Goal: Task Accomplishment & Management: Complete application form

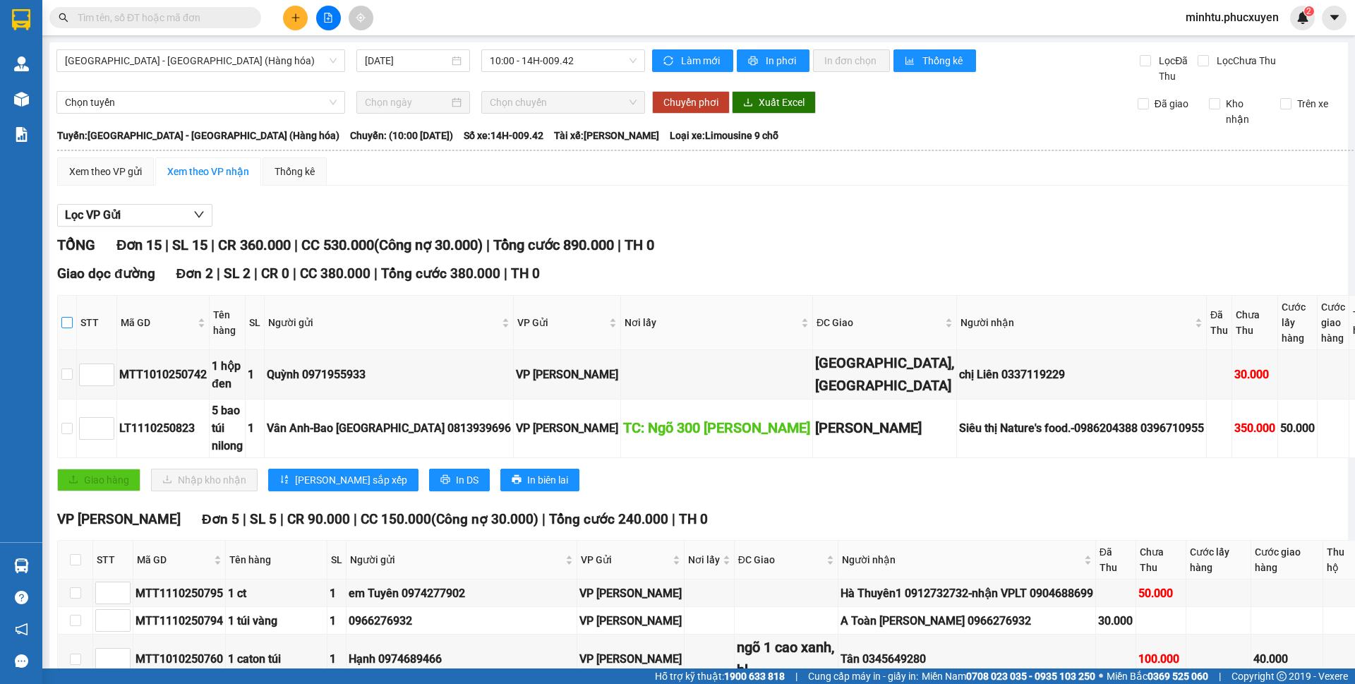
click at [66, 325] on input "checkbox" at bounding box center [66, 322] width 11 height 11
checkbox input "true"
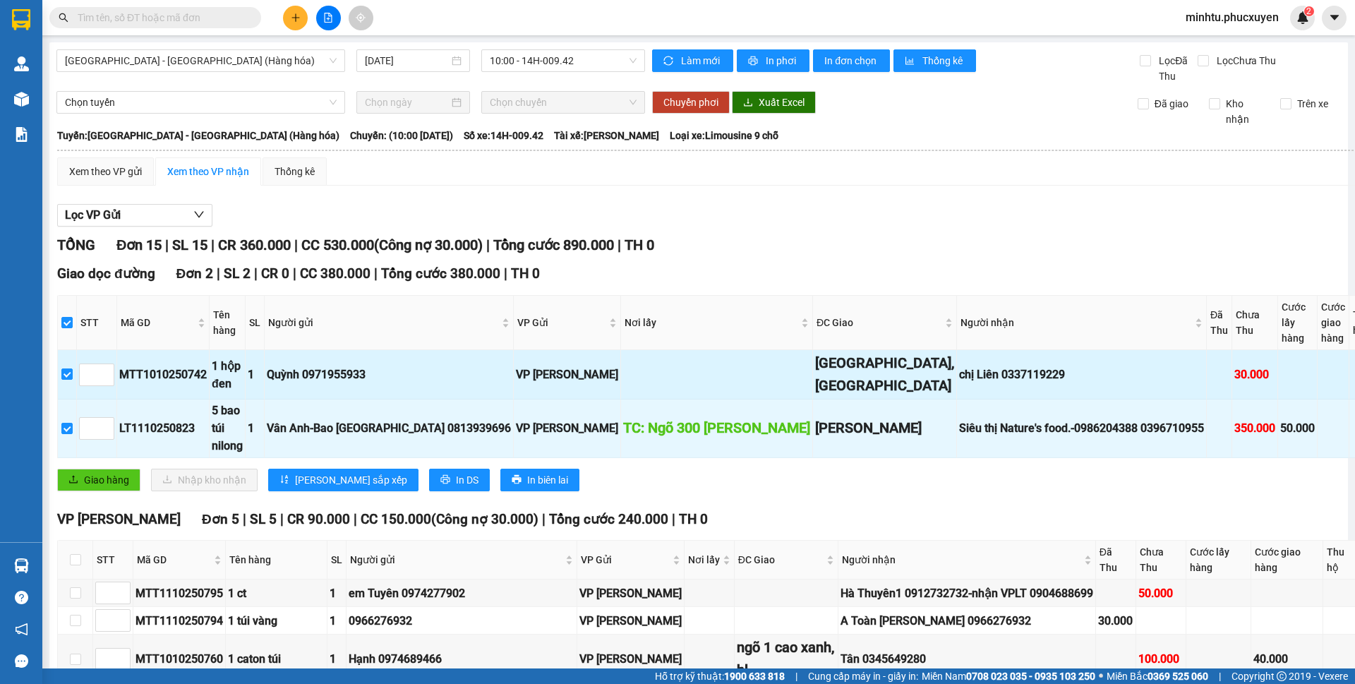
checkbox input "true"
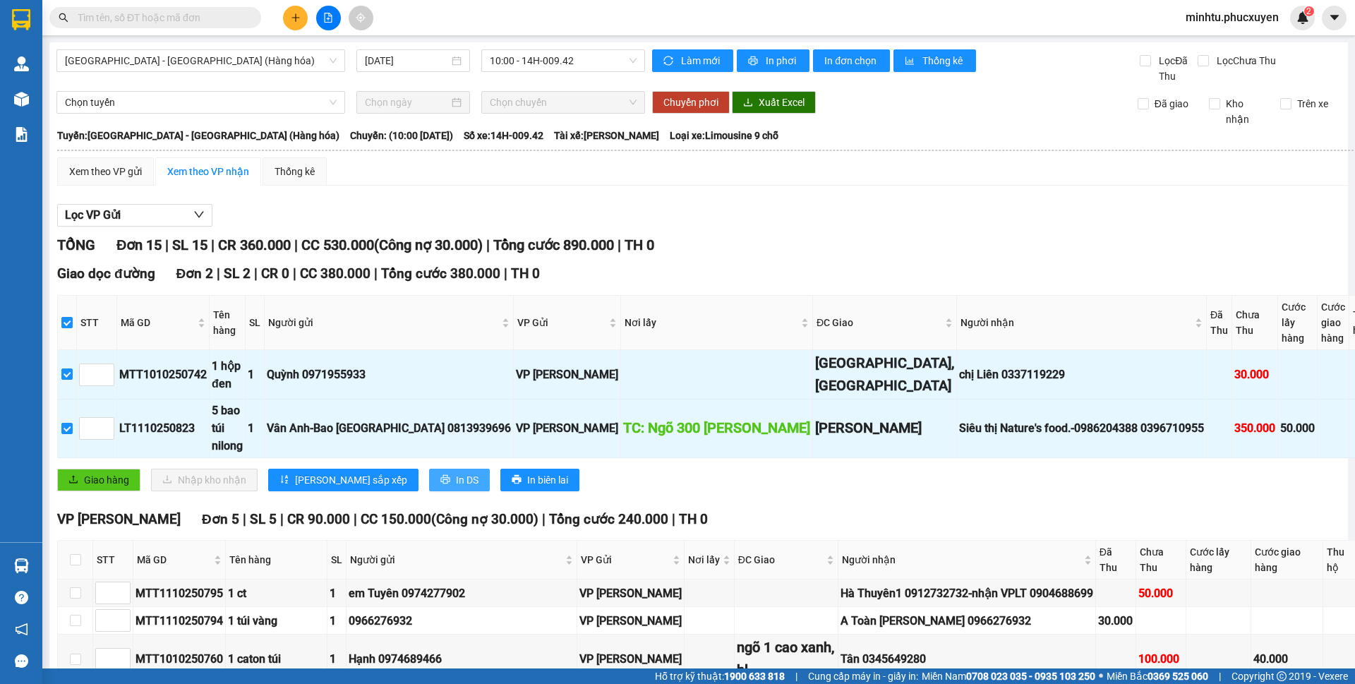
click at [456, 488] on span "In DS" at bounding box center [467, 480] width 23 height 16
click at [440, 484] on icon "printer" at bounding box center [444, 479] width 9 height 9
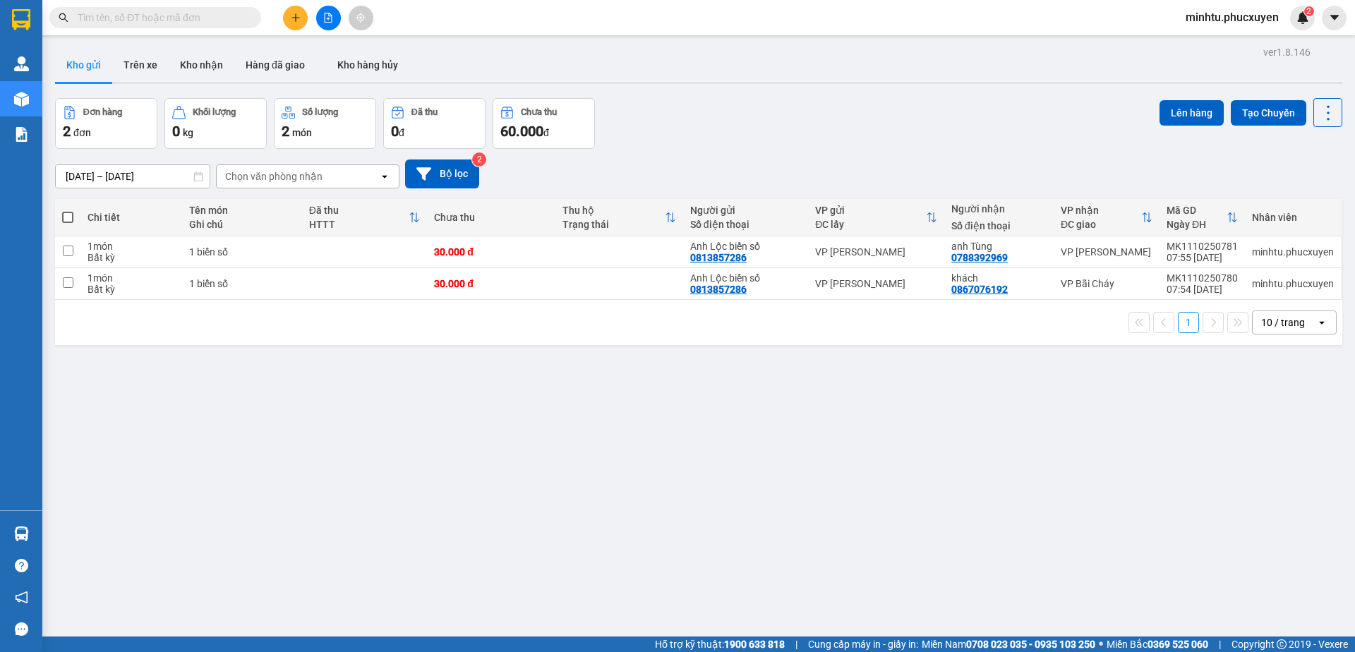
click at [68, 219] on span at bounding box center [67, 217] width 11 height 11
click at [68, 210] on input "checkbox" at bounding box center [68, 210] width 0 height 0
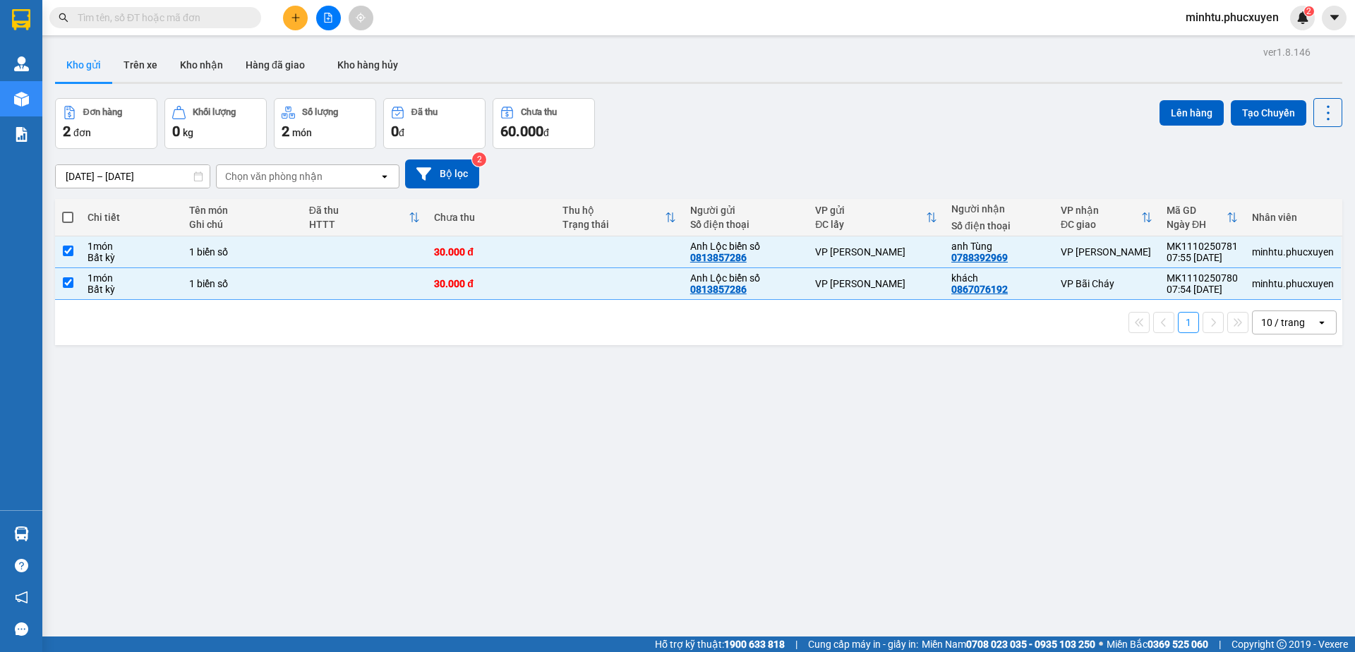
checkbox input "true"
click at [1171, 107] on button "Lên hàng" at bounding box center [1192, 112] width 64 height 25
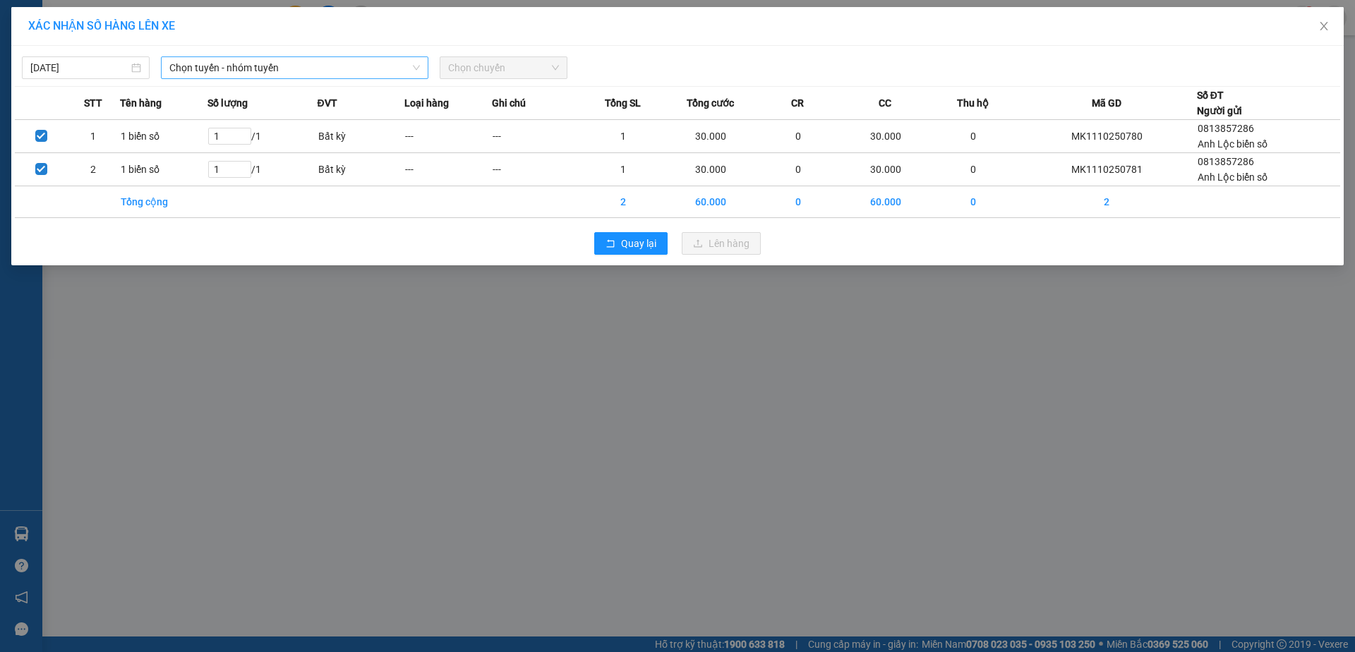
click at [273, 70] on span "Chọn tuyến - nhóm tuyến" at bounding box center [294, 67] width 251 height 21
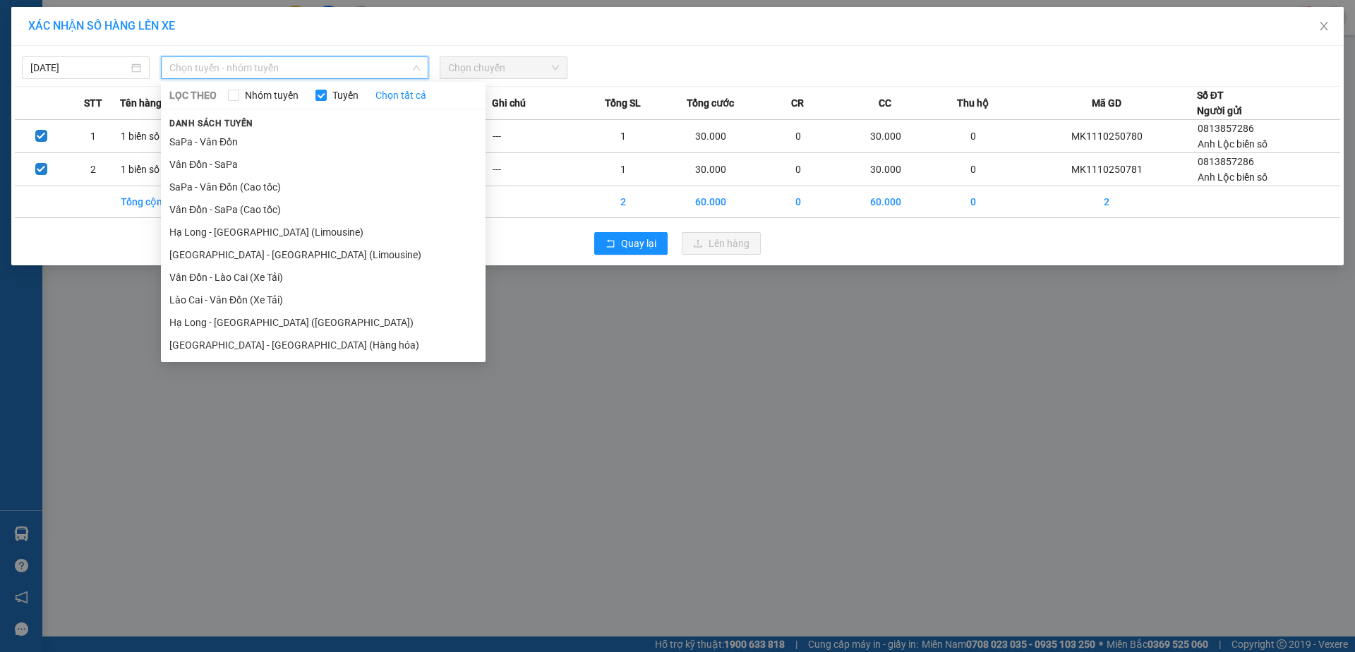
drag, startPoint x: 259, startPoint y: 344, endPoint x: 358, endPoint y: 240, distance: 143.3
click at [260, 344] on li "[GEOGRAPHIC_DATA] - [GEOGRAPHIC_DATA] (Hàng hóa)" at bounding box center [323, 345] width 325 height 23
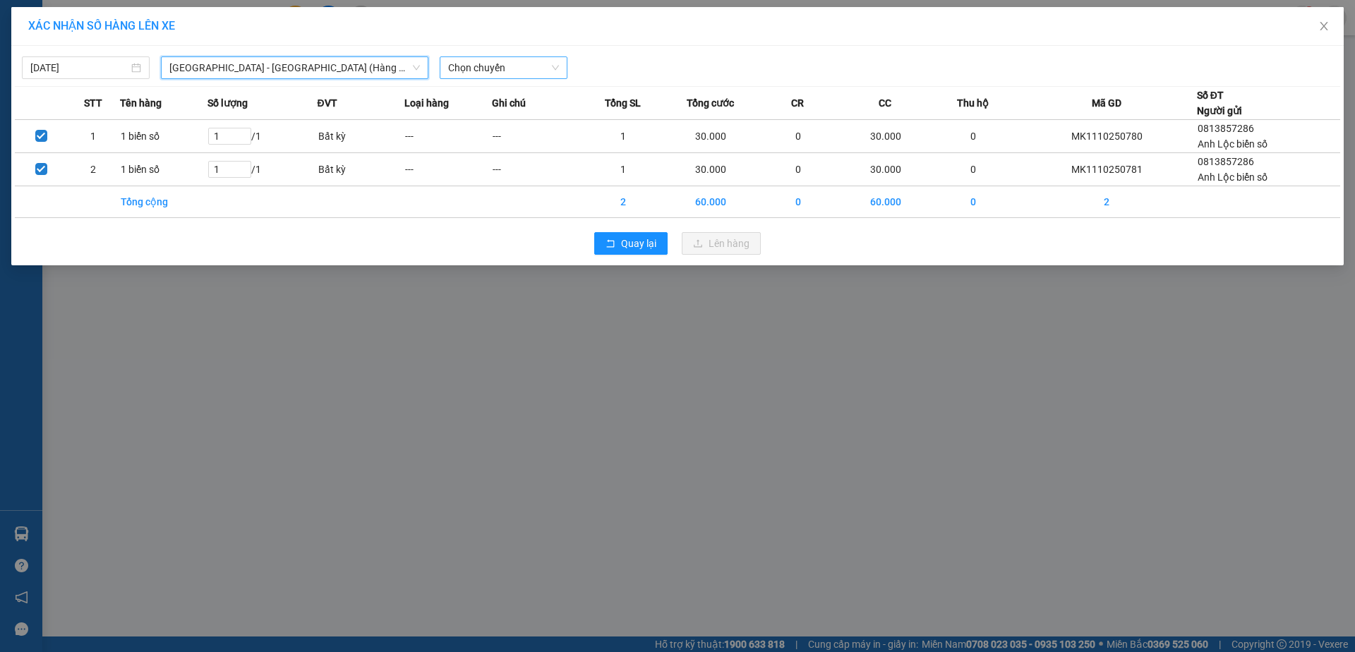
click at [477, 74] on span "Chọn chuyến" at bounding box center [503, 67] width 111 height 21
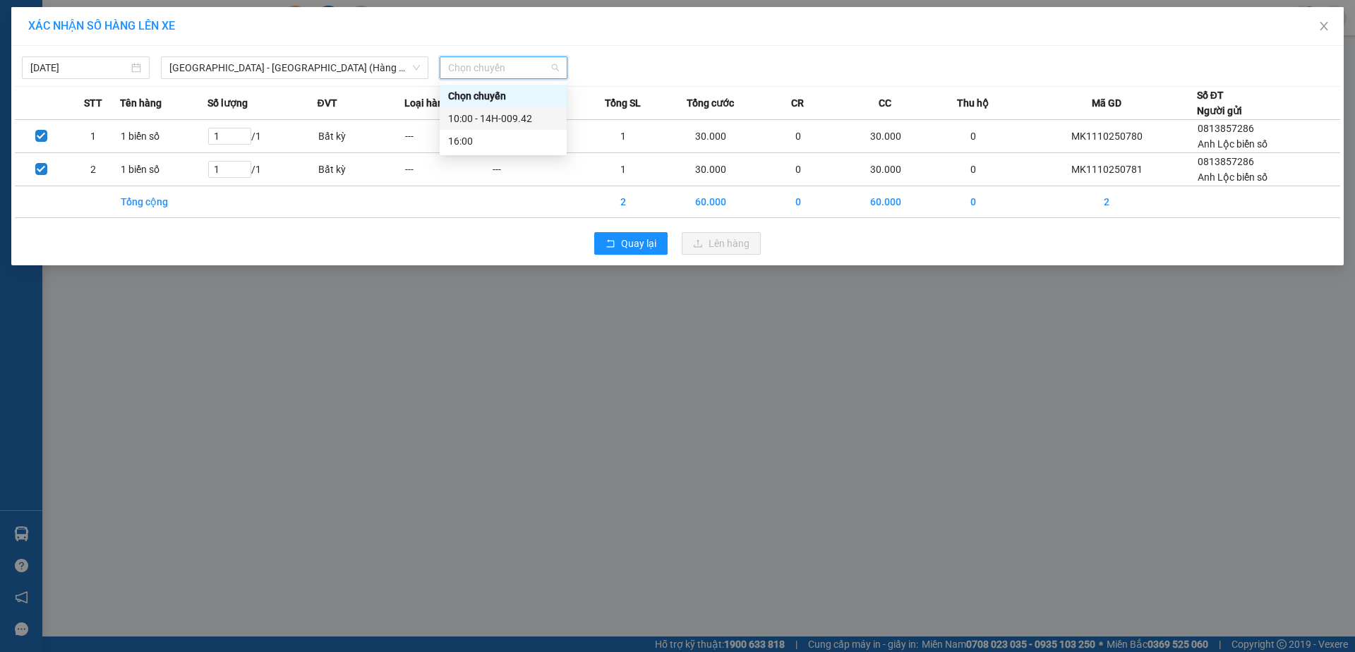
click at [484, 110] on div "10:00 - 14H-009.42" at bounding box center [503, 118] width 127 height 23
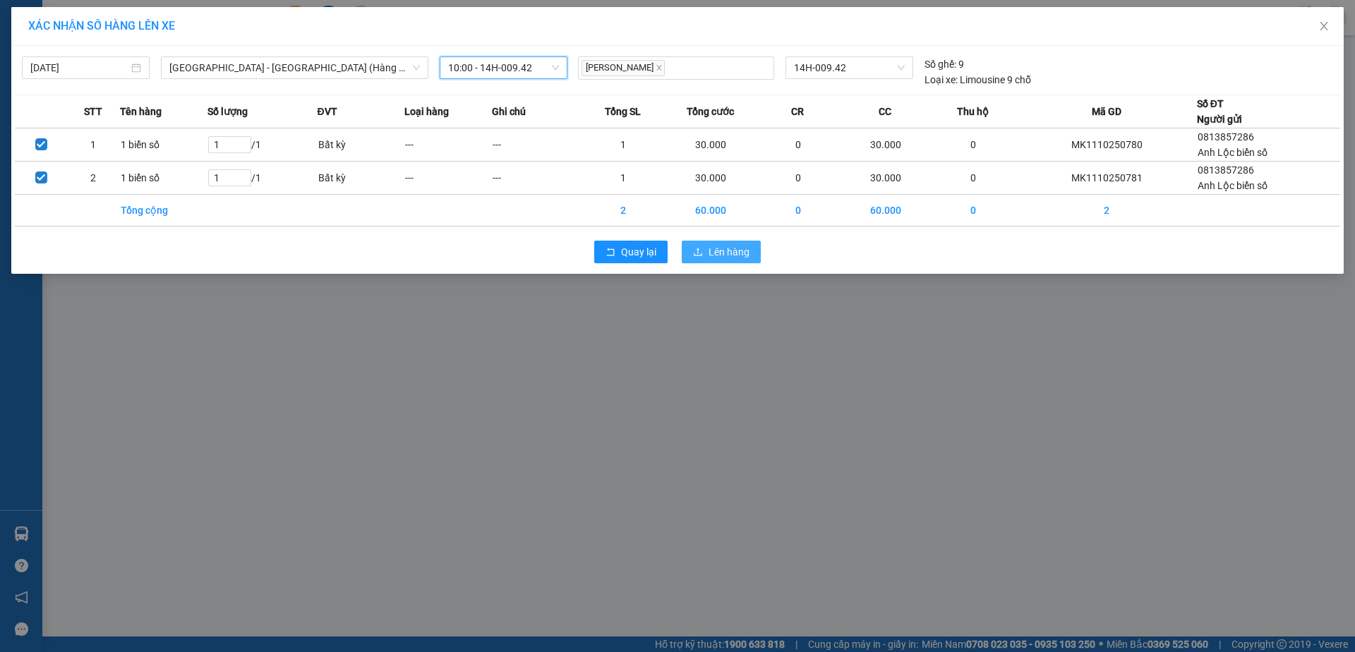
click at [736, 250] on span "Lên hàng" at bounding box center [729, 252] width 41 height 16
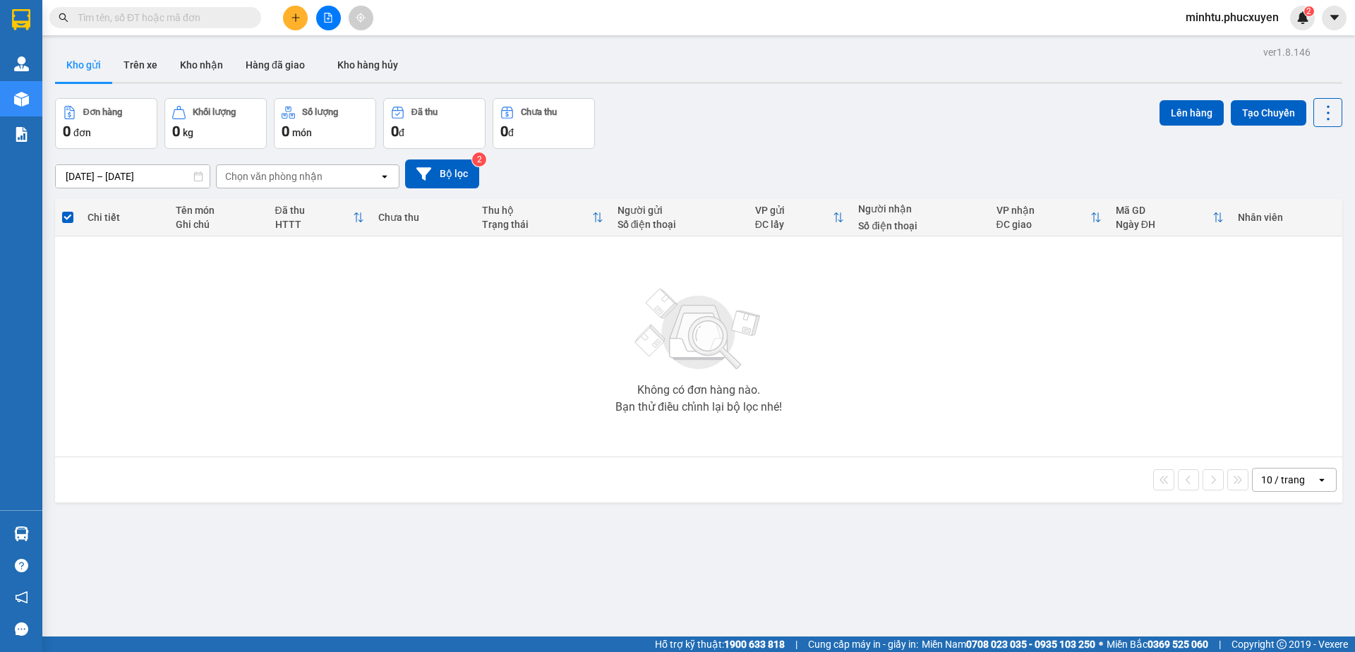
click at [320, 24] on button at bounding box center [328, 18] width 25 height 25
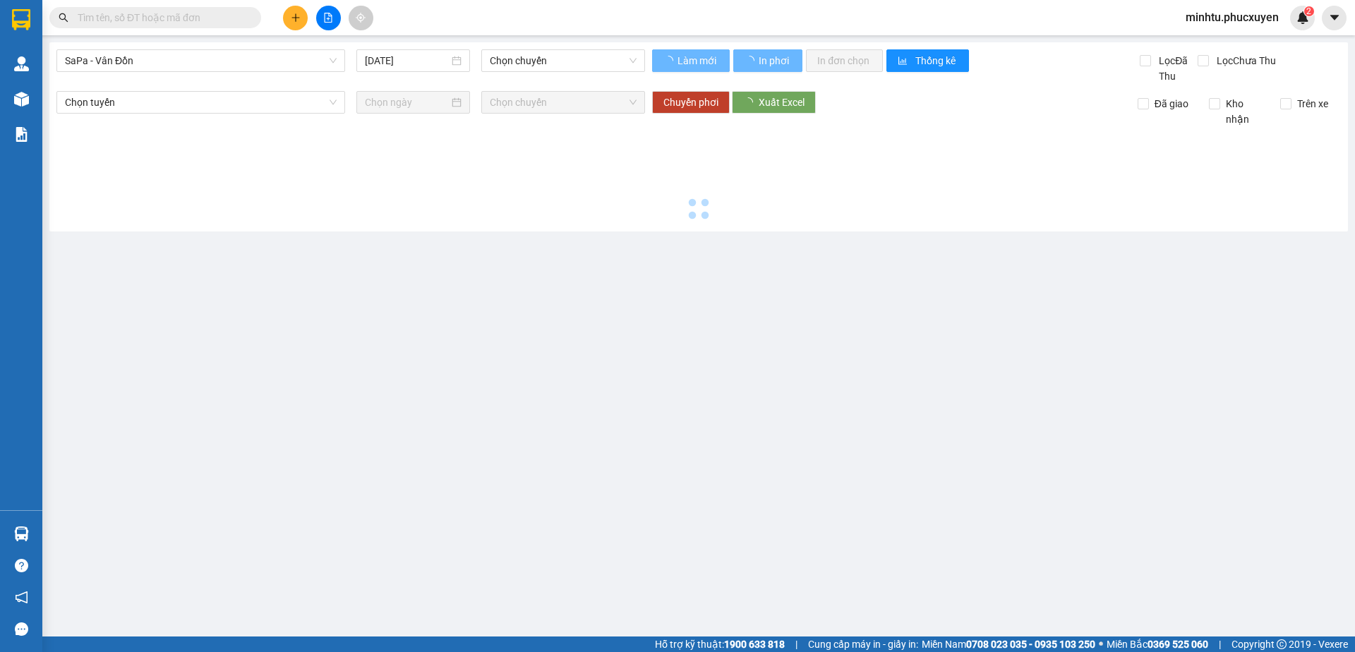
click at [248, 76] on div "SaPa - Vân Đồn [DATE] Chọn chuyến" at bounding box center [350, 66] width 589 height 35
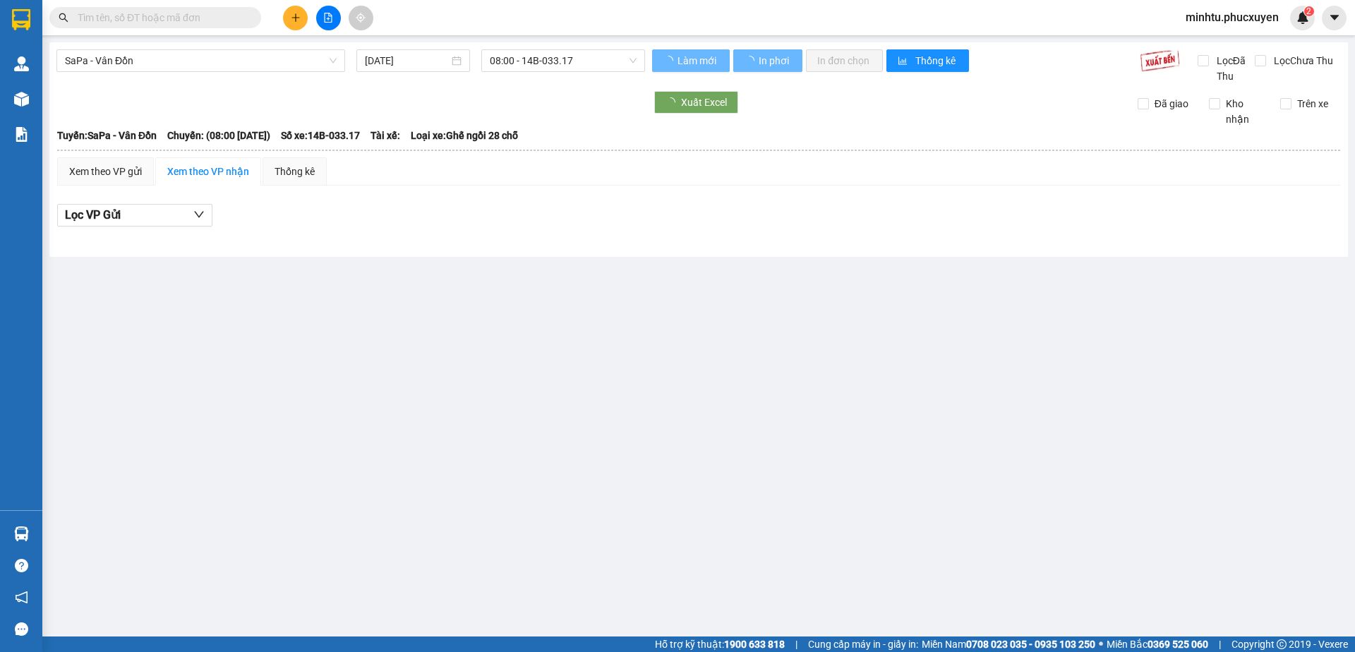
click at [256, 62] on span "SaPa - Vân Đồn" at bounding box center [201, 60] width 272 height 21
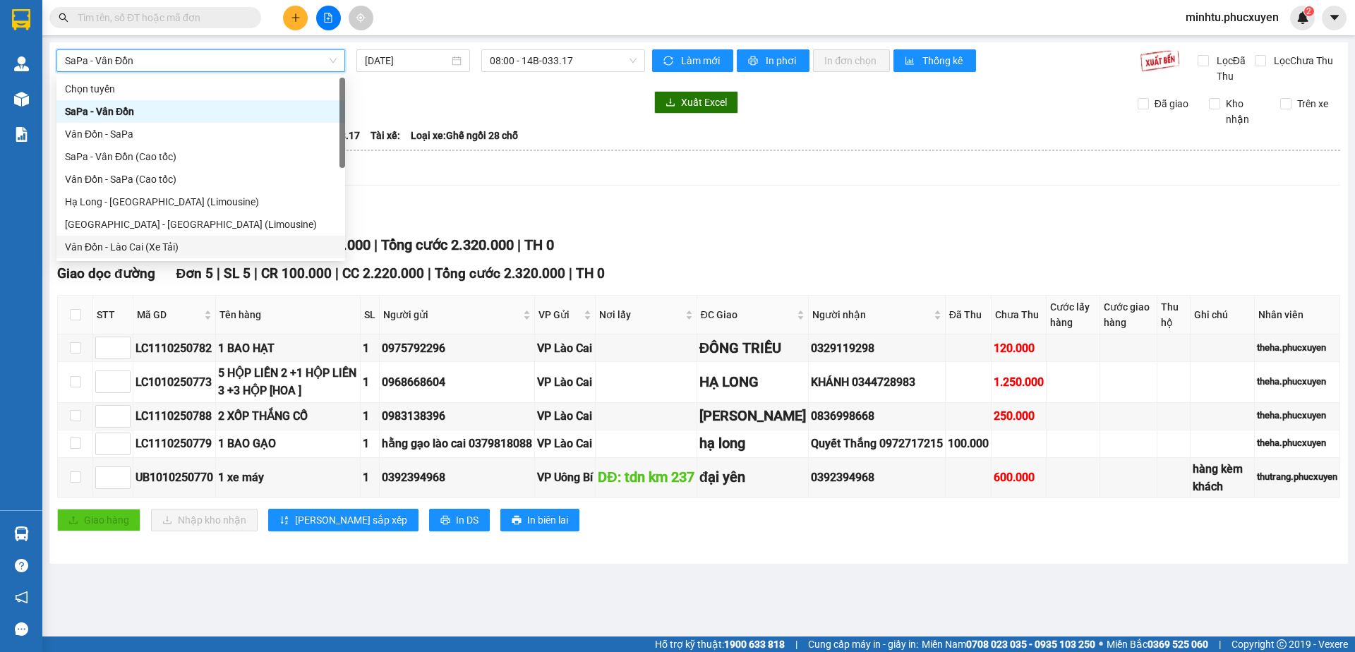
click at [258, 53] on span "SaPa - Vân Đồn" at bounding box center [201, 60] width 272 height 21
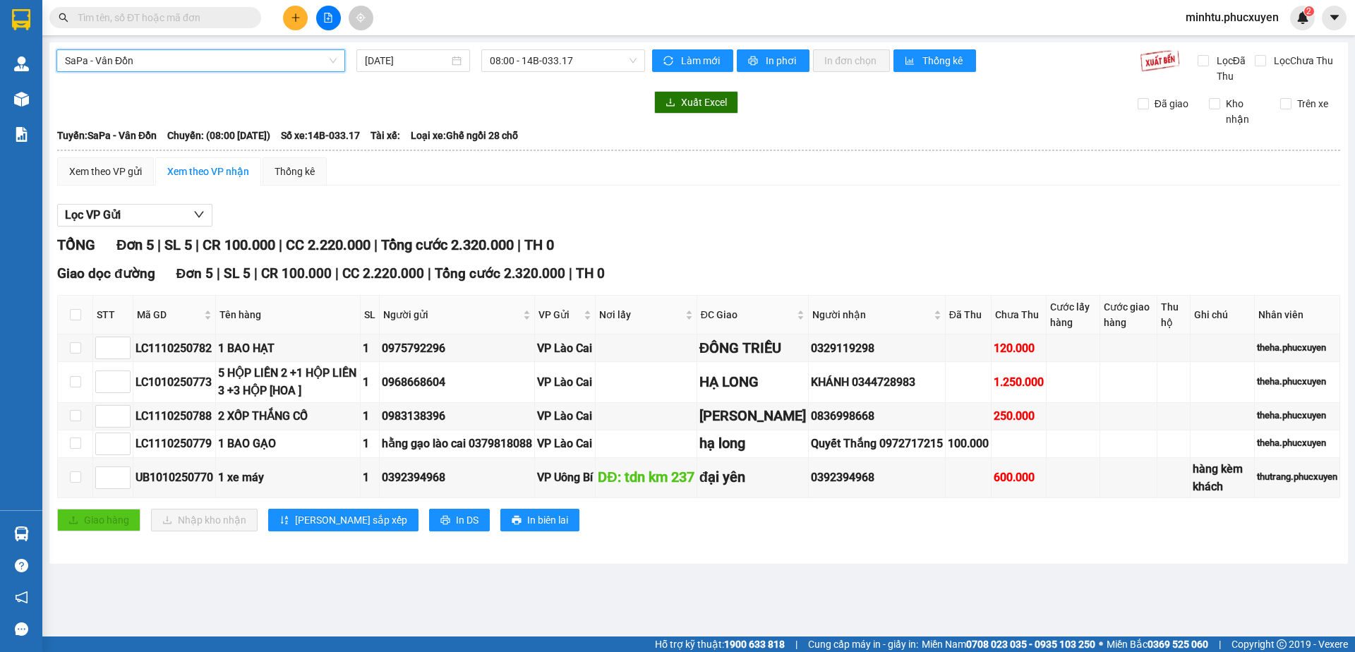
click at [272, 64] on span "SaPa - Vân Đồn" at bounding box center [201, 60] width 272 height 21
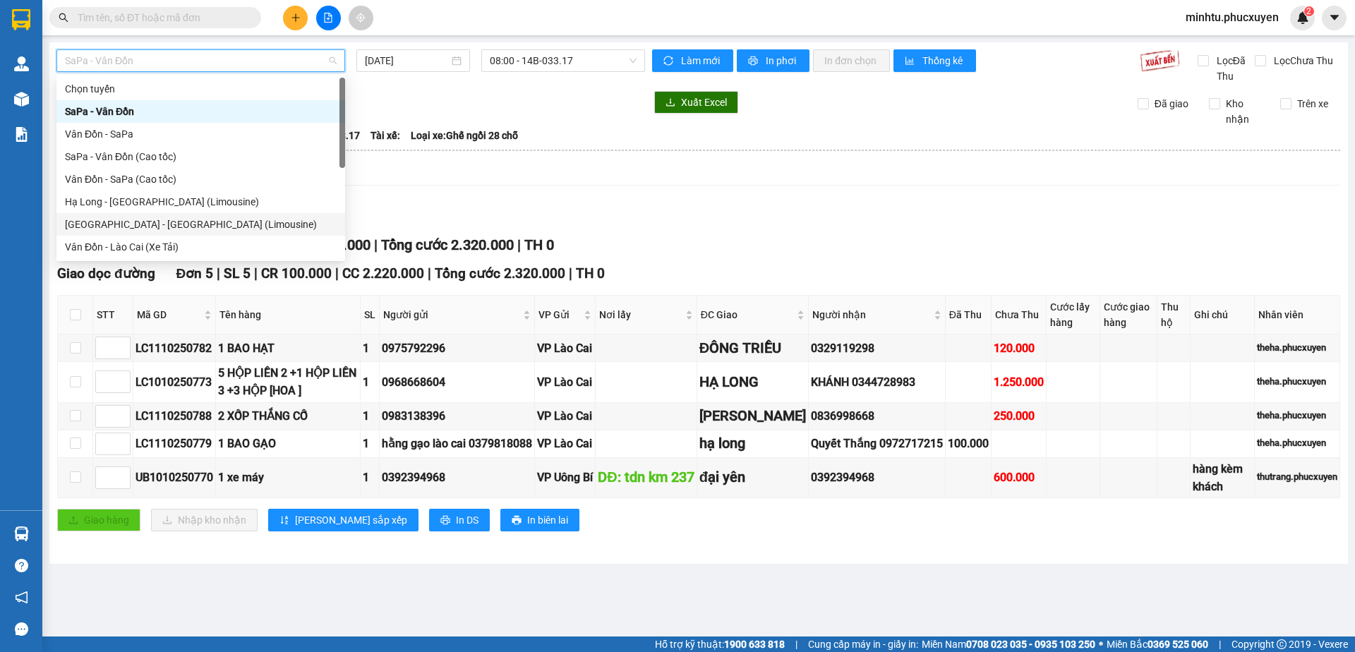
click at [213, 222] on div "[GEOGRAPHIC_DATA] - [GEOGRAPHIC_DATA] (Limousine)" at bounding box center [201, 225] width 272 height 16
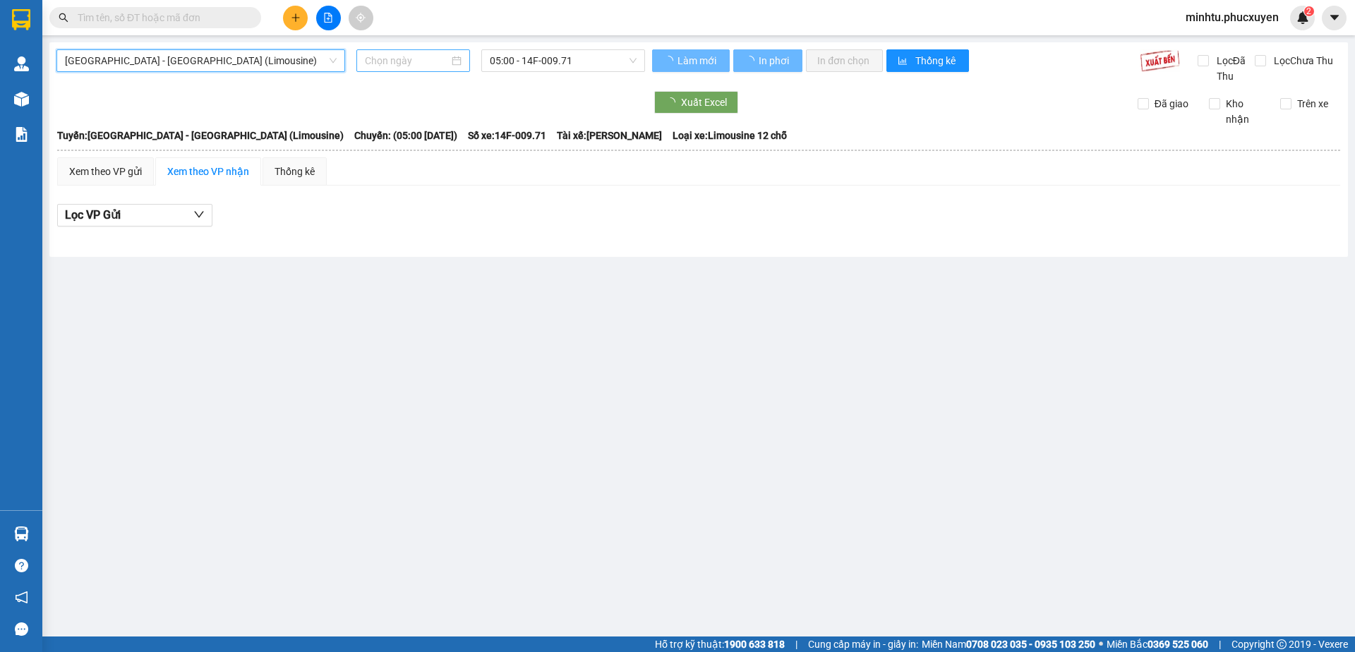
type input "[DATE]"
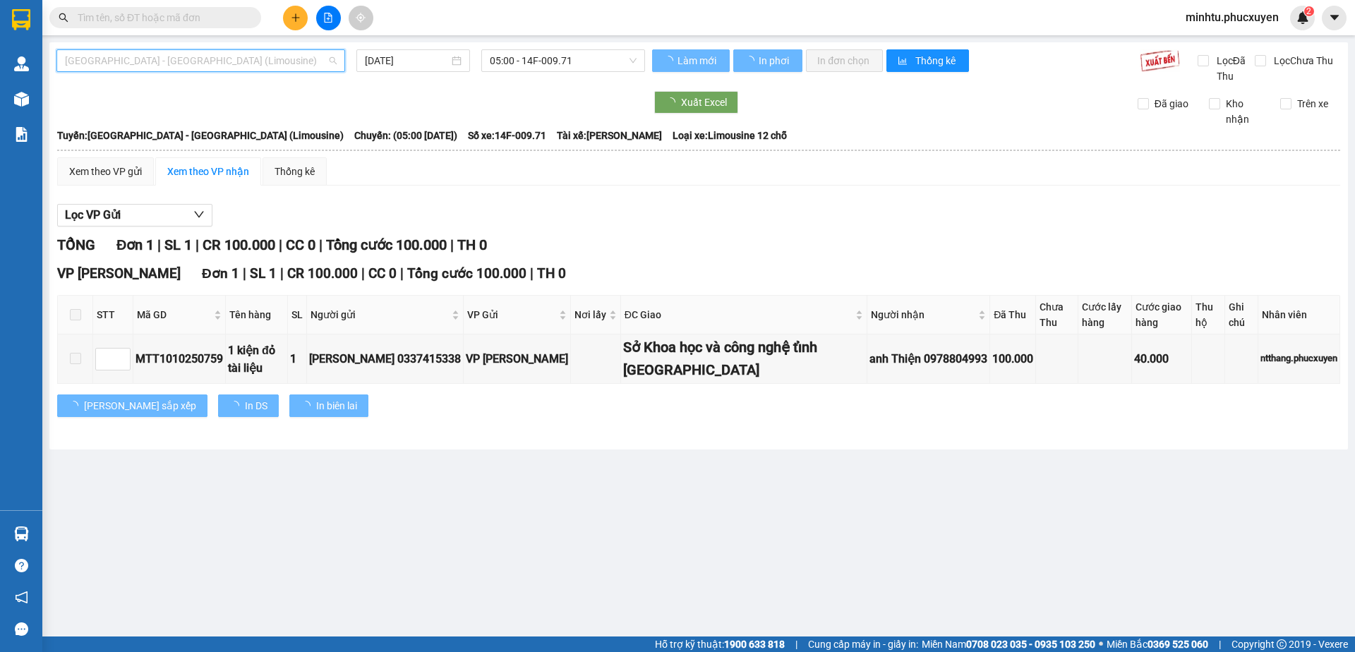
click at [274, 68] on span "[GEOGRAPHIC_DATA] - [GEOGRAPHIC_DATA] (Limousine)" at bounding box center [201, 60] width 272 height 21
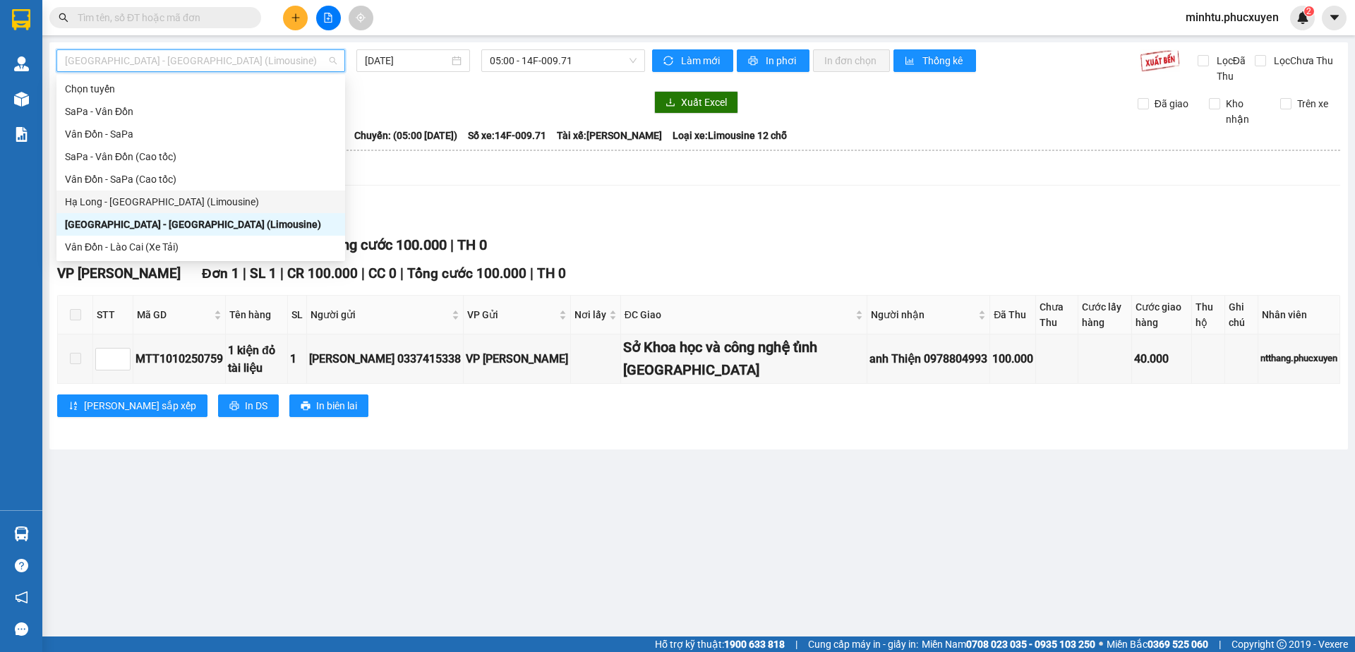
scroll to position [68, 0]
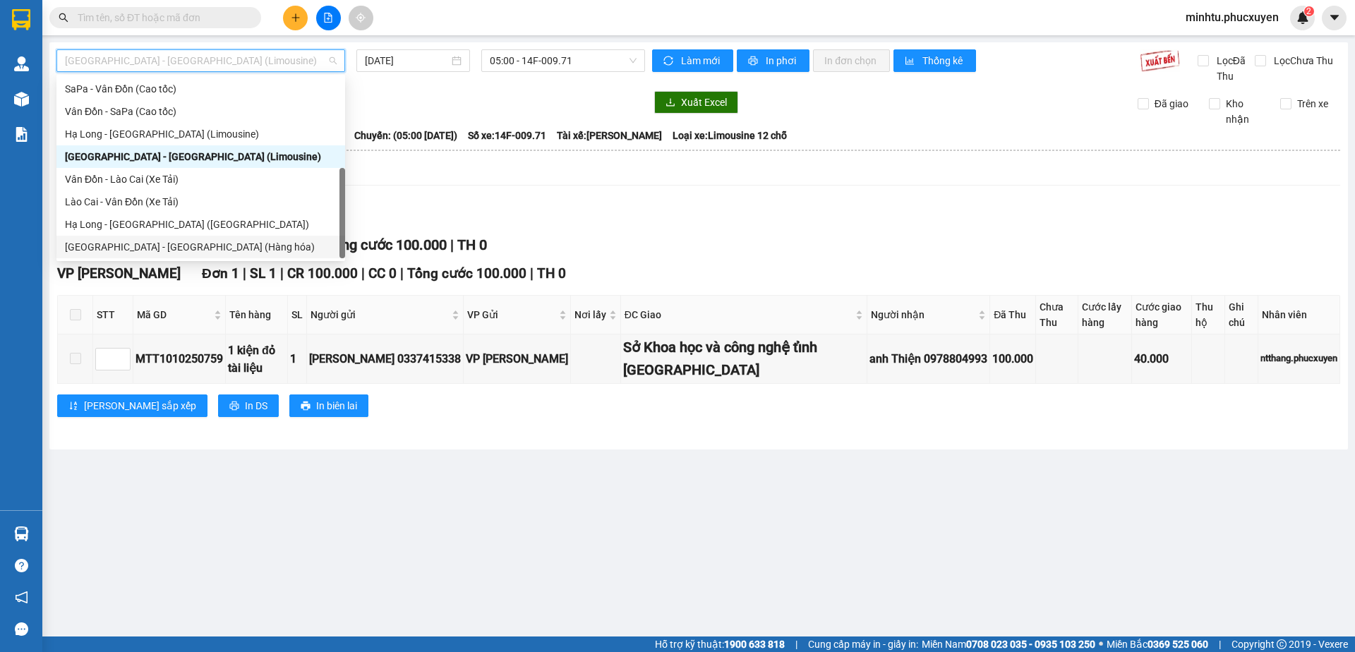
click at [190, 253] on div "[GEOGRAPHIC_DATA] - [GEOGRAPHIC_DATA] (Hàng hóa)" at bounding box center [201, 247] width 272 height 16
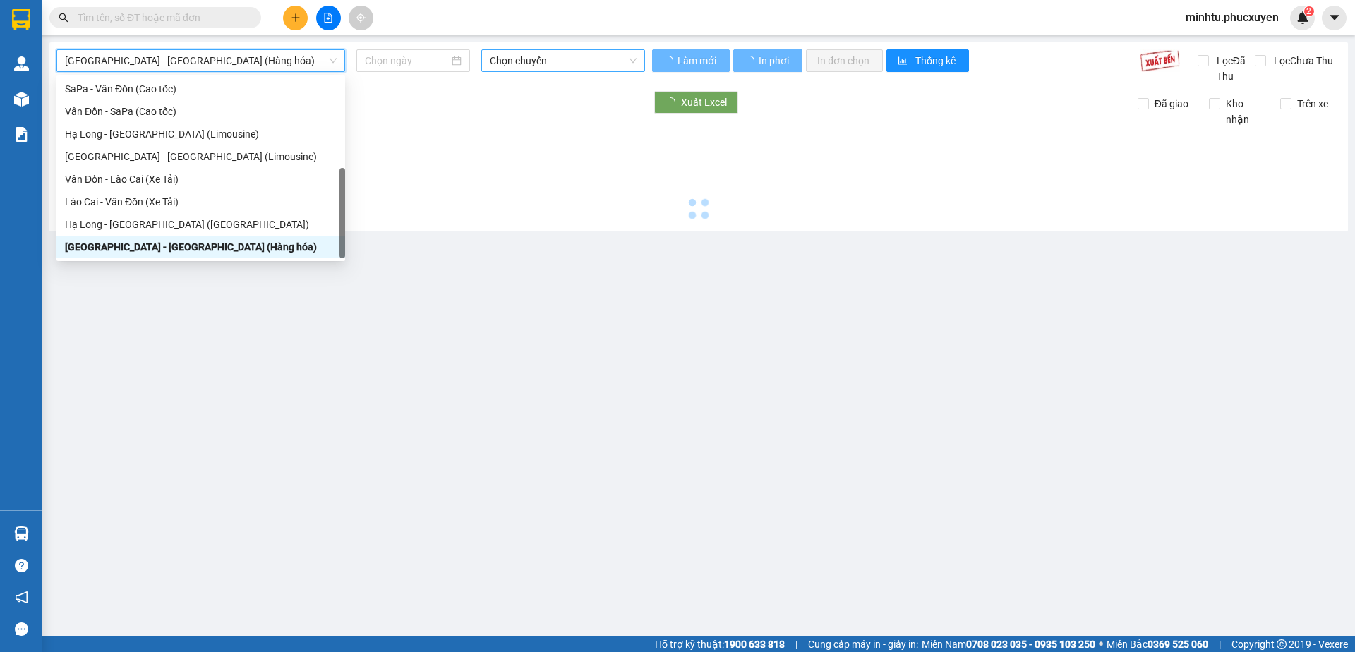
type input "[DATE]"
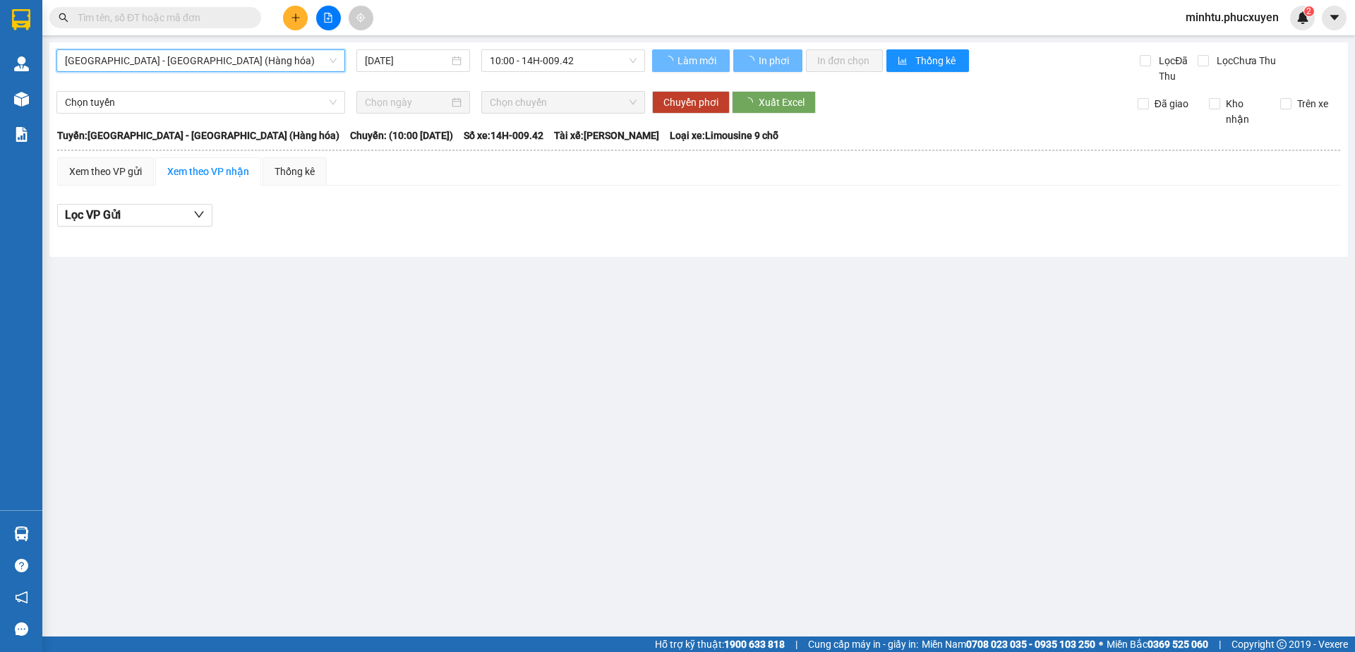
click at [558, 61] on span "10:00 - 14H-009.42" at bounding box center [563, 60] width 147 height 21
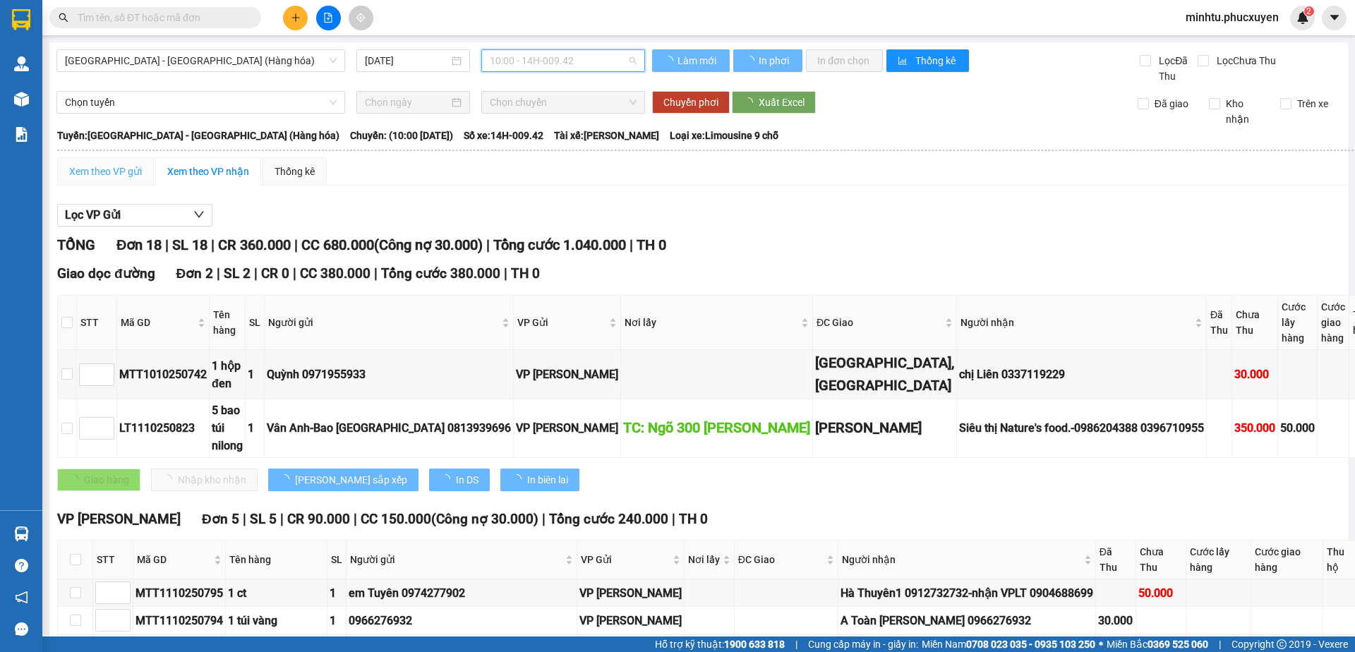
click at [113, 181] on div "Xem theo VP gửi" at bounding box center [105, 171] width 97 height 28
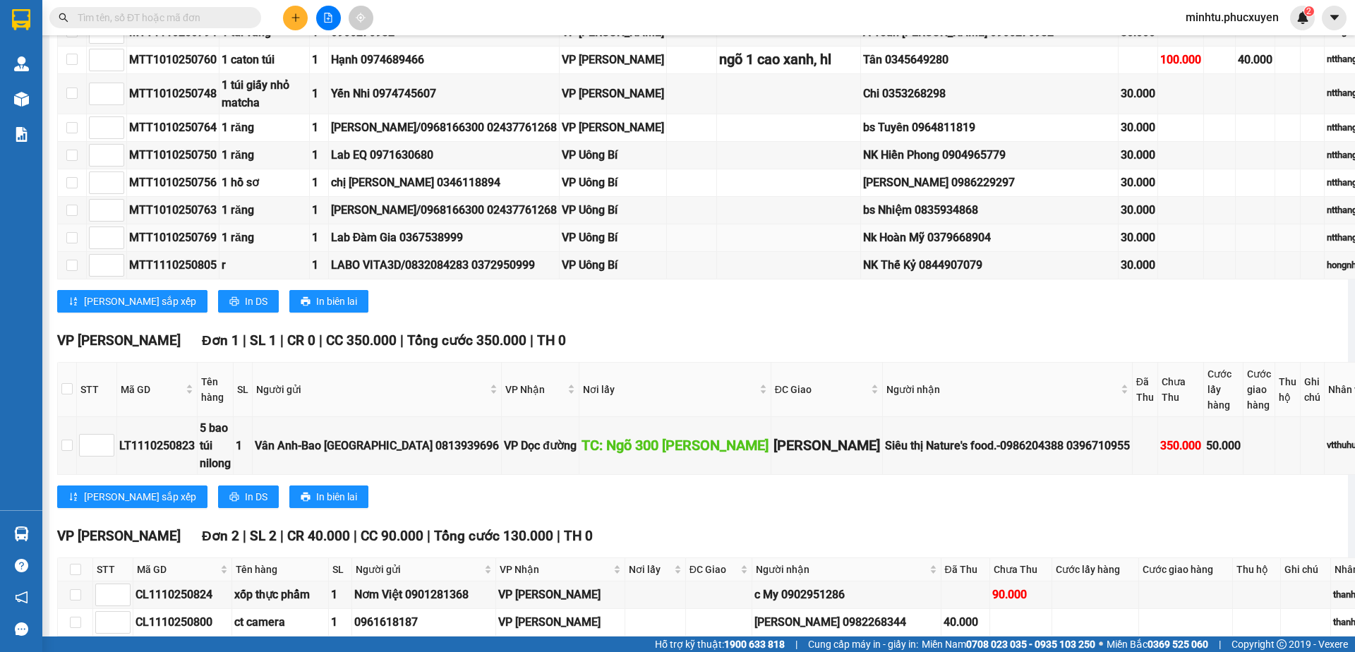
scroll to position [812, 0]
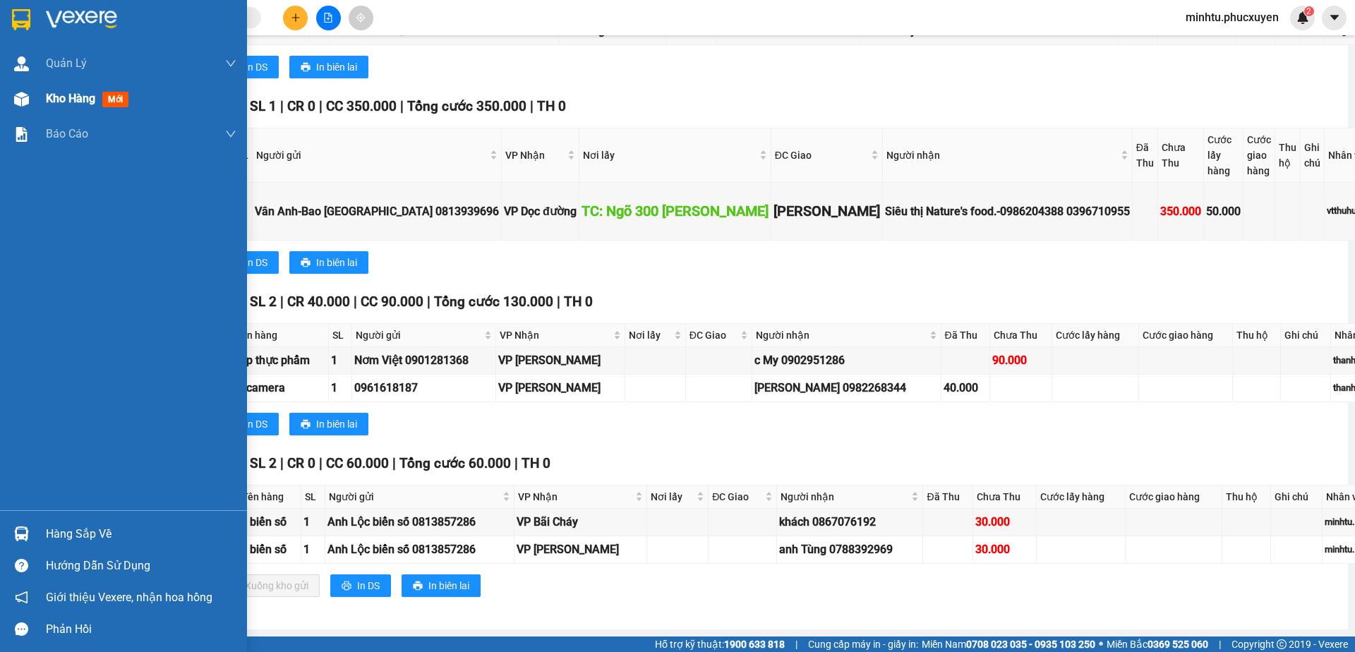
click at [34, 105] on div "Kho hàng mới" at bounding box center [123, 98] width 247 height 35
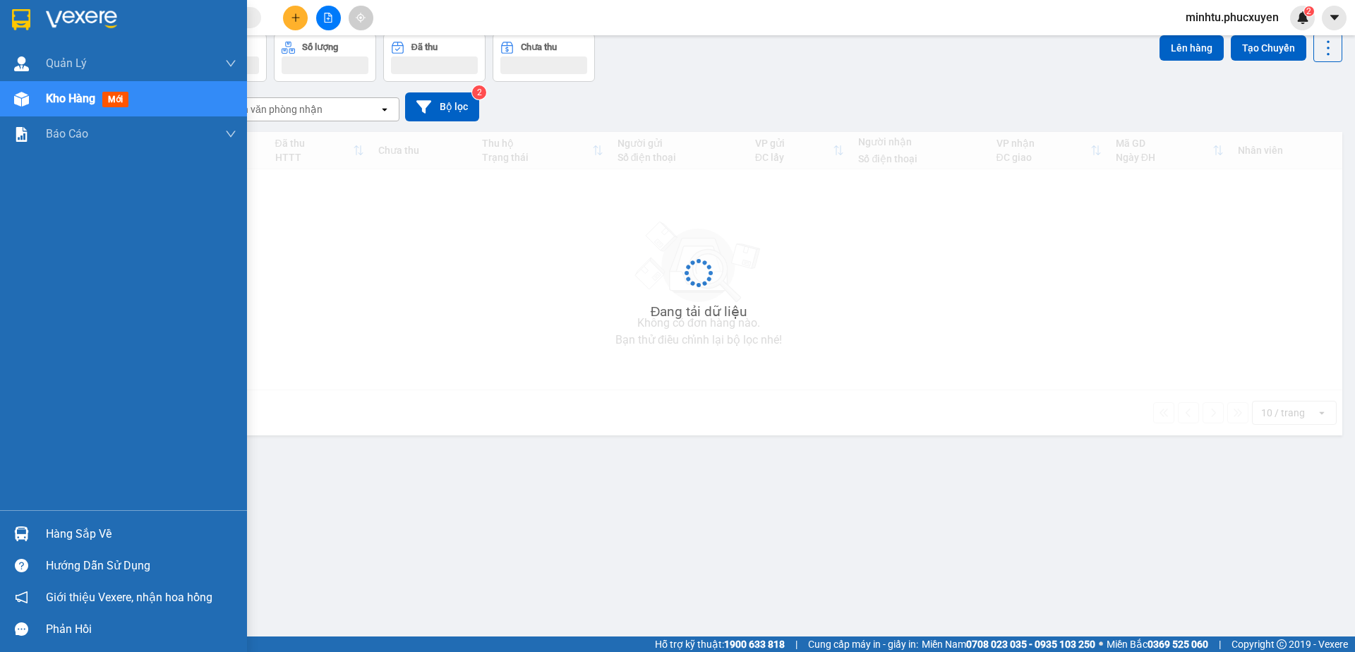
scroll to position [65, 0]
click at [54, 531] on div "Hàng sắp về" at bounding box center [141, 534] width 191 height 21
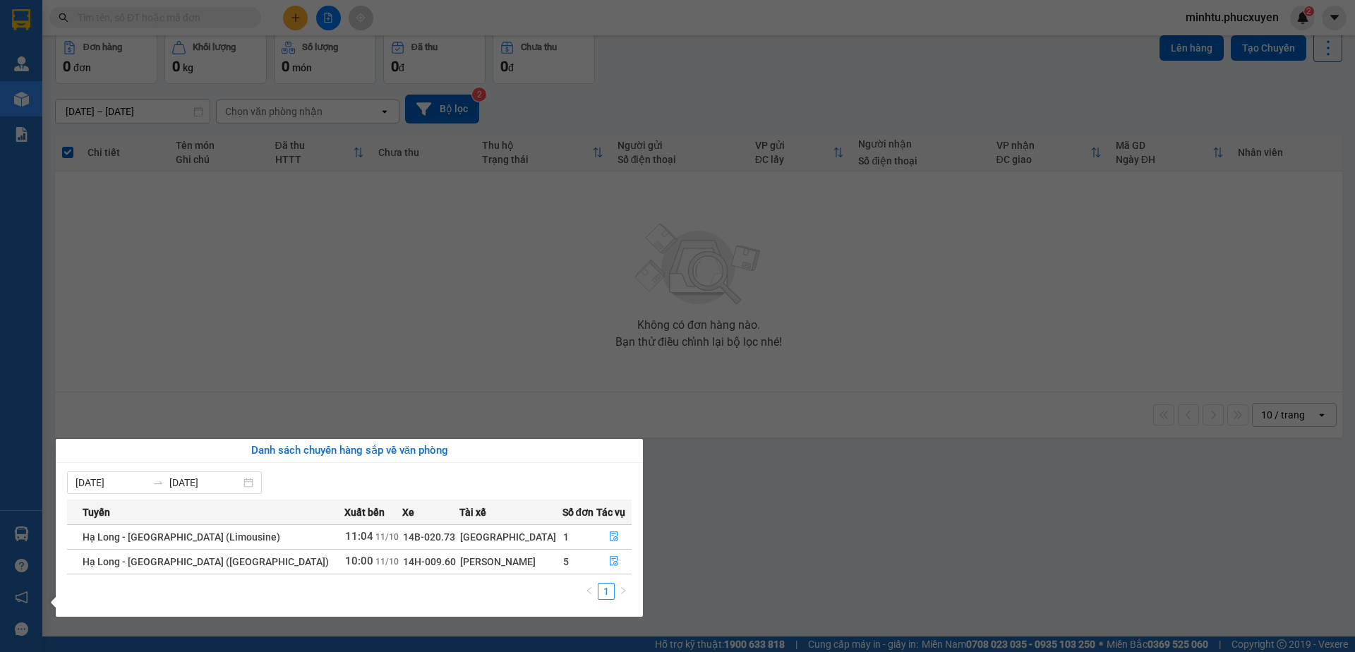
click at [735, 520] on section "Kết quả tìm kiếm ( 0 ) Bộ lọc No Data minhtu.phucxuyen 2 [PERSON_NAME] lý giao …" at bounding box center [677, 326] width 1355 height 652
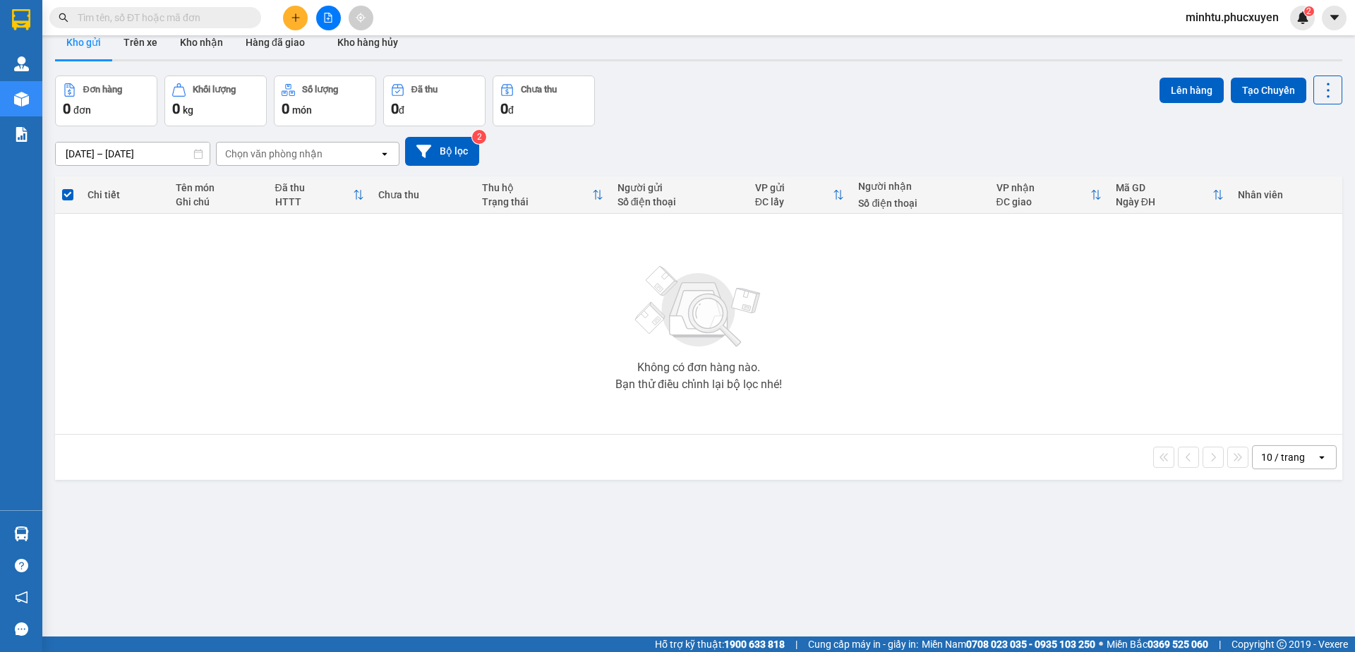
scroll to position [0, 0]
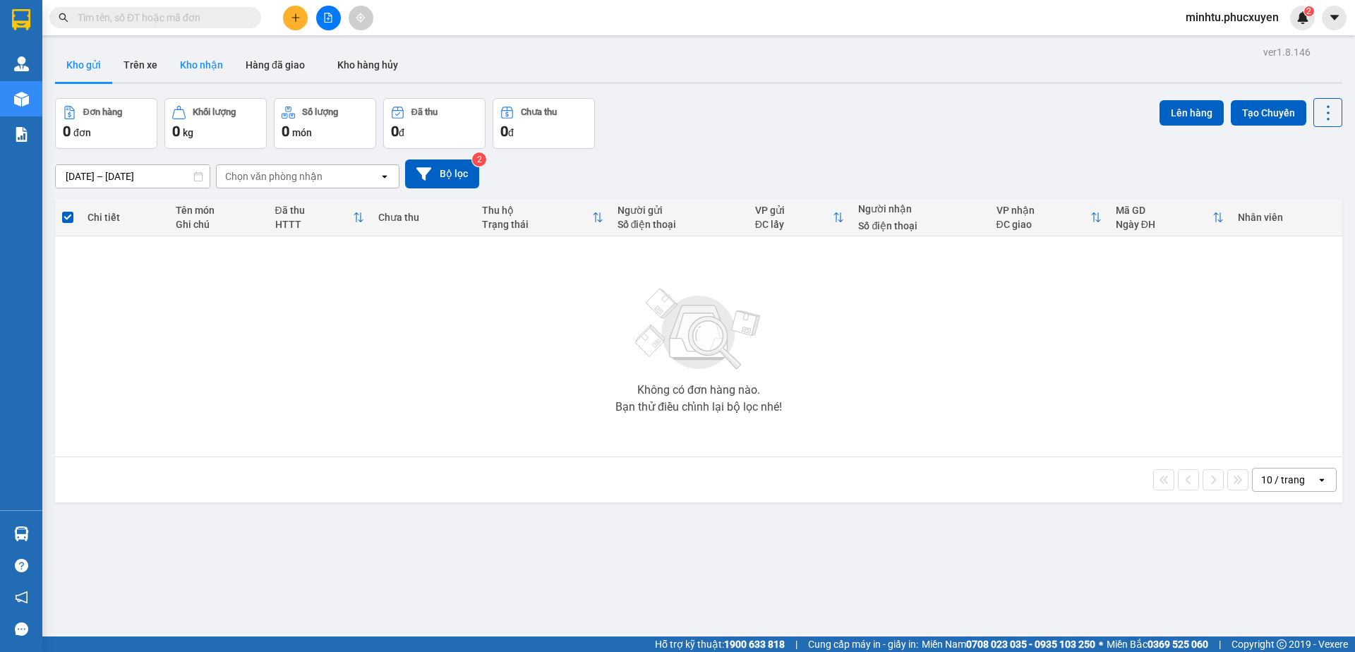
click at [216, 78] on button "Kho nhận" at bounding box center [202, 65] width 66 height 34
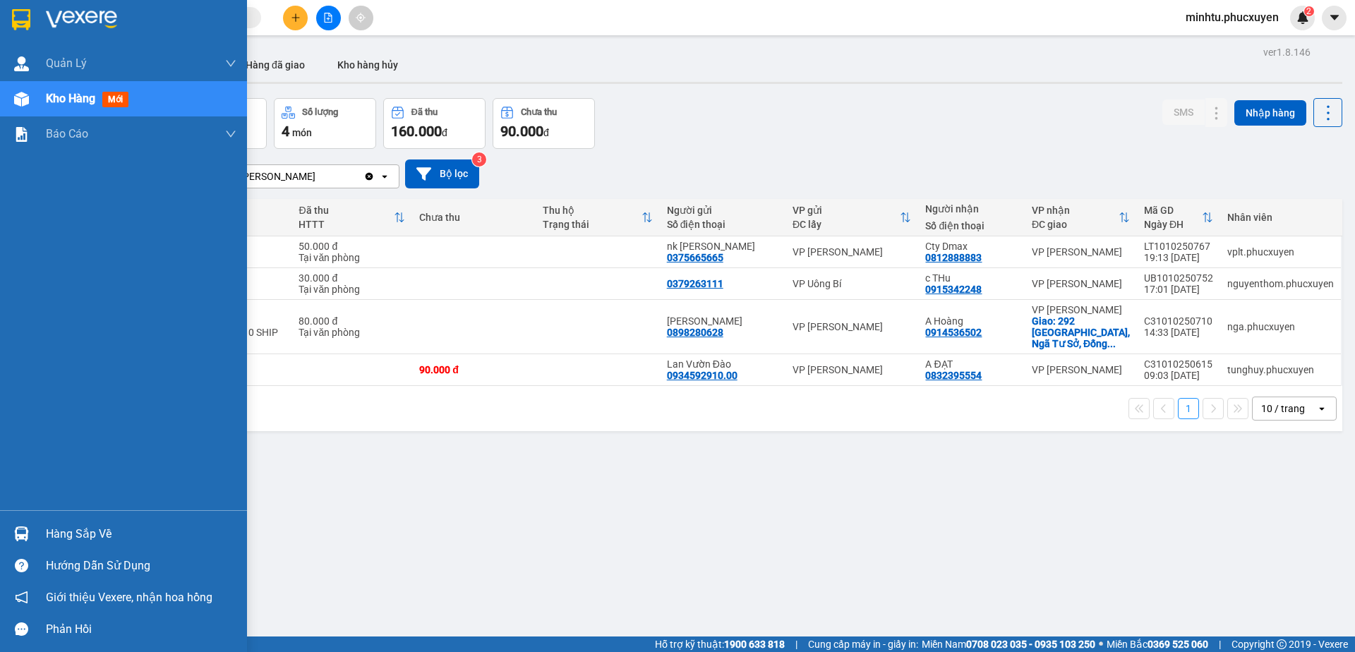
click at [34, 527] on div "Hàng sắp về" at bounding box center [123, 534] width 247 height 32
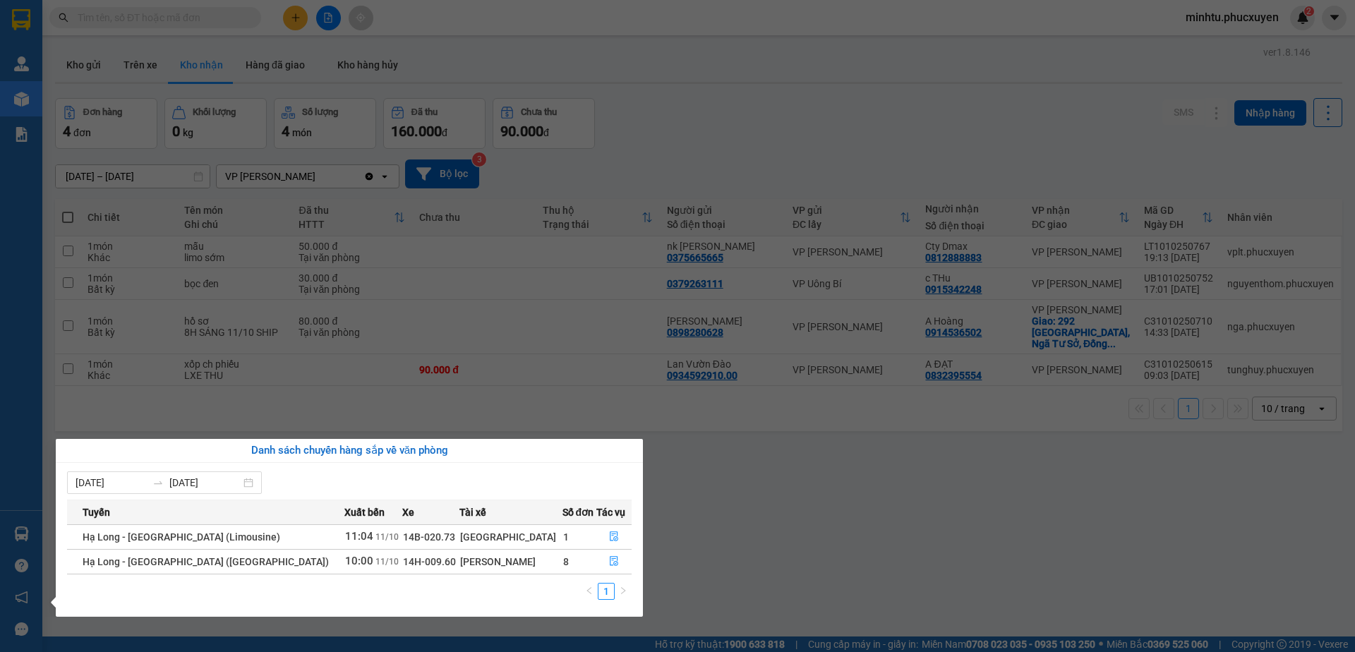
click at [784, 506] on section "Kết quả tìm kiếm ( 0 ) Bộ lọc No Data minhtu.phucxuyen 2 [PERSON_NAME] lý giao …" at bounding box center [677, 326] width 1355 height 652
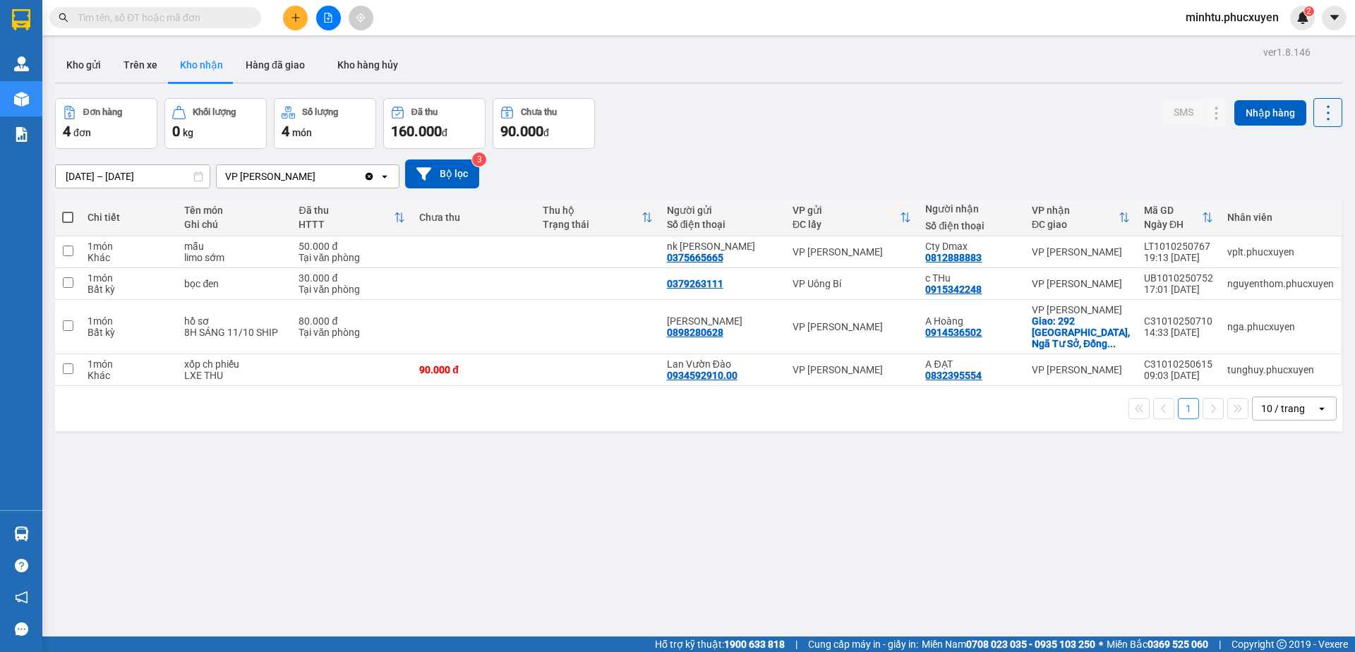
click at [297, 26] on button at bounding box center [295, 18] width 25 height 25
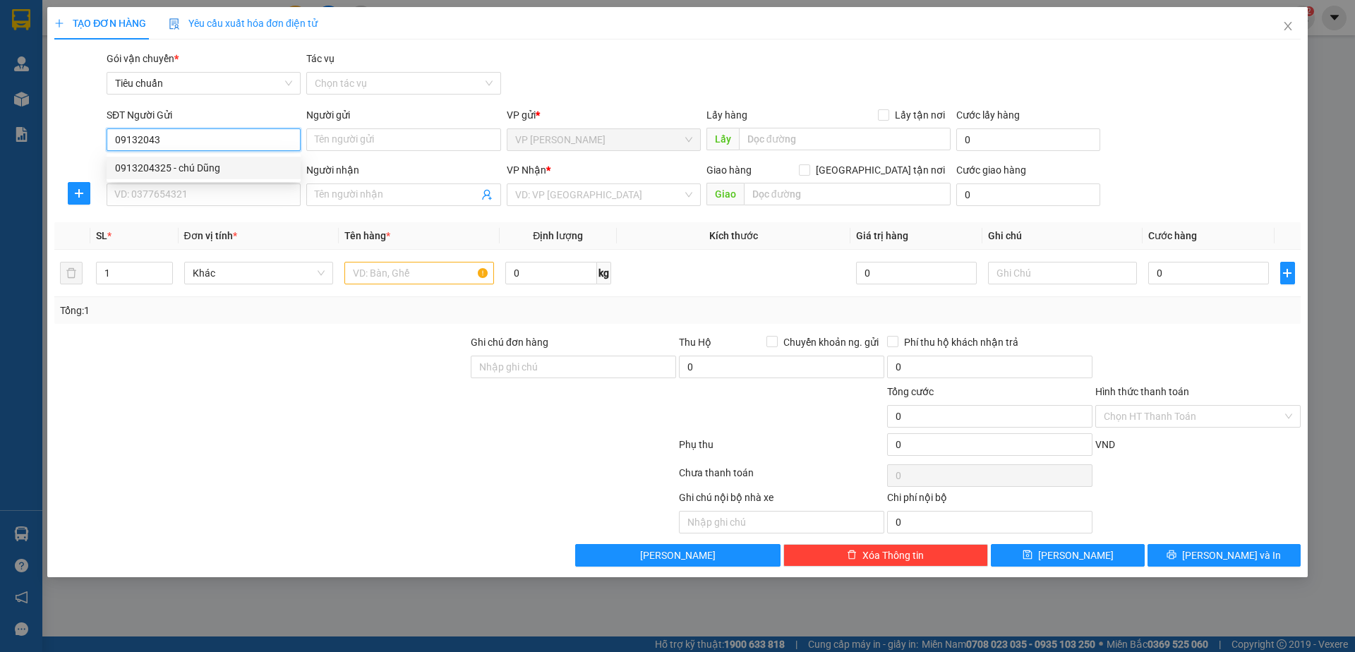
click at [213, 169] on div "0913204325 - chú Dũng" at bounding box center [203, 168] width 177 height 16
type input "0913204325"
type input "chú Dũng"
type input "0913204325"
click at [215, 194] on input "SĐT Người Nhận *" at bounding box center [204, 195] width 194 height 23
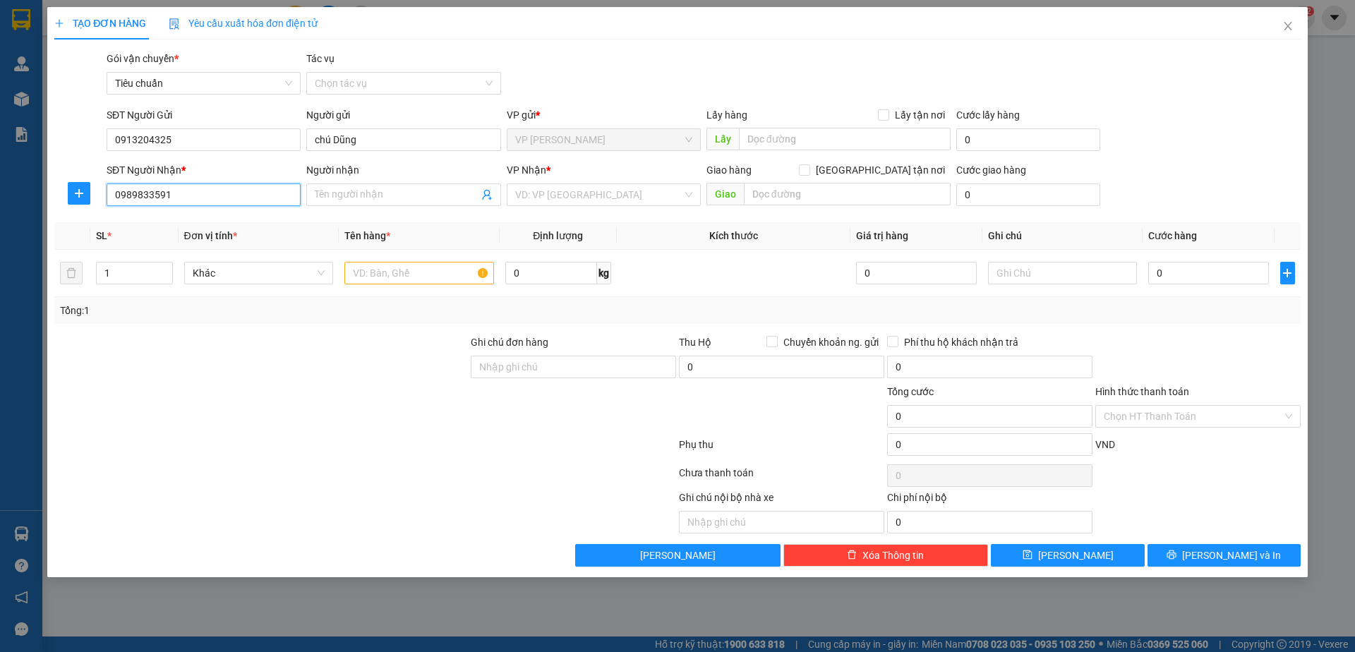
click at [217, 193] on input "0989833591" at bounding box center [204, 195] width 194 height 23
type input "0989833591"
click at [318, 184] on span at bounding box center [403, 195] width 194 height 23
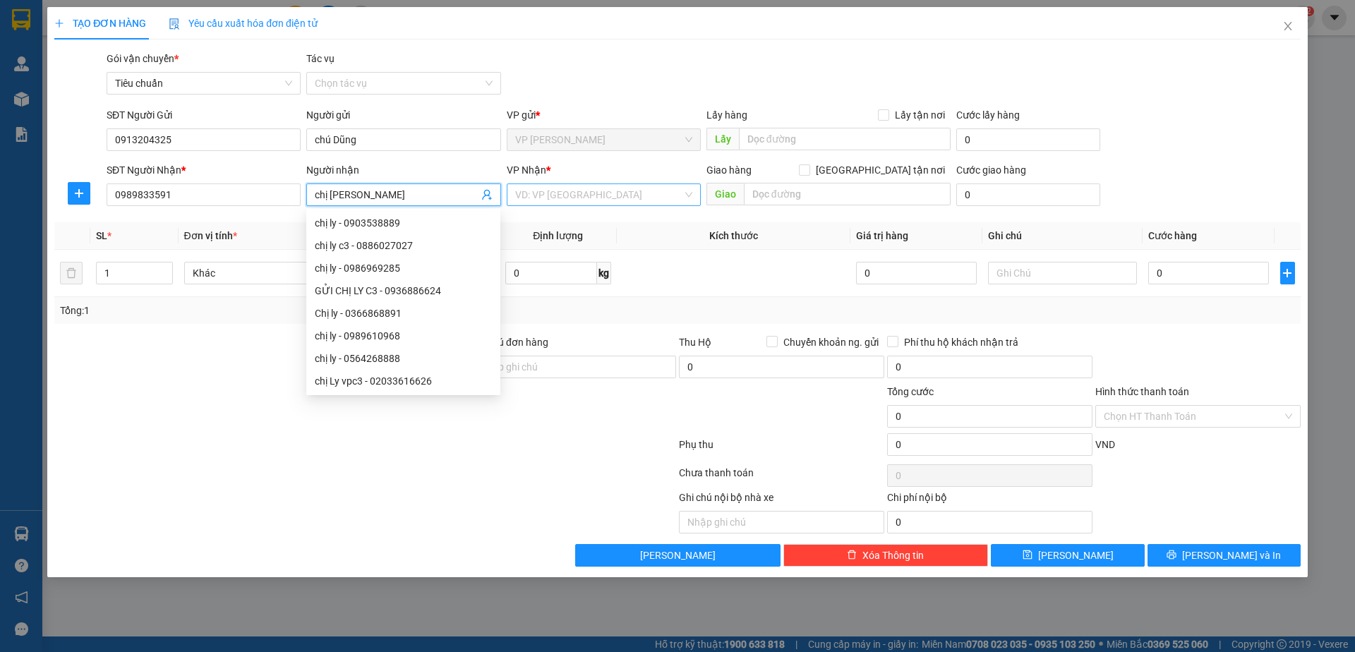
type input "chị [PERSON_NAME]"
click at [632, 196] on input "search" at bounding box center [598, 194] width 167 height 21
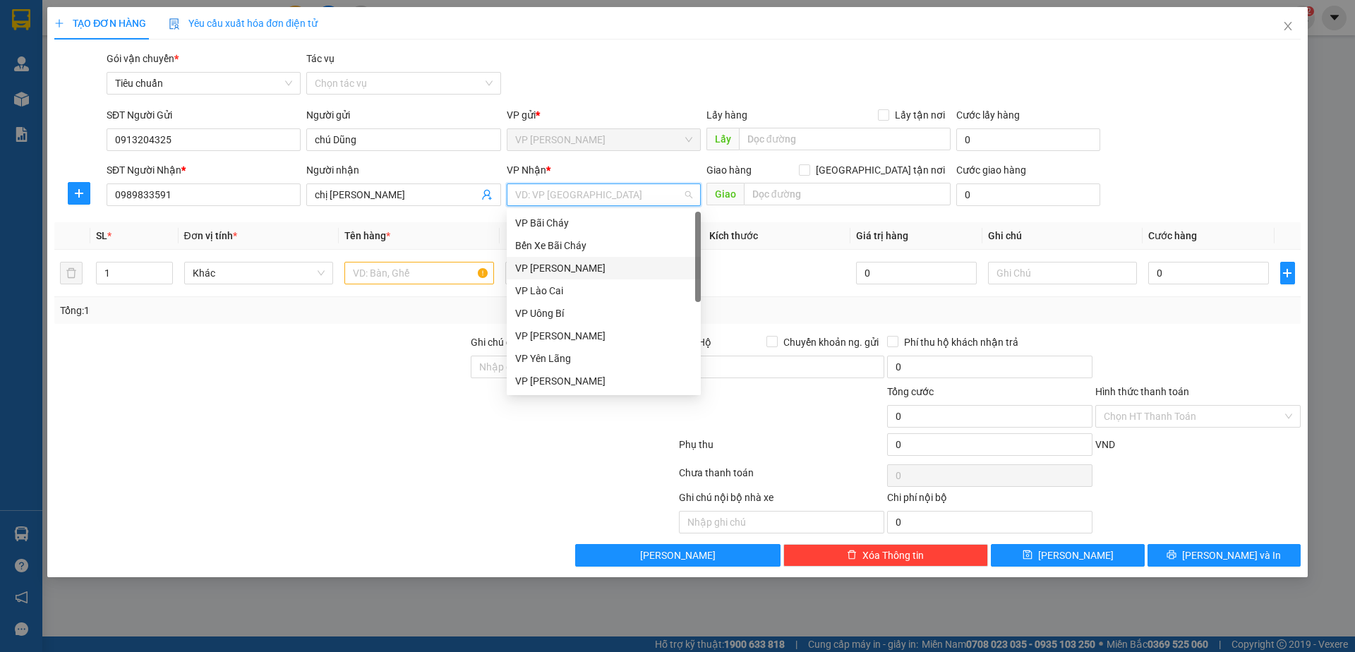
click at [609, 276] on div "VP [PERSON_NAME]" at bounding box center [604, 268] width 194 height 23
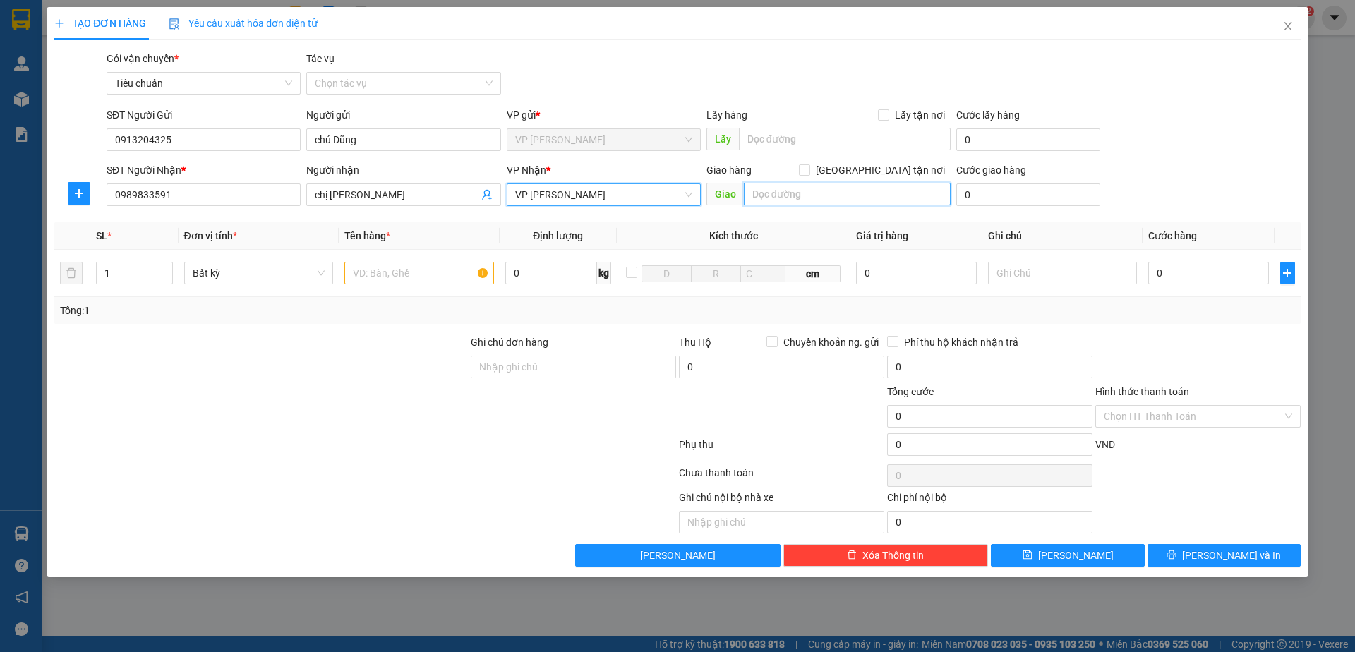
click at [801, 196] on input "text" at bounding box center [847, 194] width 207 height 23
type input "teckcombank , vin com HL"
click at [809, 172] on input "[GEOGRAPHIC_DATA] tận nơi" at bounding box center [804, 169] width 10 height 10
checkbox input "true"
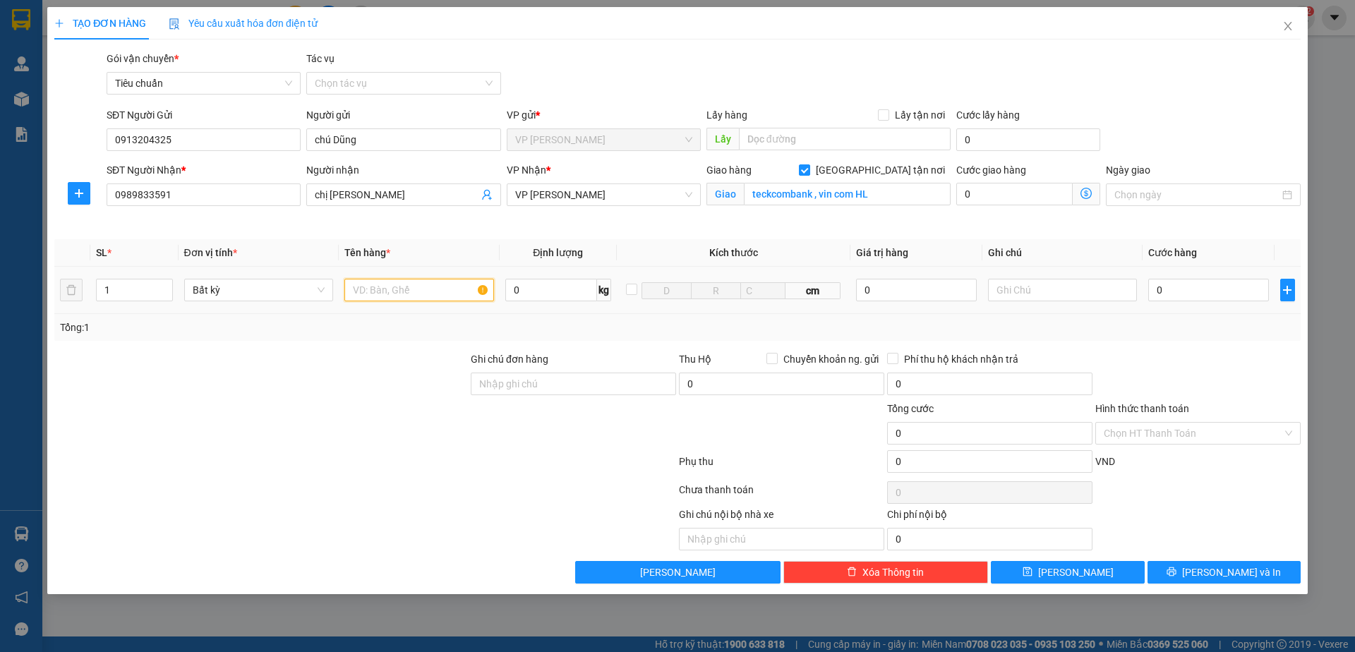
click at [406, 294] on input "text" at bounding box center [419, 290] width 150 height 23
type input "1 hso"
click at [997, 193] on input "0" at bounding box center [1014, 194] width 116 height 23
type input "30"
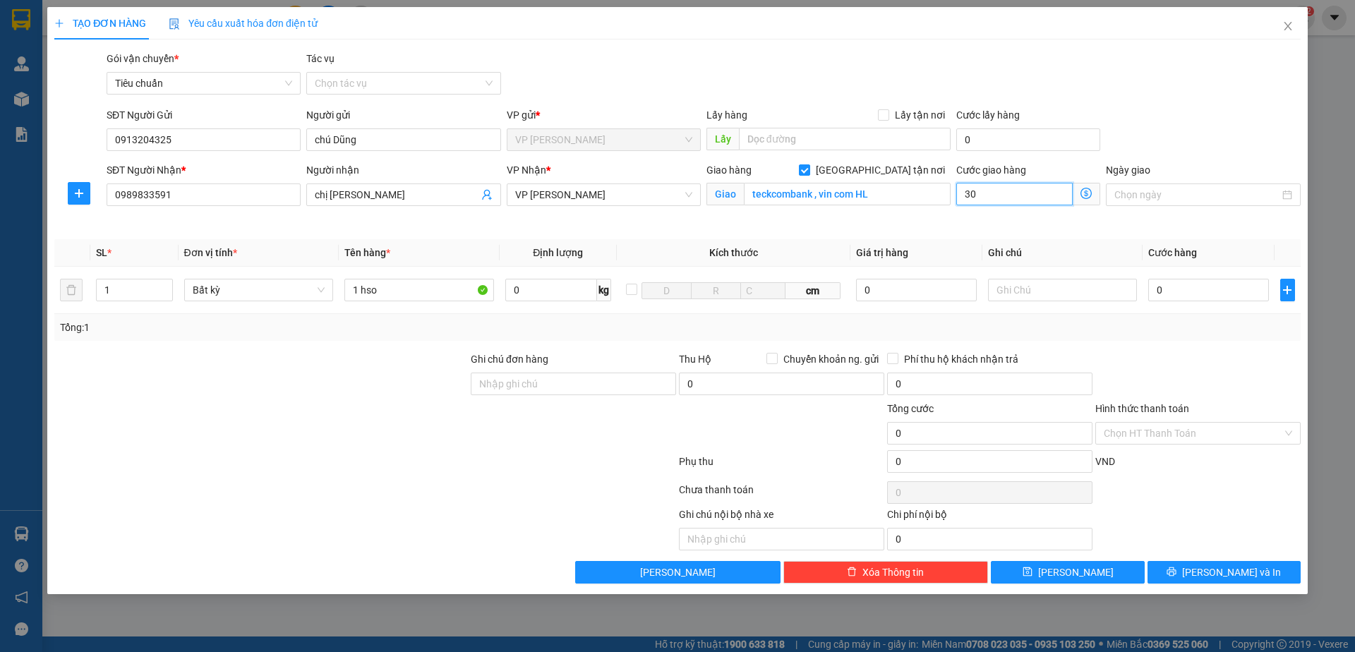
type input "30"
click at [1163, 112] on div "SĐT Người Gửi 0913204325 Người gửi chú [PERSON_NAME] VP gửi * VP [PERSON_NAME] …" at bounding box center [704, 131] width 1200 height 49
type input "30.000"
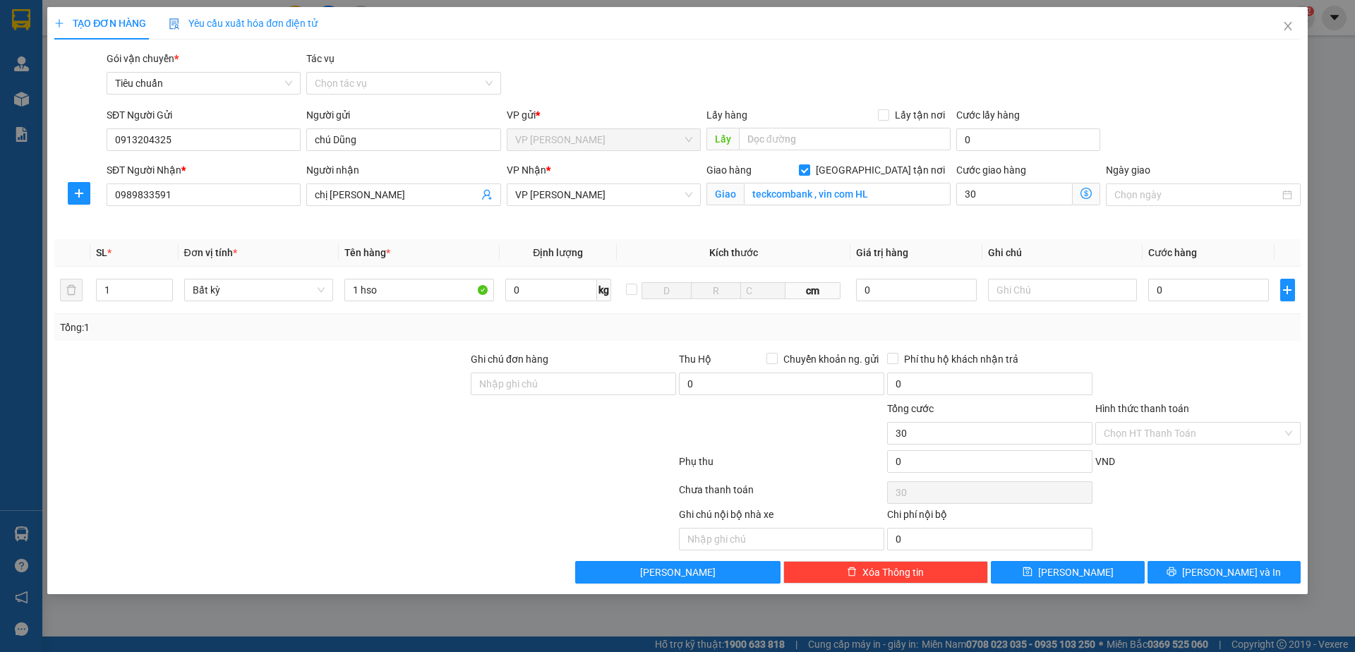
type input "30.000"
click at [1181, 286] on input "0" at bounding box center [1208, 290] width 120 height 23
type input "50"
type input "30.050"
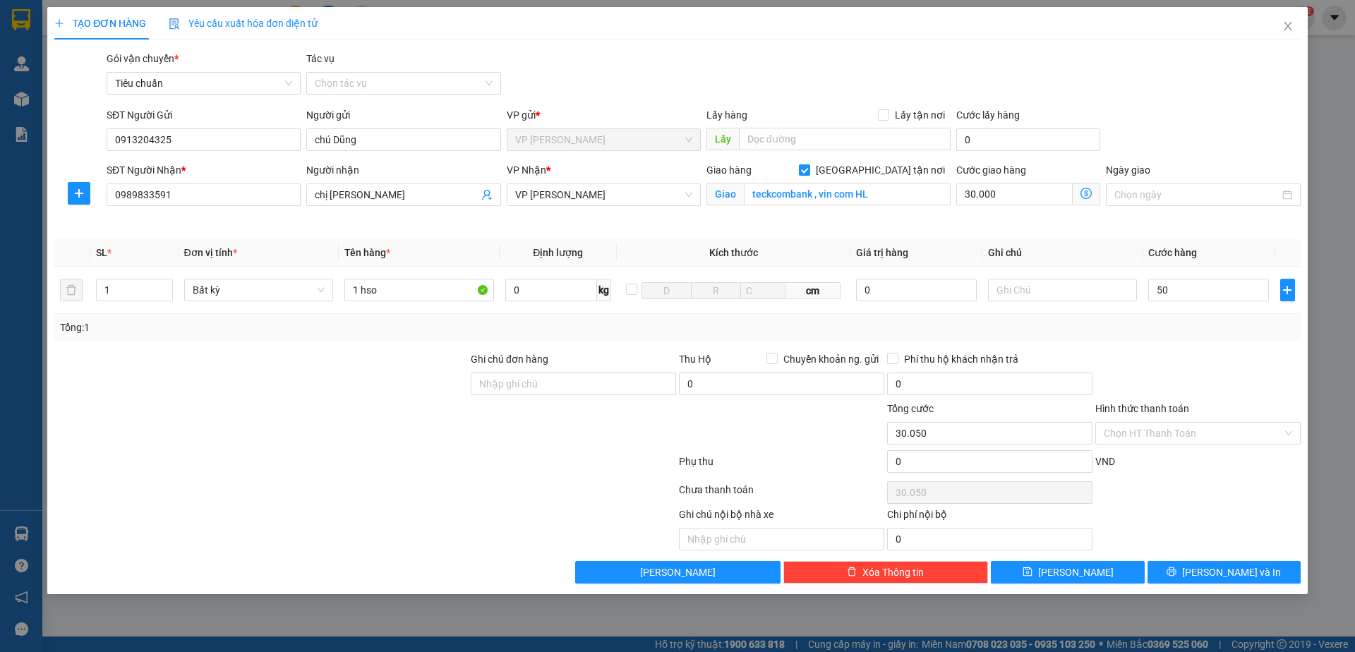
drag, startPoint x: 1273, startPoint y: 121, endPoint x: 1268, endPoint y: 130, distance: 9.8
click at [1273, 121] on div "SĐT Người Gửi 0913204325 Người gửi chú [PERSON_NAME] VP gửi * VP [PERSON_NAME] …" at bounding box center [704, 131] width 1200 height 49
type input "50.000"
type input "80.000"
click at [1214, 435] on input "Hình thức thanh toán" at bounding box center [1193, 433] width 179 height 21
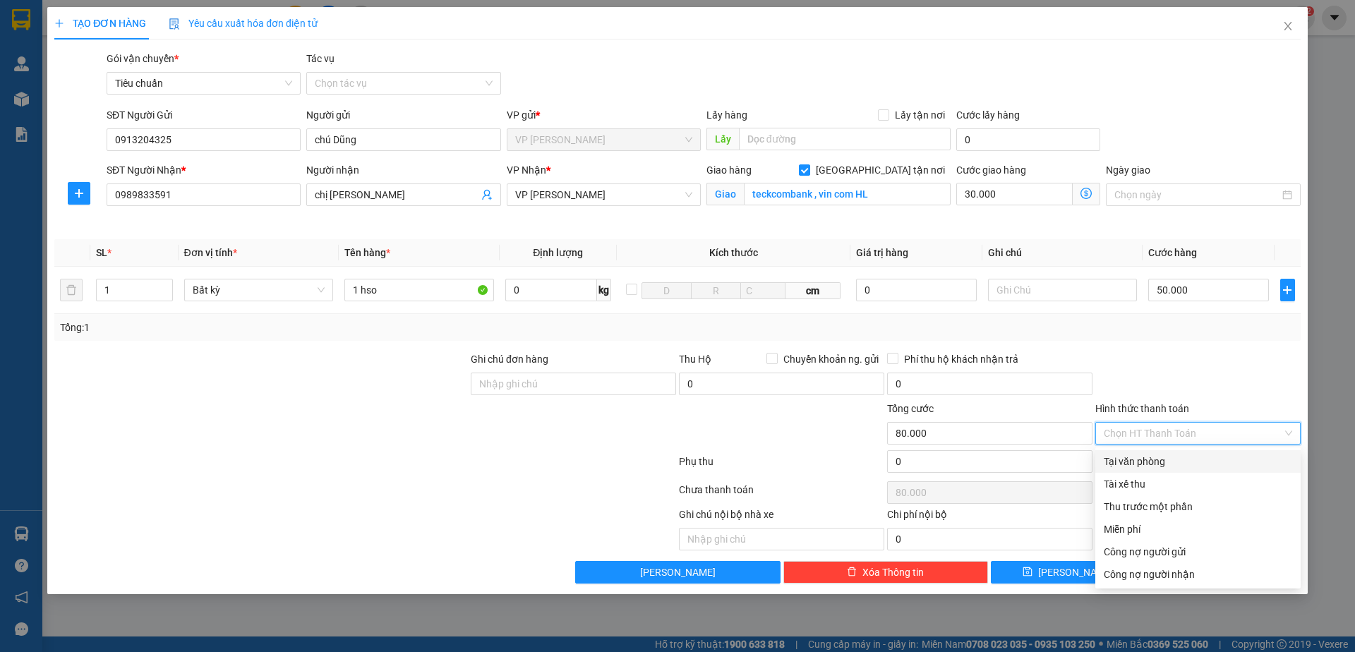
click at [1186, 457] on div "Tại văn phòng" at bounding box center [1198, 462] width 188 height 16
type input "0"
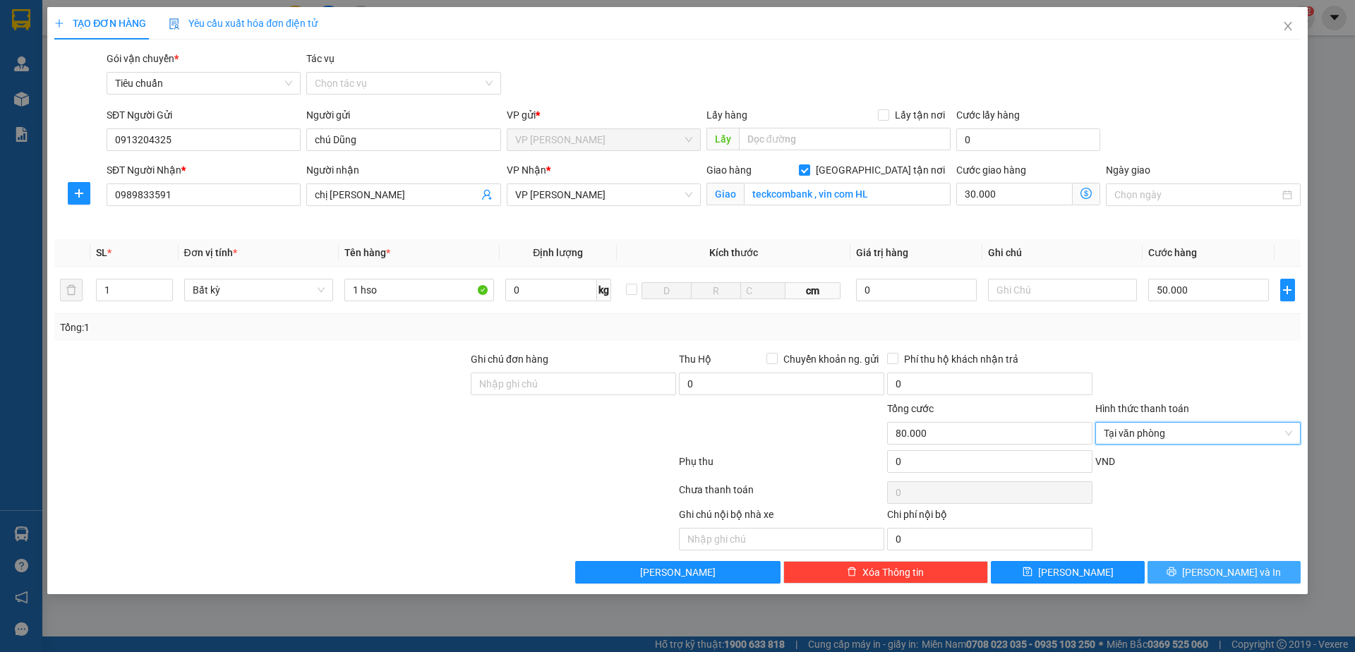
click at [1226, 566] on span "[PERSON_NAME] và In" at bounding box center [1231, 573] width 99 height 16
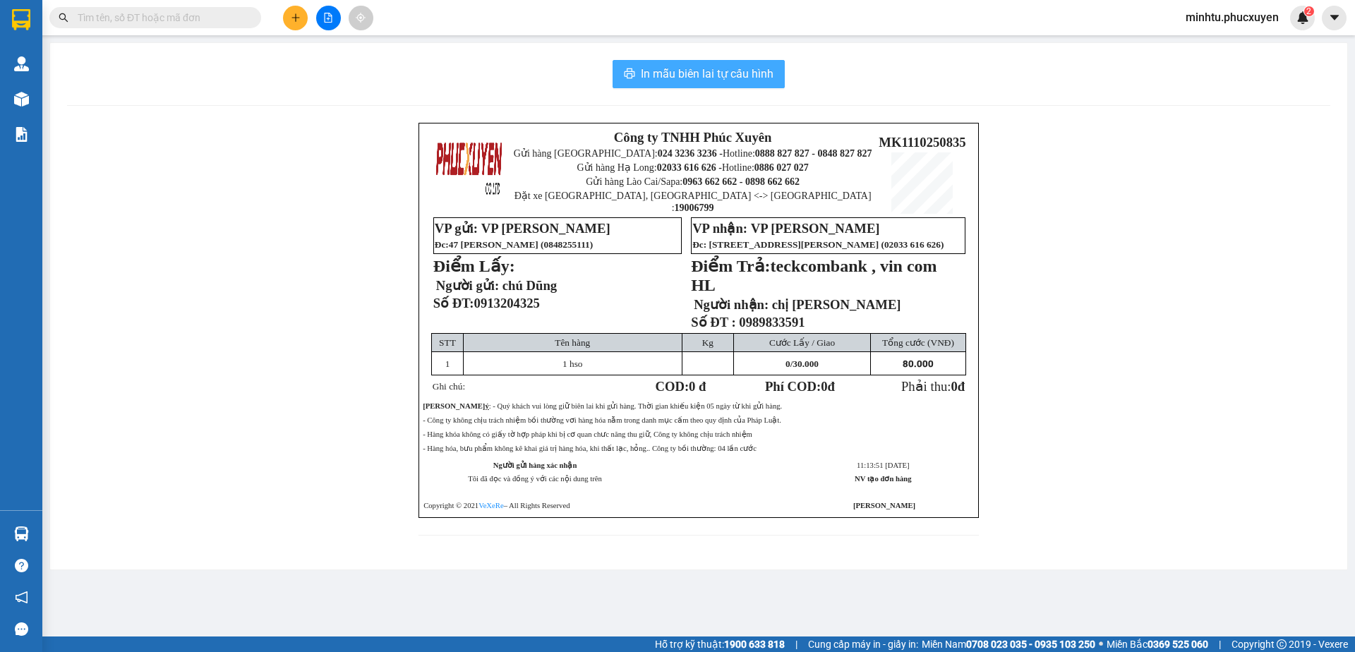
click at [692, 76] on span "In mẫu biên lai tự cấu hình" at bounding box center [707, 74] width 133 height 18
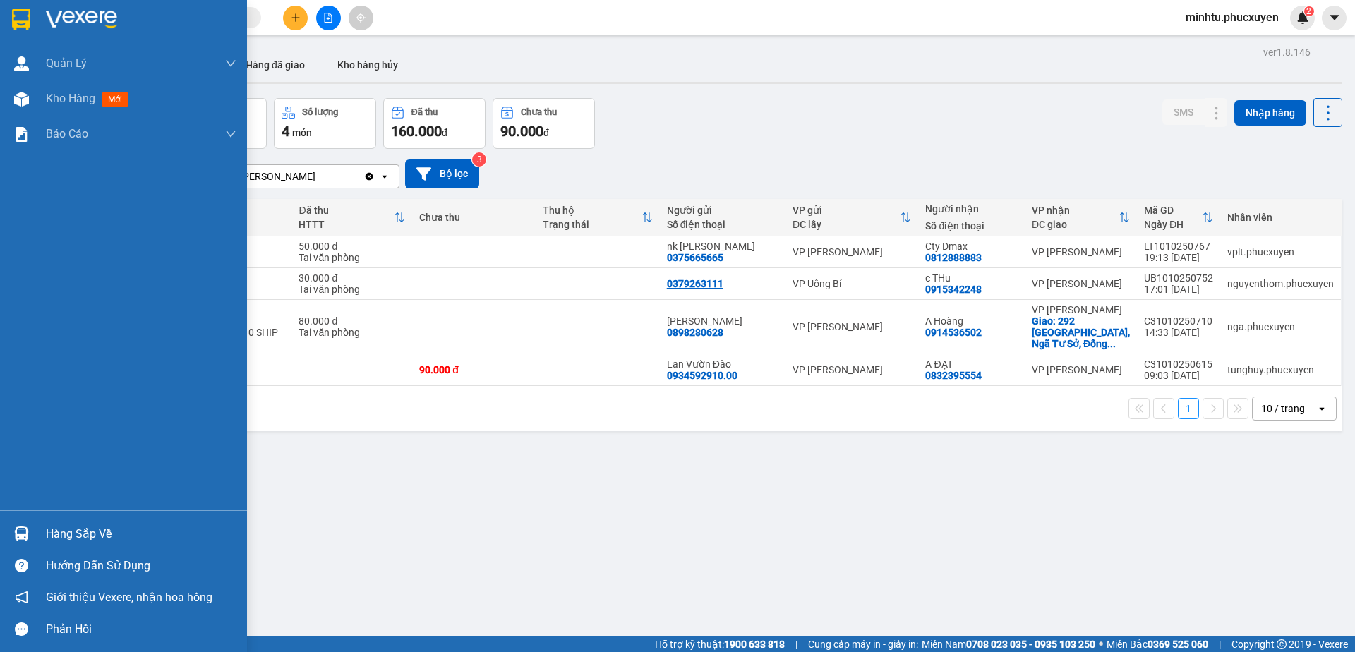
drag, startPoint x: 40, startPoint y: 542, endPoint x: 47, endPoint y: 530, distance: 13.6
click at [42, 541] on div "Hàng sắp về" at bounding box center [123, 534] width 247 height 32
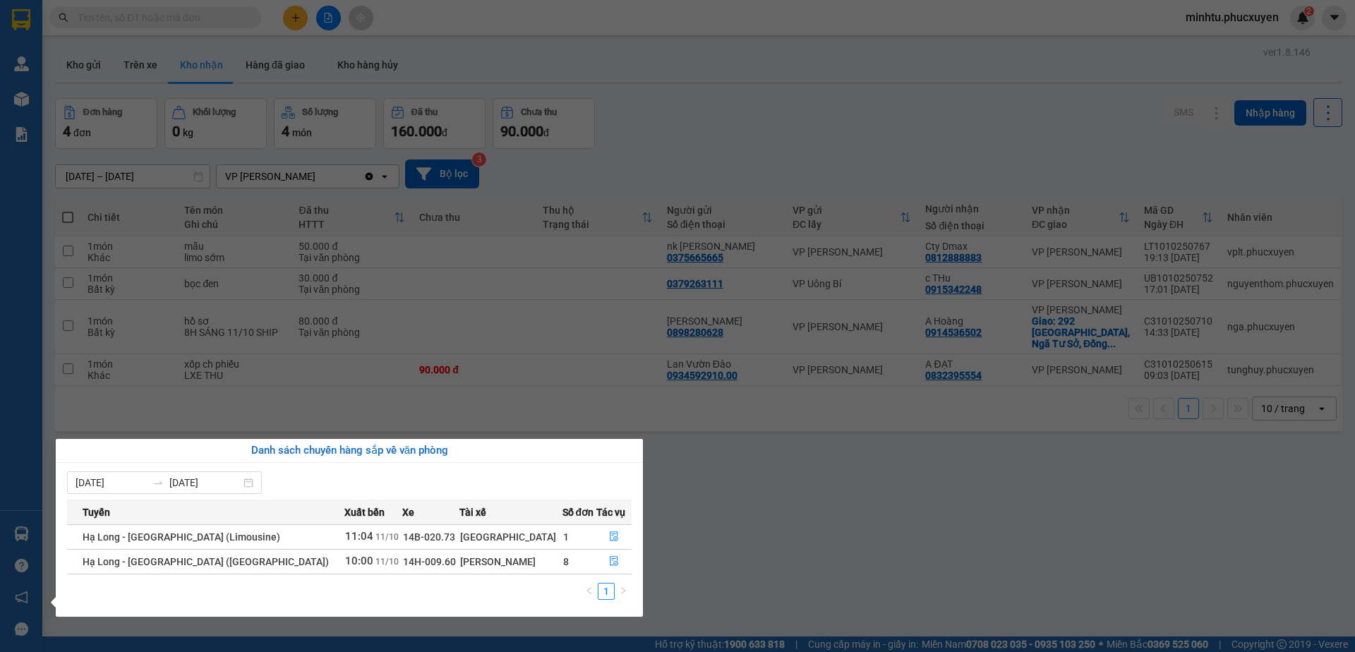
click at [779, 500] on section "Kết quả tìm kiếm ( 0 ) Bộ lọc No Data minhtu.phucxuyen 2 [PERSON_NAME] lý giao …" at bounding box center [677, 326] width 1355 height 652
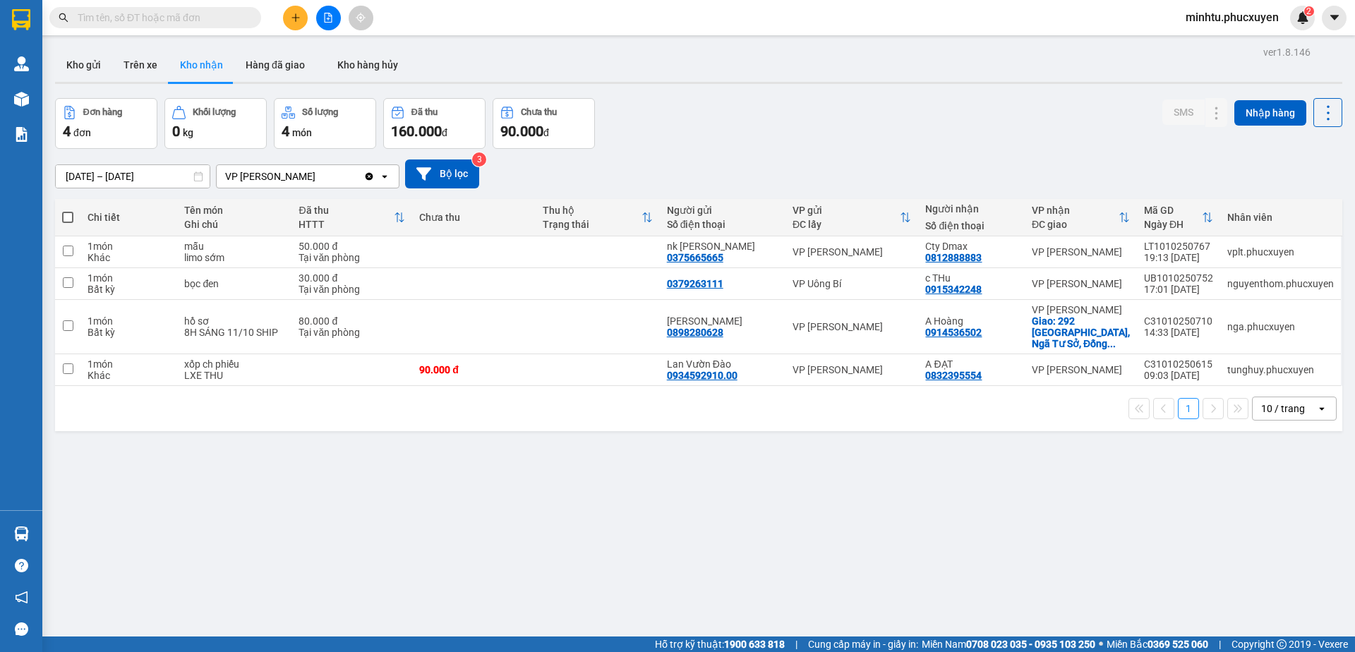
click at [293, 28] on button at bounding box center [295, 18] width 25 height 25
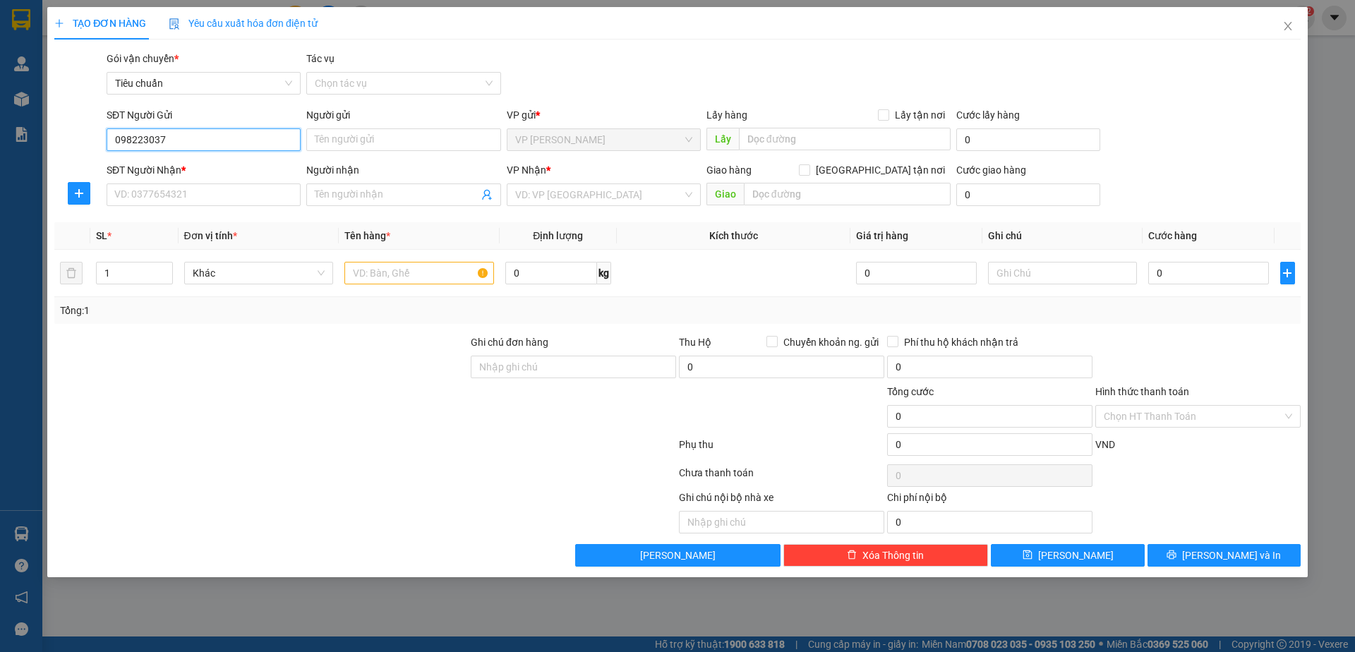
type input "0982230377"
click at [241, 137] on input "0982230377" at bounding box center [204, 139] width 194 height 23
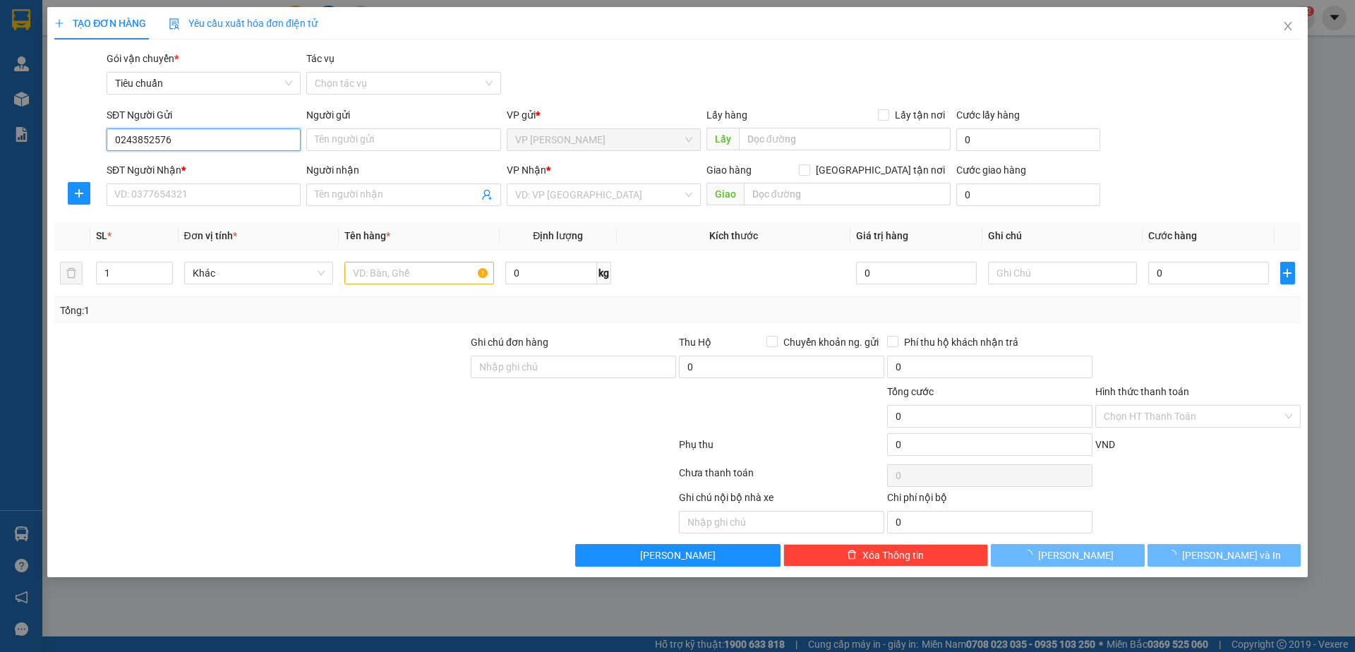
type input "02438525762"
click at [248, 162] on div "02438525762 - VL Nha KHoa DTH" at bounding box center [203, 168] width 177 height 16
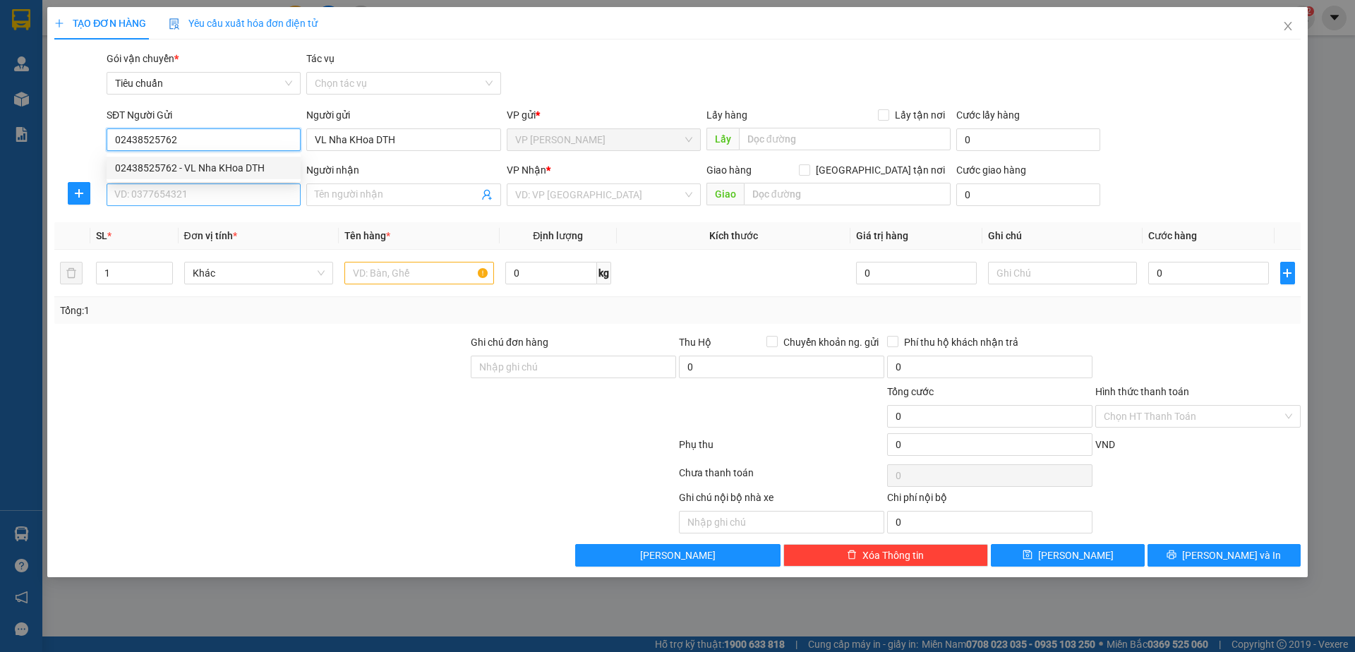
type input "VL Nha KHoa DTH"
type input "02438525762"
click at [240, 193] on input "SĐT Người Nhận *" at bounding box center [204, 195] width 194 height 23
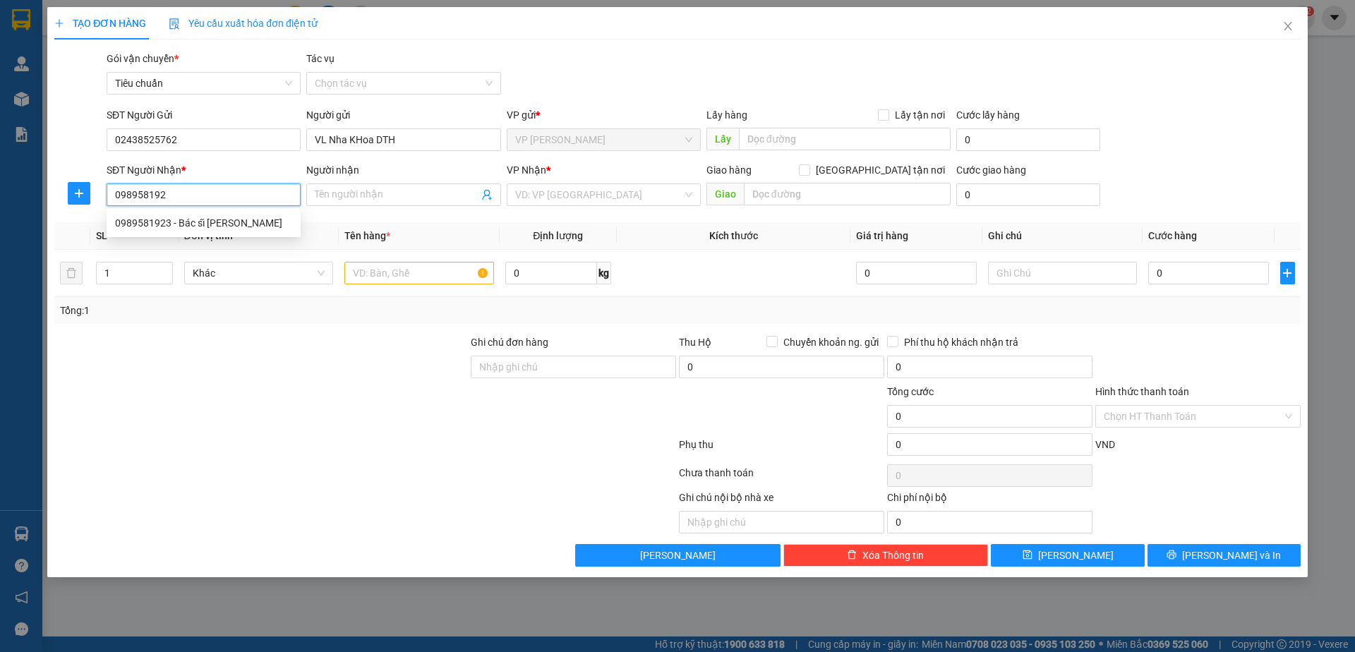
type input "0989581923"
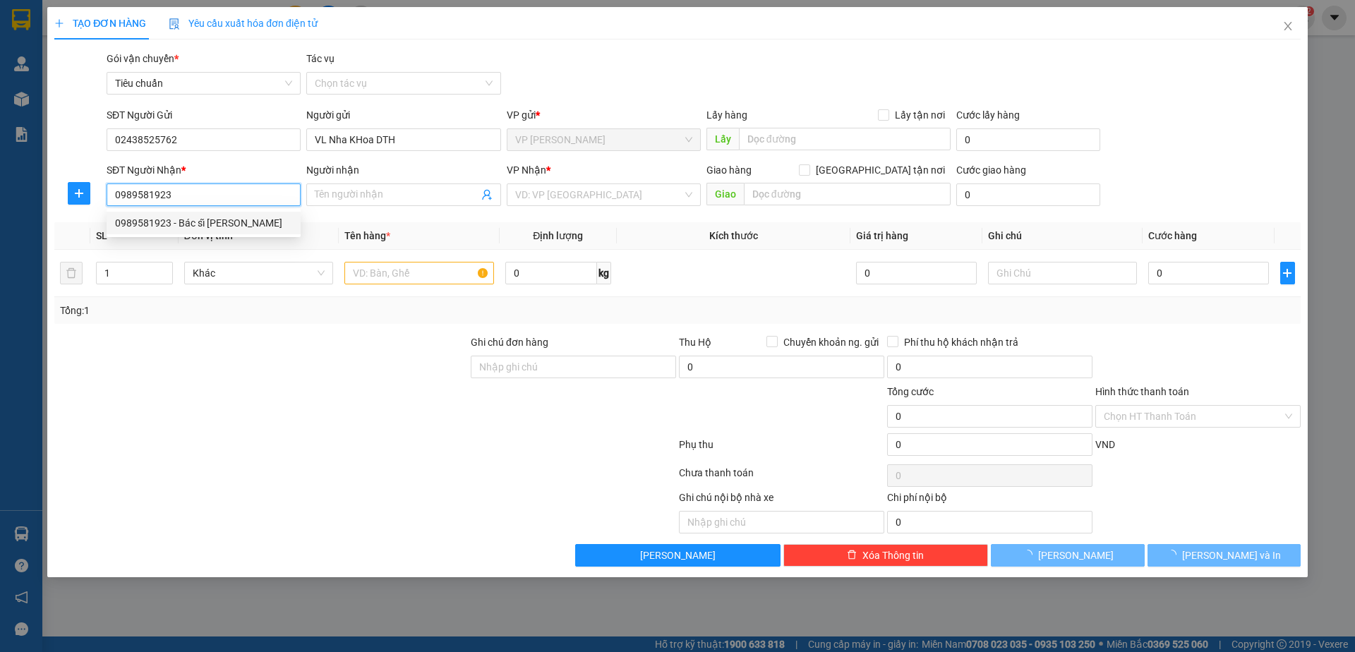
click at [198, 227] on div "0989581923 - Bác sĩ [PERSON_NAME]" at bounding box center [203, 223] width 177 height 16
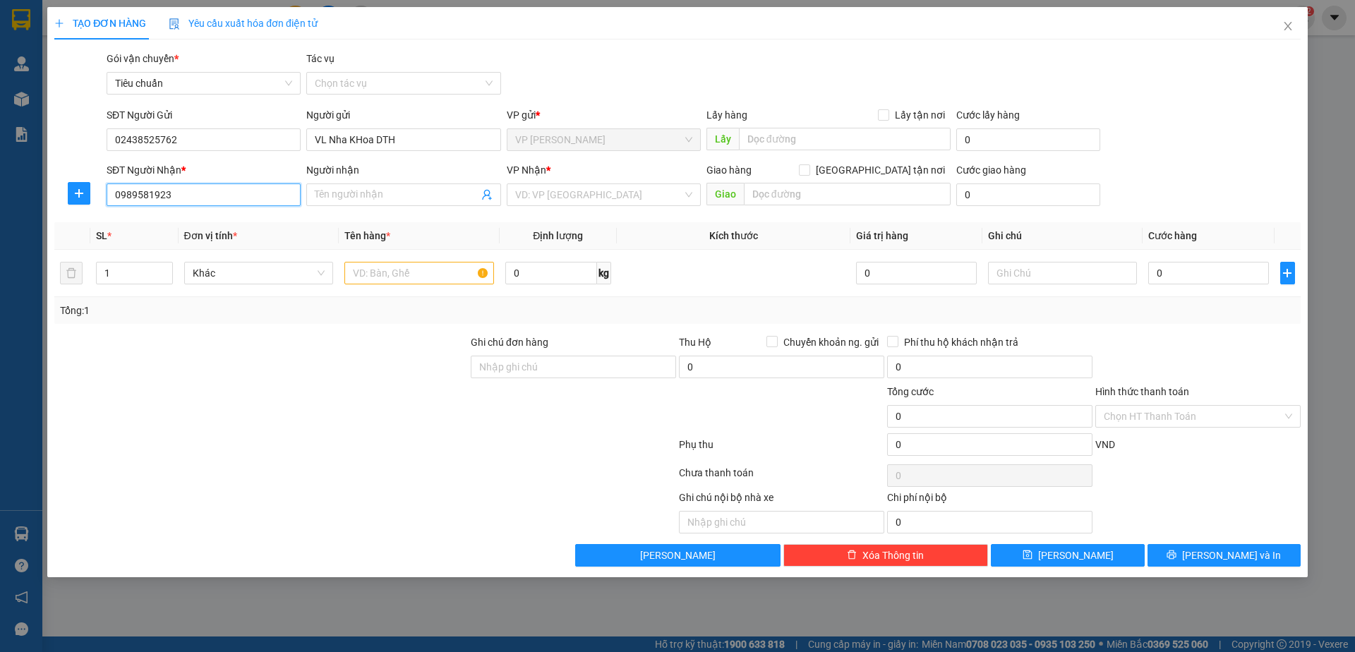
type input "Bác sĩ [PERSON_NAME]"
type input "0989581923"
click at [408, 267] on input "text" at bounding box center [419, 273] width 150 height 23
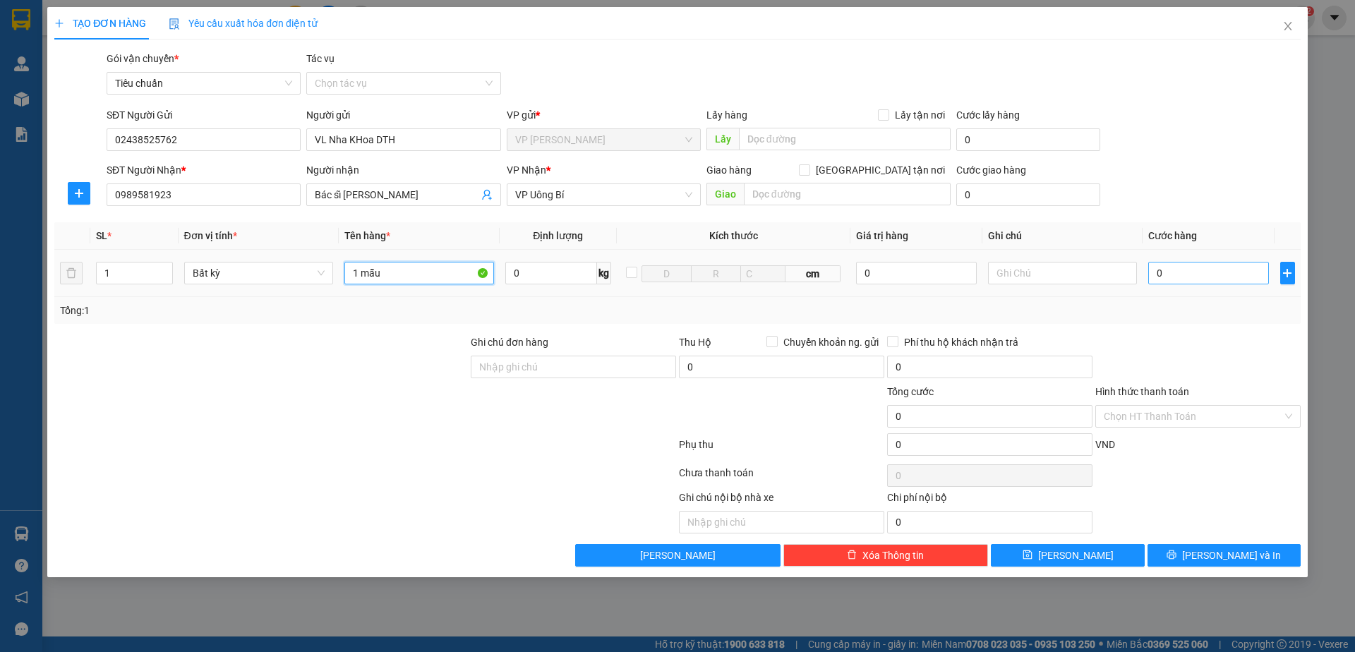
type input "1 mẫu"
click at [1191, 273] on input "0" at bounding box center [1208, 273] width 120 height 23
type input "30"
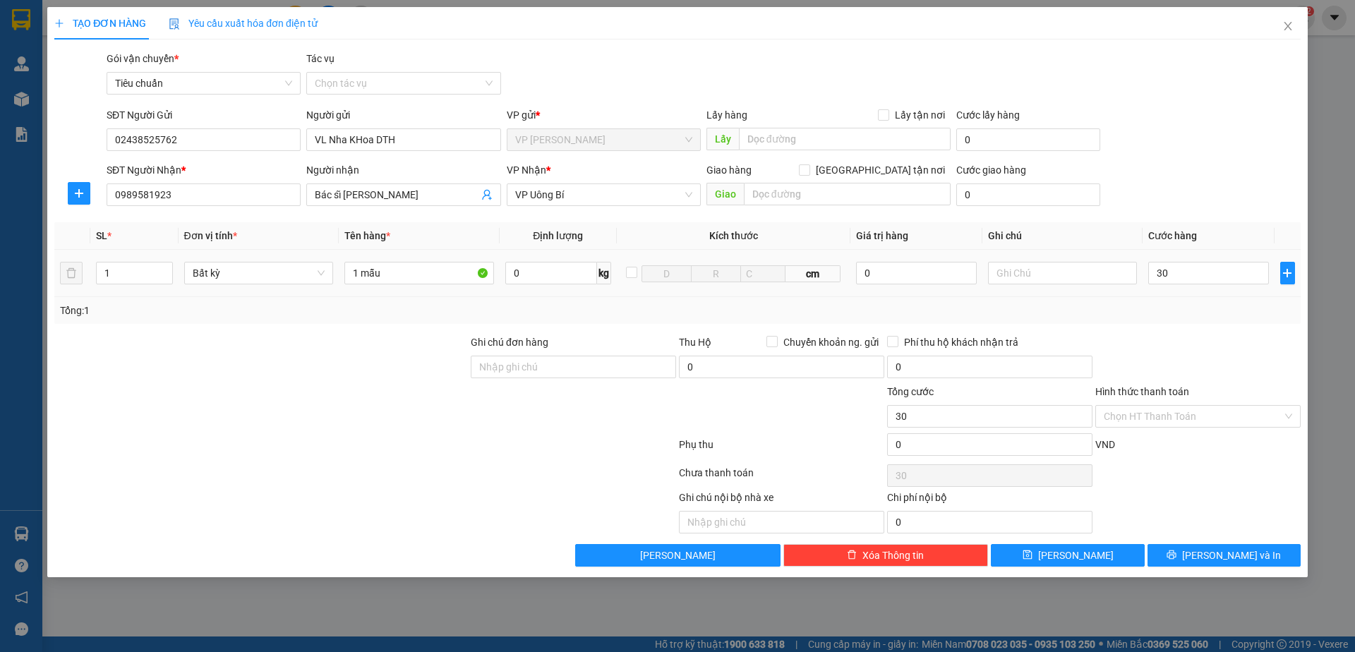
click at [1227, 160] on form "SĐT Người Gửi 02438525762 Người gửi VL Nha KHoa DTH VP gửi * VP [PERSON_NAME] L…" at bounding box center [677, 159] width 1246 height 104
type input "30.000"
click at [1215, 417] on input "Hình thức thanh toán" at bounding box center [1193, 416] width 179 height 21
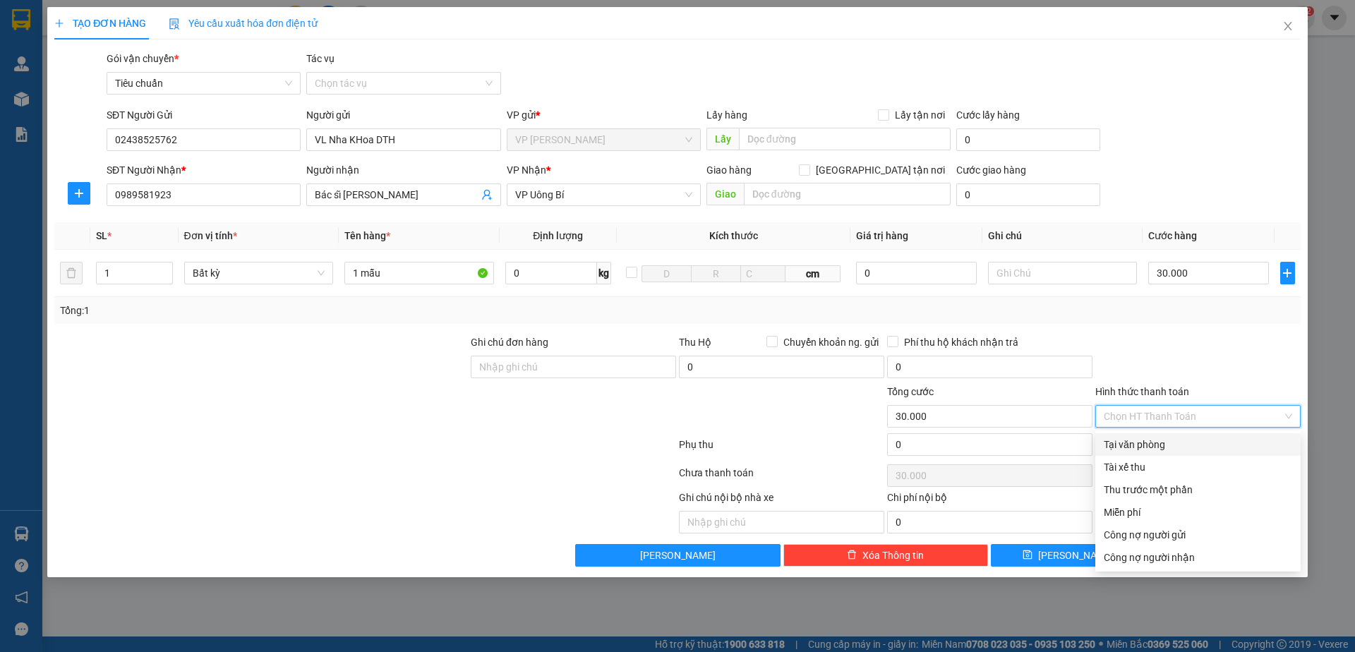
click at [1218, 446] on div "Tại văn phòng" at bounding box center [1198, 445] width 188 height 16
type input "0"
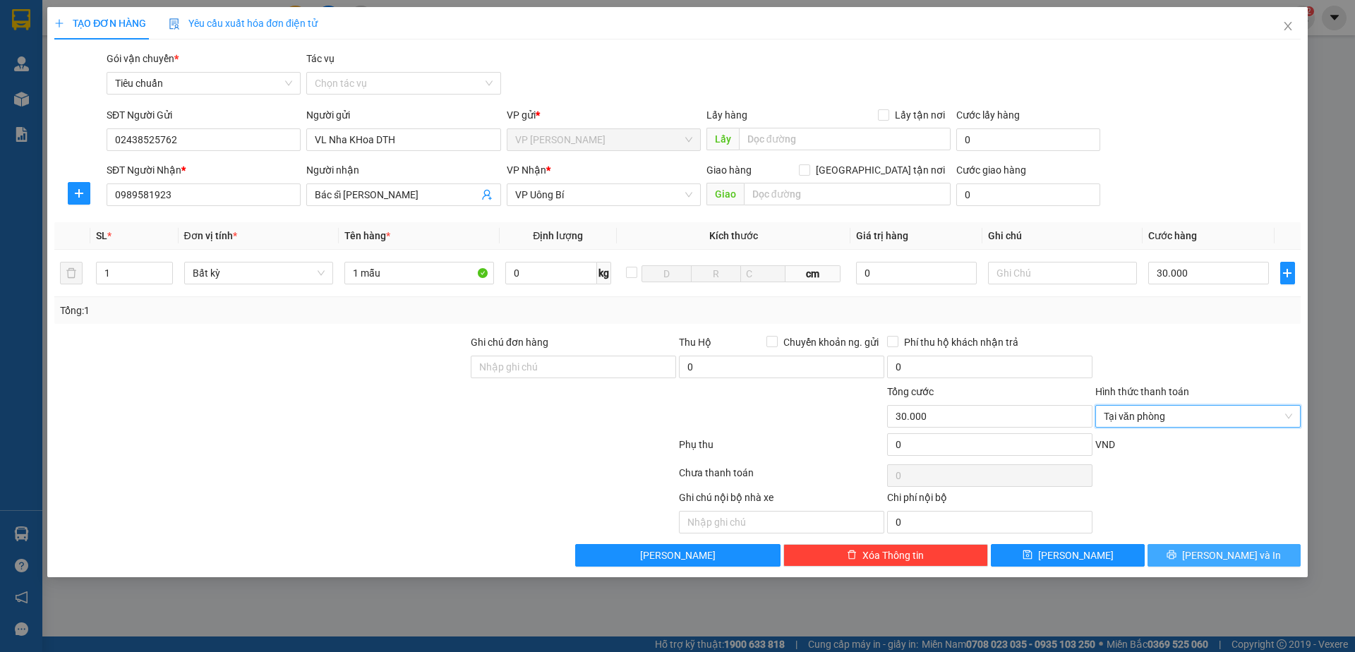
click at [1192, 555] on button "[PERSON_NAME] và In" at bounding box center [1224, 555] width 153 height 23
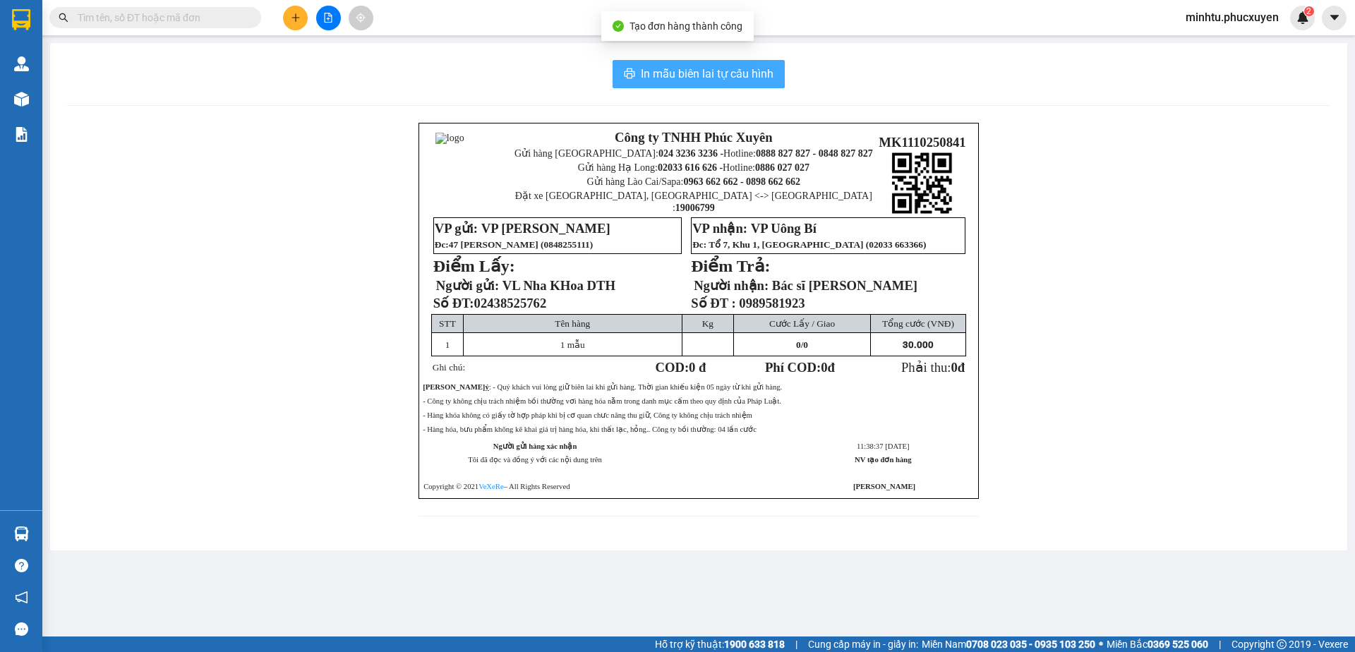
click at [644, 61] on button "In mẫu biên lai tự cấu hình" at bounding box center [699, 74] width 172 height 28
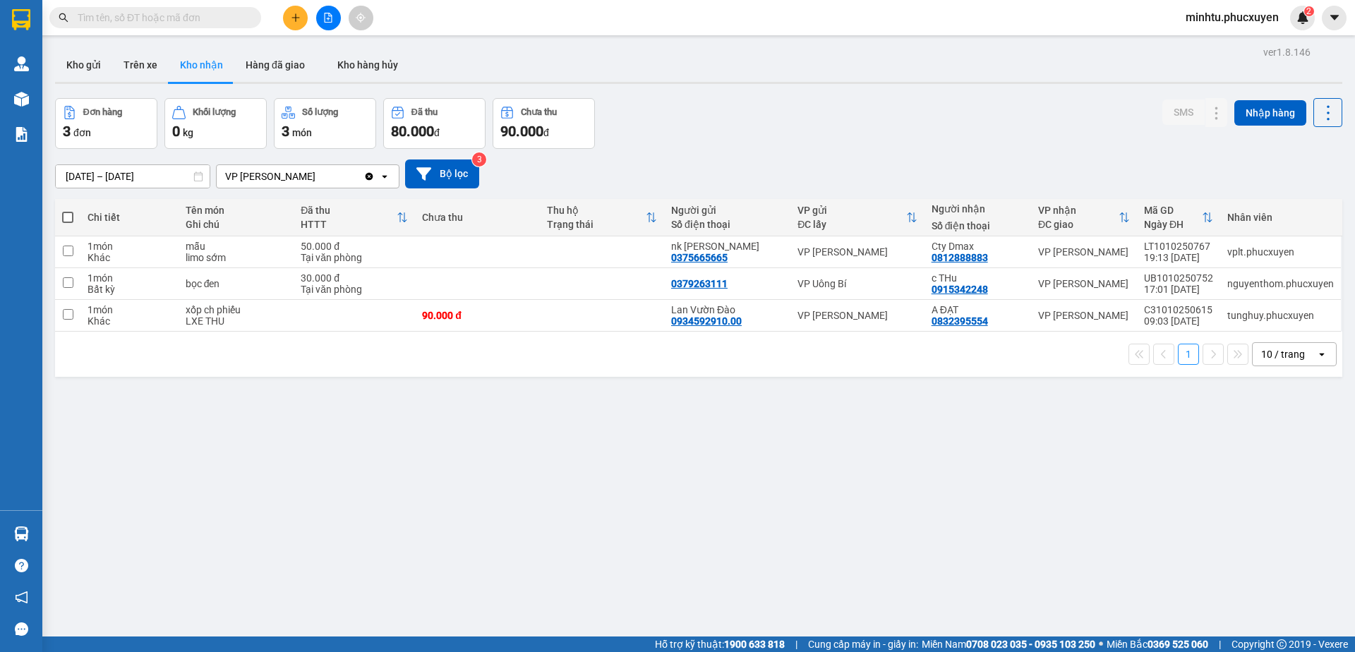
click at [140, 21] on input "text" at bounding box center [161, 18] width 167 height 16
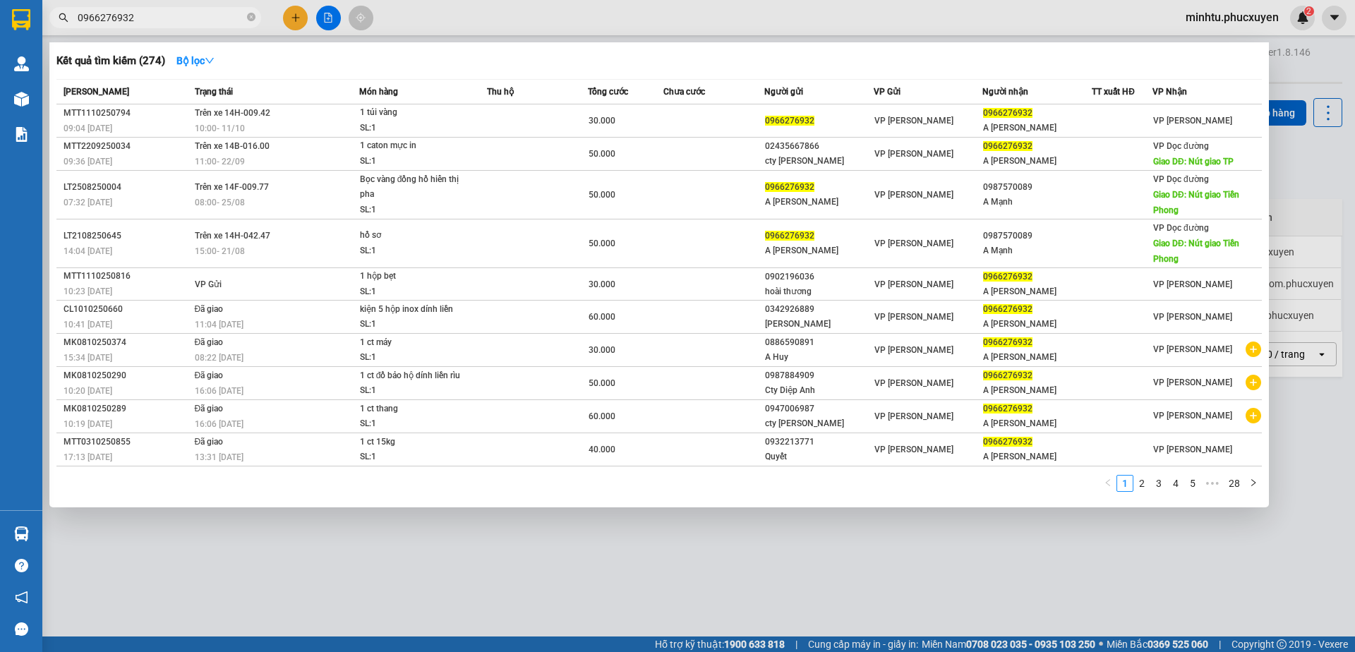
type input "0966276932"
drag, startPoint x: 399, startPoint y: 581, endPoint x: 266, endPoint y: 551, distance: 136.7
click at [399, 580] on div at bounding box center [677, 326] width 1355 height 652
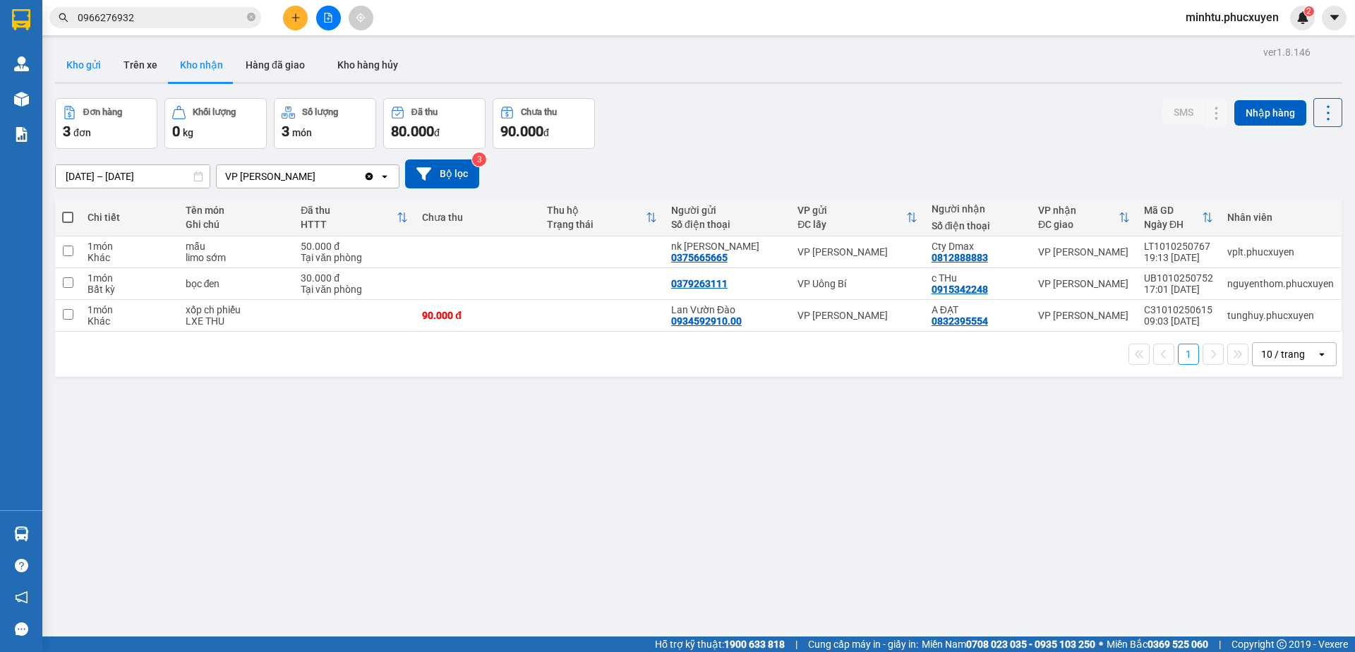
click at [68, 60] on button "Kho gửi" at bounding box center [83, 65] width 57 height 34
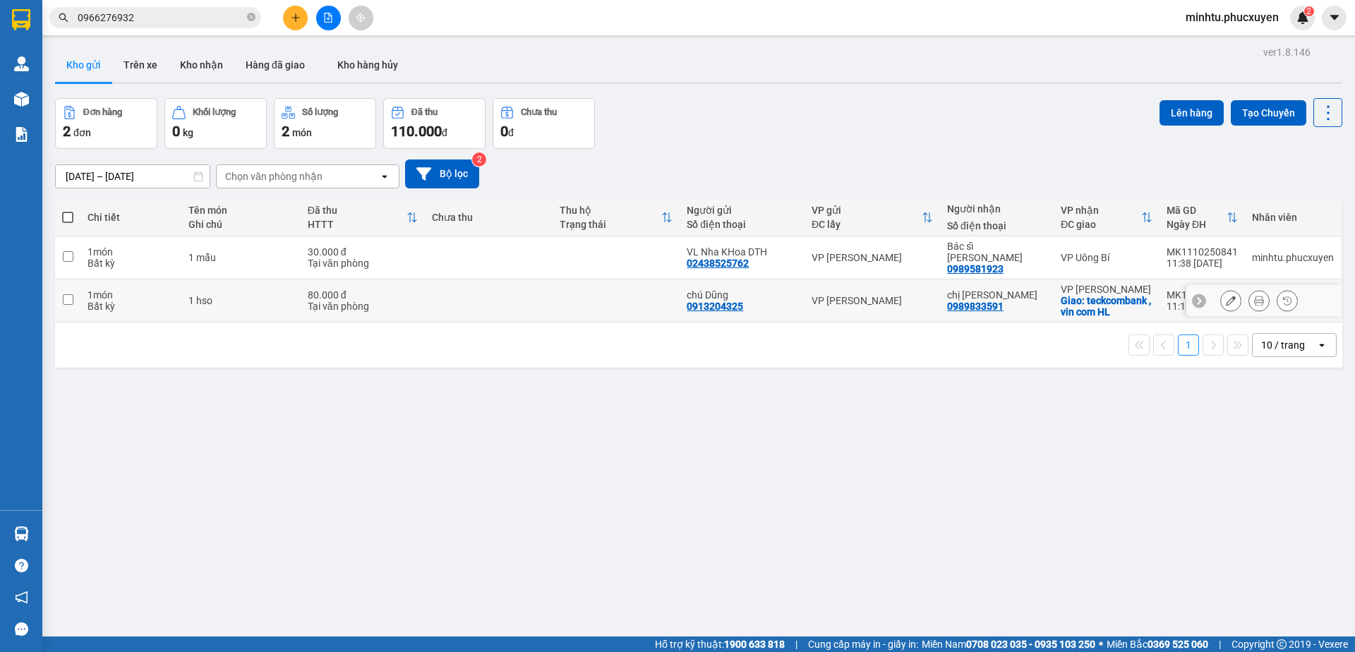
drag, startPoint x: 541, startPoint y: 298, endPoint x: 728, endPoint y: 178, distance: 221.6
click at [541, 297] on td at bounding box center [488, 301] width 127 height 43
checkbox input "true"
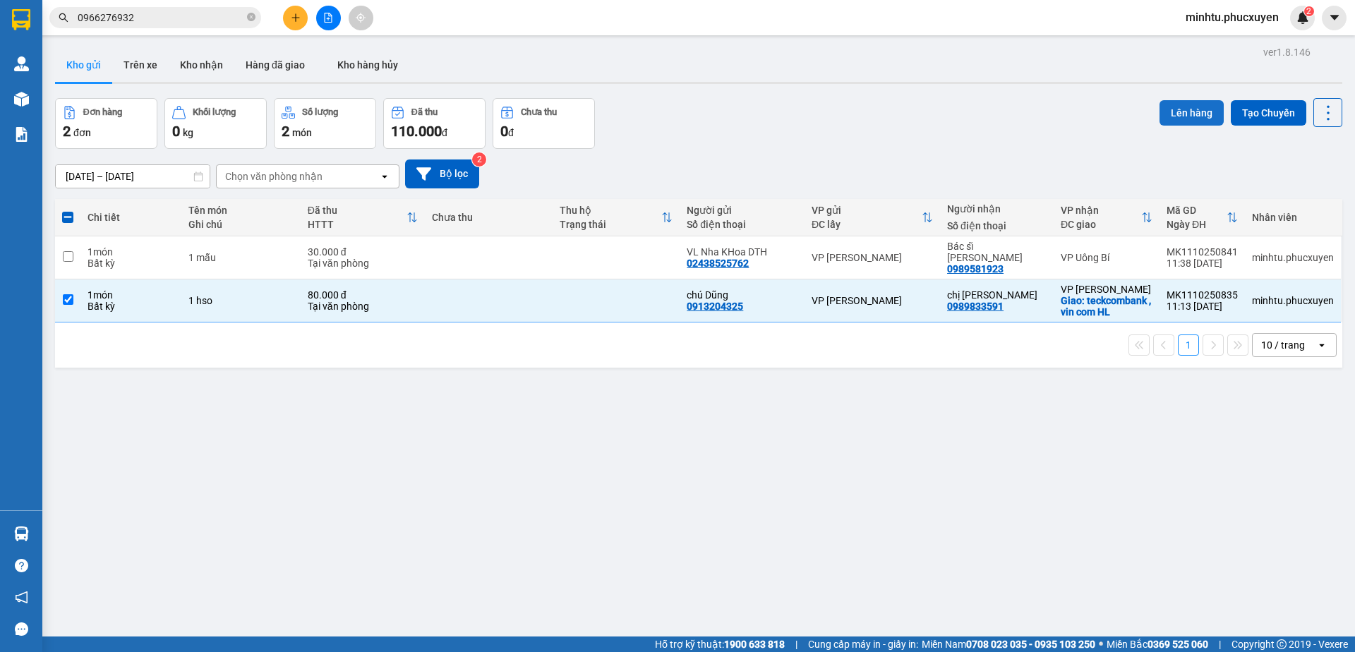
click at [1166, 112] on button "Lên hàng" at bounding box center [1192, 112] width 64 height 25
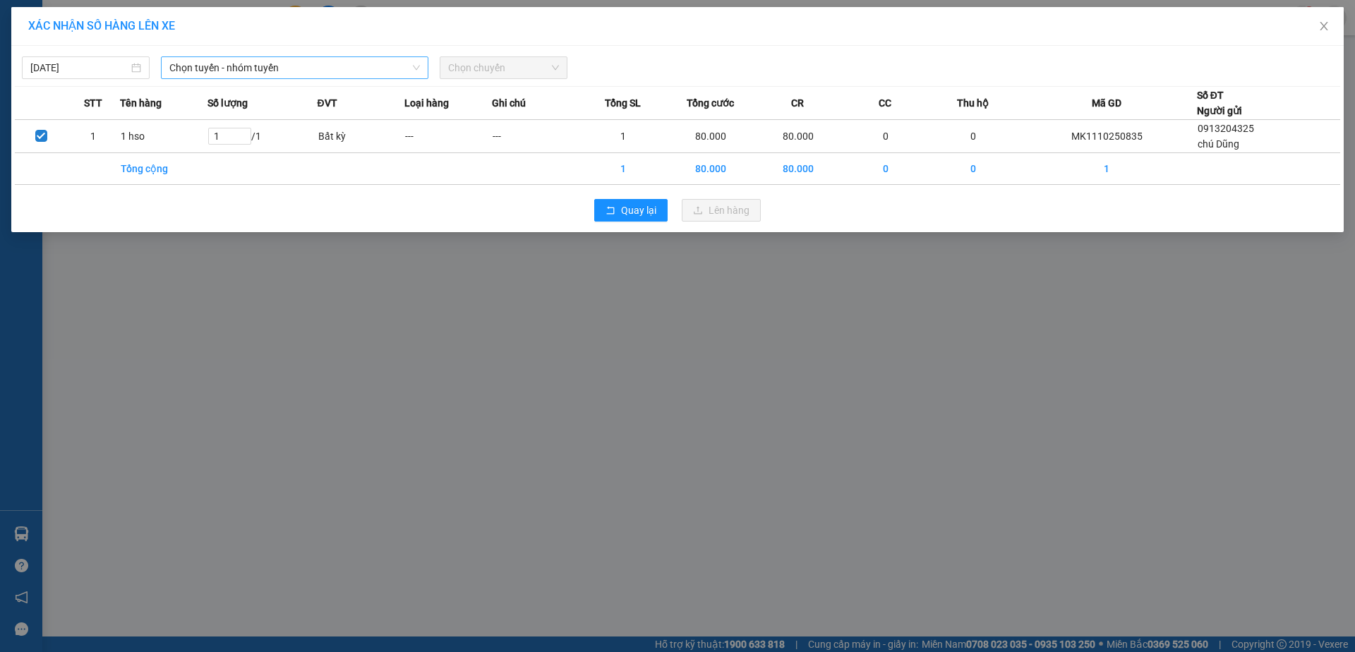
click at [224, 61] on span "Chọn tuyến - nhóm tuyến" at bounding box center [294, 67] width 251 height 21
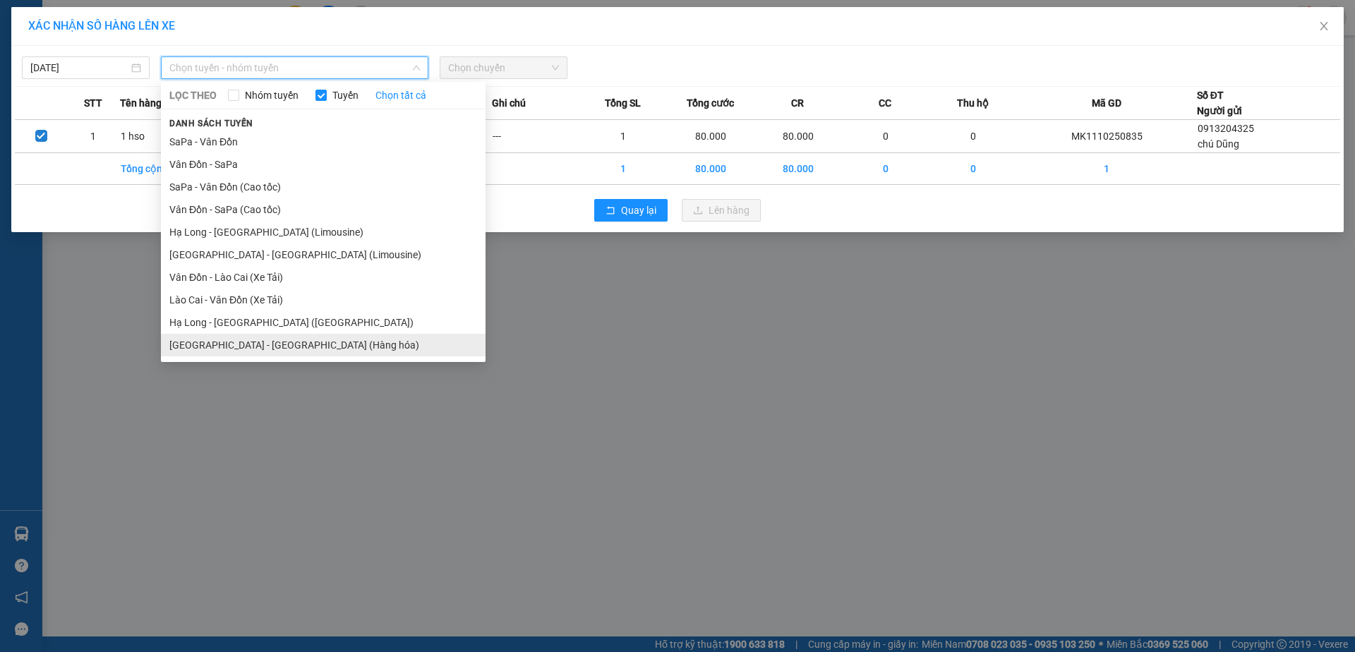
click at [306, 340] on li "[GEOGRAPHIC_DATA] - [GEOGRAPHIC_DATA] (Hàng hóa)" at bounding box center [323, 345] width 325 height 23
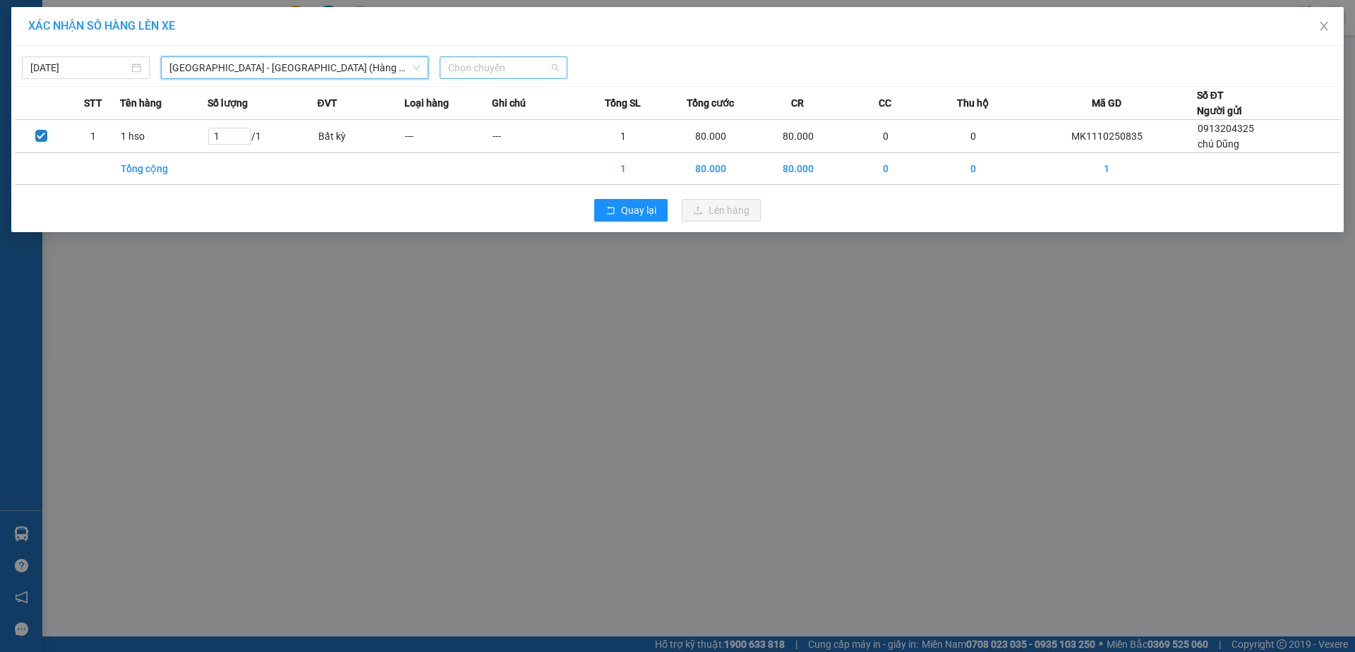
click at [548, 64] on span "Chọn chuyến" at bounding box center [503, 67] width 111 height 21
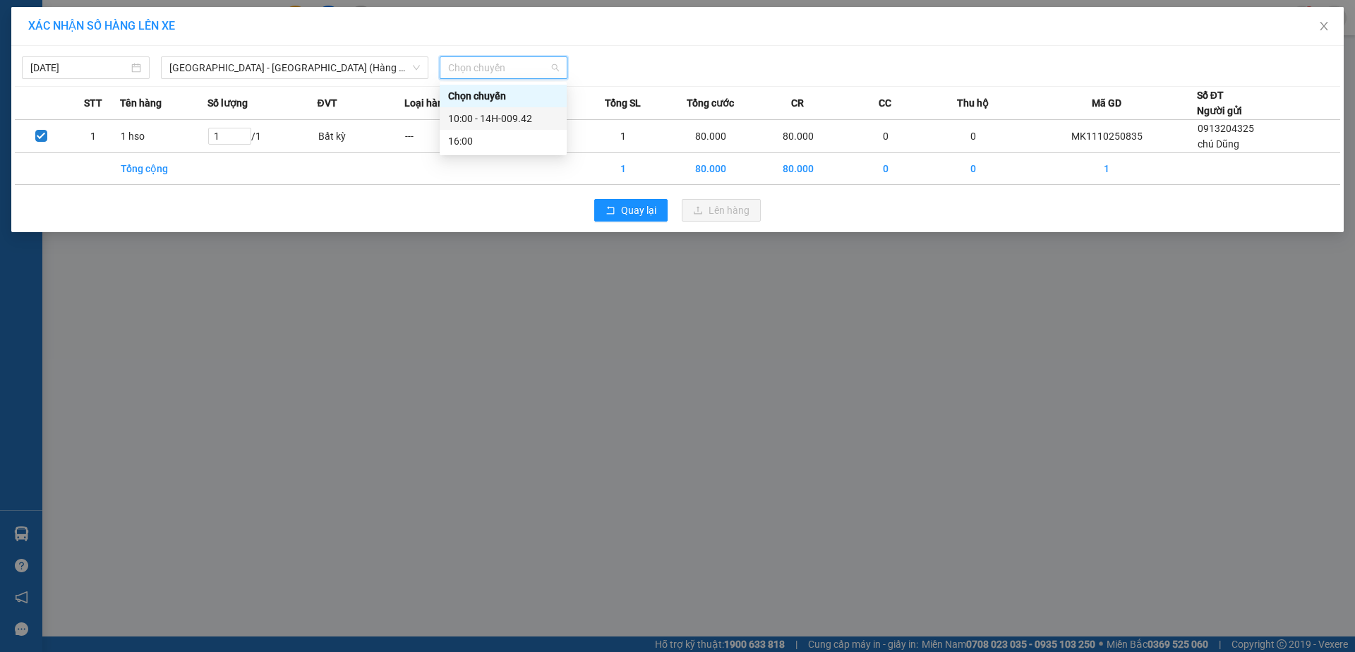
click at [523, 119] on div "10:00 - 14H-009.42" at bounding box center [503, 119] width 110 height 16
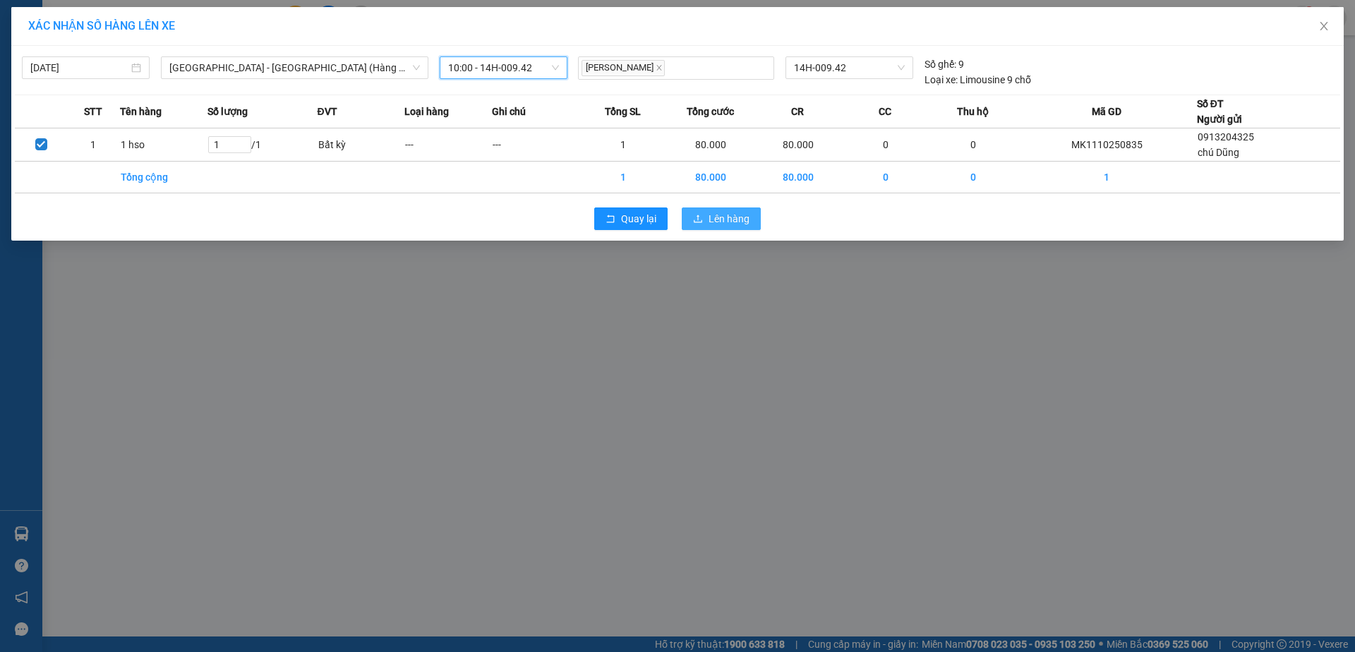
click at [700, 220] on icon "upload" at bounding box center [698, 219] width 10 height 10
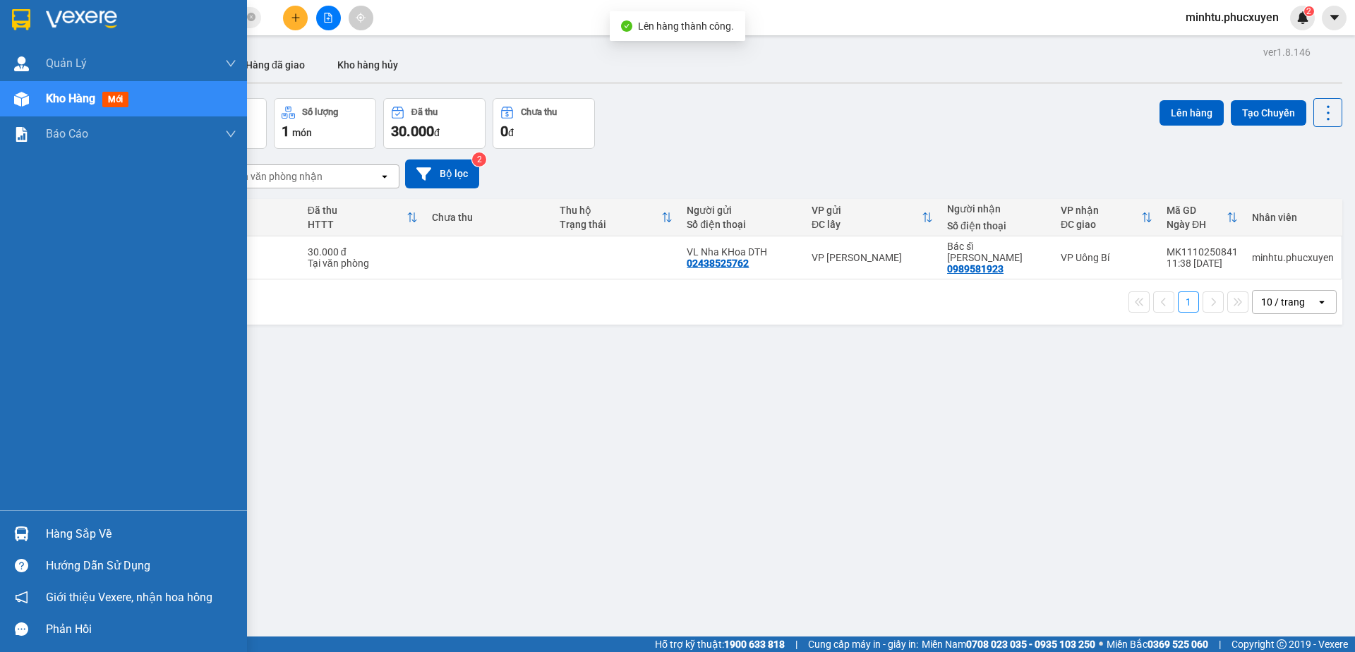
click at [38, 543] on div "Hàng sắp về" at bounding box center [123, 534] width 247 height 32
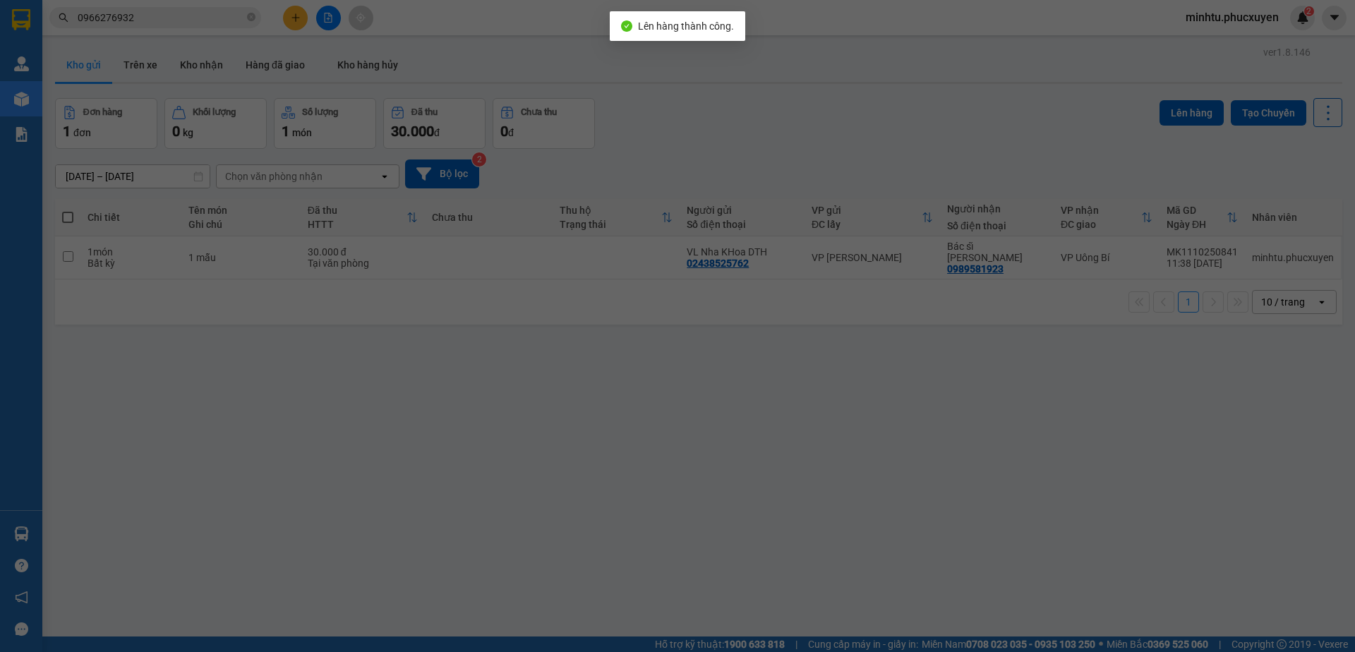
click at [35, 533] on div "Quản [PERSON_NAME] lý giao nhận mới Quản lý kiểm kho Kho hàng mới Báo cáo 11. B…" at bounding box center [21, 326] width 42 height 652
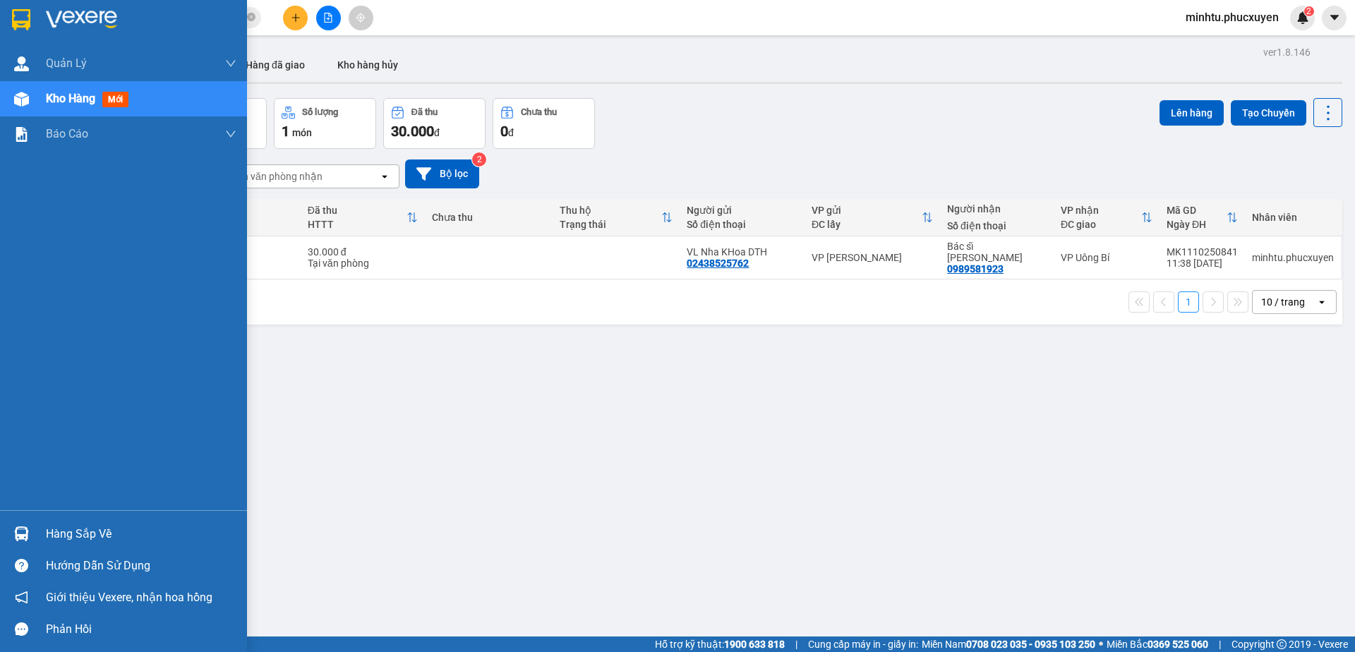
click at [44, 524] on div "Hàng sắp về" at bounding box center [123, 534] width 247 height 32
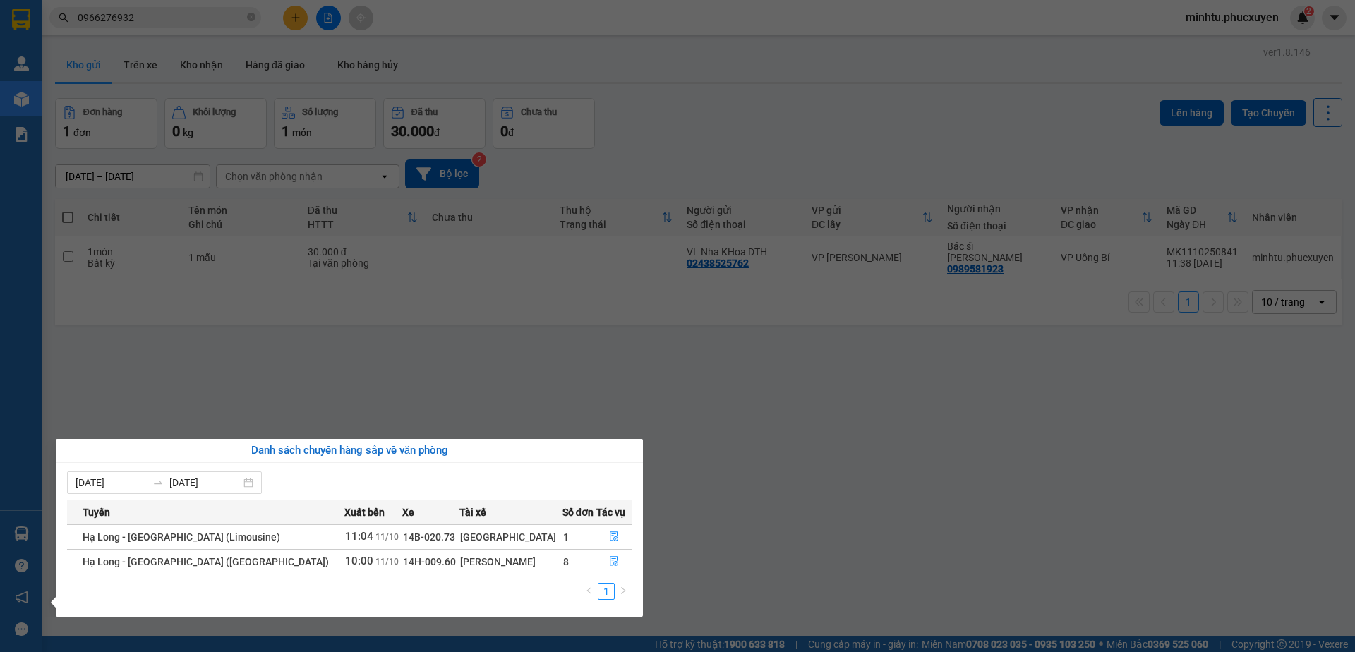
click at [503, 402] on section "Kết quả tìm kiếm ( 274 ) Bộ lọc Mã ĐH Trạng thái Món hàng Thu hộ Tổng cước Chưa…" at bounding box center [677, 326] width 1355 height 652
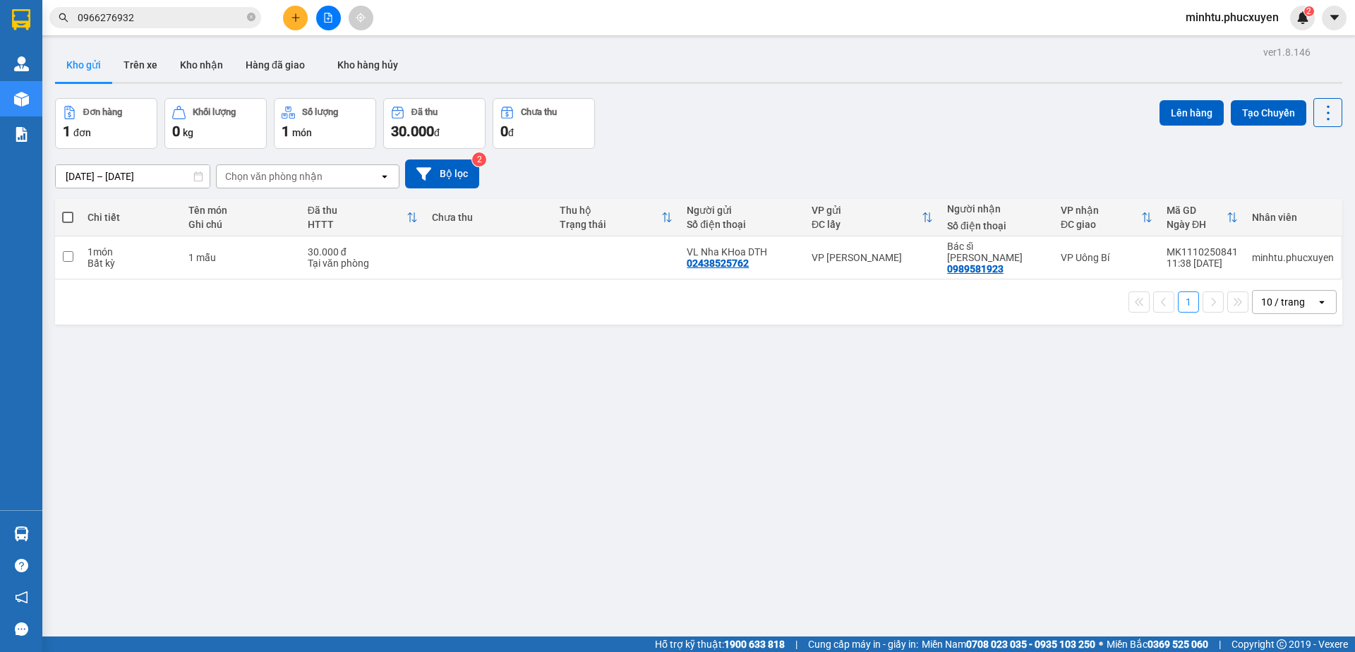
click at [294, 23] on button at bounding box center [295, 18] width 25 height 25
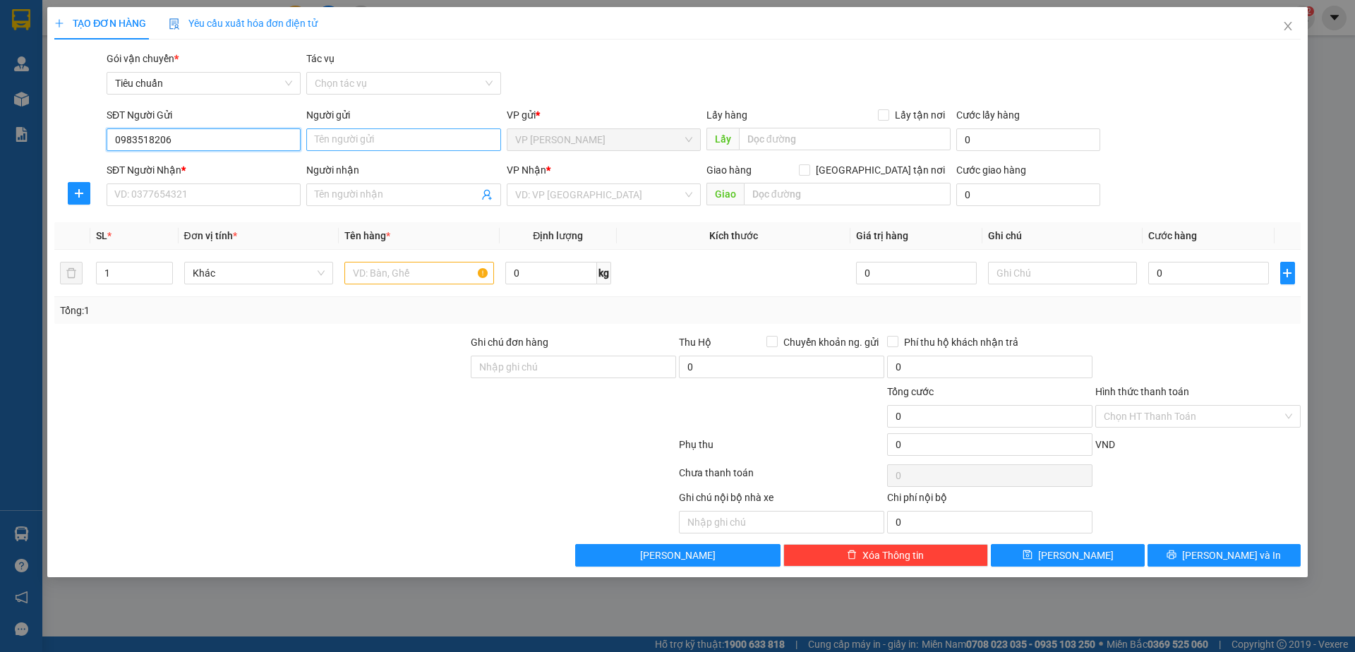
type input "0983518206"
click at [337, 145] on input "Người gửi" at bounding box center [403, 139] width 194 height 23
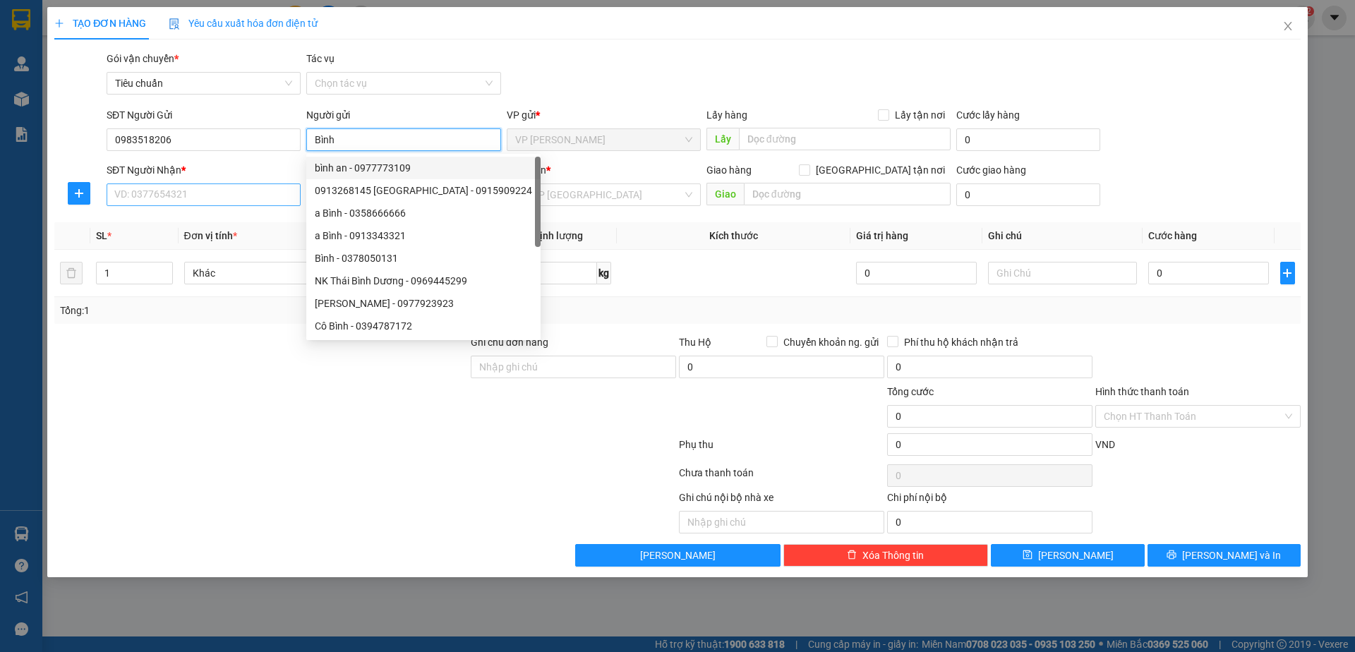
type input "Bình"
click at [187, 198] on input "SĐT Người Nhận *" at bounding box center [204, 195] width 194 height 23
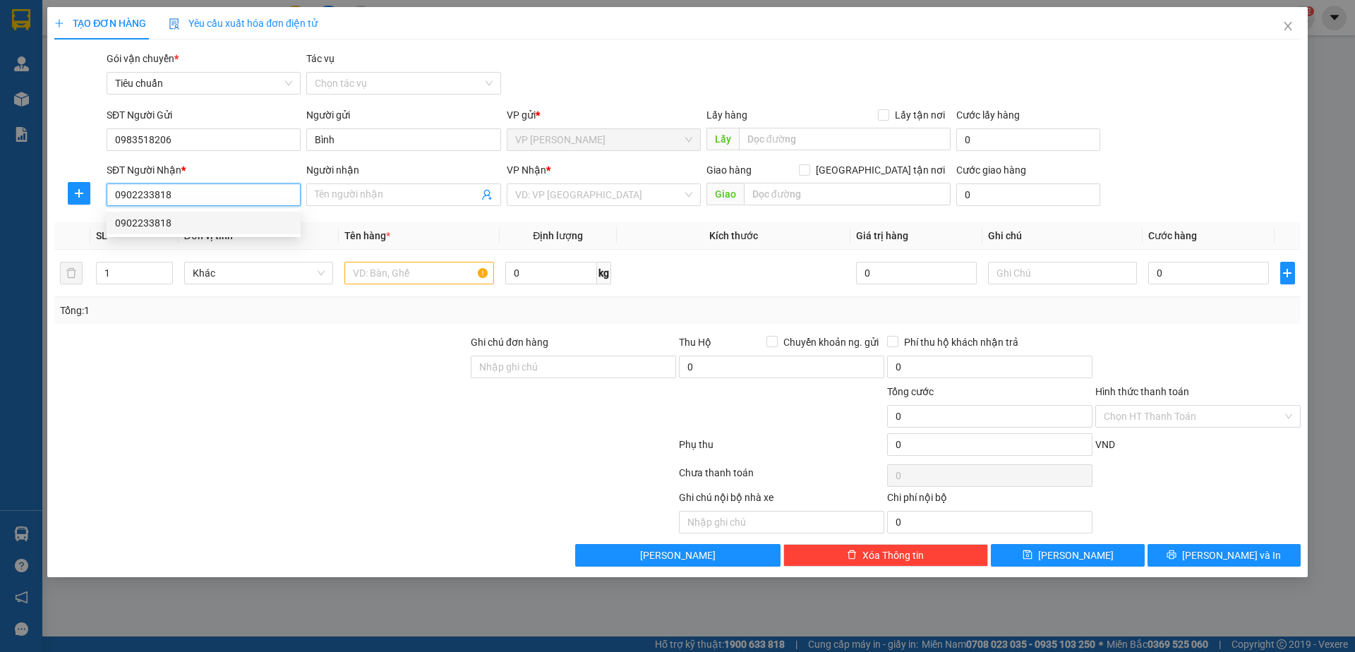
click at [226, 193] on input "0902233818" at bounding box center [204, 195] width 194 height 23
type input "0902233818"
click at [356, 196] on input "Người nhận" at bounding box center [396, 195] width 163 height 16
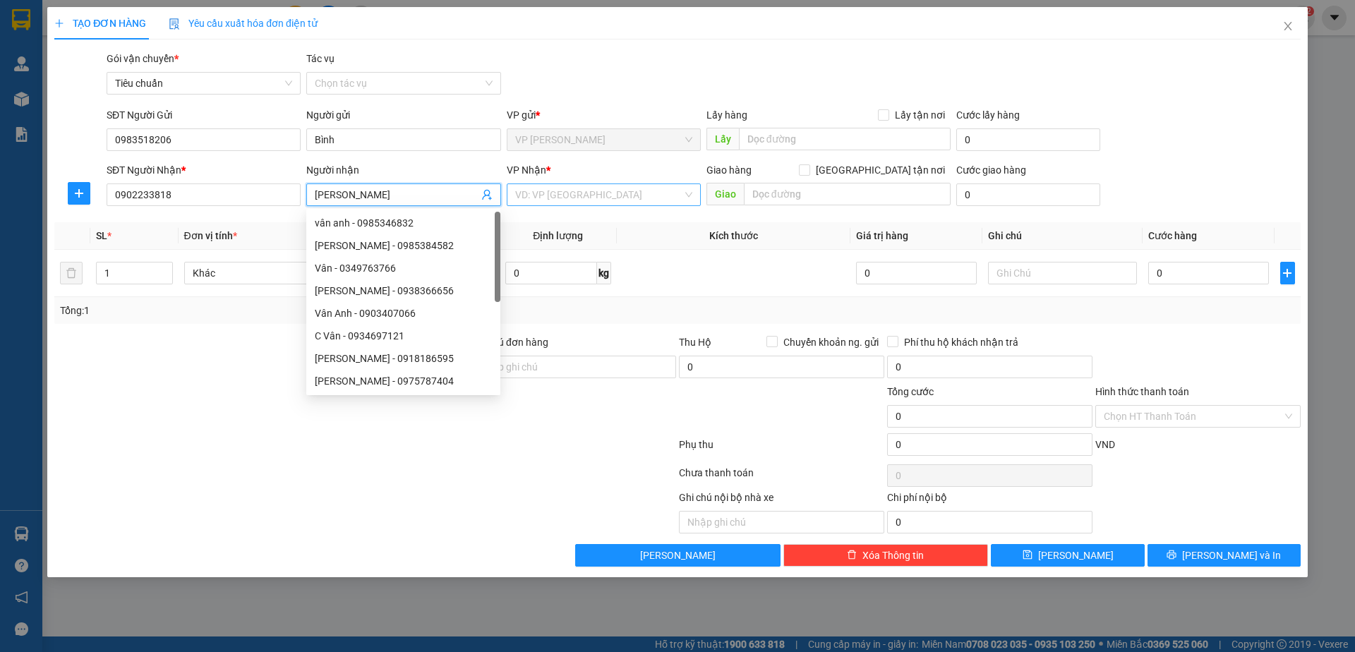
type input "[PERSON_NAME]"
click at [560, 186] on input "search" at bounding box center [598, 194] width 167 height 21
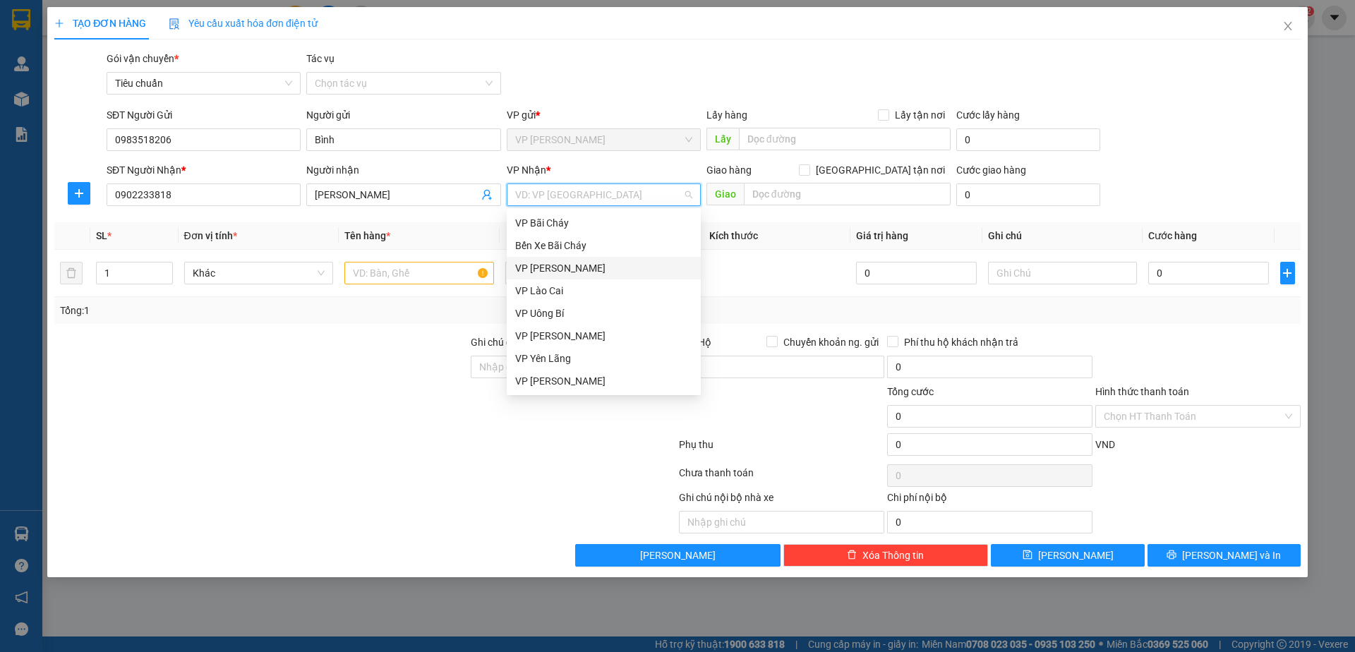
click at [579, 263] on div "VP [PERSON_NAME]" at bounding box center [603, 268] width 177 height 16
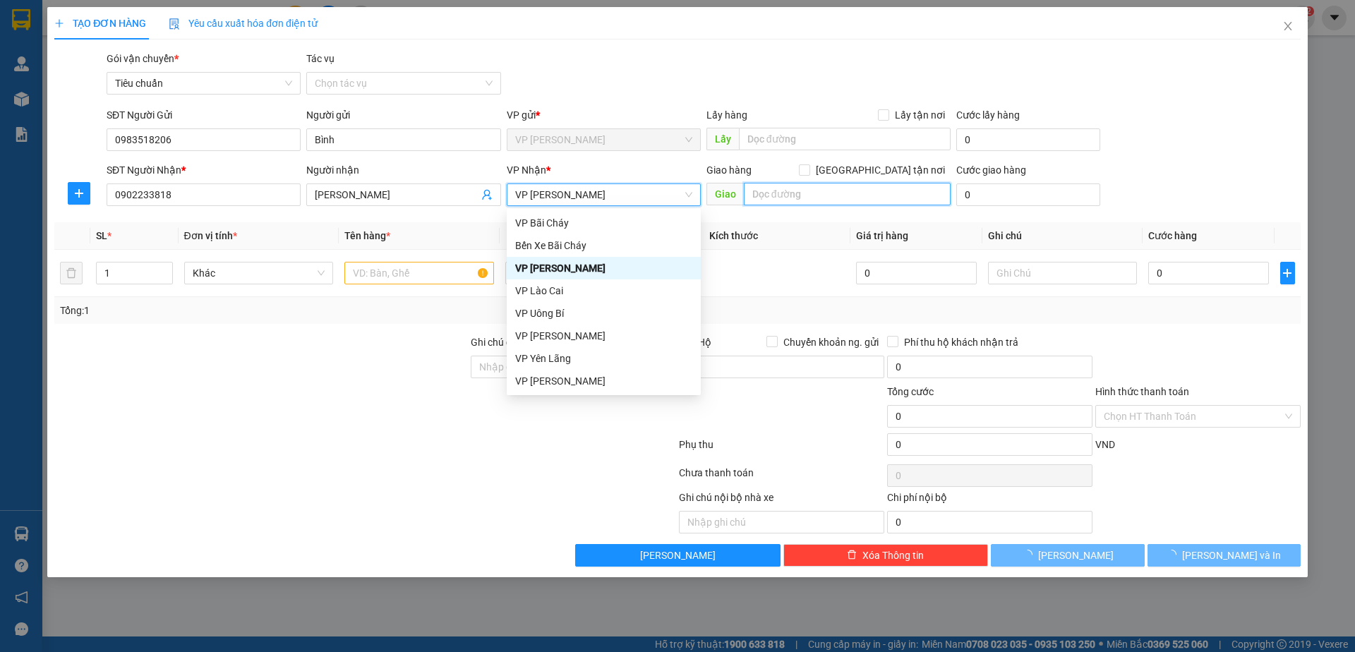
click at [756, 203] on input "text" at bounding box center [847, 194] width 207 height 23
click at [764, 198] on input "text" at bounding box center [847, 194] width 207 height 23
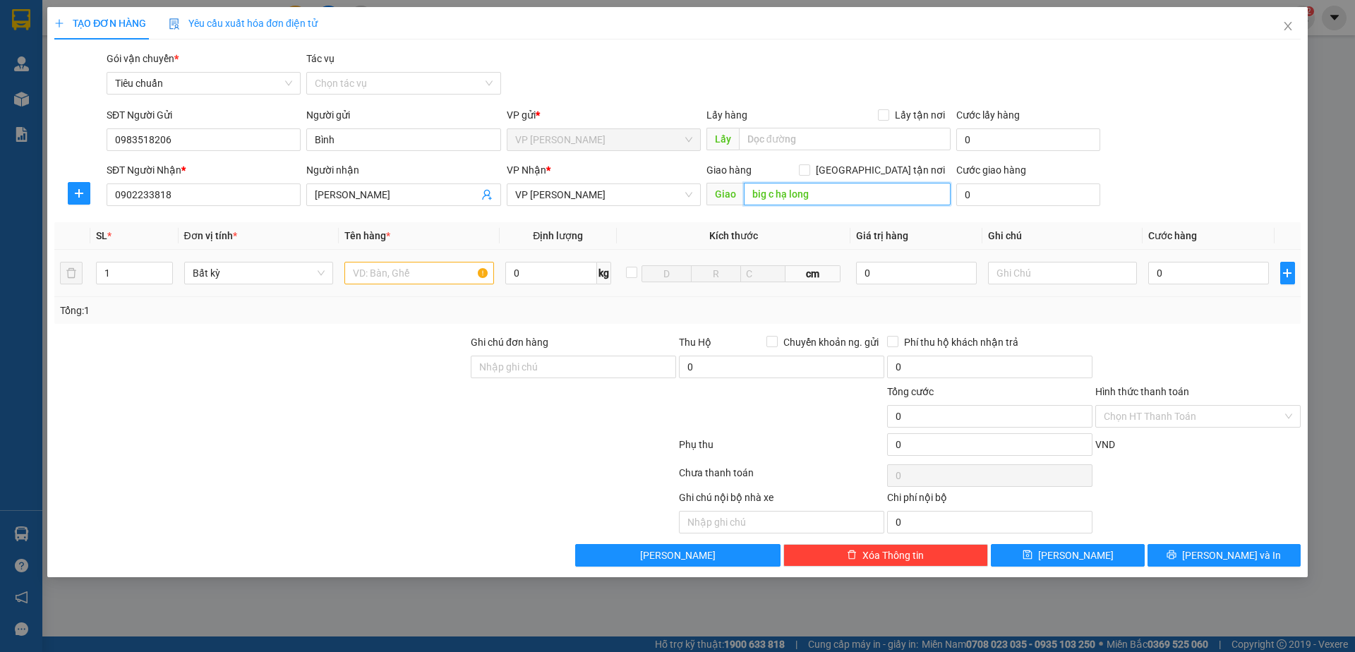
type input "big c hạ long"
click at [376, 267] on input "text" at bounding box center [419, 273] width 150 height 23
type input "1 ct đồ khô"
click at [809, 167] on input "[GEOGRAPHIC_DATA] tận nơi" at bounding box center [804, 169] width 10 height 10
checkbox input "true"
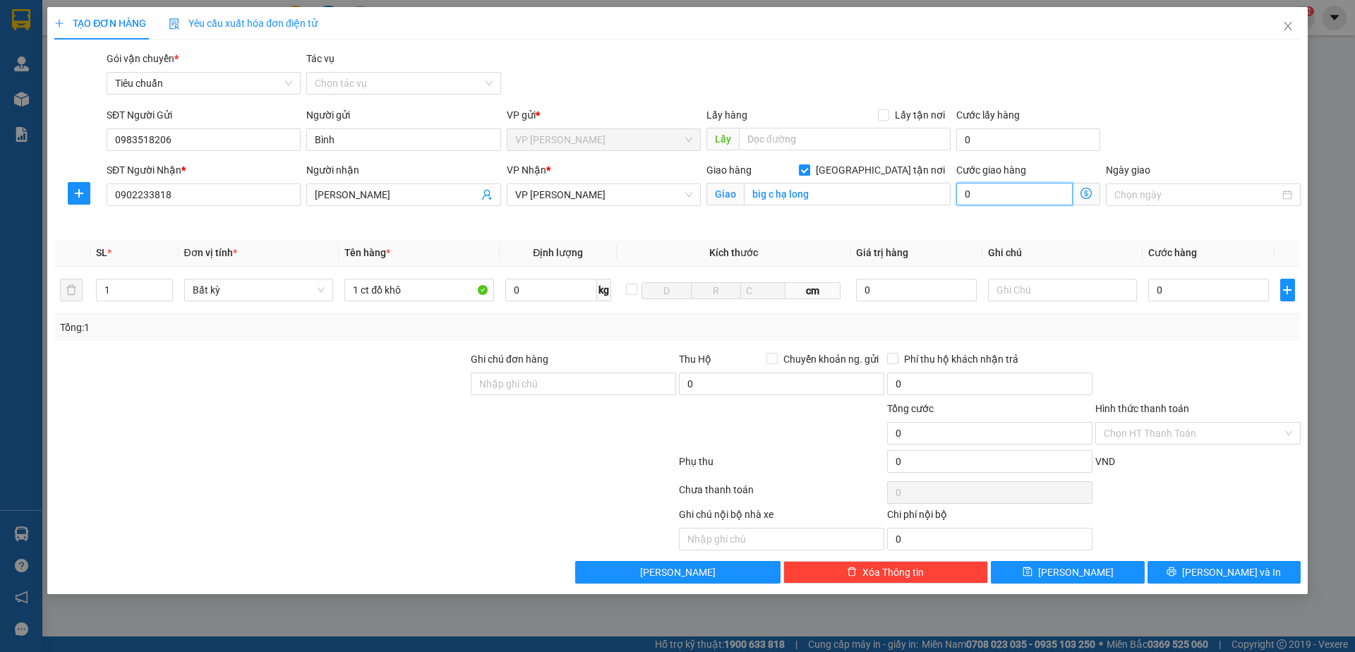
click at [986, 199] on input "0" at bounding box center [1014, 194] width 116 height 23
type input "40"
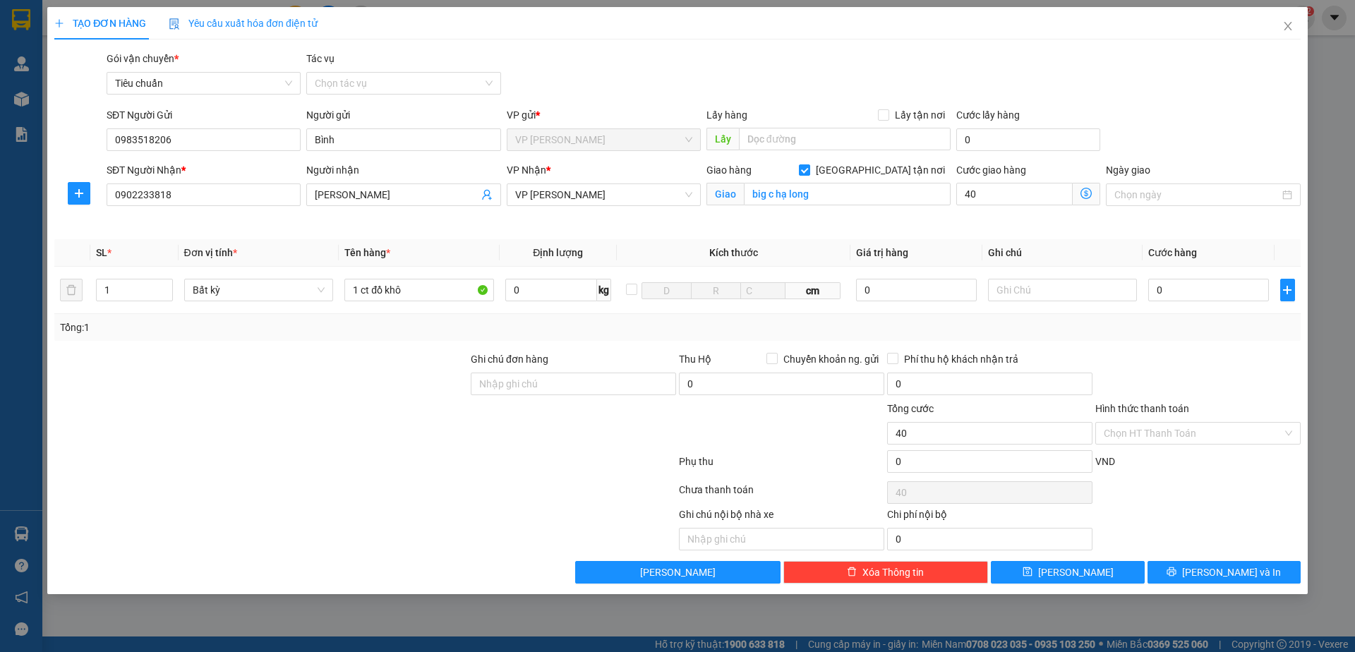
click at [1186, 145] on div "SĐT Người Gửi 0983518206 Người gửi Bình VP gửi * VP [PERSON_NAME] Lấy hàng Lấy …" at bounding box center [704, 131] width 1200 height 49
type input "40.000"
click at [1183, 282] on input "0" at bounding box center [1208, 290] width 120 height 23
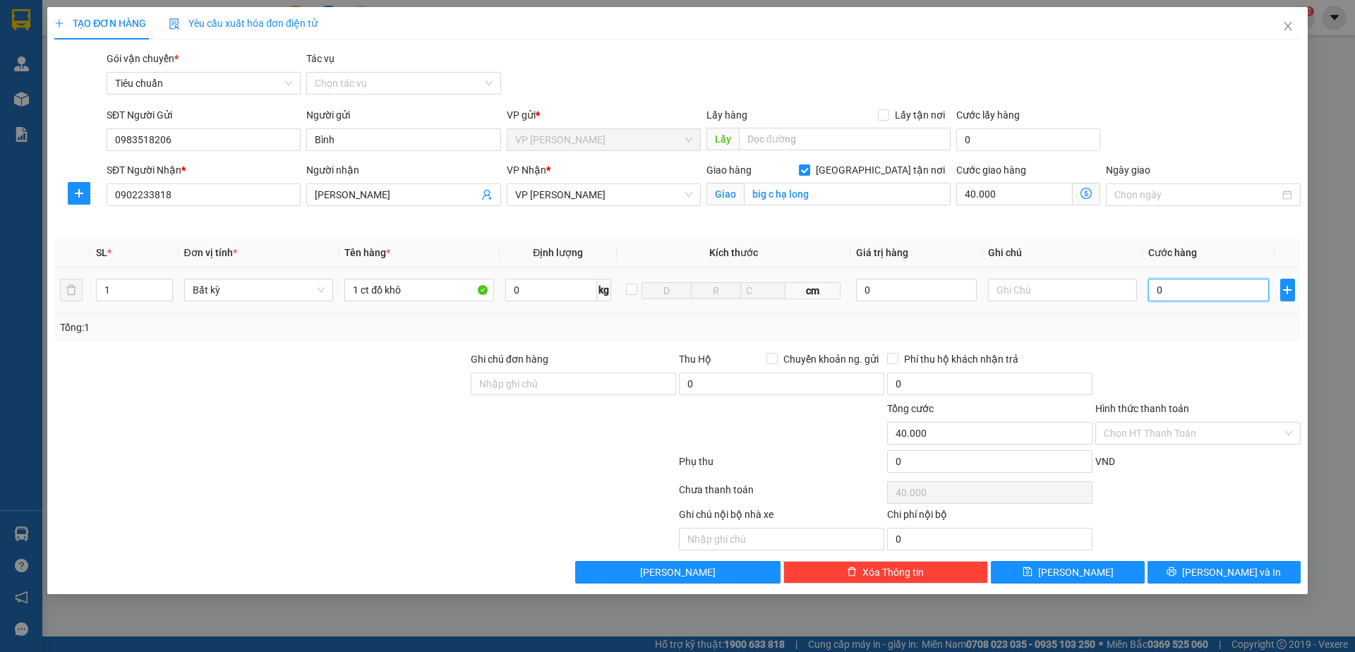
type input "50"
type input "40.050"
click at [1190, 109] on div "SĐT Người Gửi 0983518206 Người gửi Bình VP gửi * VP [PERSON_NAME] Lấy hàng Lấy …" at bounding box center [704, 131] width 1200 height 49
type input "50.000"
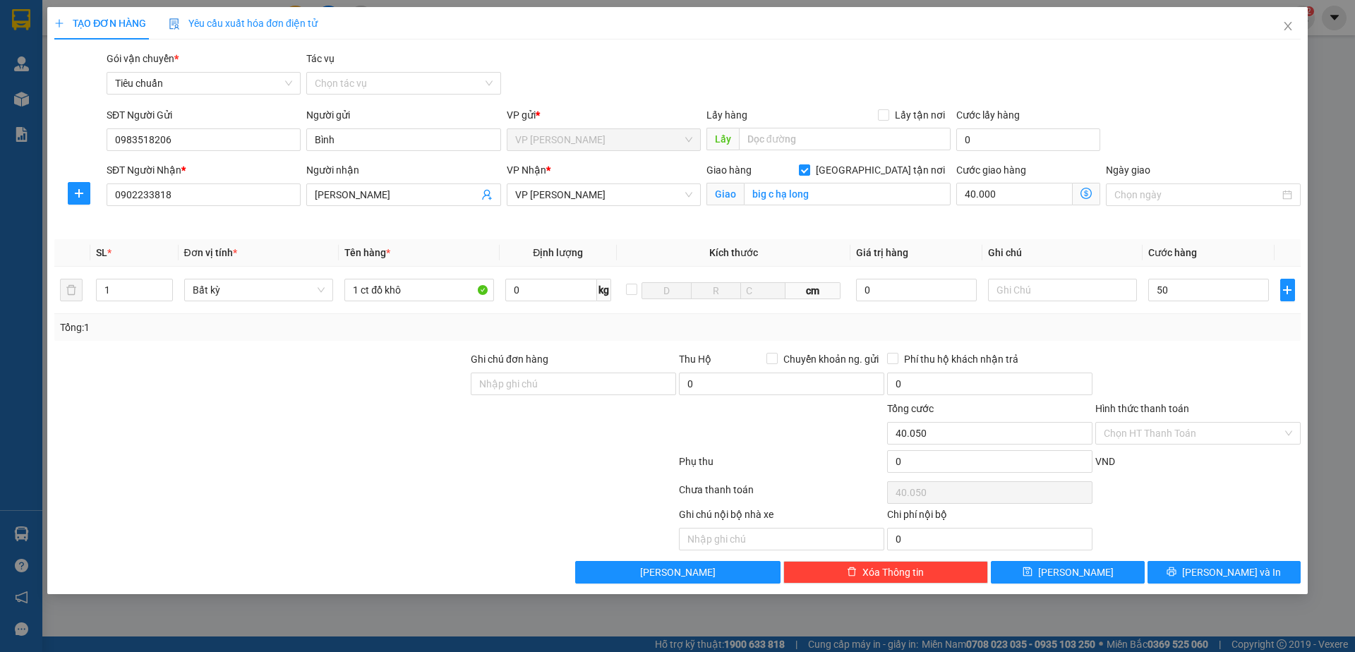
type input "90.000"
click at [1177, 433] on input "Hình thức thanh toán" at bounding box center [1193, 433] width 179 height 21
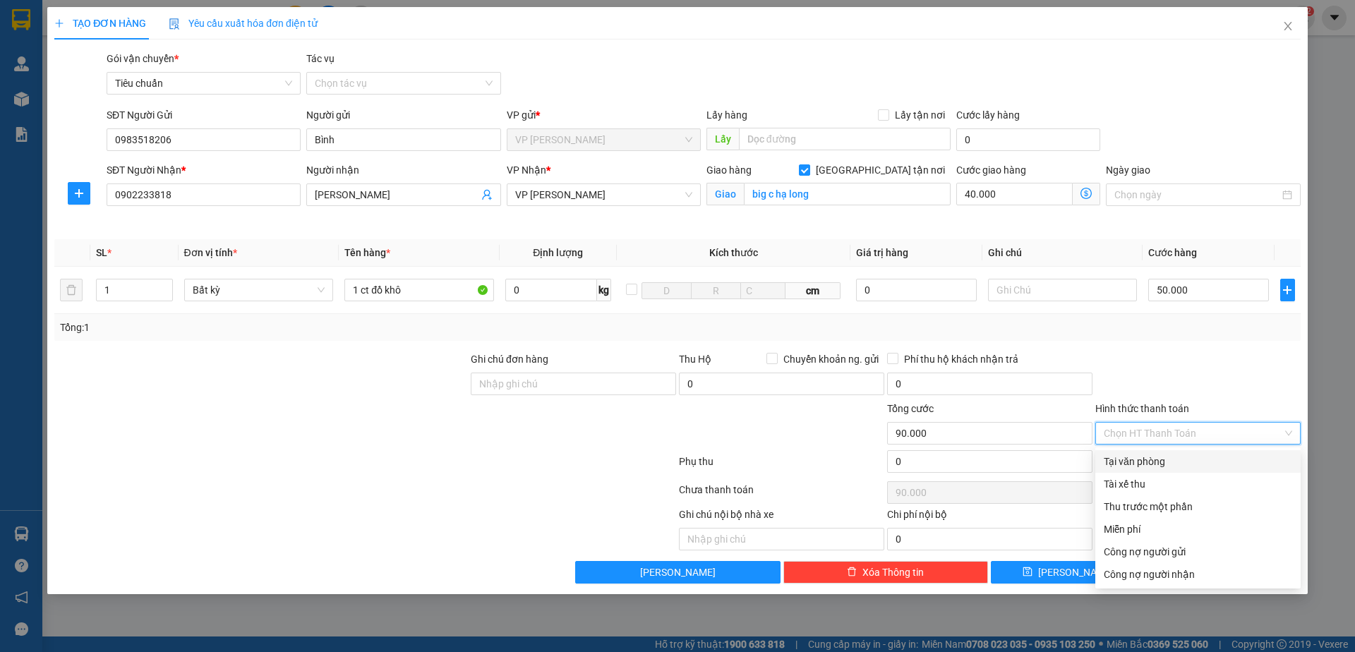
click at [1160, 458] on div "Tại văn phòng" at bounding box center [1198, 462] width 188 height 16
type input "0"
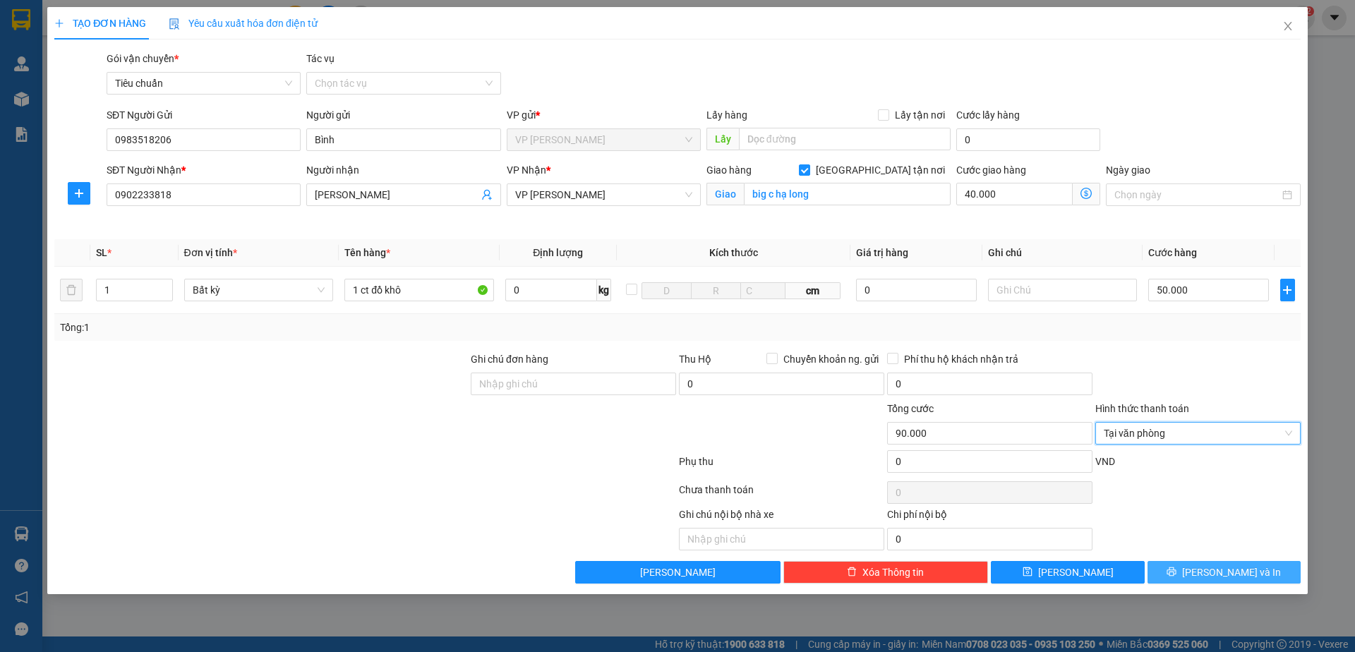
click at [1239, 567] on span "[PERSON_NAME] và In" at bounding box center [1231, 573] width 99 height 16
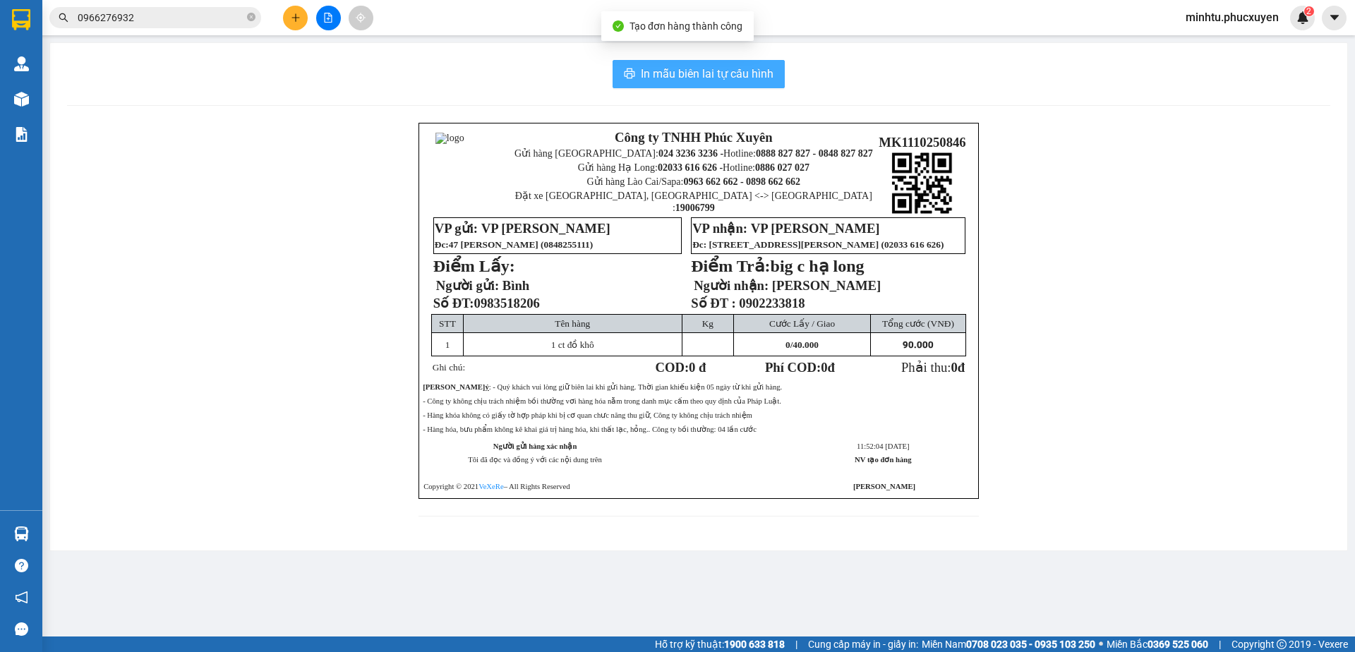
click at [677, 81] on span "In mẫu biên lai tự cấu hình" at bounding box center [707, 74] width 133 height 18
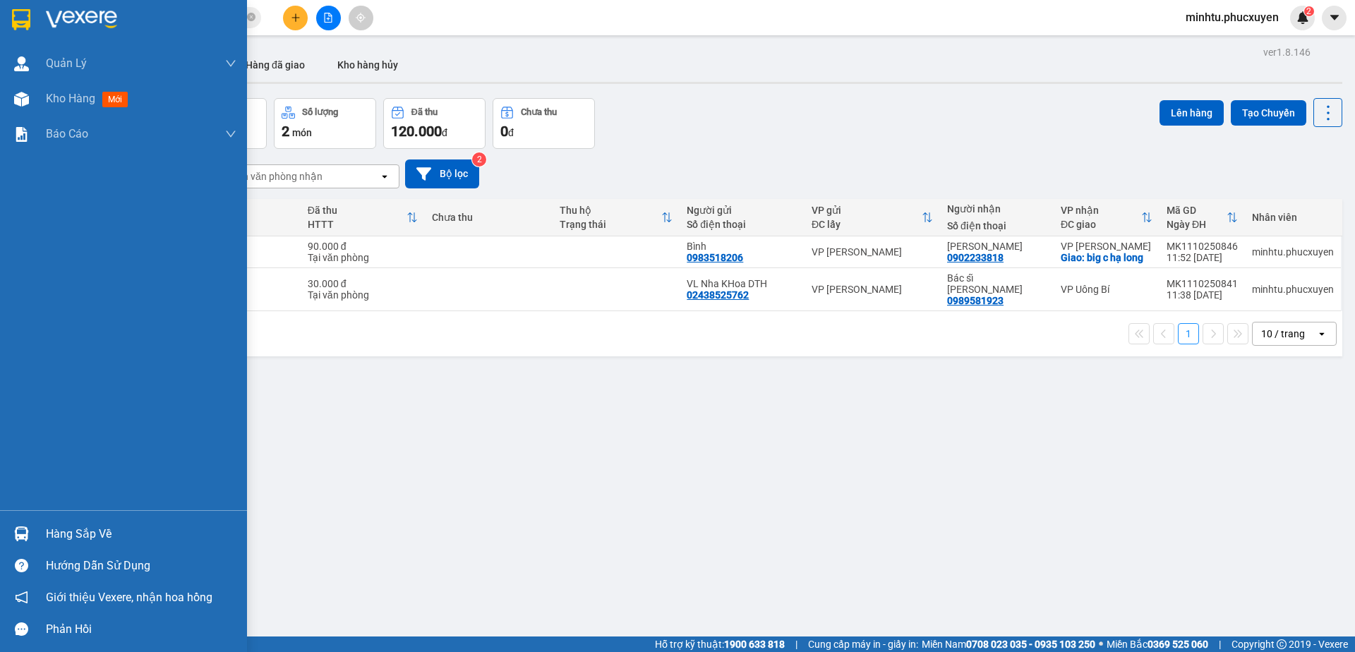
click at [62, 525] on div "Hàng sắp về" at bounding box center [141, 534] width 191 height 21
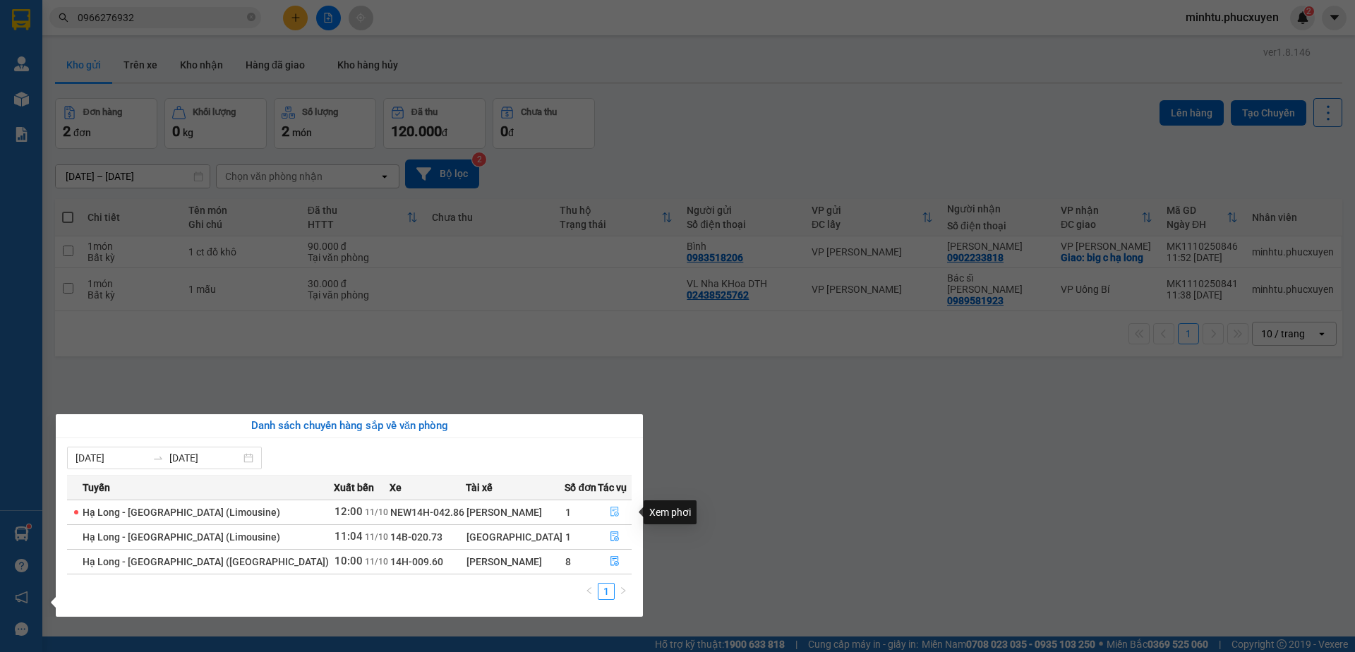
click at [614, 513] on icon "file-done" at bounding box center [615, 512] width 10 height 10
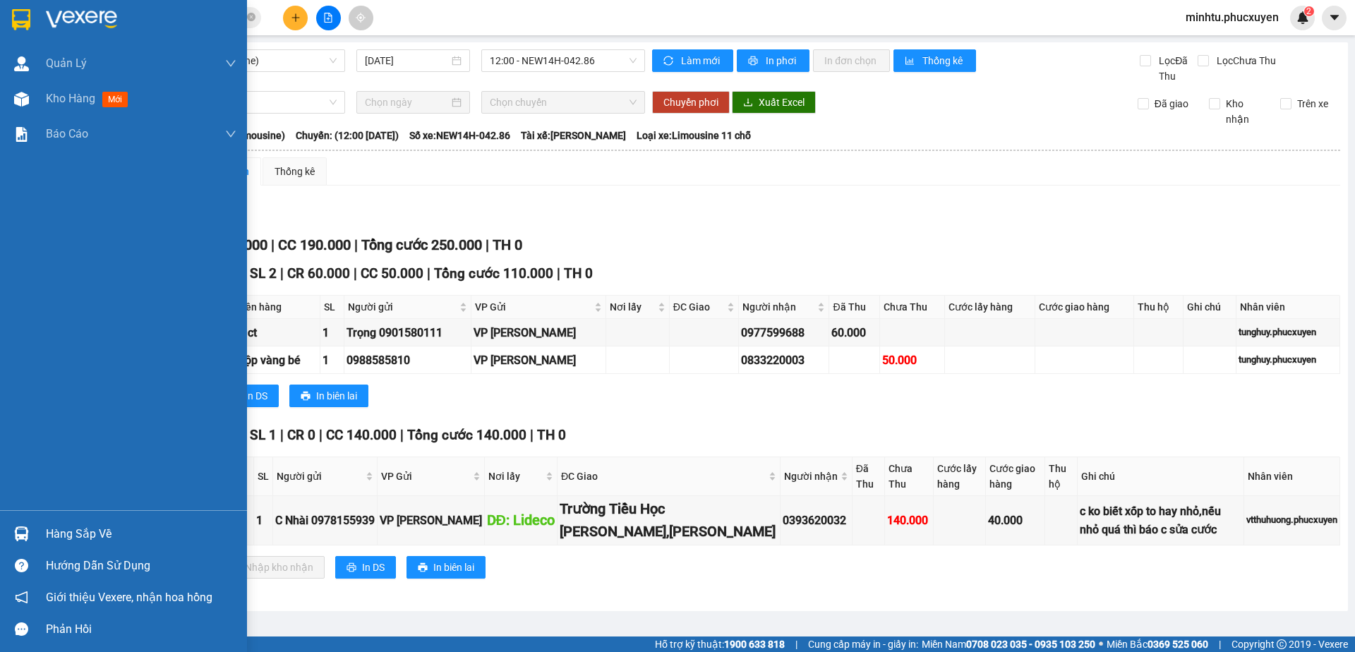
drag, startPoint x: 26, startPoint y: 534, endPoint x: 184, endPoint y: 239, distance: 334.1
click at [26, 534] on img at bounding box center [21, 534] width 15 height 15
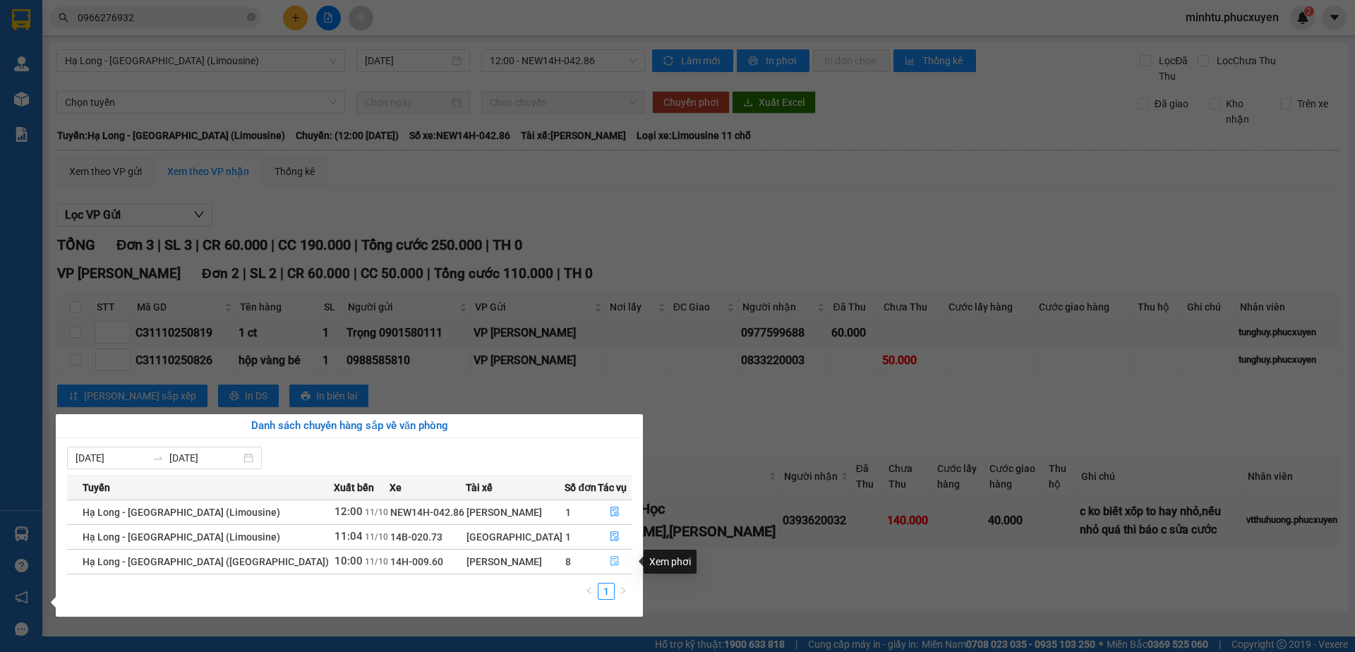
click at [610, 559] on icon "file-done" at bounding box center [615, 561] width 10 height 10
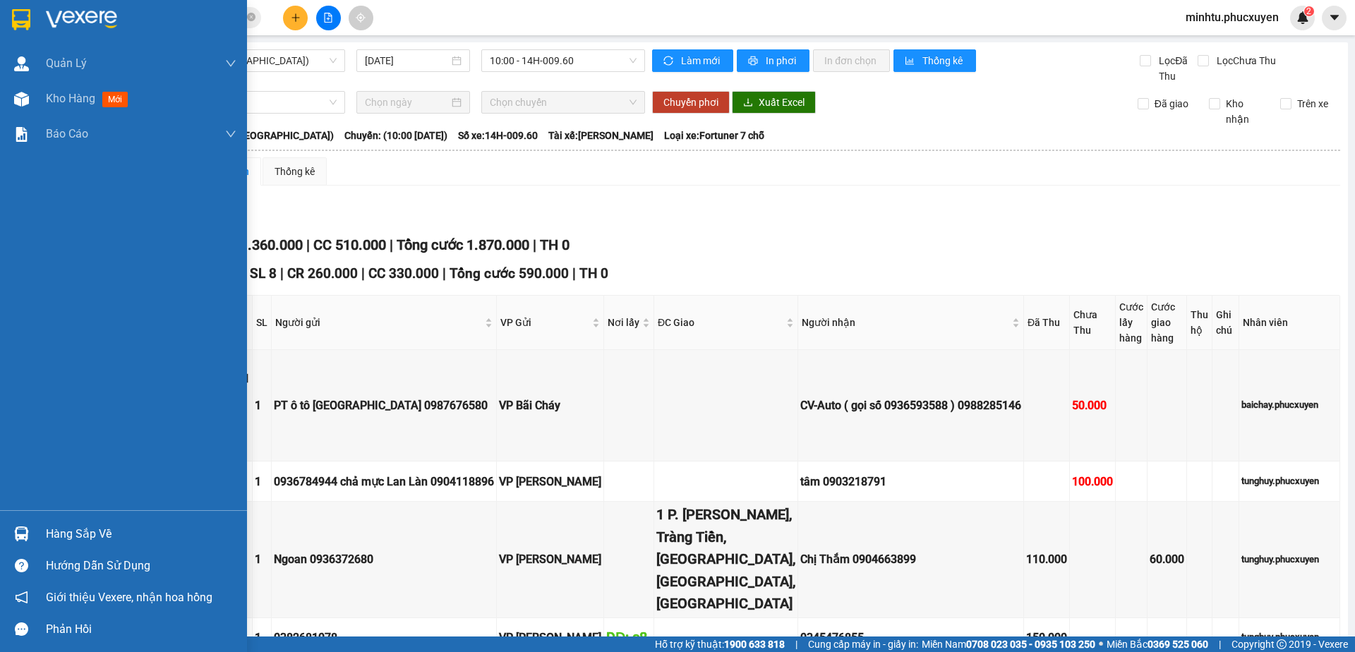
click at [19, 527] on img at bounding box center [21, 534] width 15 height 15
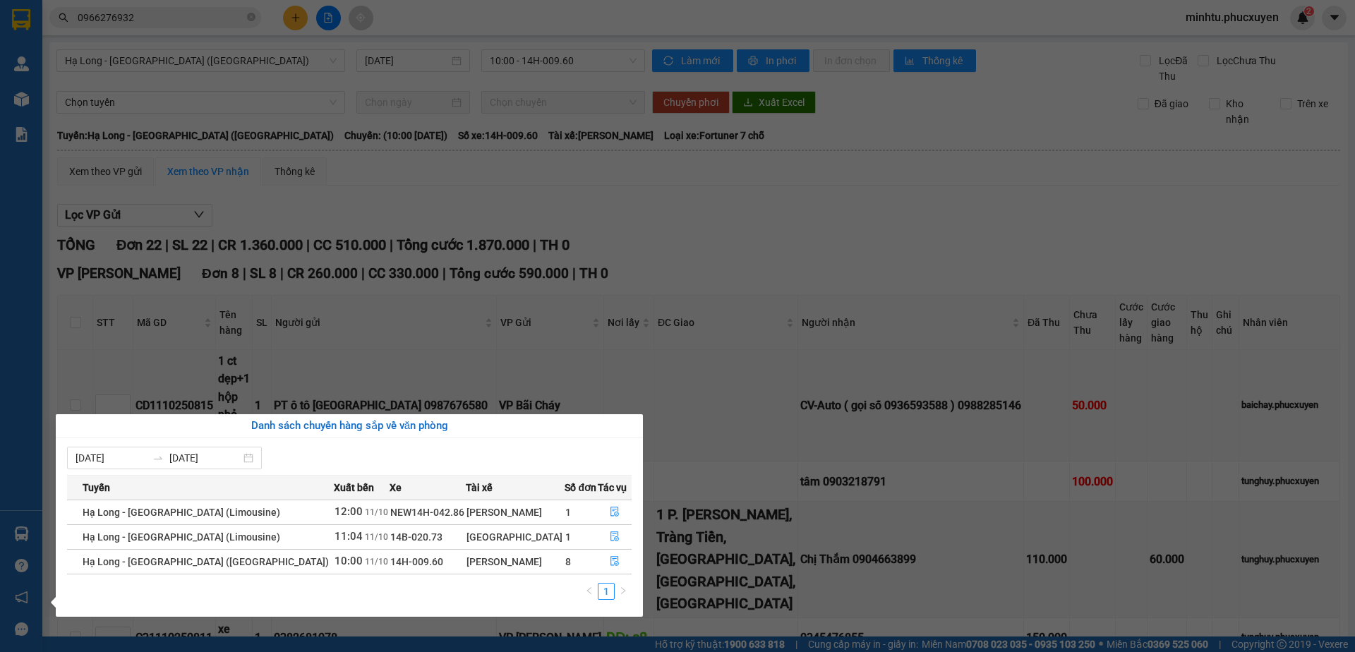
click at [719, 247] on section "Kết quả tìm kiếm ( 274 ) Bộ lọc Mã ĐH Trạng thái Món hàng Thu hộ Tổng cước Chưa…" at bounding box center [677, 326] width 1355 height 652
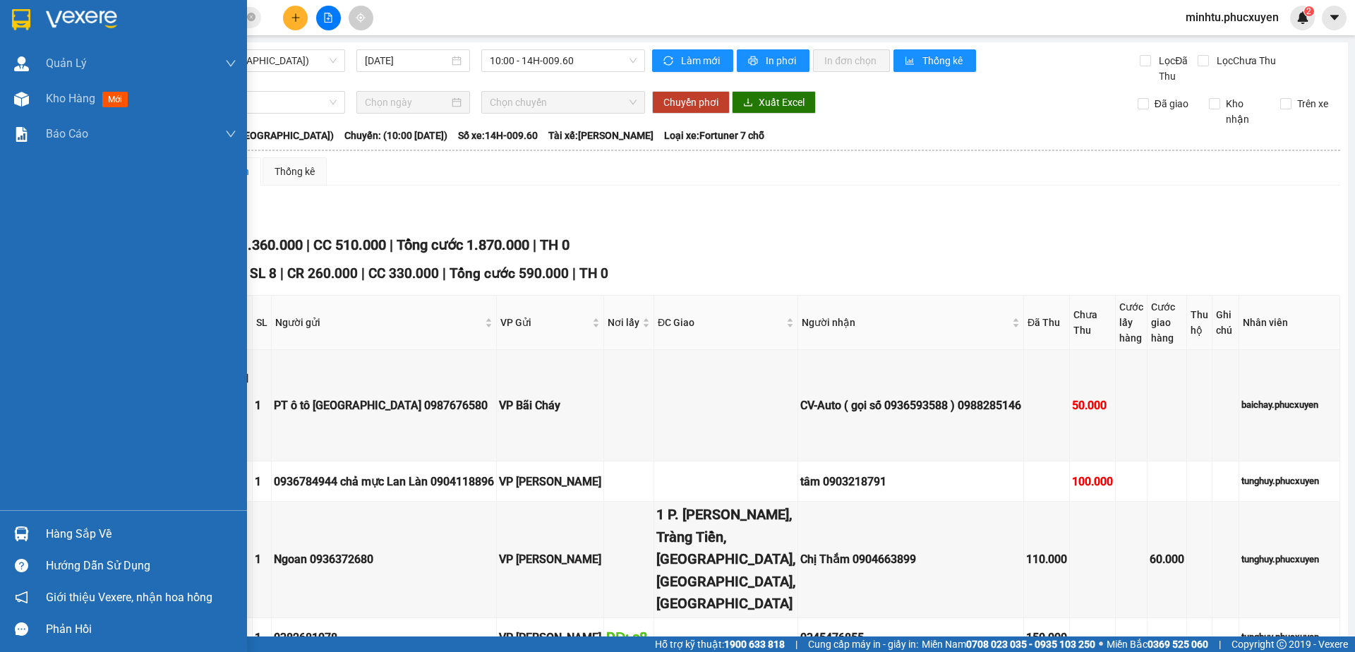
click at [38, 543] on div "Hàng sắp về" at bounding box center [123, 534] width 247 height 32
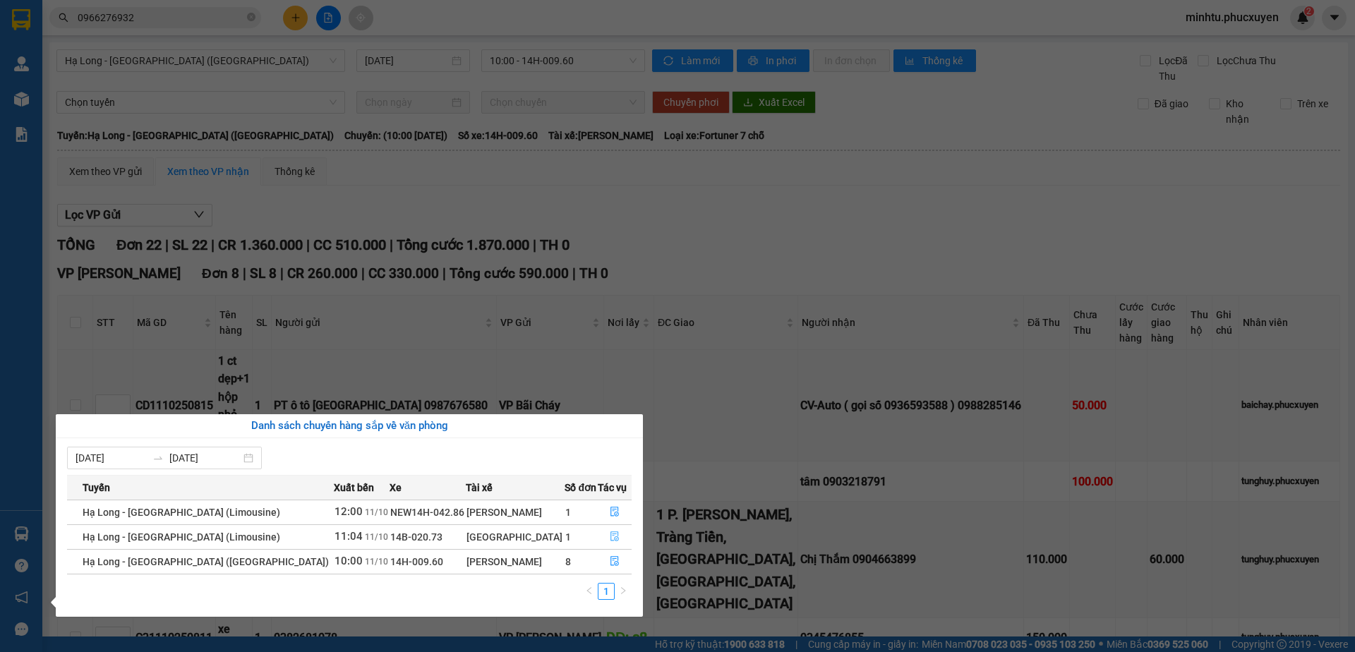
click at [599, 536] on button "button" at bounding box center [615, 537] width 33 height 23
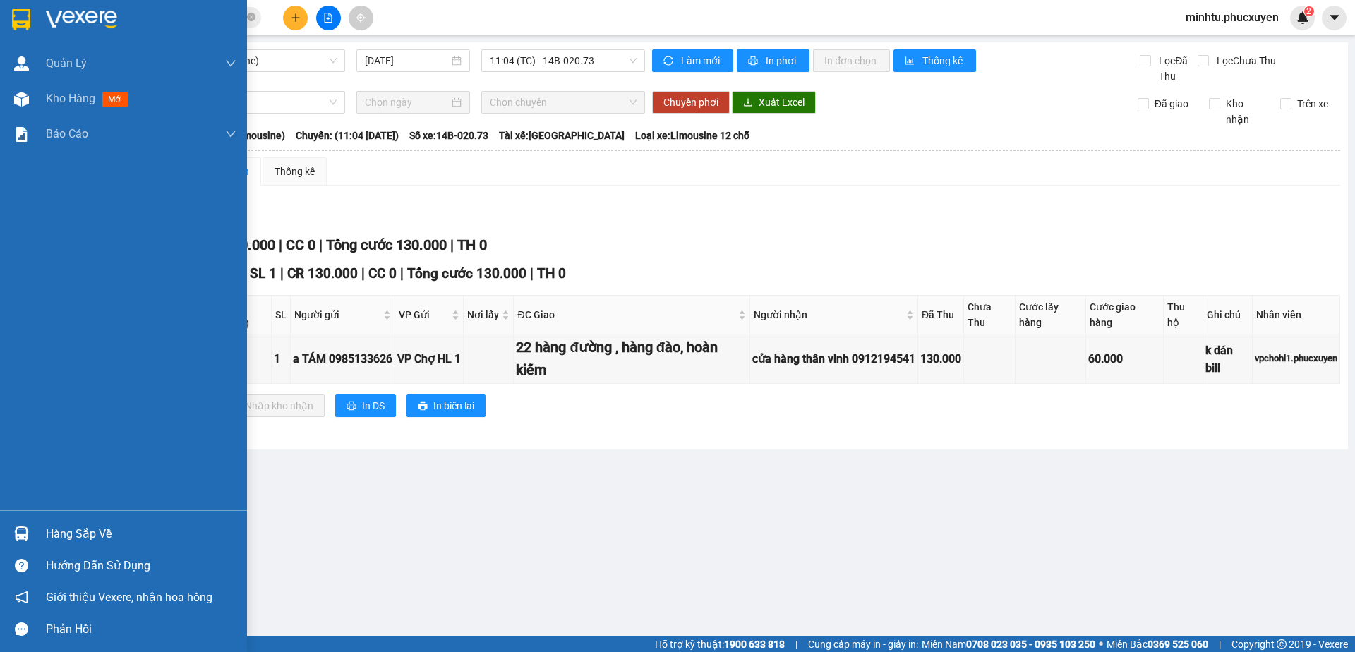
click at [35, 534] on div "Hàng sắp về" at bounding box center [123, 534] width 247 height 32
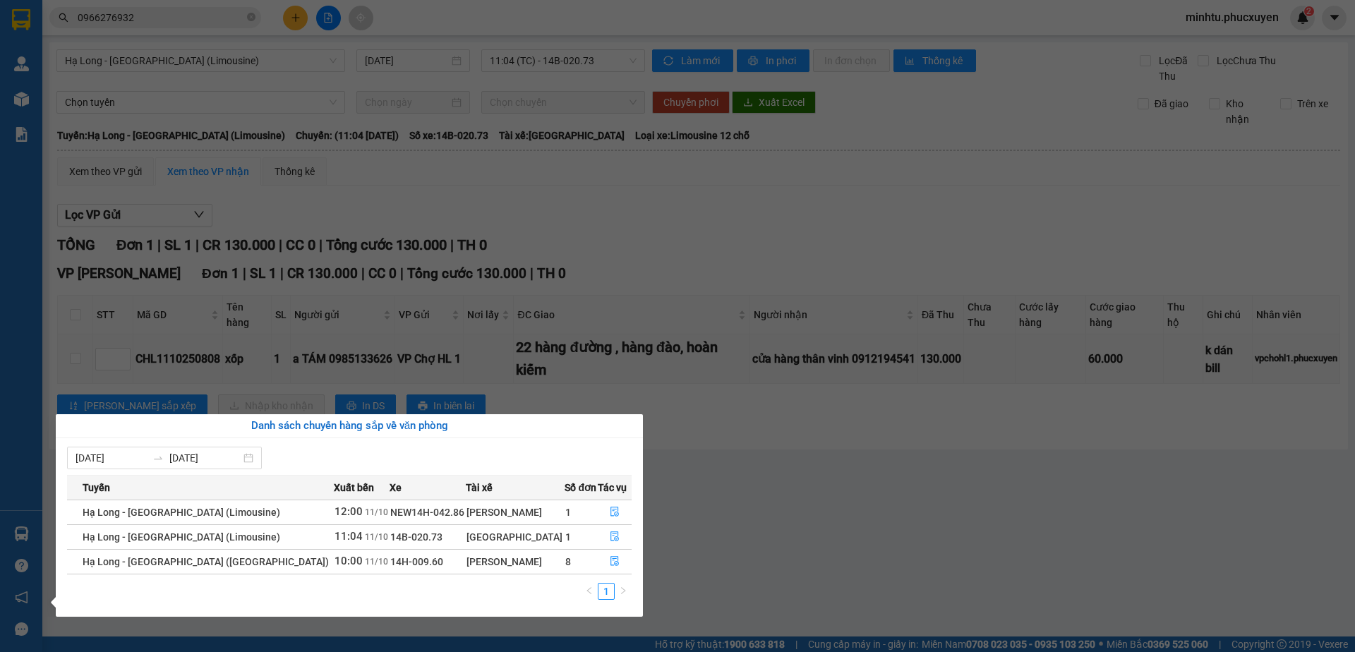
click at [891, 517] on section "Kết quả tìm kiếm ( 274 ) Bộ lọc Mã ĐH Trạng thái Món hàng Thu hộ Tổng cước Chưa…" at bounding box center [677, 326] width 1355 height 652
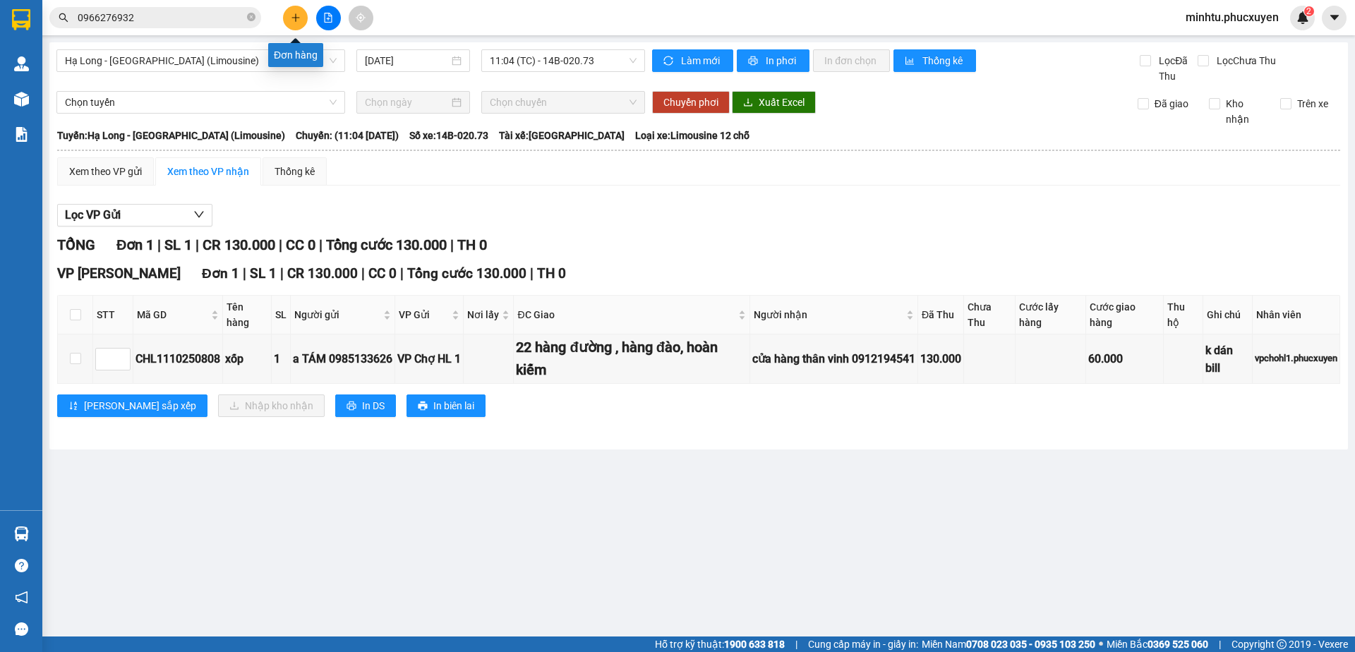
click at [296, 19] on icon "plus" at bounding box center [296, 18] width 10 height 10
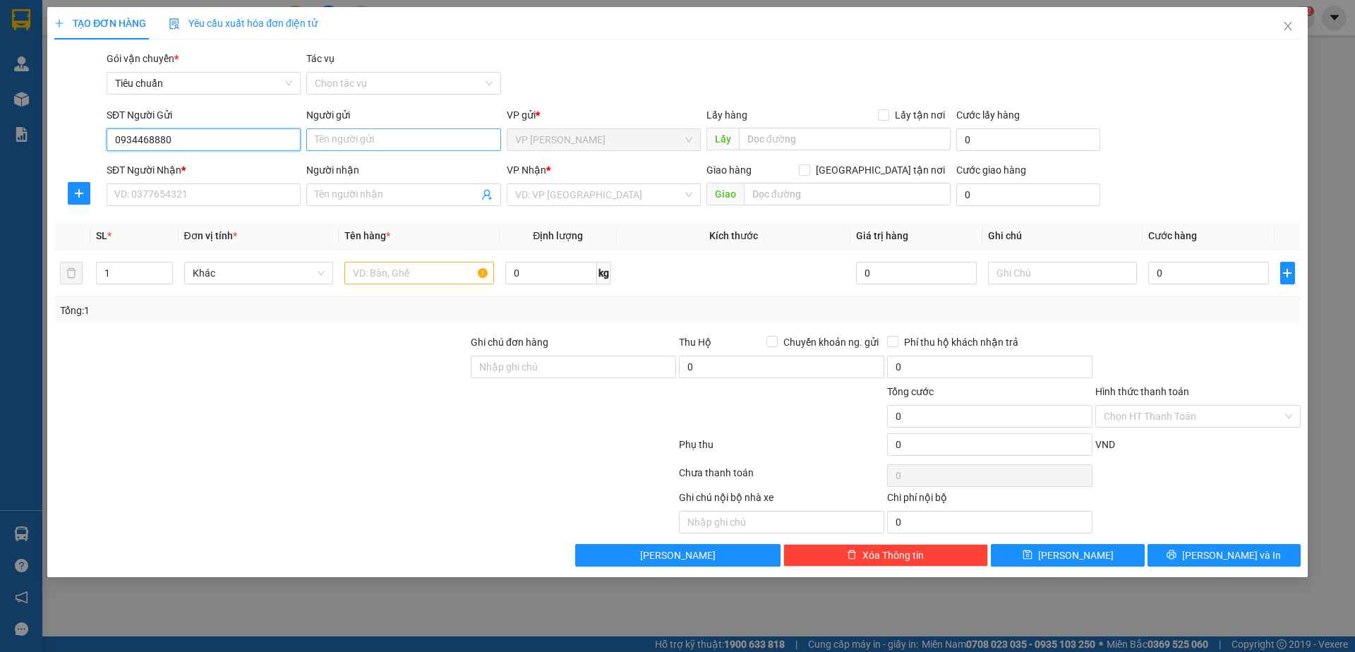
type input "0934468880"
click at [356, 148] on input "Người gửi" at bounding box center [403, 139] width 194 height 23
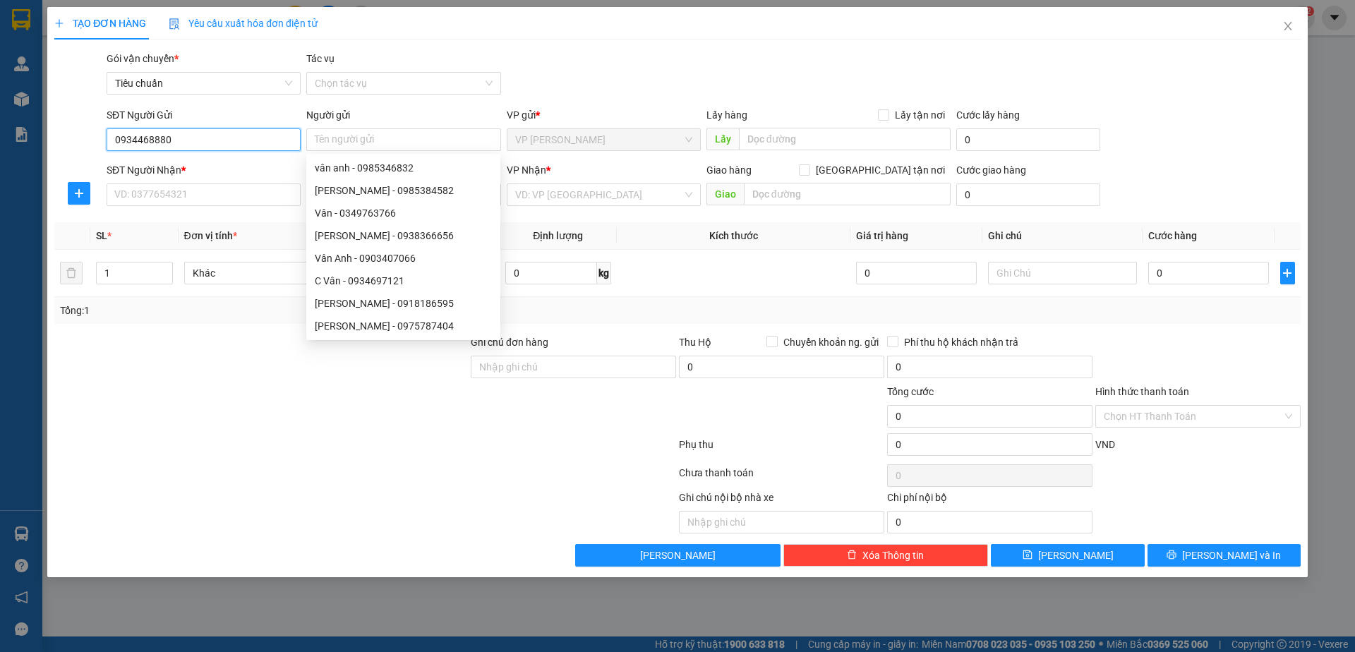
click at [227, 140] on input "0934468880" at bounding box center [204, 139] width 194 height 23
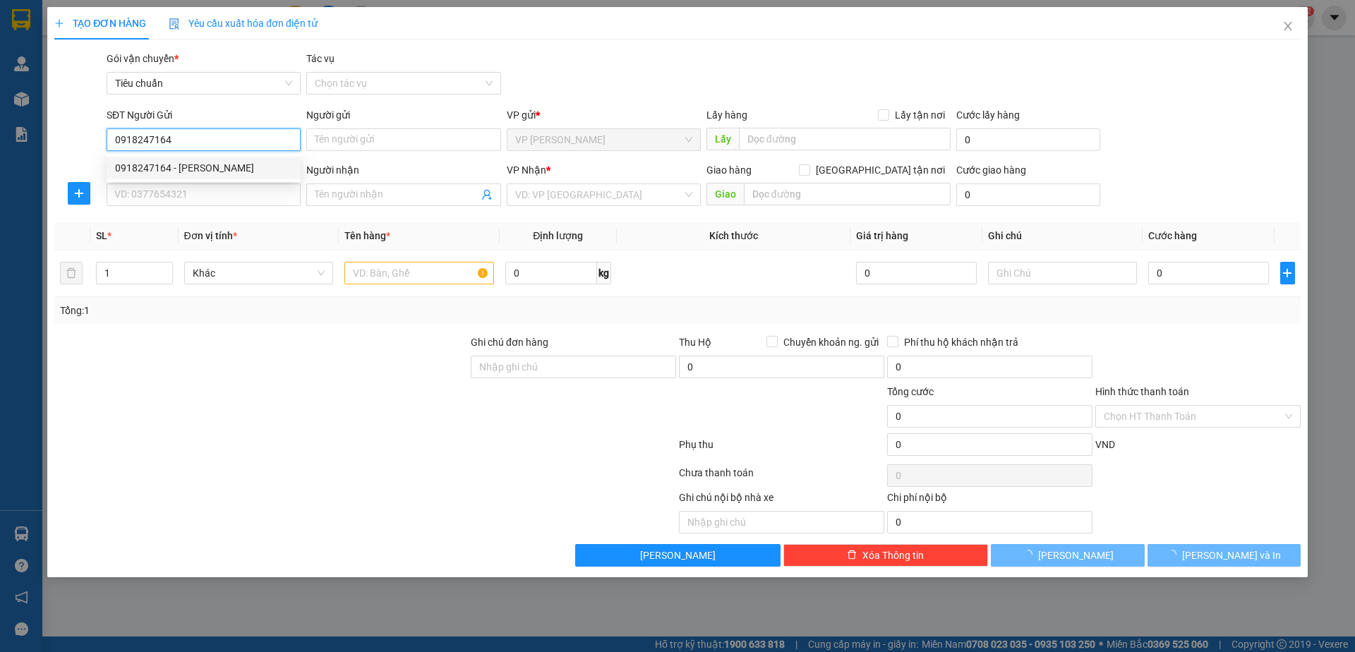
click at [224, 163] on div "0918247164 - [PERSON_NAME]" at bounding box center [203, 168] width 177 height 16
type input "0918247164"
click at [225, 186] on input "SĐT Người Nhận *" at bounding box center [204, 195] width 194 height 23
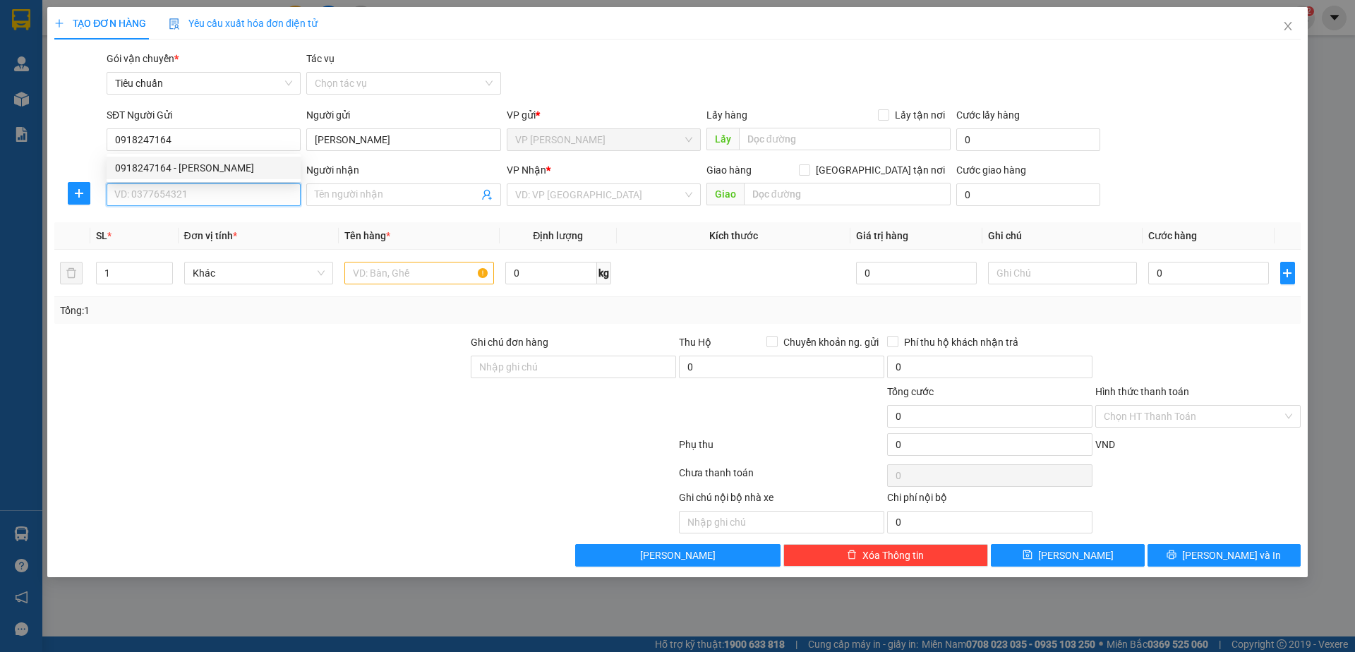
type input "[PERSON_NAME]"
click at [225, 190] on input "SĐT Người Nhận *" at bounding box center [204, 195] width 194 height 23
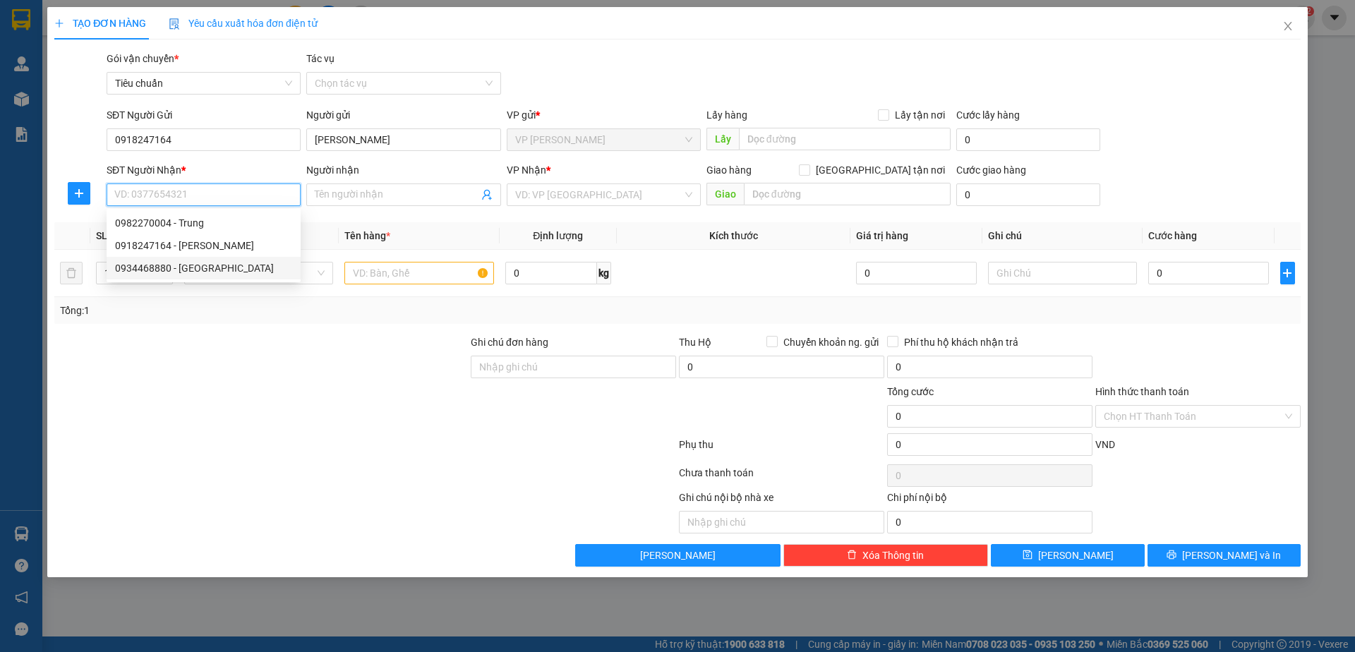
click at [244, 262] on div "0934468880 - [GEOGRAPHIC_DATA]" at bounding box center [203, 268] width 177 height 16
type input "0934468880"
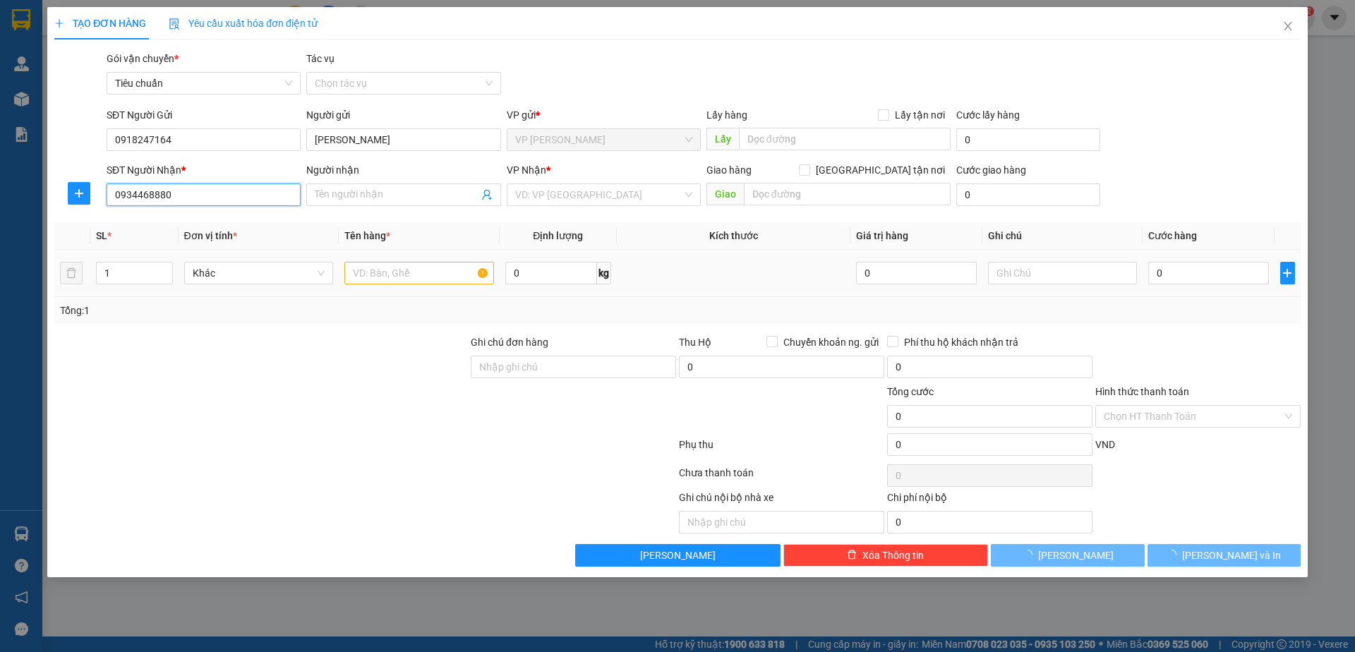
type input "[PERSON_NAME]"
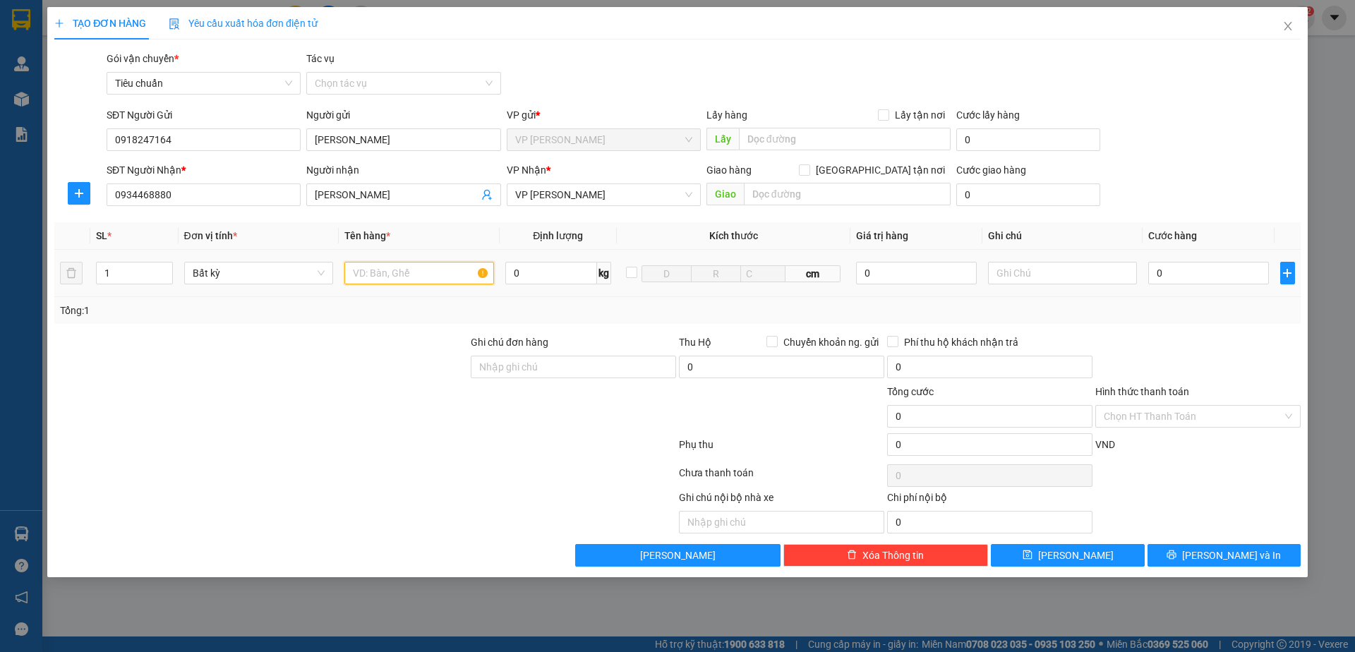
click at [406, 272] on input "text" at bounding box center [419, 273] width 150 height 23
type input "1 kiện đen lk"
click at [1201, 272] on input "0" at bounding box center [1208, 273] width 120 height 23
type input "40"
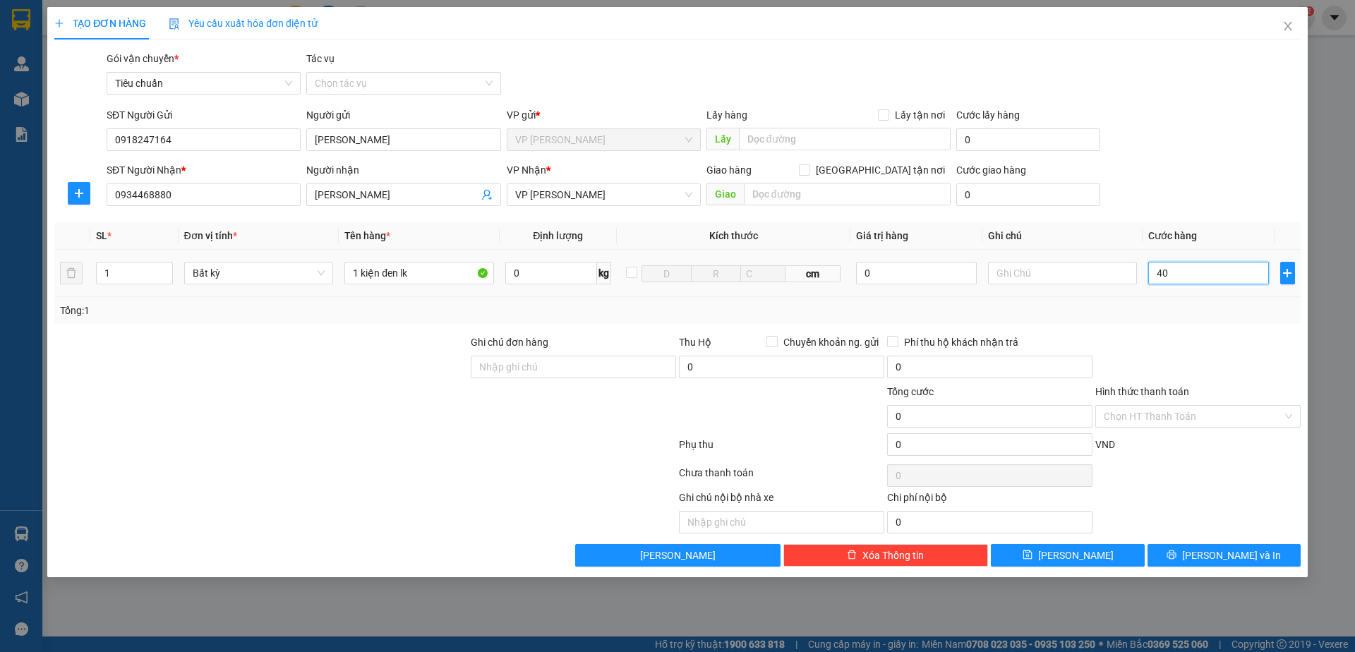
type input "40"
click at [1249, 160] on form "SĐT Người Gửi 0918247164 Người gửi [PERSON_NAME] VP gửi * VP [PERSON_NAME] Lấy …" at bounding box center [677, 159] width 1246 height 104
type input "40.000"
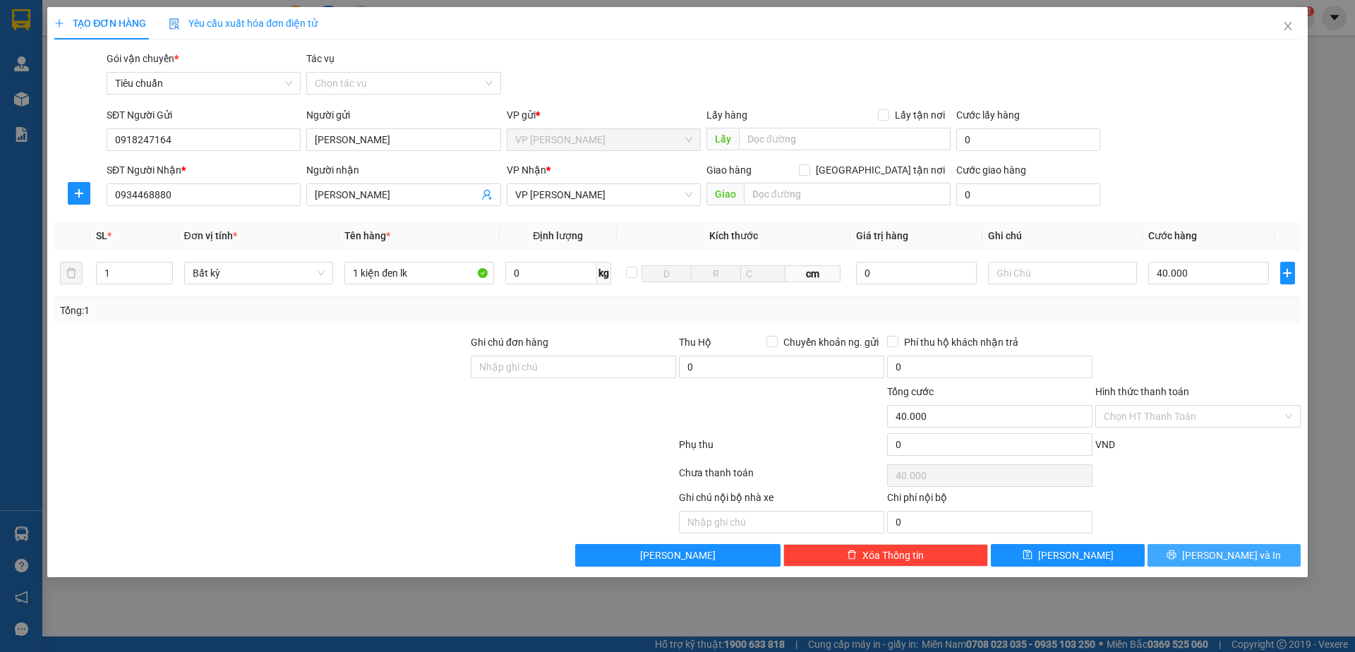
click at [1237, 551] on span "[PERSON_NAME] và In" at bounding box center [1231, 556] width 99 height 16
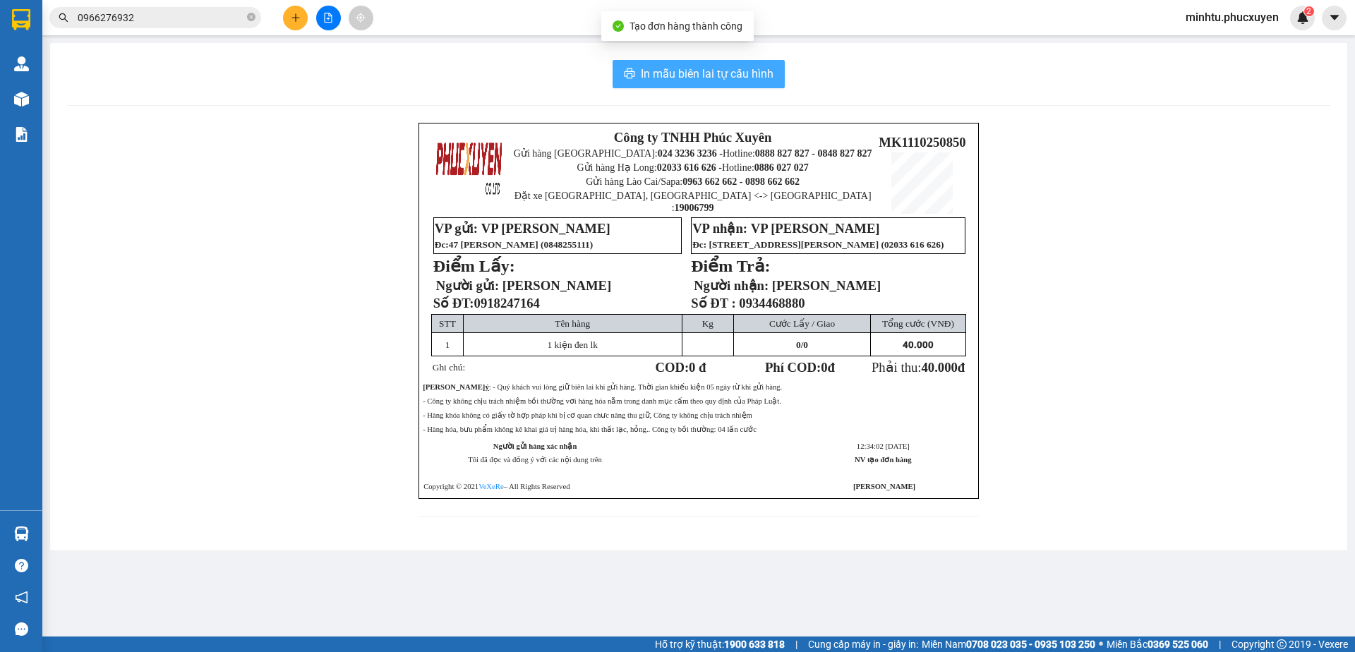
click at [703, 69] on span "In mẫu biên lai tự cấu hình" at bounding box center [707, 74] width 133 height 18
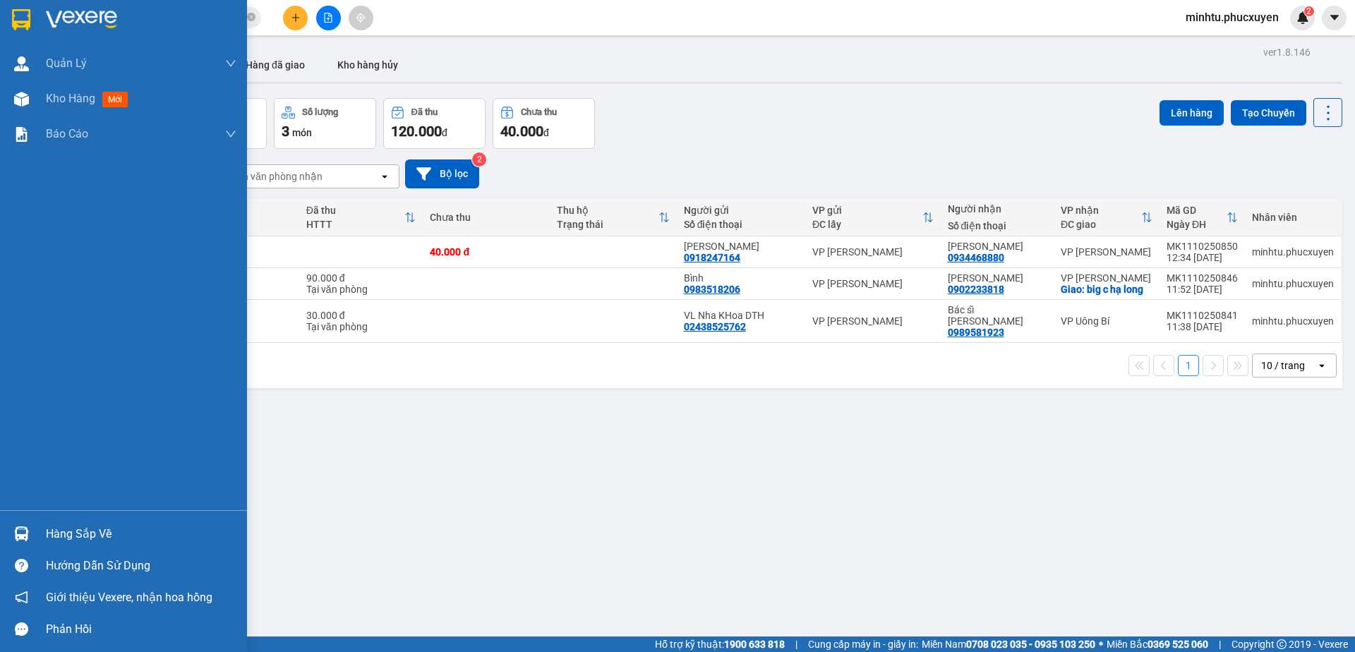
click at [17, 538] on img at bounding box center [21, 534] width 15 height 15
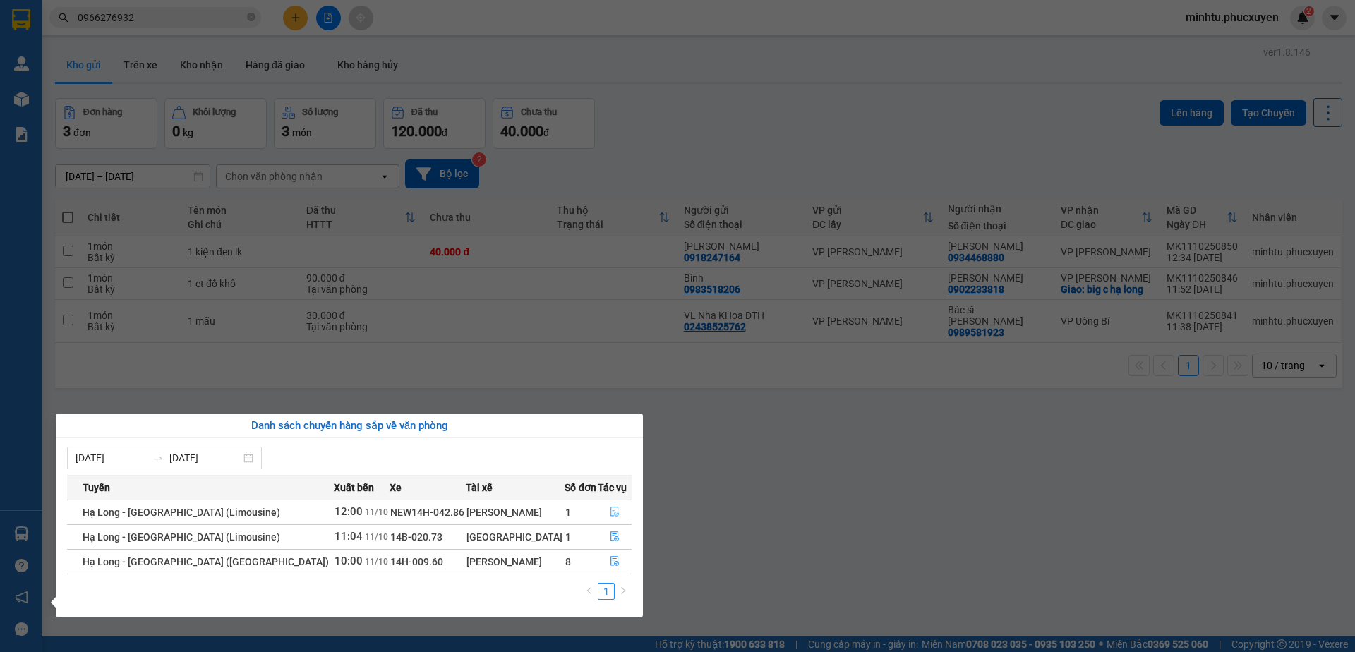
click at [610, 516] on icon "file-done" at bounding box center [615, 512] width 10 height 10
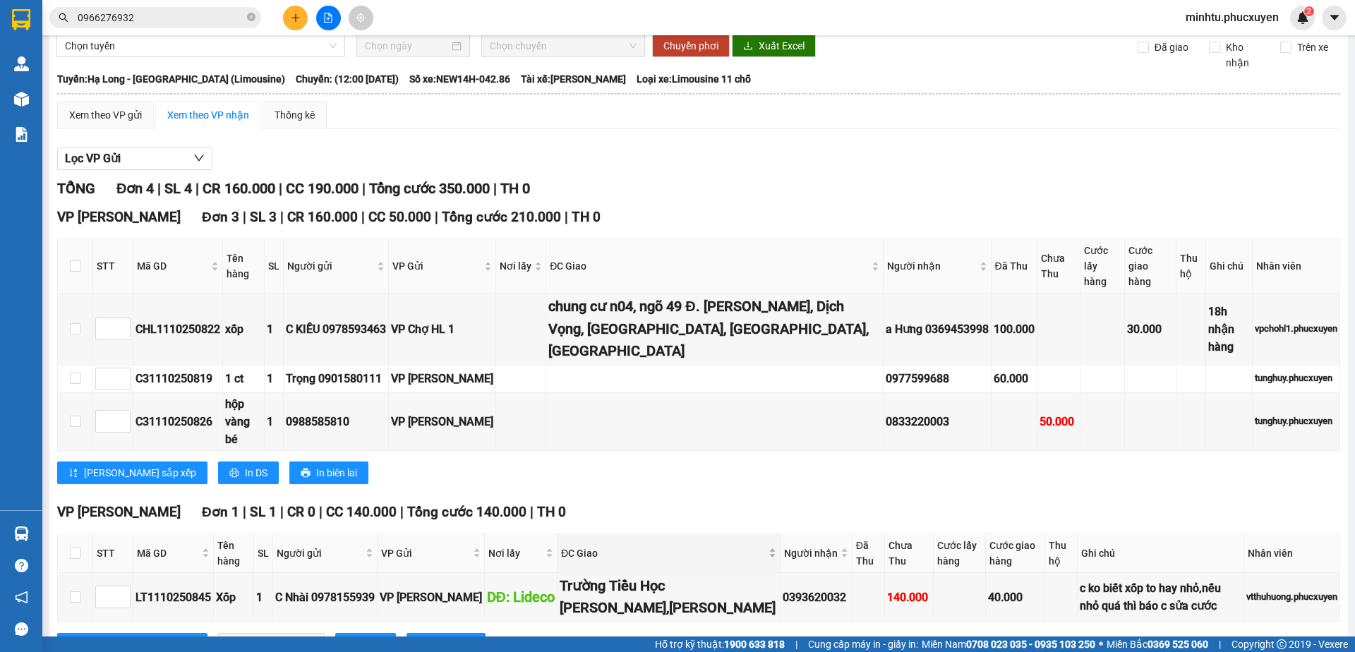
scroll to position [59, 0]
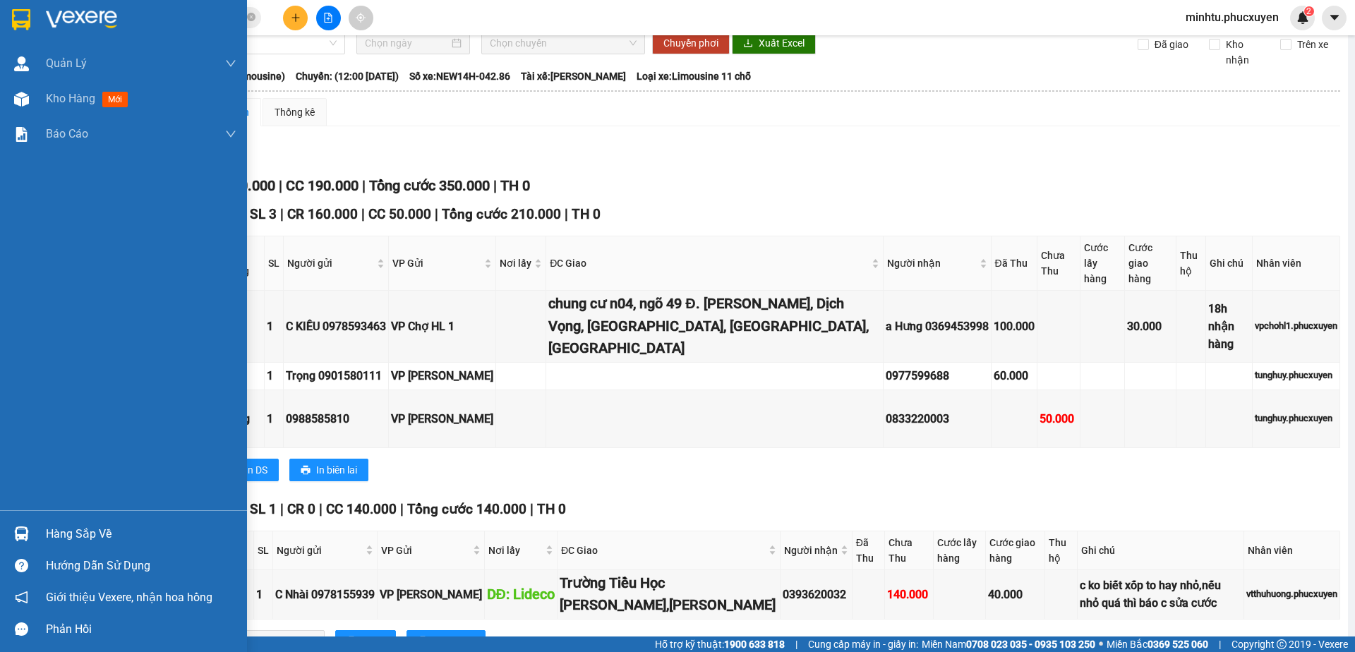
click at [29, 531] on div at bounding box center [21, 534] width 25 height 25
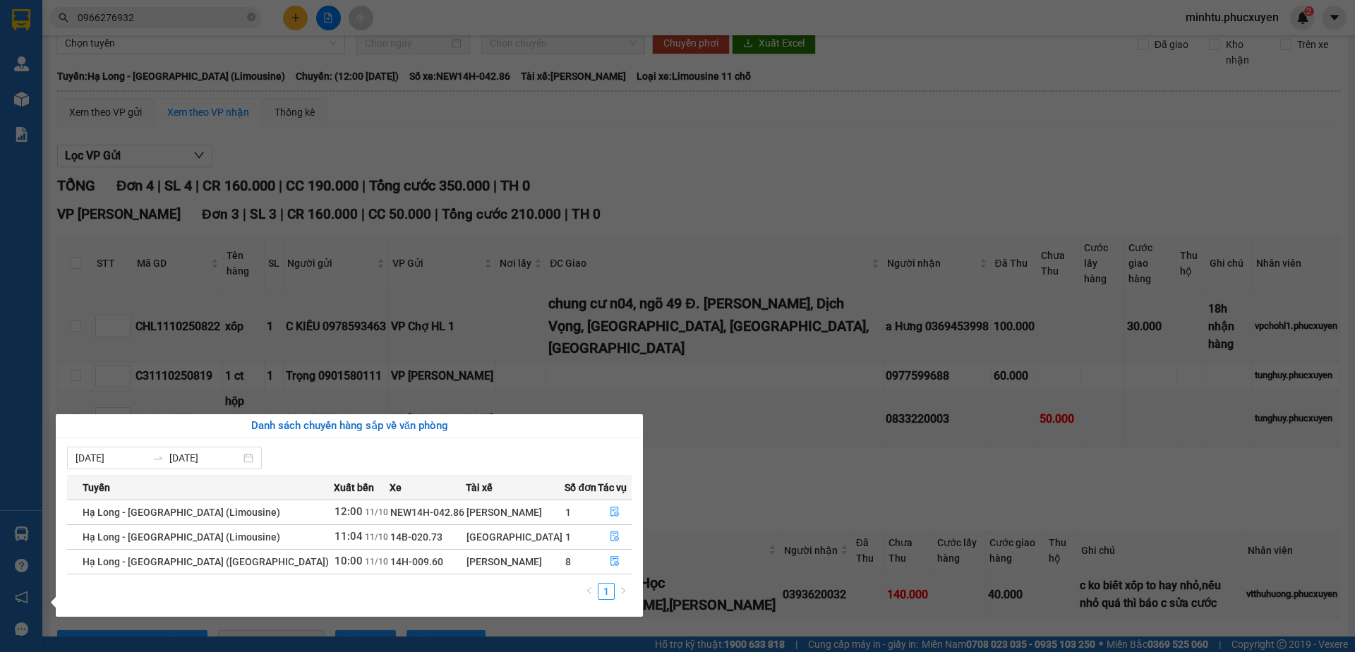
click at [761, 582] on section "Kết quả tìm kiếm ( 274 ) Bộ lọc Mã ĐH Trạng thái Món hàng Thu hộ Tổng cước Chưa…" at bounding box center [677, 326] width 1355 height 652
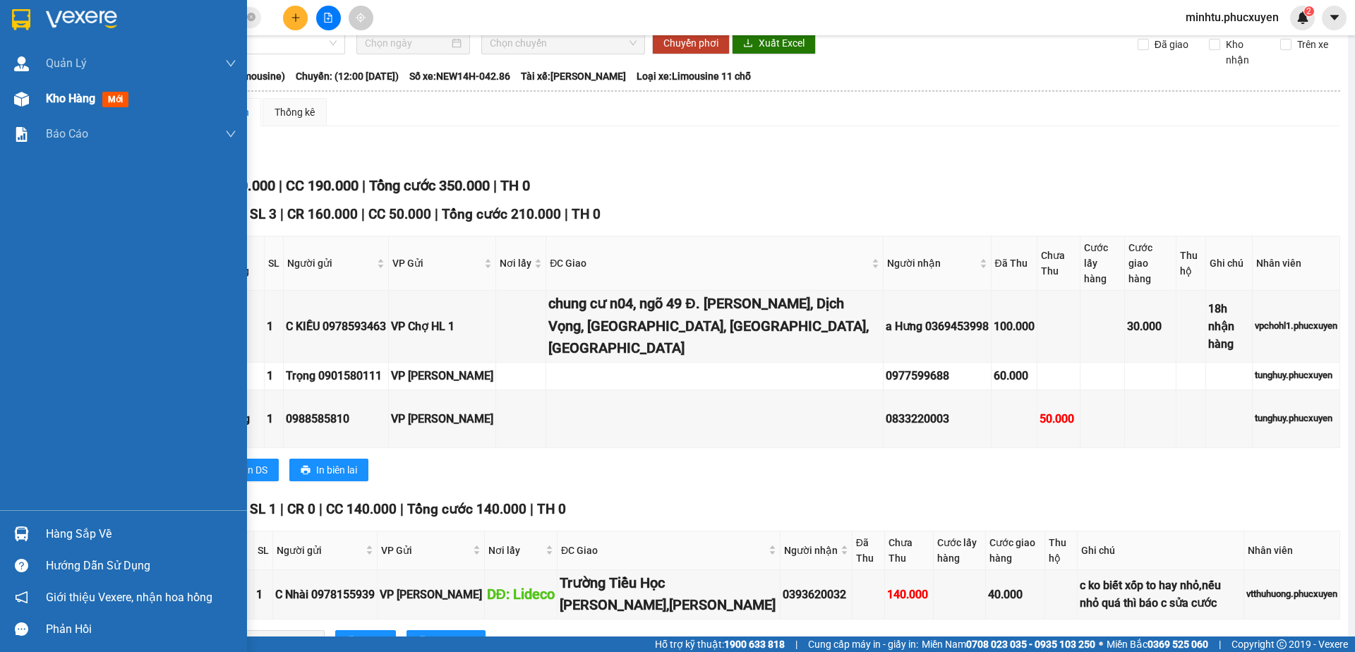
click at [18, 103] on img at bounding box center [21, 99] width 15 height 15
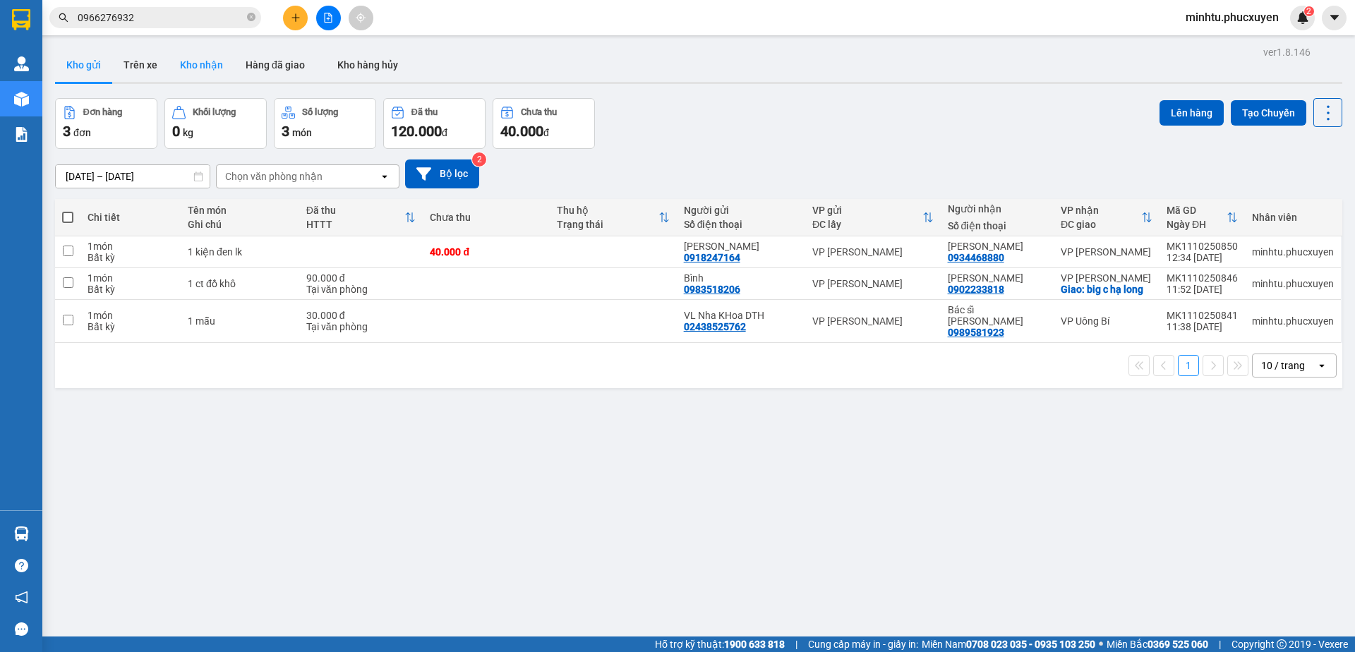
click at [221, 73] on button "Kho nhận" at bounding box center [202, 65] width 66 height 34
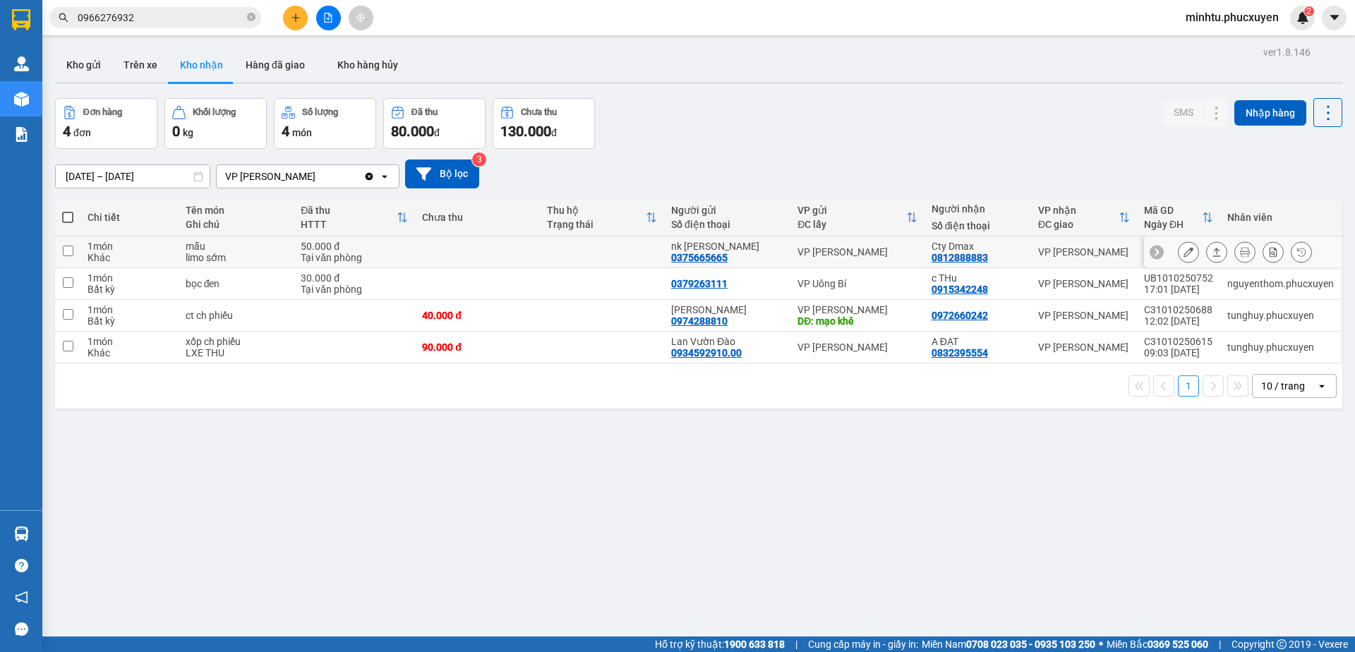
click at [914, 249] on td "VP [PERSON_NAME]" at bounding box center [857, 252] width 133 height 32
checkbox input "true"
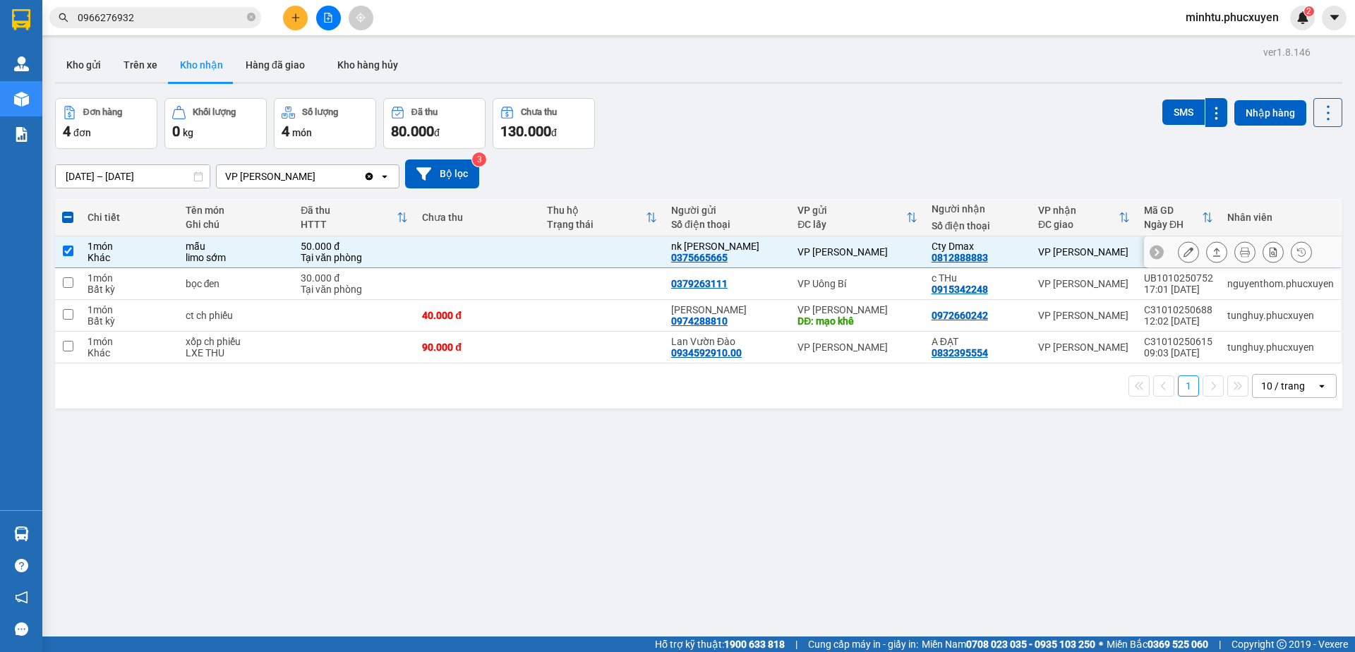
click at [1184, 256] on icon at bounding box center [1189, 252] width 10 height 10
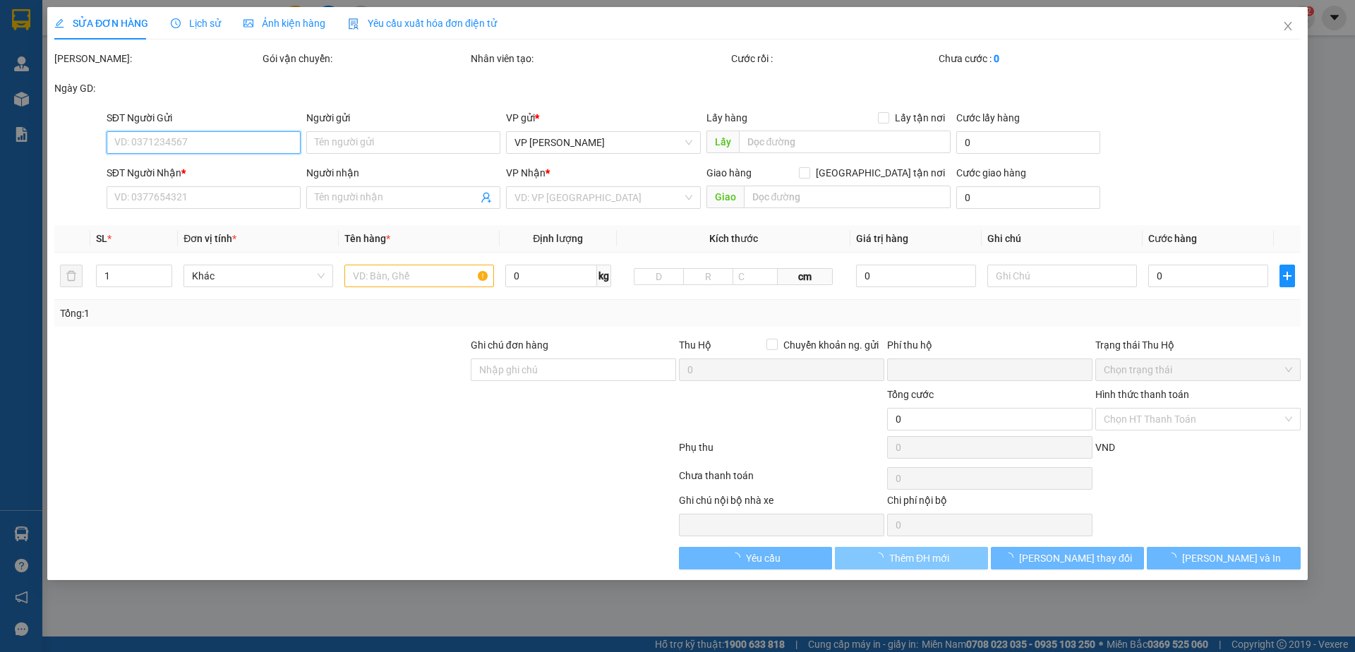
type input "0375665665"
type input "nk [PERSON_NAME]"
type input "0812888883"
type input "Cty Dmax"
type input "0"
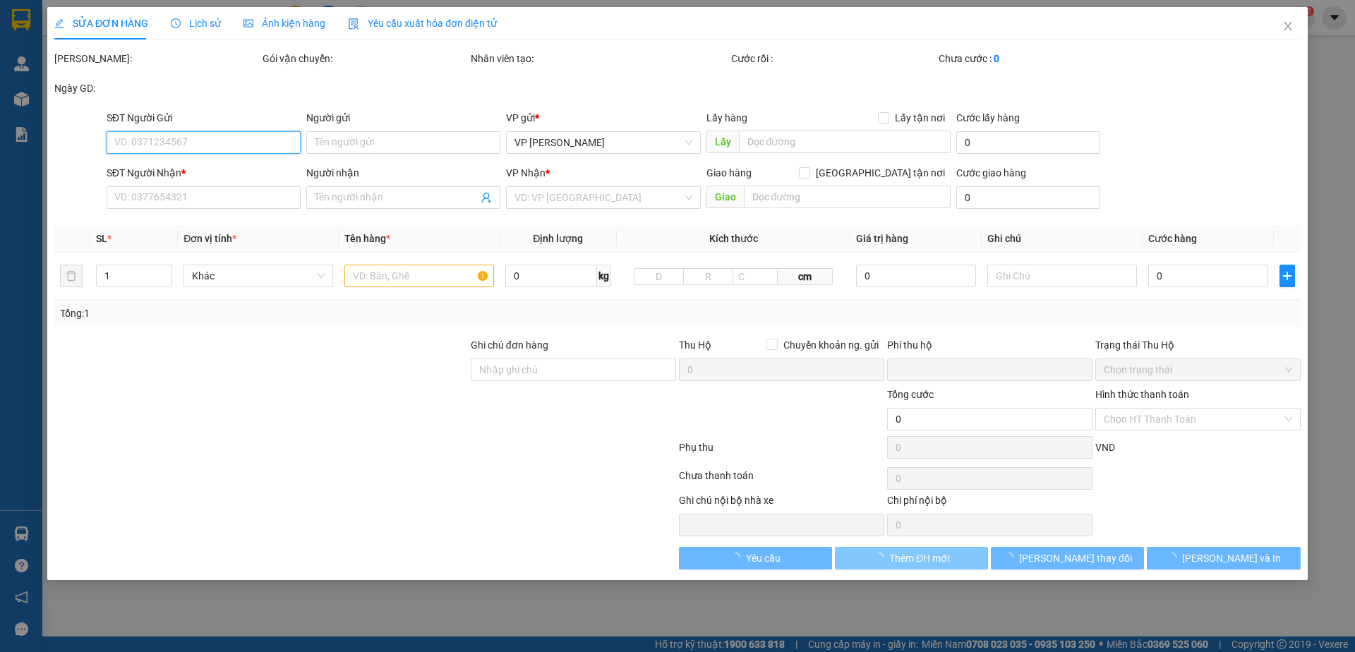
type input "50.000"
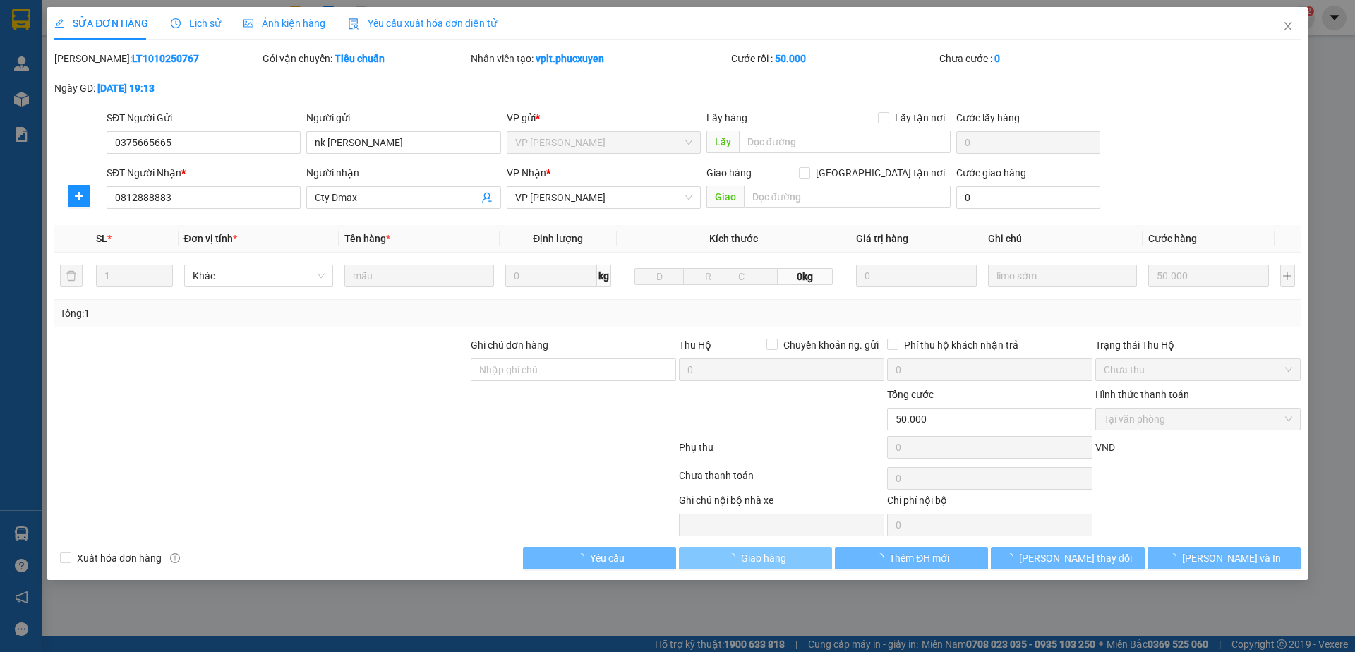
click at [785, 562] on span "Giao hàng" at bounding box center [763, 559] width 45 height 16
click at [785, 562] on span "[PERSON_NAME] và Giao hàng" at bounding box center [774, 559] width 136 height 16
click at [794, 555] on div "SỬA ĐƠN HÀNG Lịch sử Ảnh kiện hàng Yêu cầu xuất hóa đơn điện tử Total Paid Fee …" at bounding box center [677, 326] width 1355 height 652
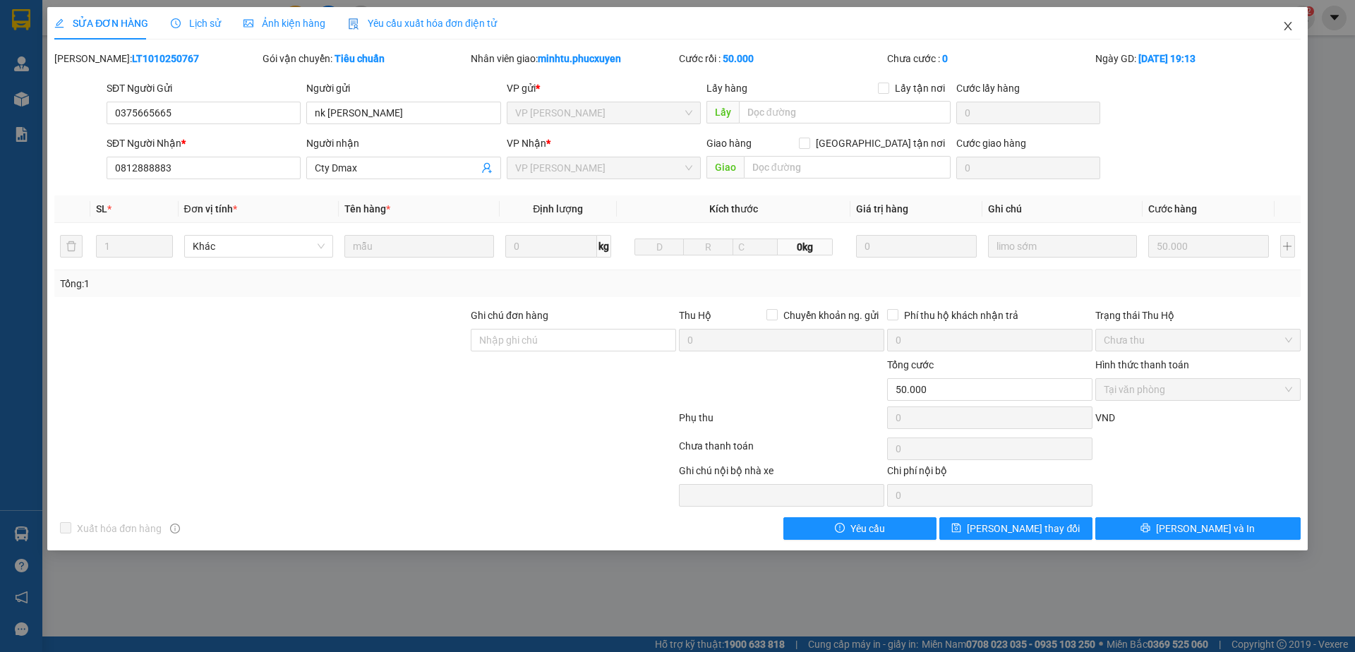
click at [1287, 21] on icon "close" at bounding box center [1287, 25] width 11 height 11
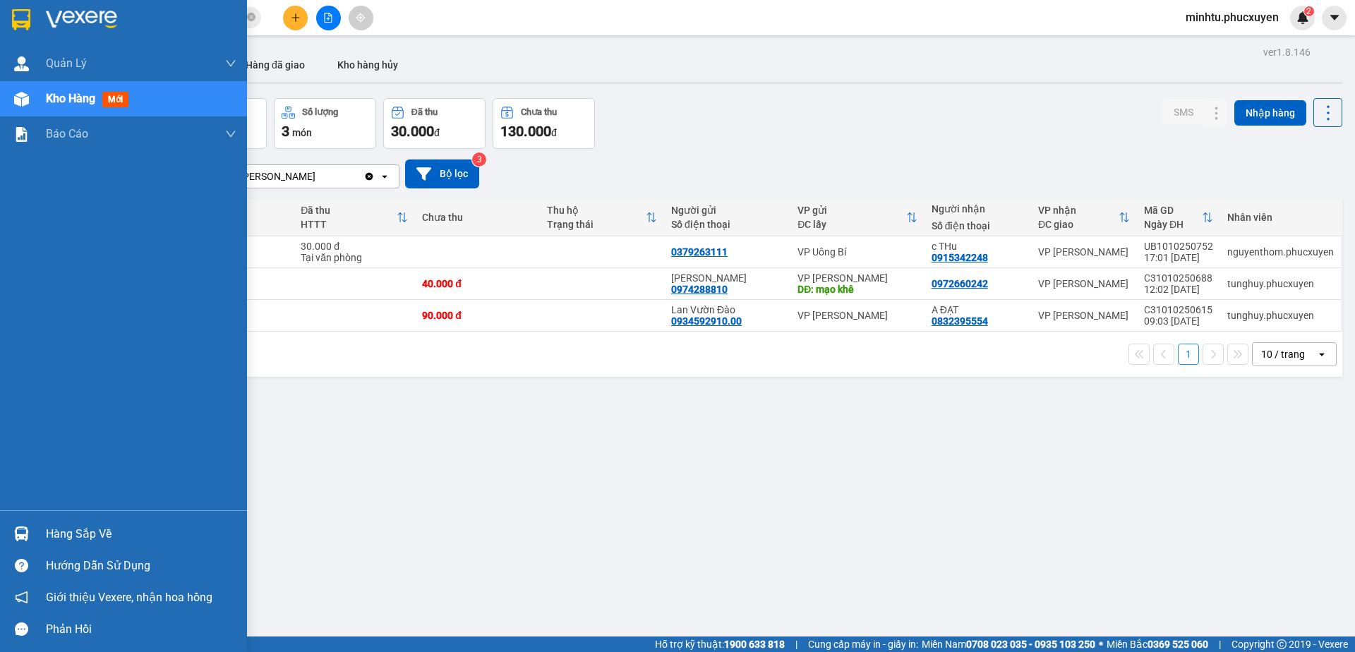
click at [18, 524] on div at bounding box center [21, 534] width 25 height 25
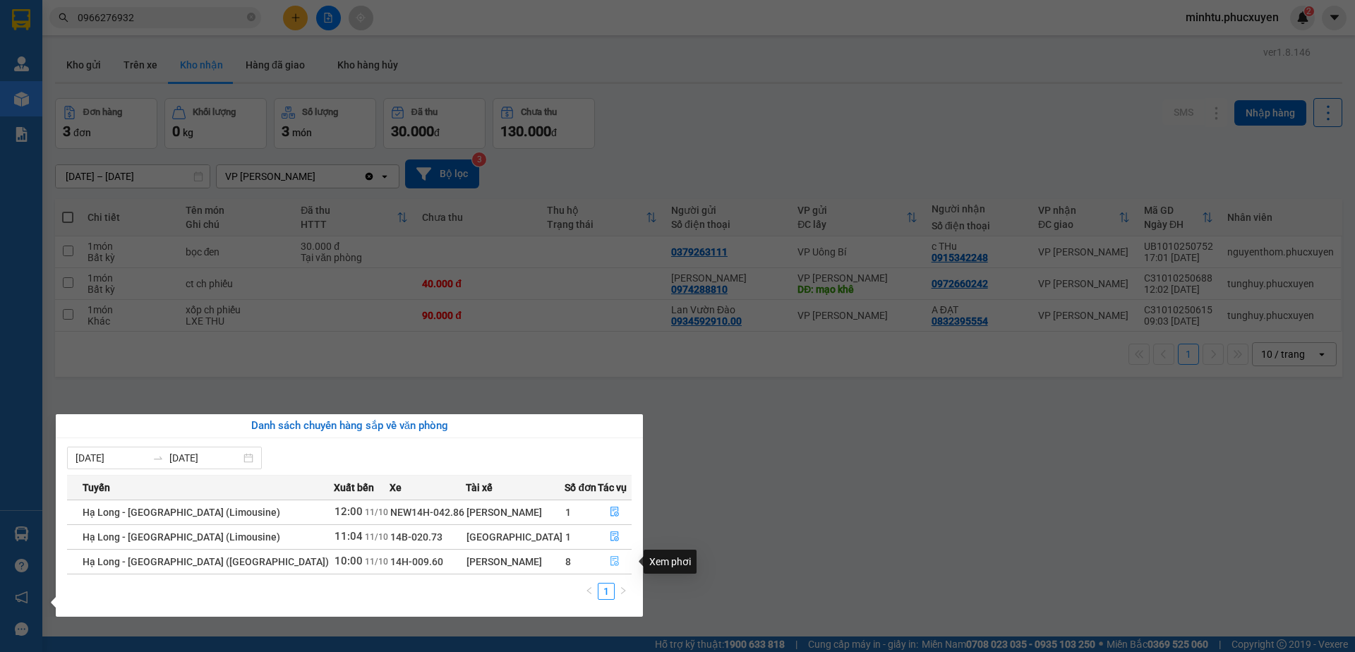
click at [610, 556] on icon "file-done" at bounding box center [615, 561] width 10 height 10
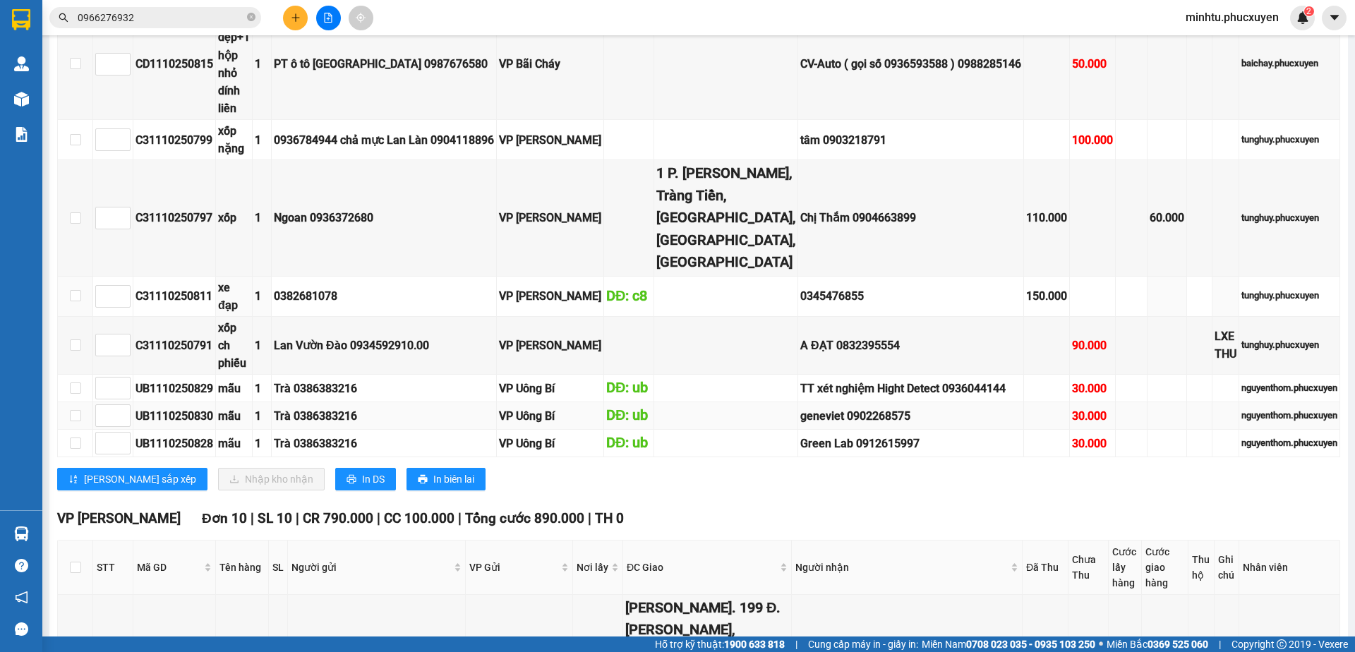
scroll to position [200, 0]
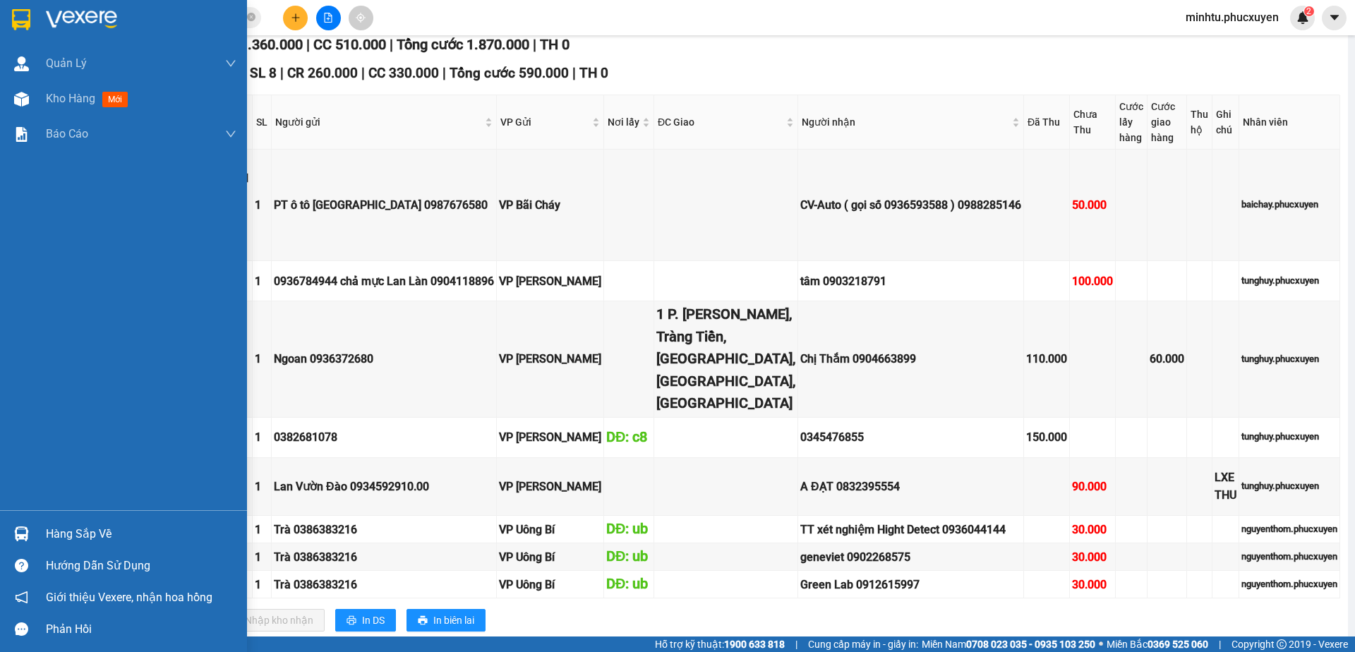
click at [6, 527] on div "Hàng sắp về" at bounding box center [123, 534] width 247 height 32
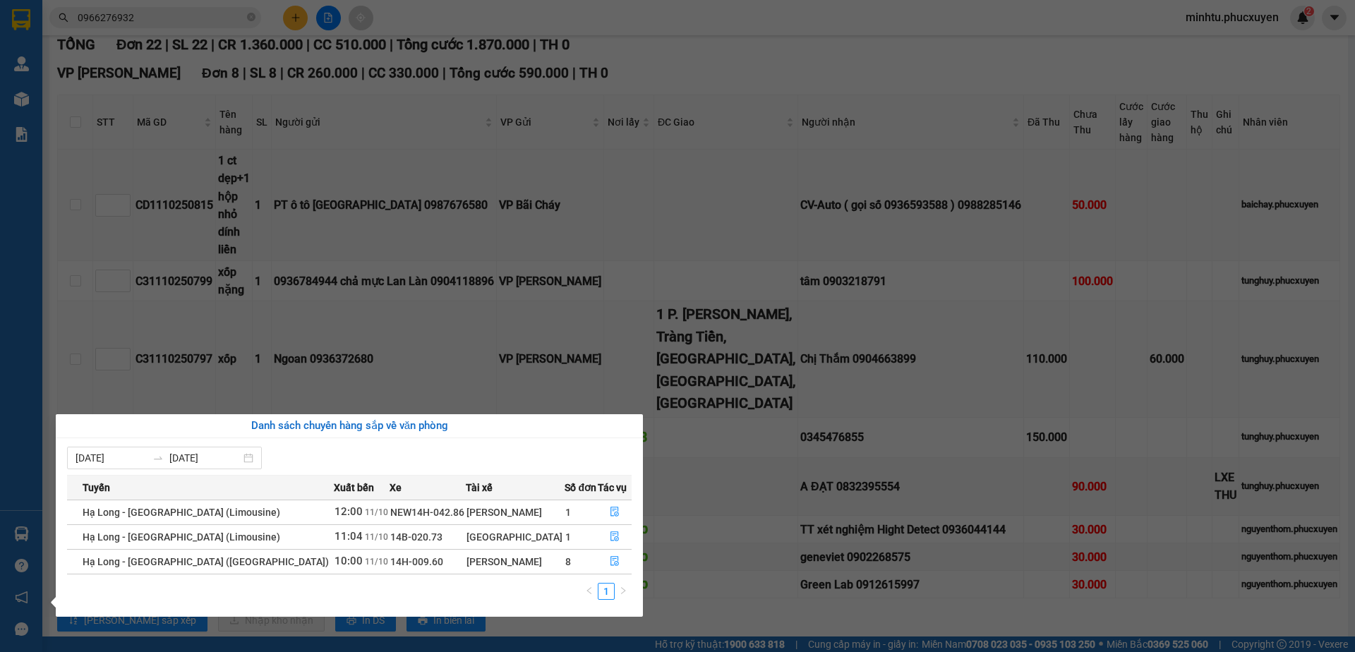
click at [882, 55] on section "Kết quả tìm kiếm ( 274 ) Bộ lọc Mã ĐH Trạng thái Món hàng Thu hộ Tổng cước Chưa…" at bounding box center [677, 326] width 1355 height 652
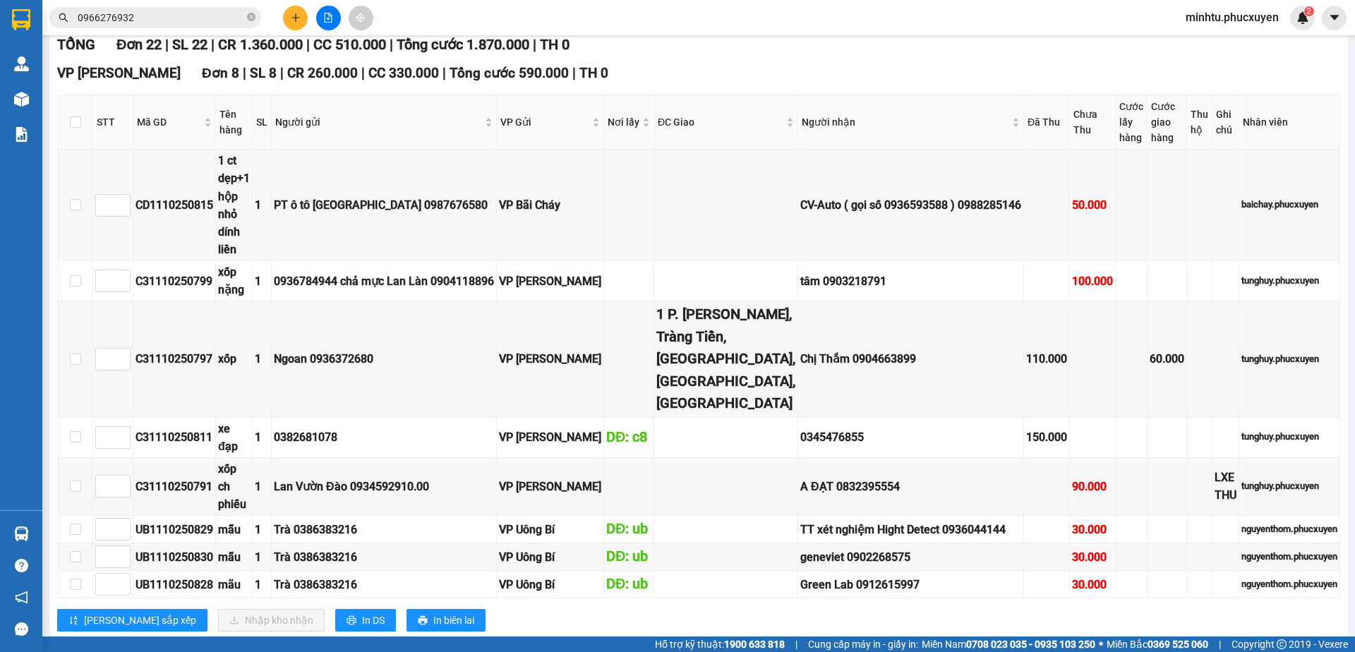
scroll to position [0, 0]
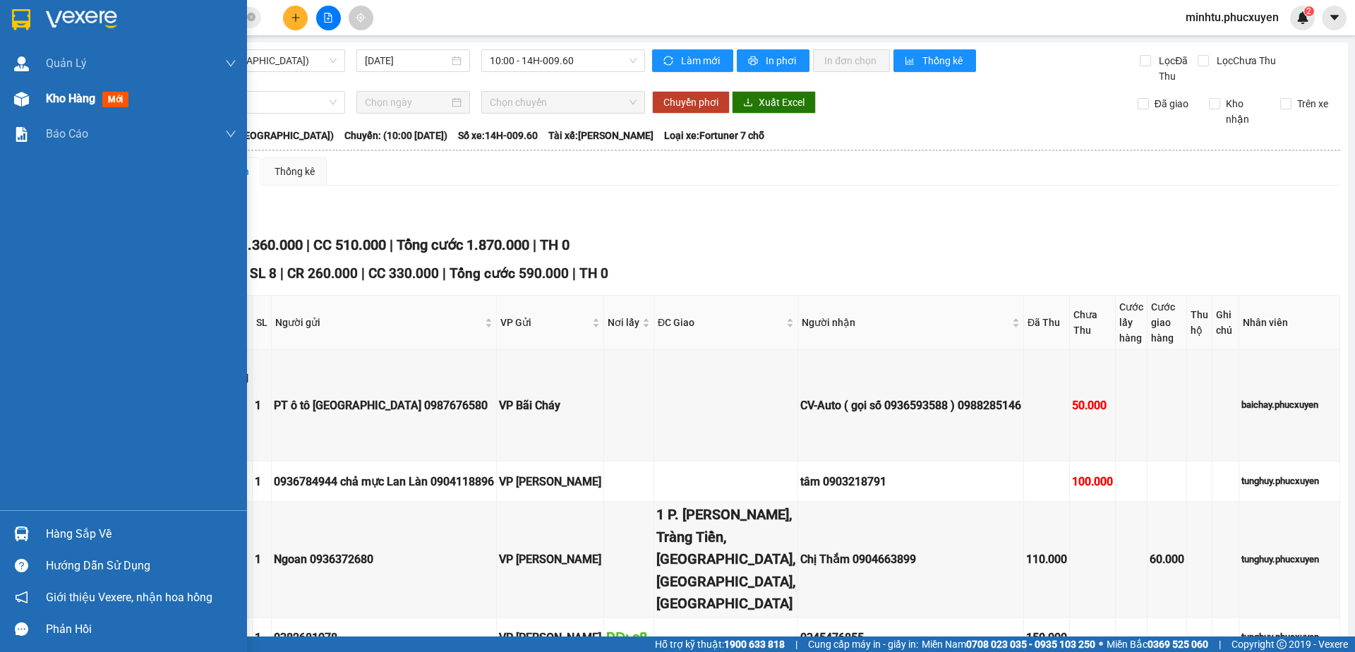
click at [32, 102] on div at bounding box center [21, 99] width 25 height 25
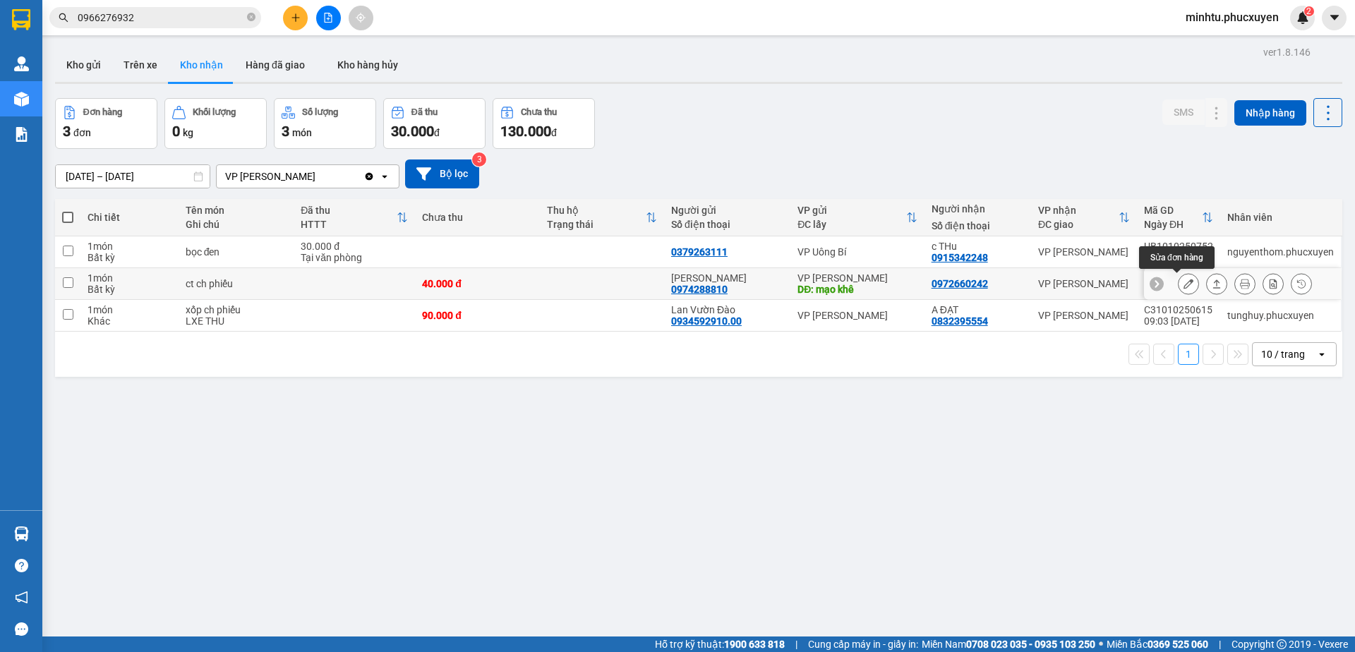
click at [1182, 285] on button at bounding box center [1189, 284] width 20 height 25
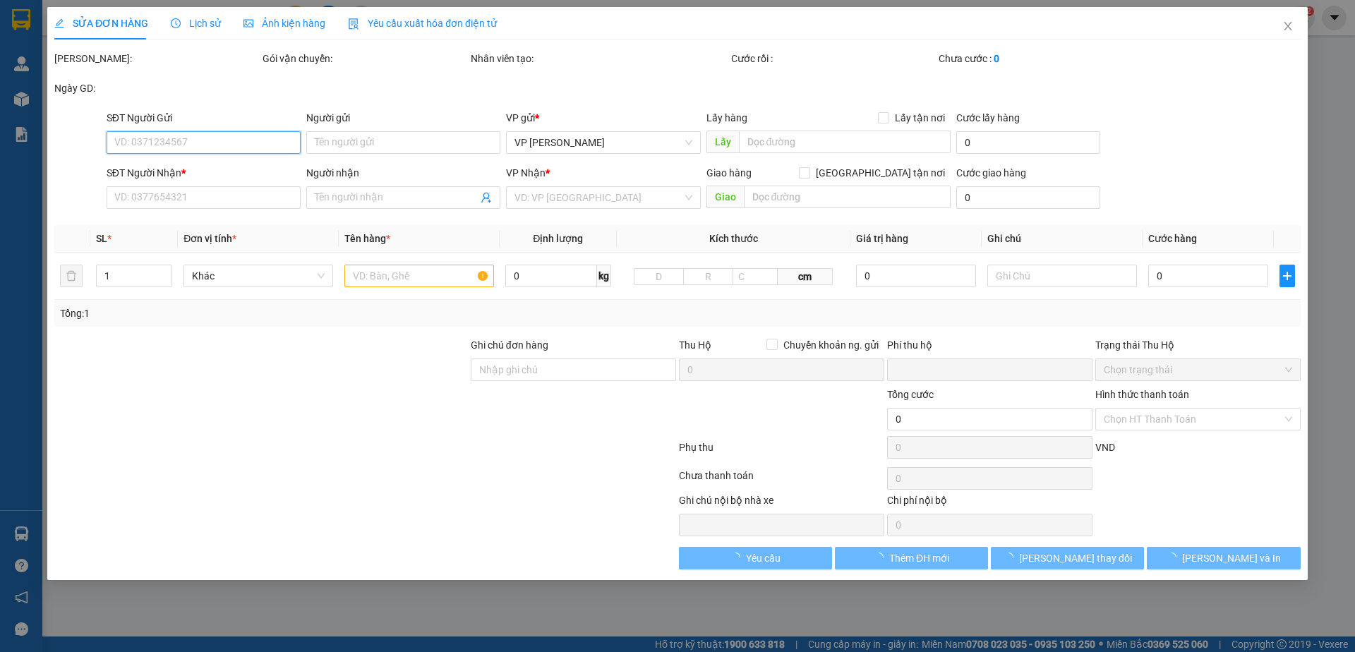
type input "0974288810"
type input "[PERSON_NAME]"
type input "mạo khê"
type input "0972660242"
type input "0"
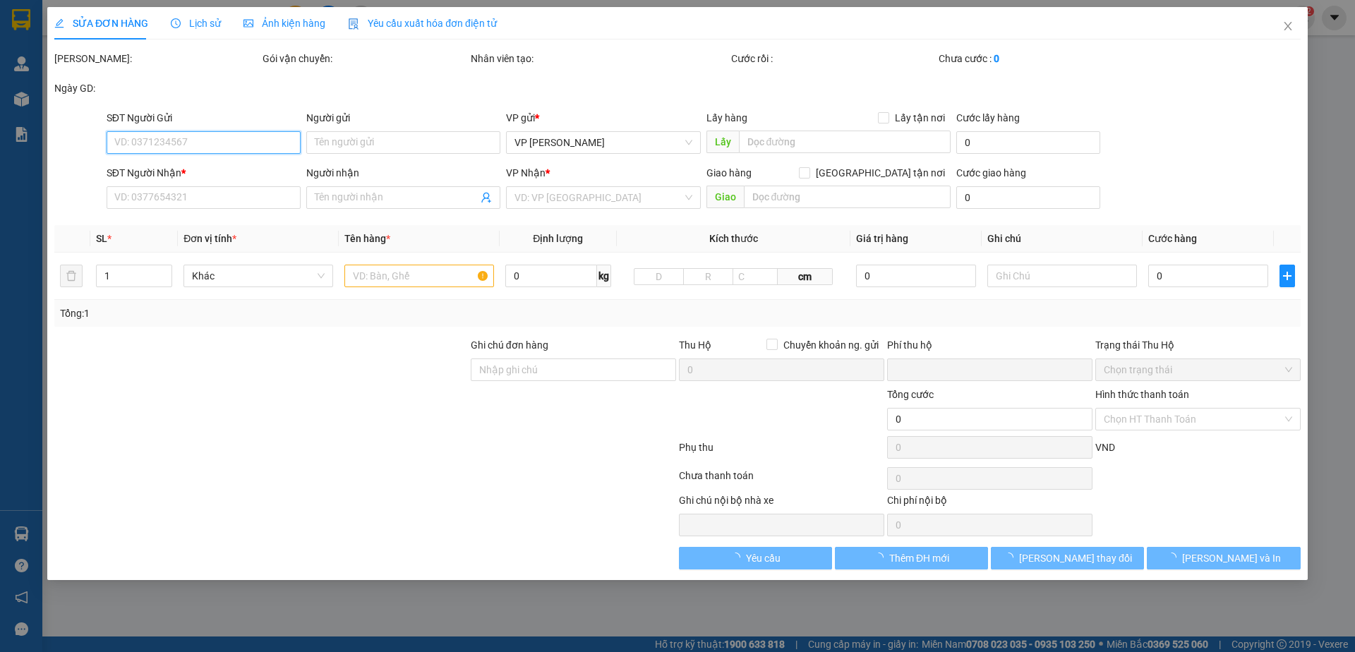
type input "40.000"
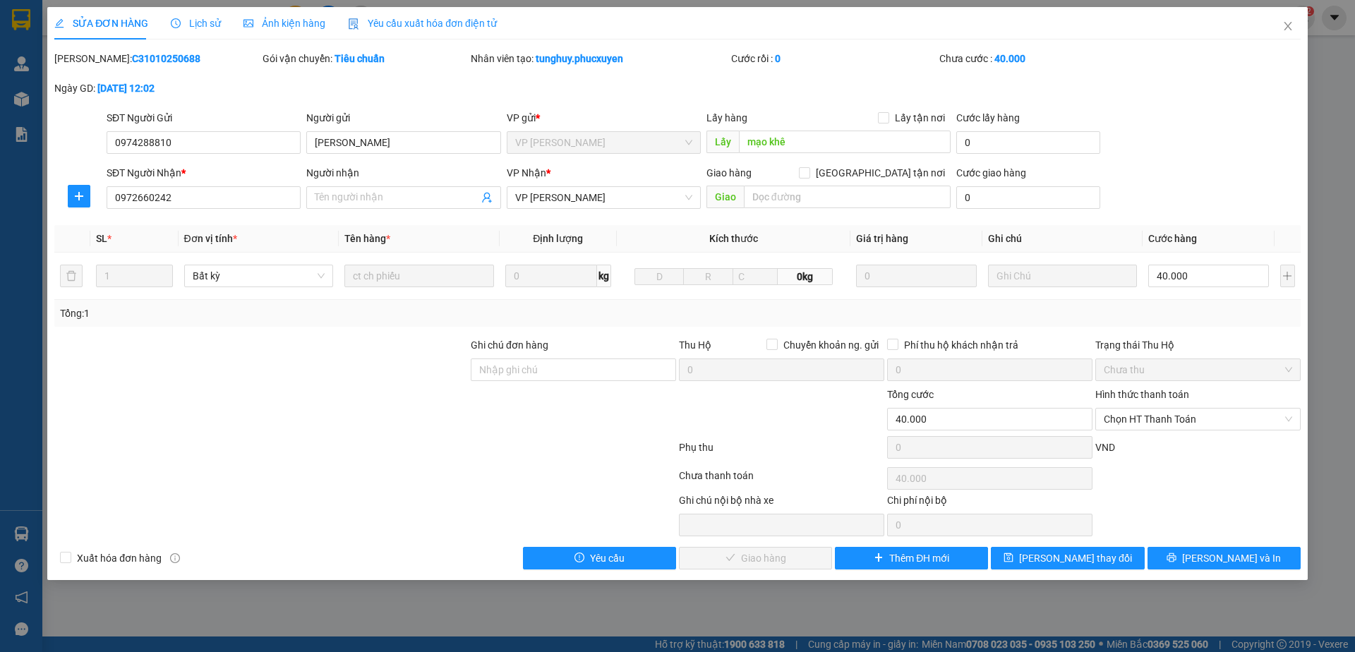
click at [193, 20] on span "Lịch sử" at bounding box center [196, 23] width 50 height 11
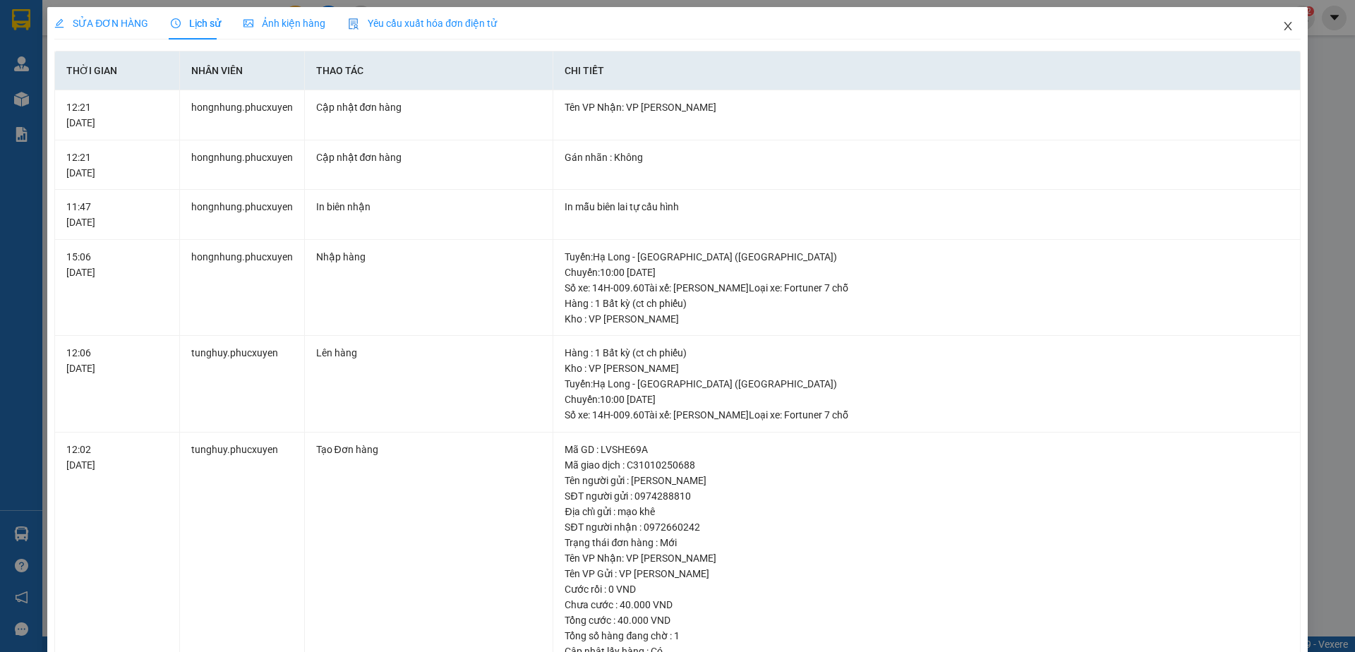
click at [1282, 30] on icon "close" at bounding box center [1287, 25] width 11 height 11
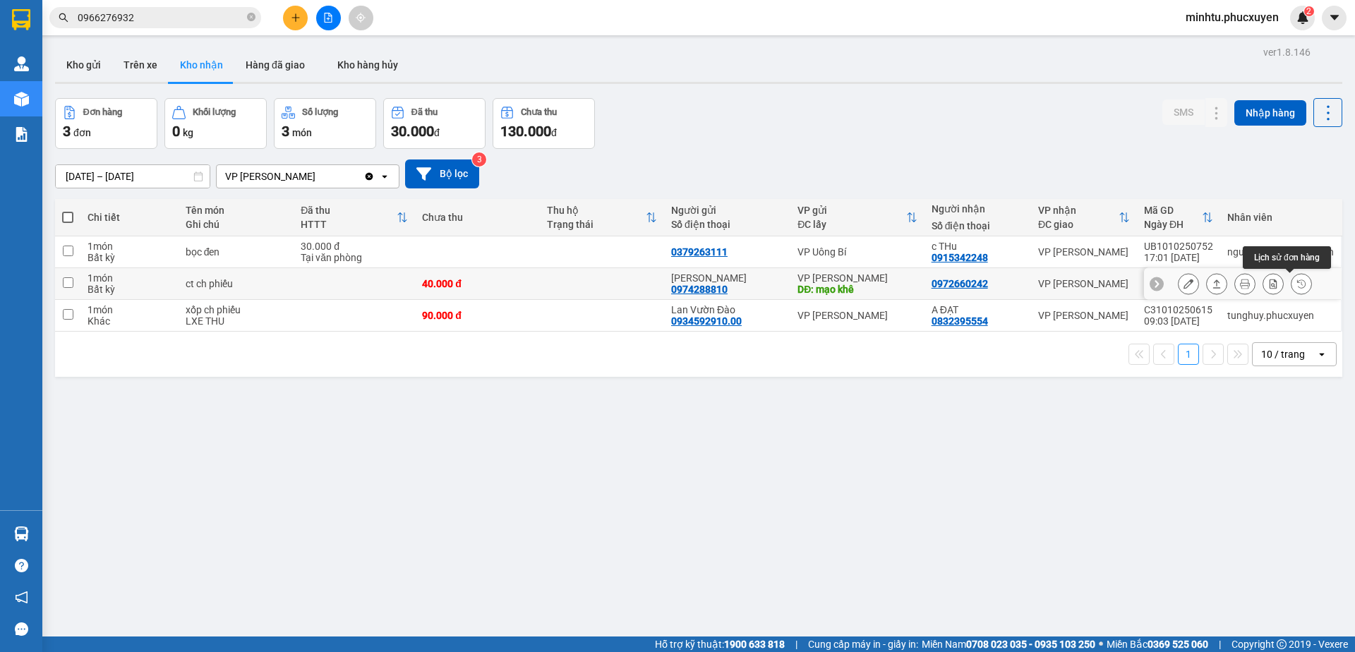
click at [1297, 284] on icon at bounding box center [1302, 284] width 10 height 10
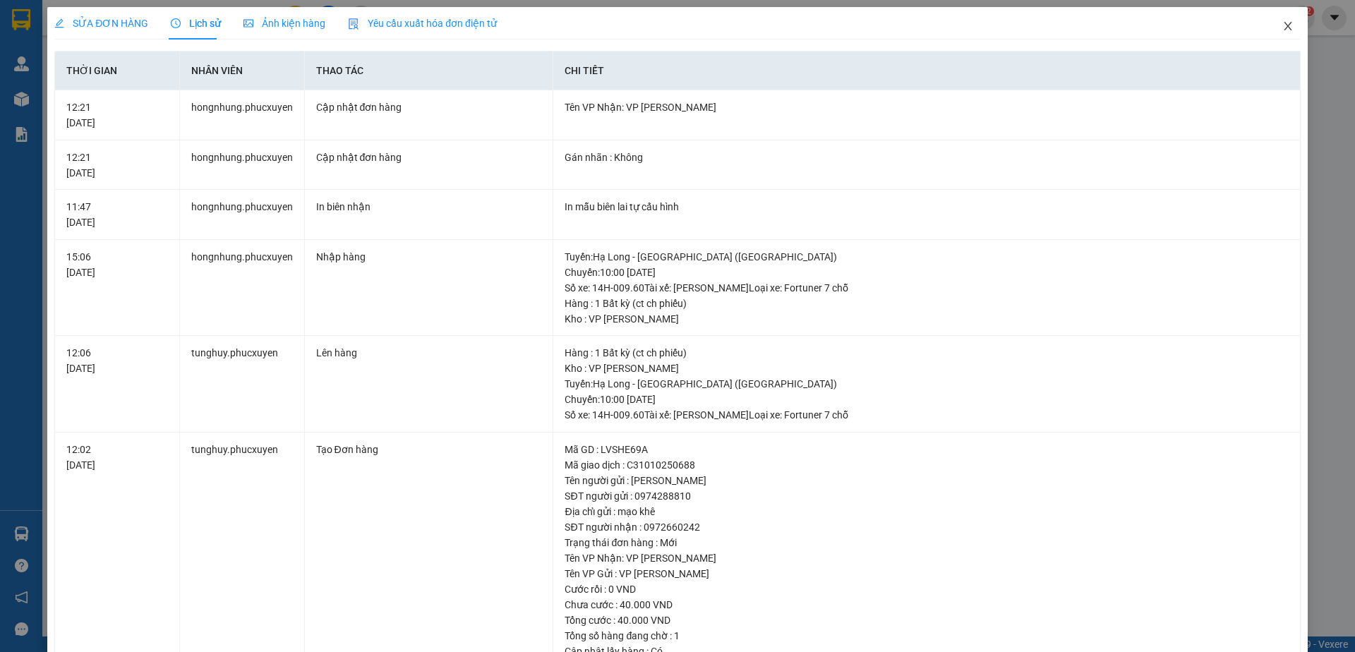
click at [1284, 28] on icon "close" at bounding box center [1288, 26] width 8 height 8
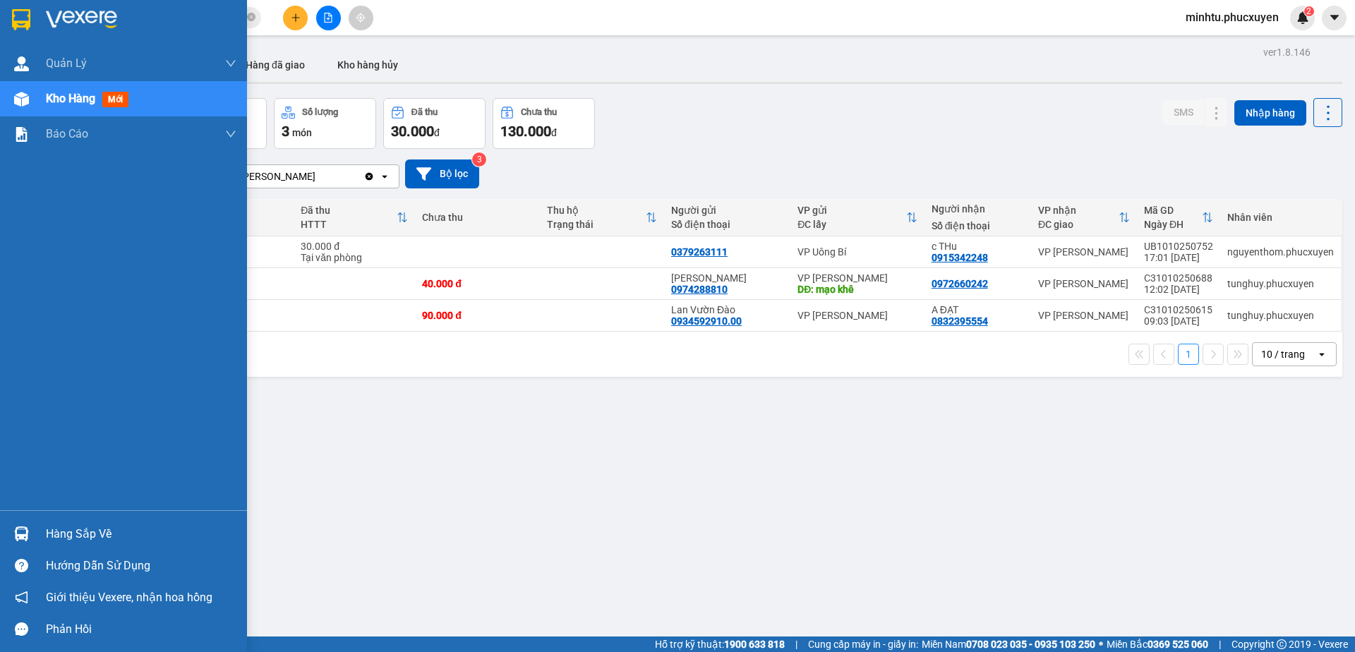
click at [96, 527] on div "Hàng sắp về" at bounding box center [141, 534] width 191 height 21
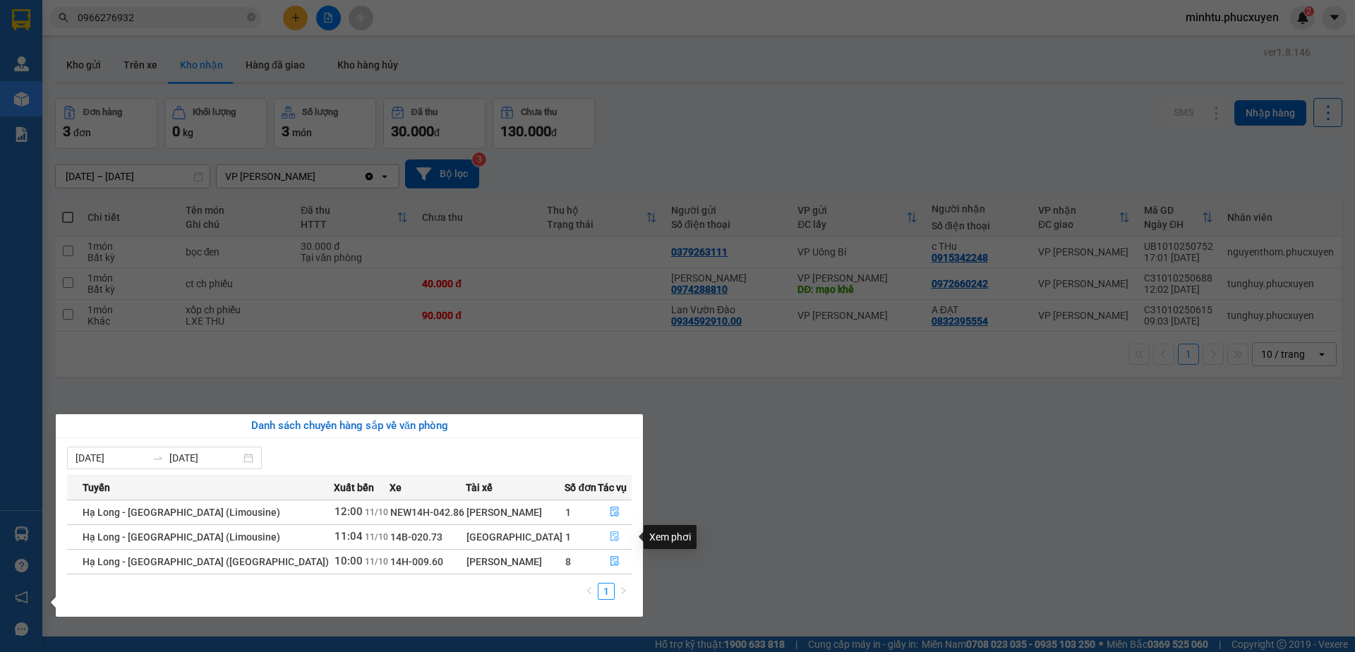
click at [611, 541] on icon "file-done" at bounding box center [615, 537] width 8 height 10
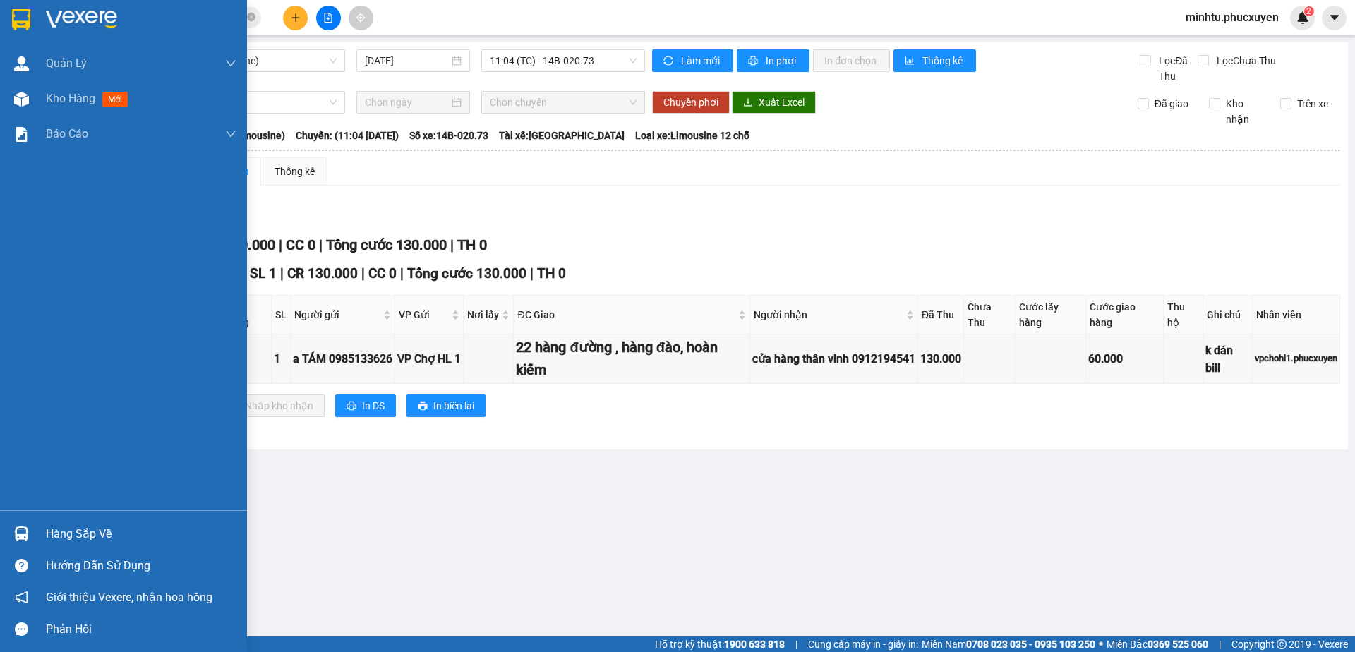
click at [30, 541] on div at bounding box center [21, 534] width 25 height 25
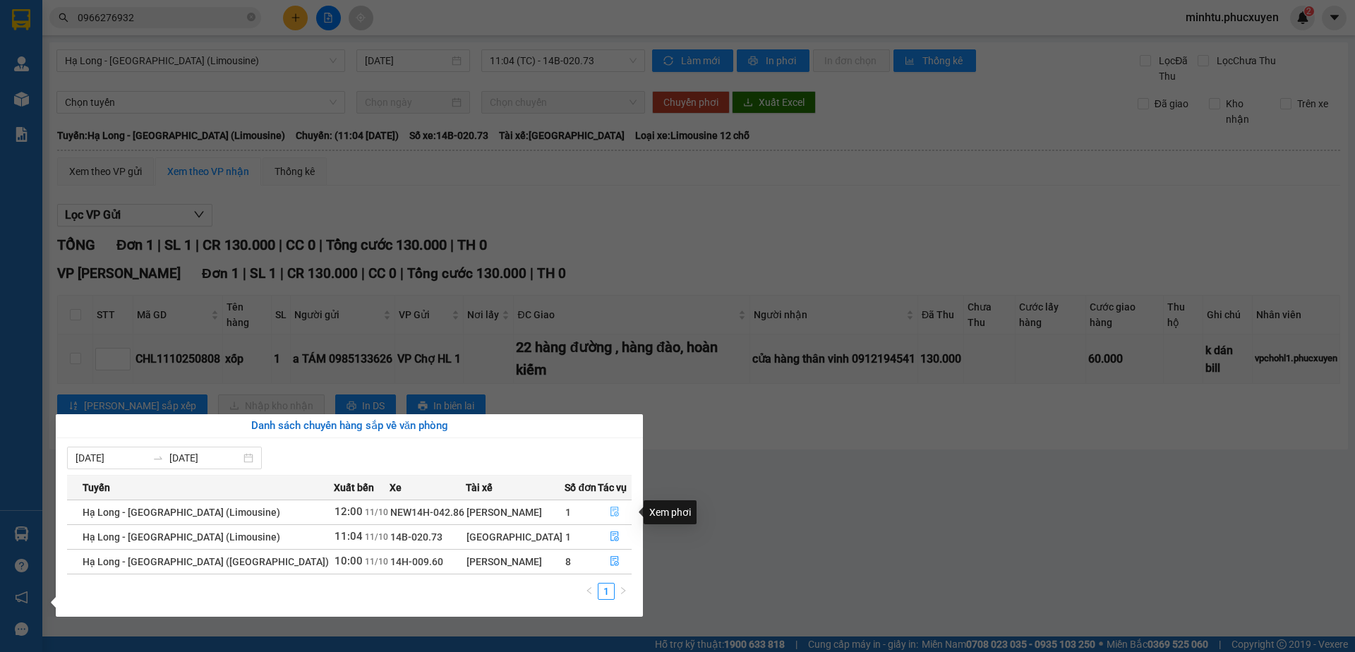
click at [602, 514] on button "button" at bounding box center [615, 512] width 33 height 23
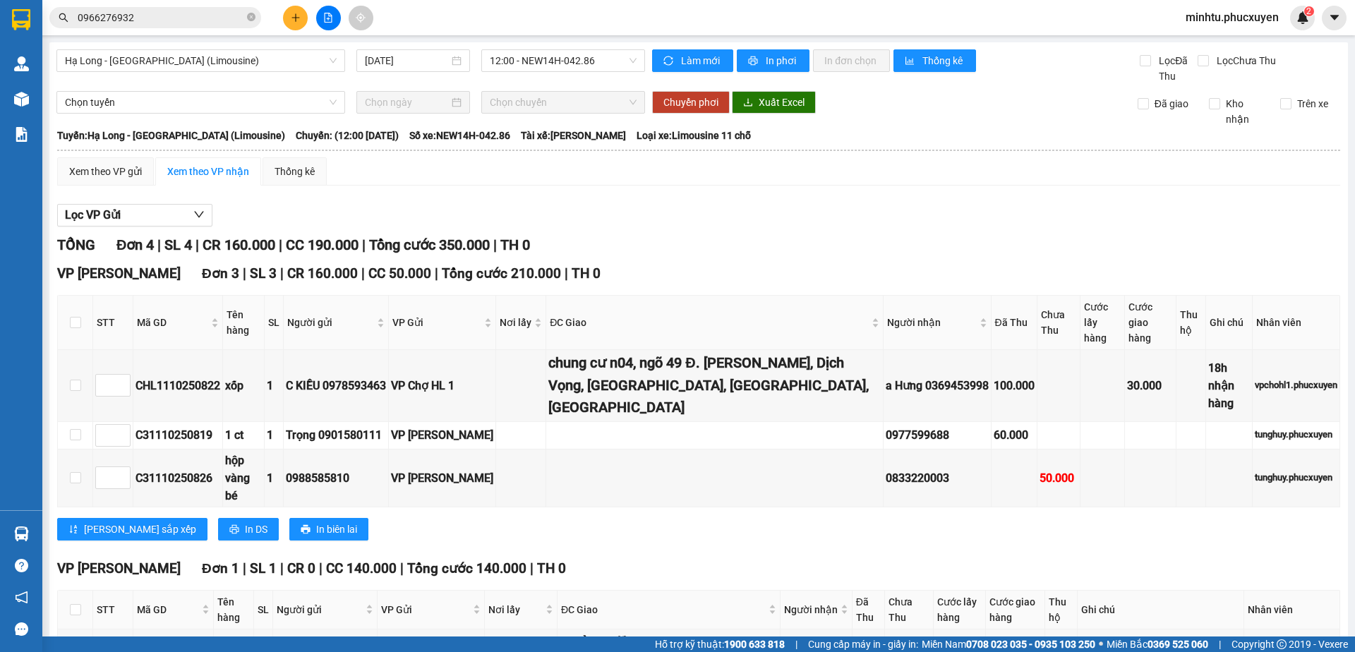
scroll to position [59, 0]
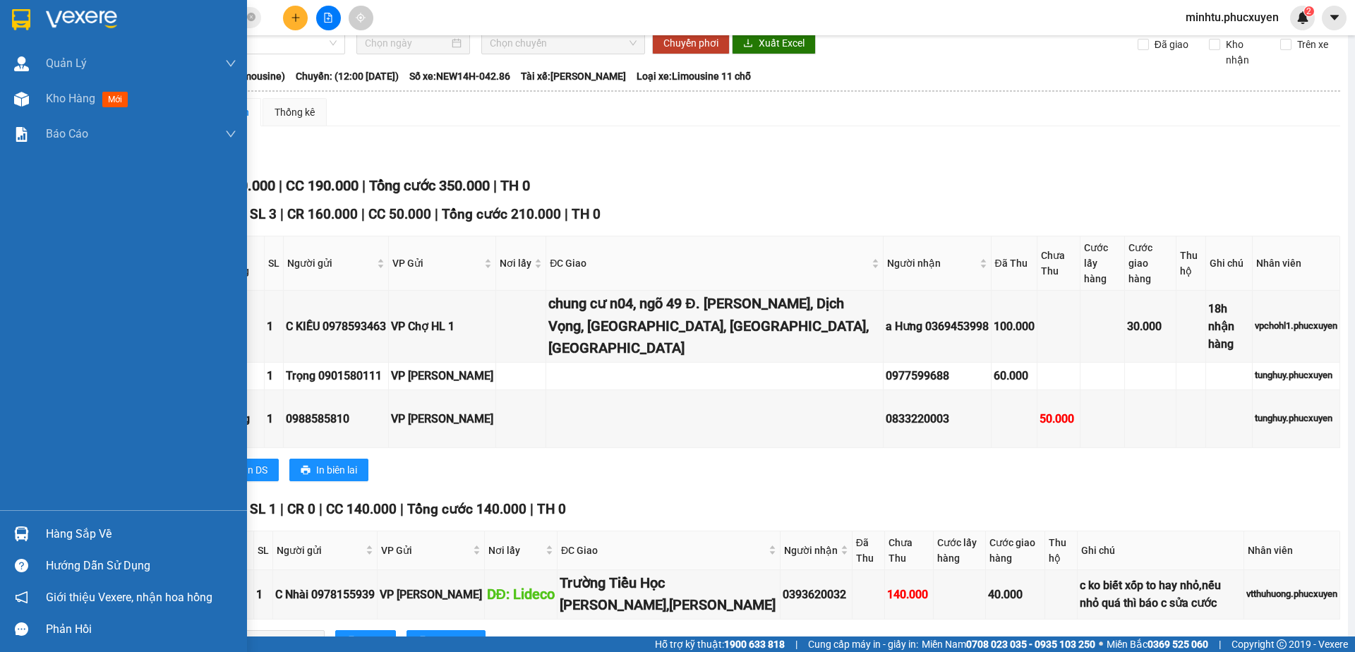
click at [14, 529] on img at bounding box center [21, 534] width 15 height 15
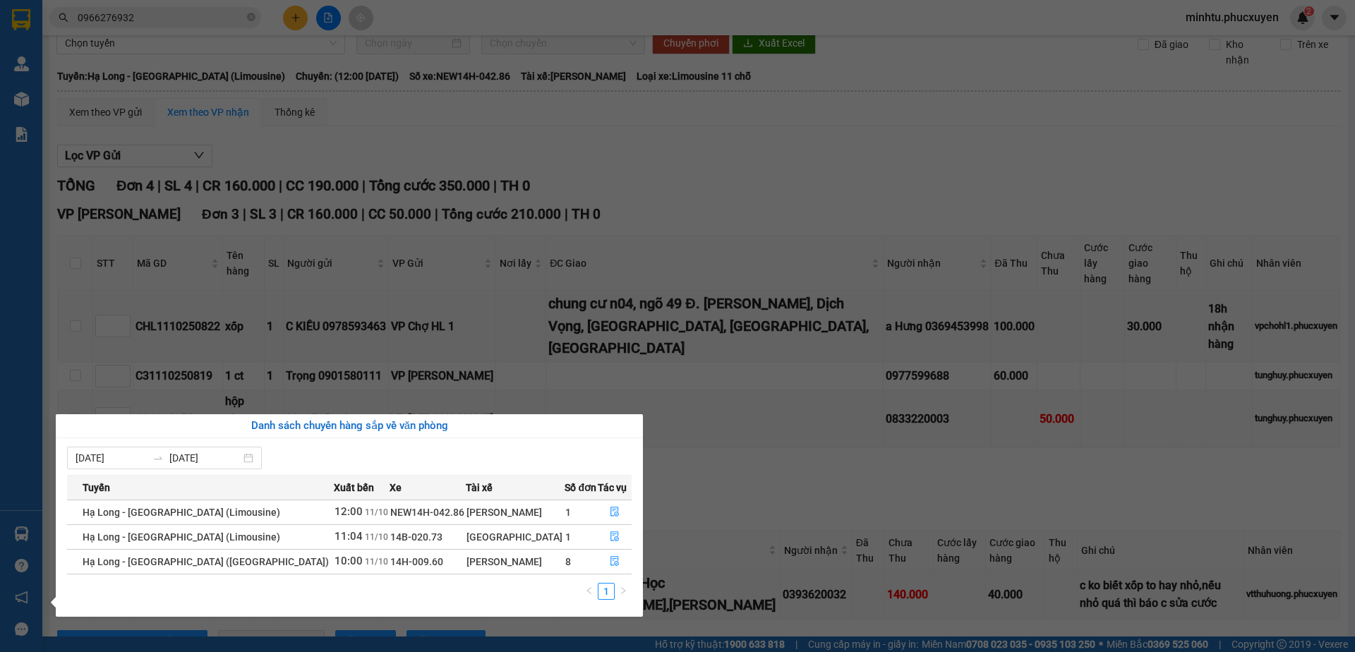
click at [707, 440] on section "Kết quả tìm kiếm ( 274 ) Bộ lọc Mã ĐH Trạng thái Món hàng Thu hộ Tổng cước Chưa…" at bounding box center [677, 326] width 1355 height 652
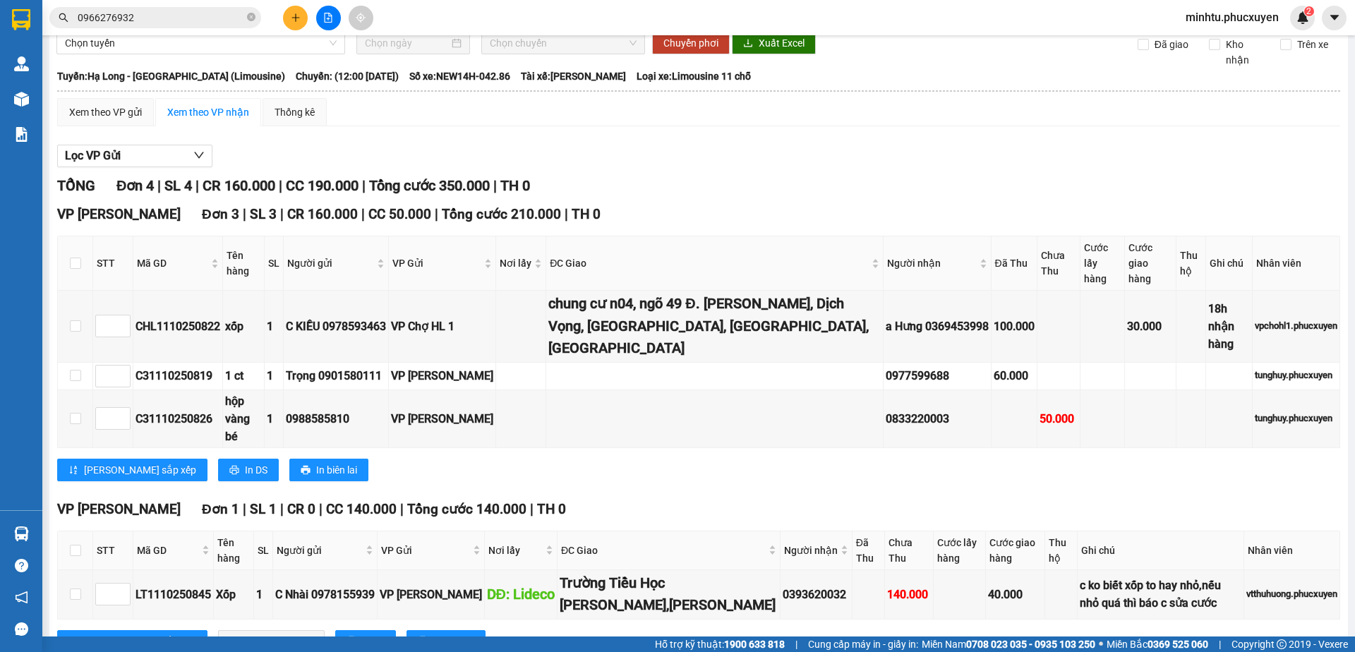
click at [296, 24] on button at bounding box center [295, 18] width 25 height 25
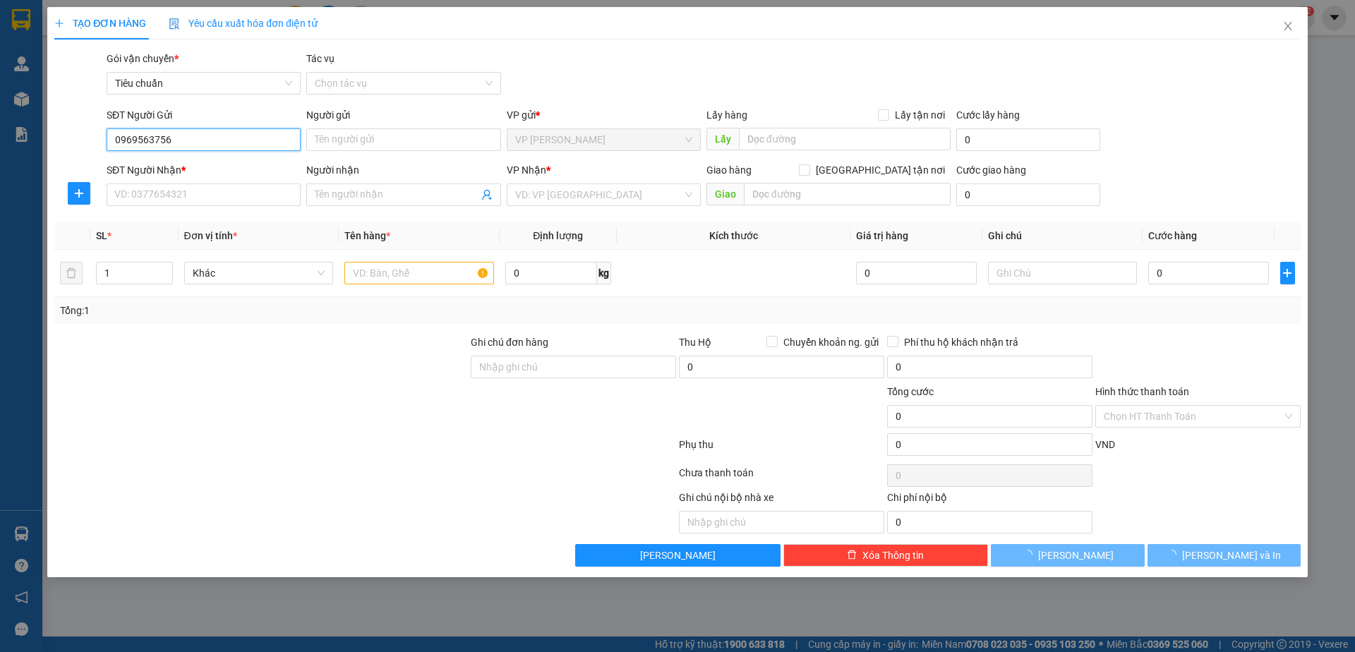
click at [215, 141] on input "0969563756" at bounding box center [204, 139] width 194 height 23
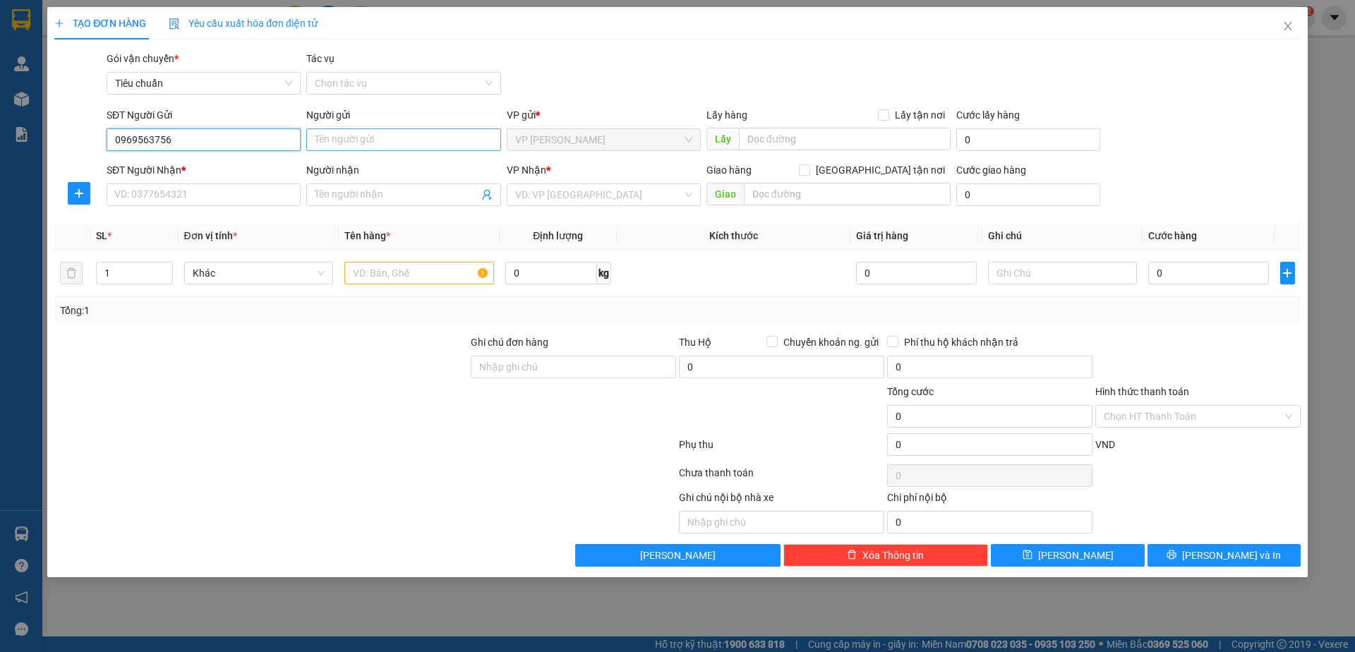
type input "0969563756"
click at [351, 140] on input "Người gửi" at bounding box center [403, 139] width 194 height 23
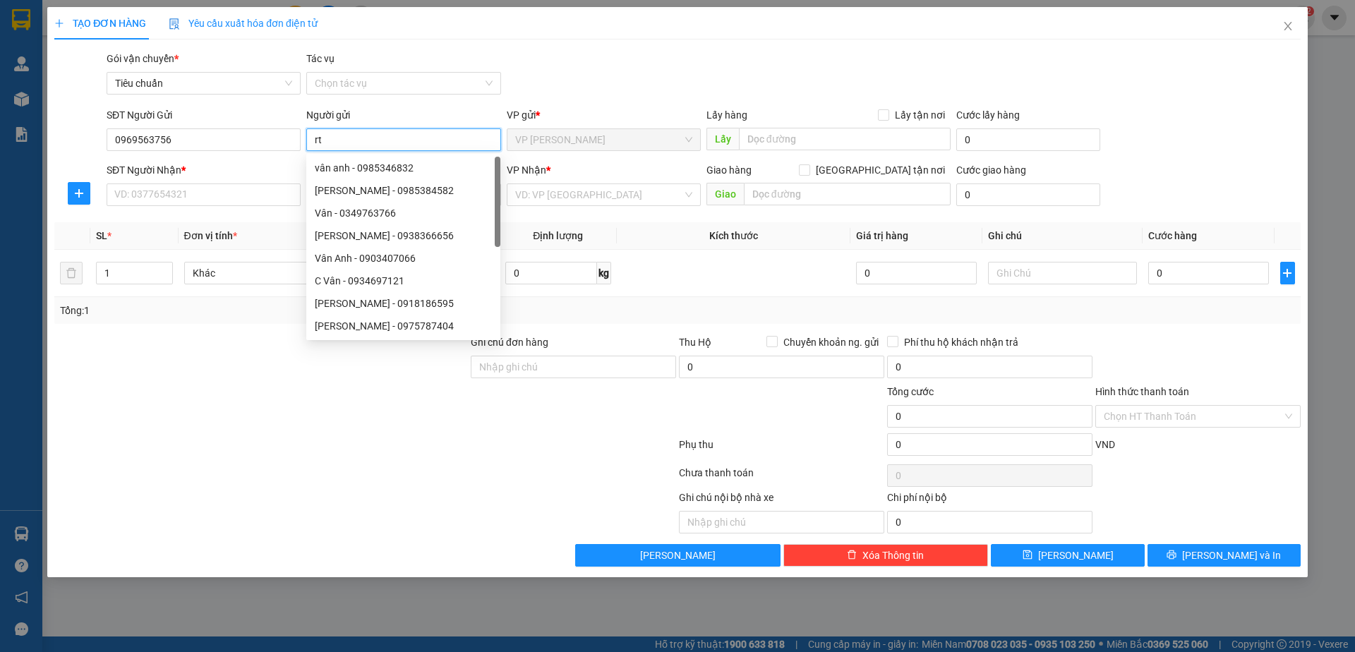
type input "r"
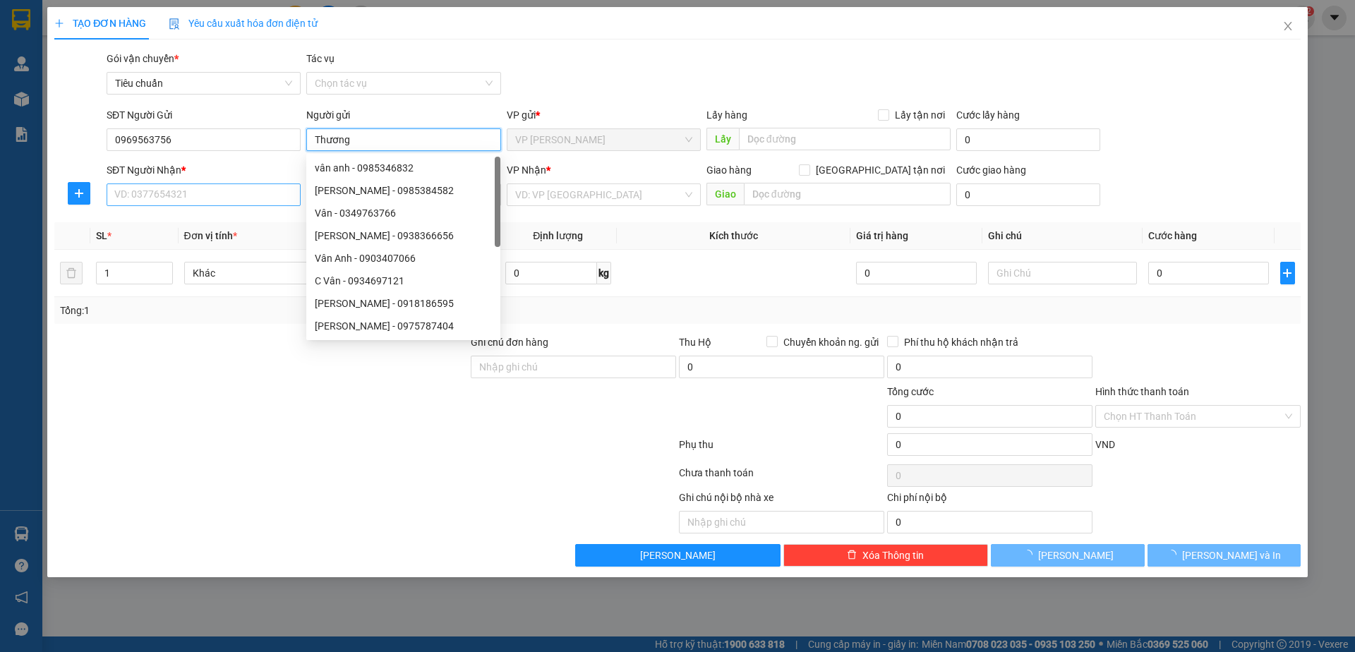
type input "Thương"
click at [229, 205] on input "SĐT Người Nhận *" at bounding box center [204, 195] width 194 height 23
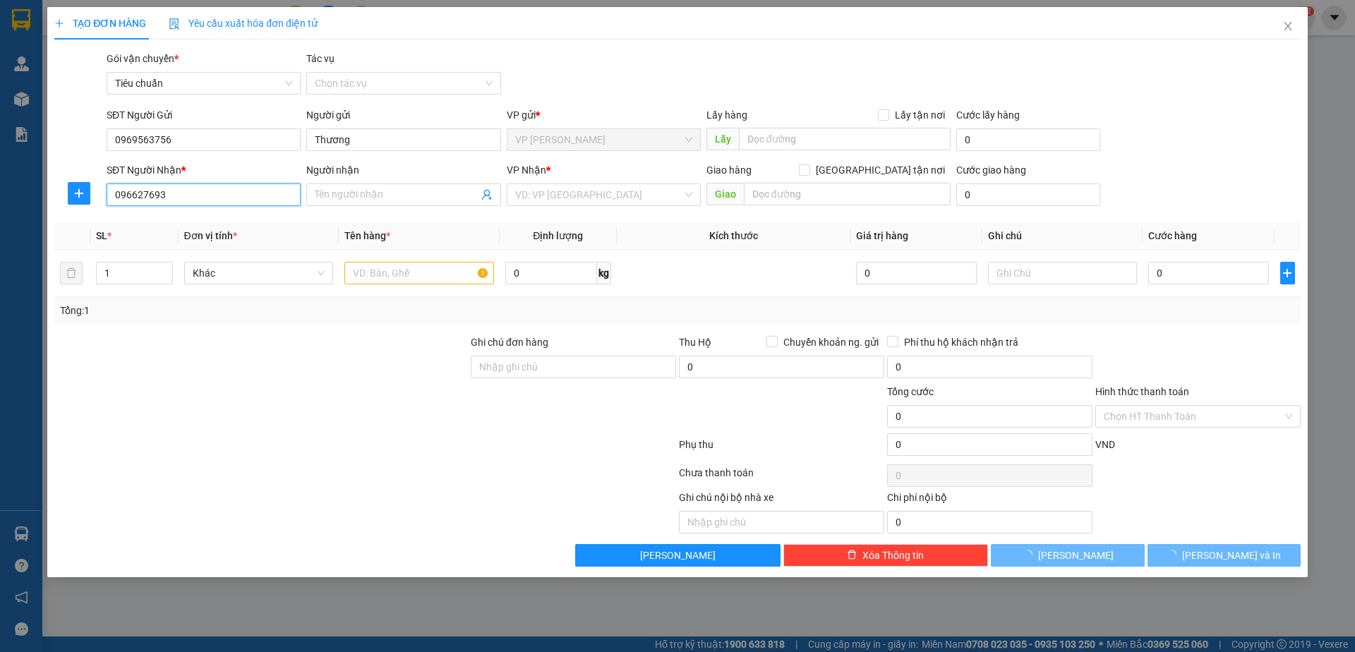
type input "0966276932"
click at [251, 223] on div "0966276932 - A [PERSON_NAME]" at bounding box center [203, 223] width 177 height 16
type input "A [PERSON_NAME]"
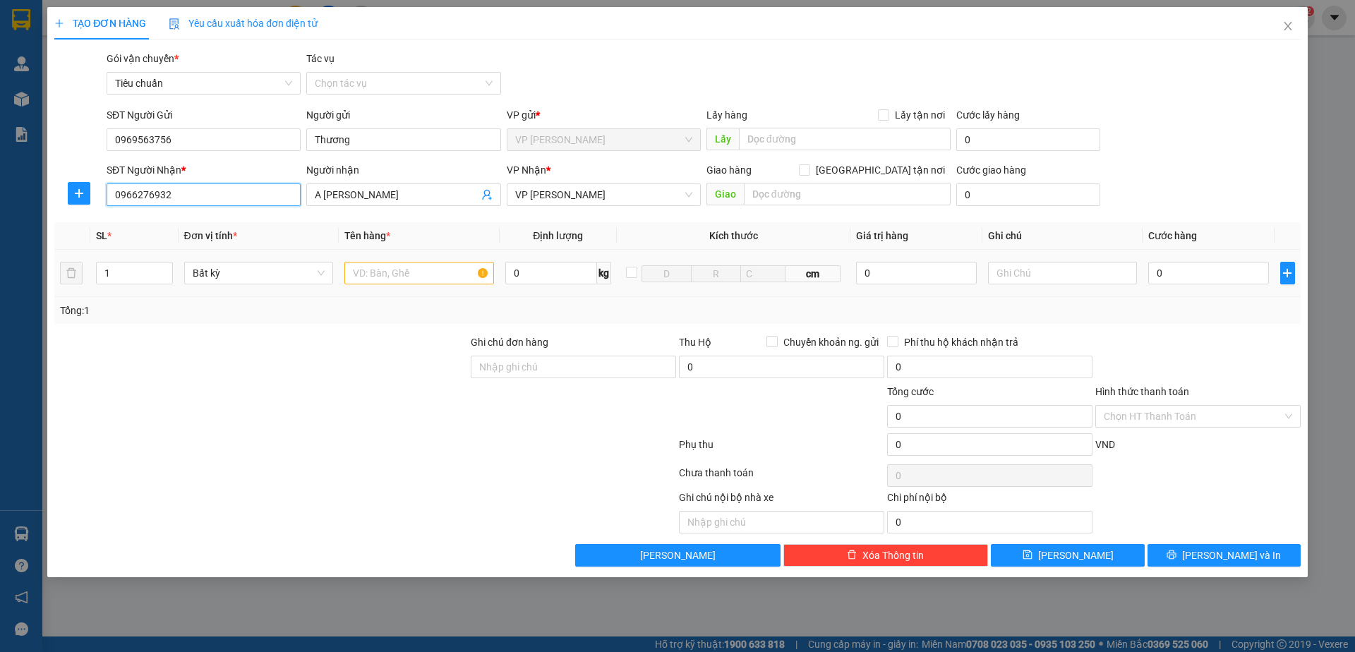
type input "0966276932"
click at [409, 277] on input "text" at bounding box center [419, 273] width 150 height 23
type input "1 túi xanh rơ le"
click at [1176, 271] on input "0" at bounding box center [1208, 273] width 120 height 23
type input "30"
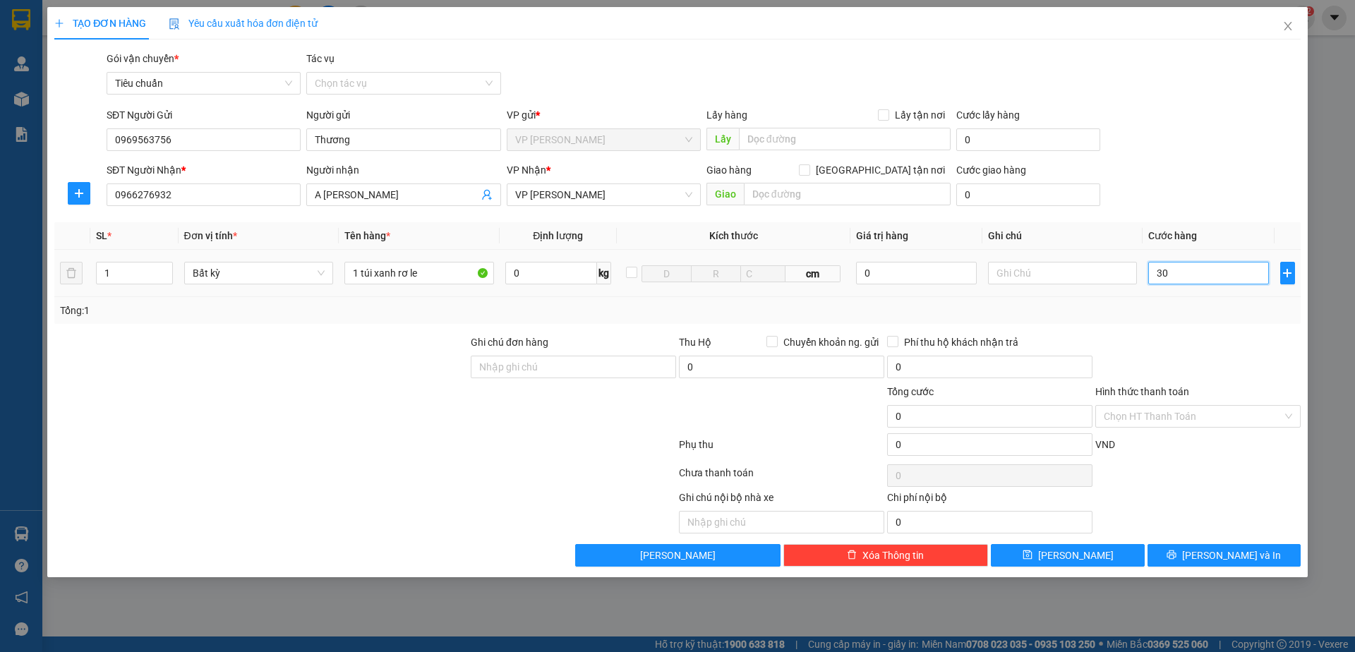
type input "30"
click at [1160, 92] on div "Gói vận chuyển * Tiêu chuẩn Tác vụ Chọn tác vụ" at bounding box center [704, 75] width 1200 height 49
type input "30.000"
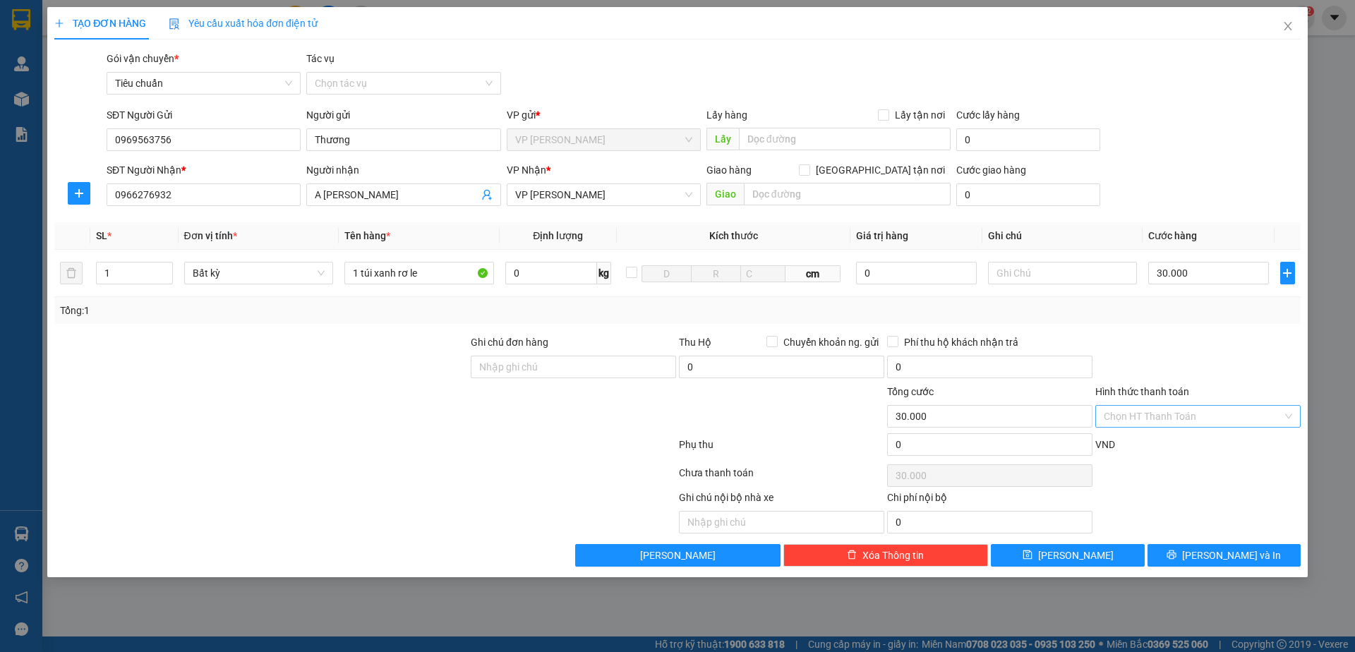
click at [1243, 423] on input "Hình thức thanh toán" at bounding box center [1193, 416] width 179 height 21
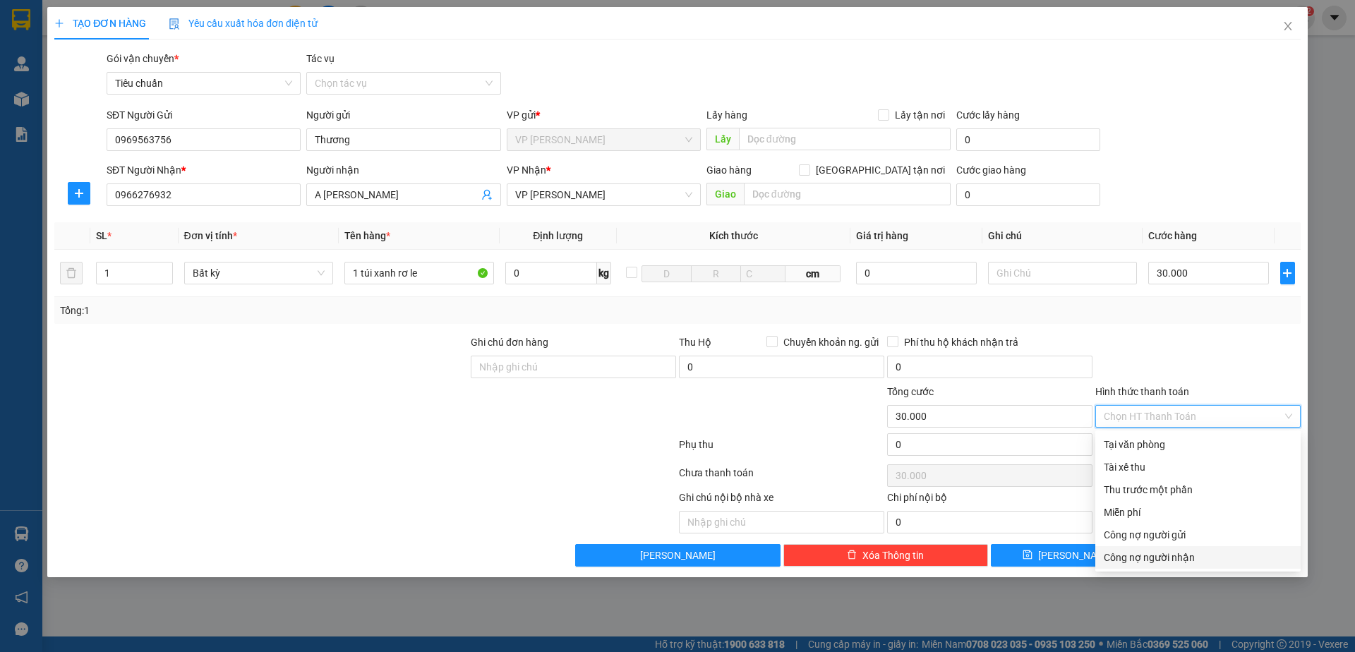
click at [1221, 550] on div "Công nợ người nhận" at bounding box center [1198, 558] width 188 height 16
type input "0"
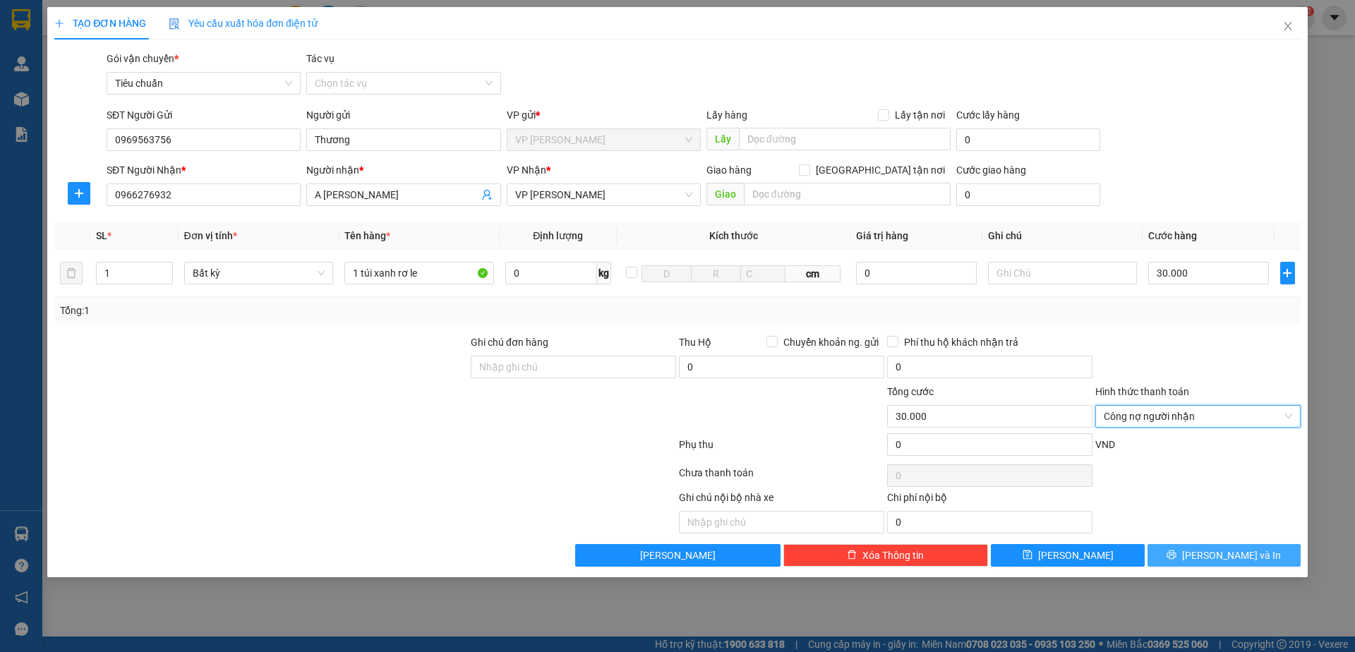
click at [1237, 558] on span "[PERSON_NAME] và In" at bounding box center [1231, 556] width 99 height 16
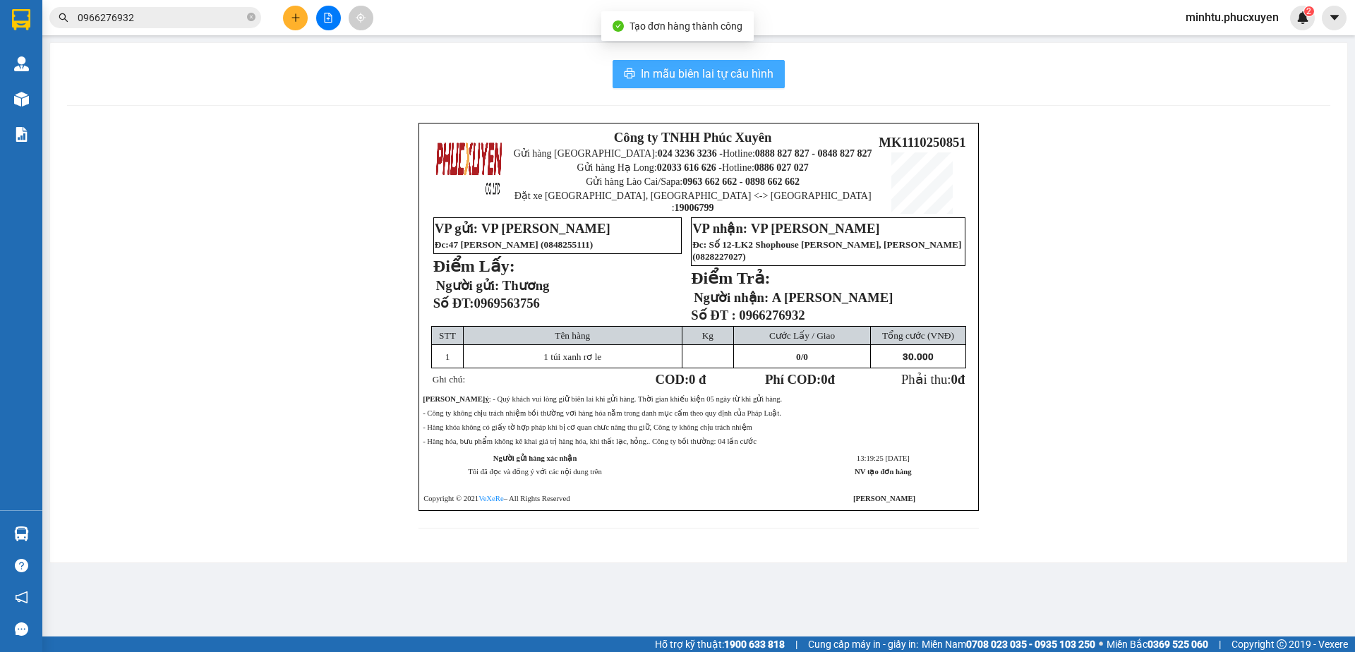
click at [699, 81] on span "In mẫu biên lai tự cấu hình" at bounding box center [707, 74] width 133 height 18
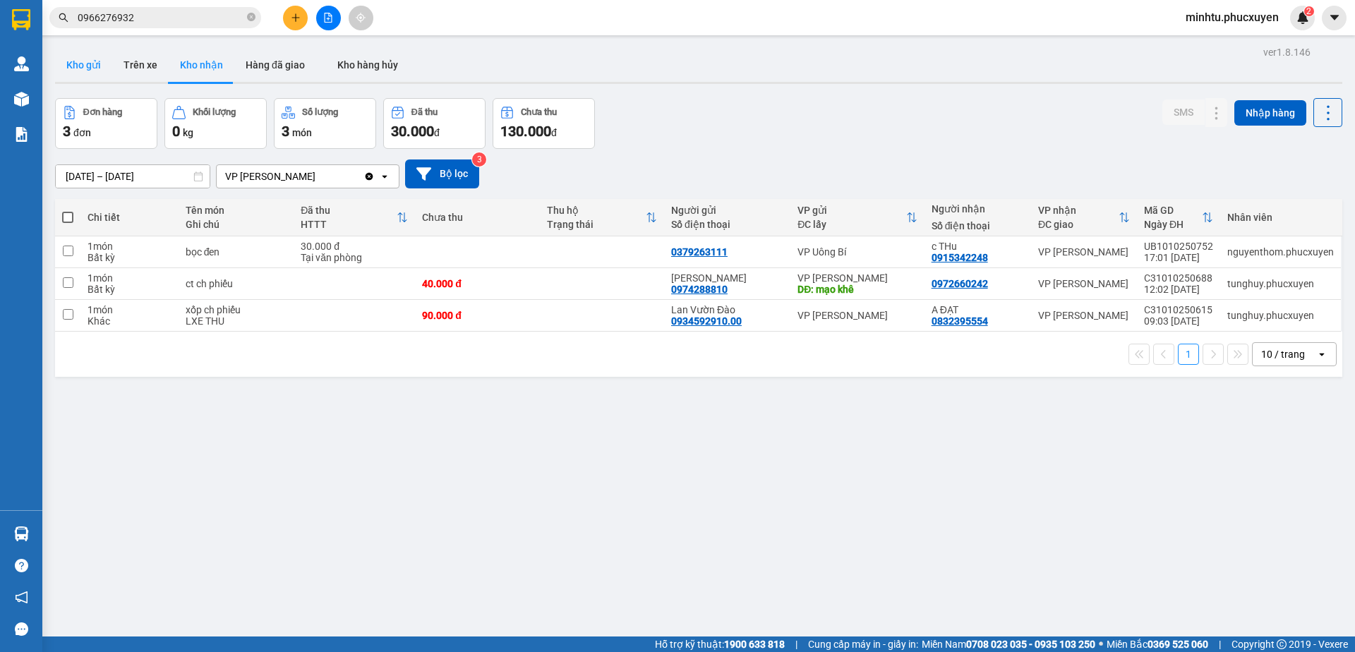
click at [87, 64] on button "Kho gửi" at bounding box center [83, 65] width 57 height 34
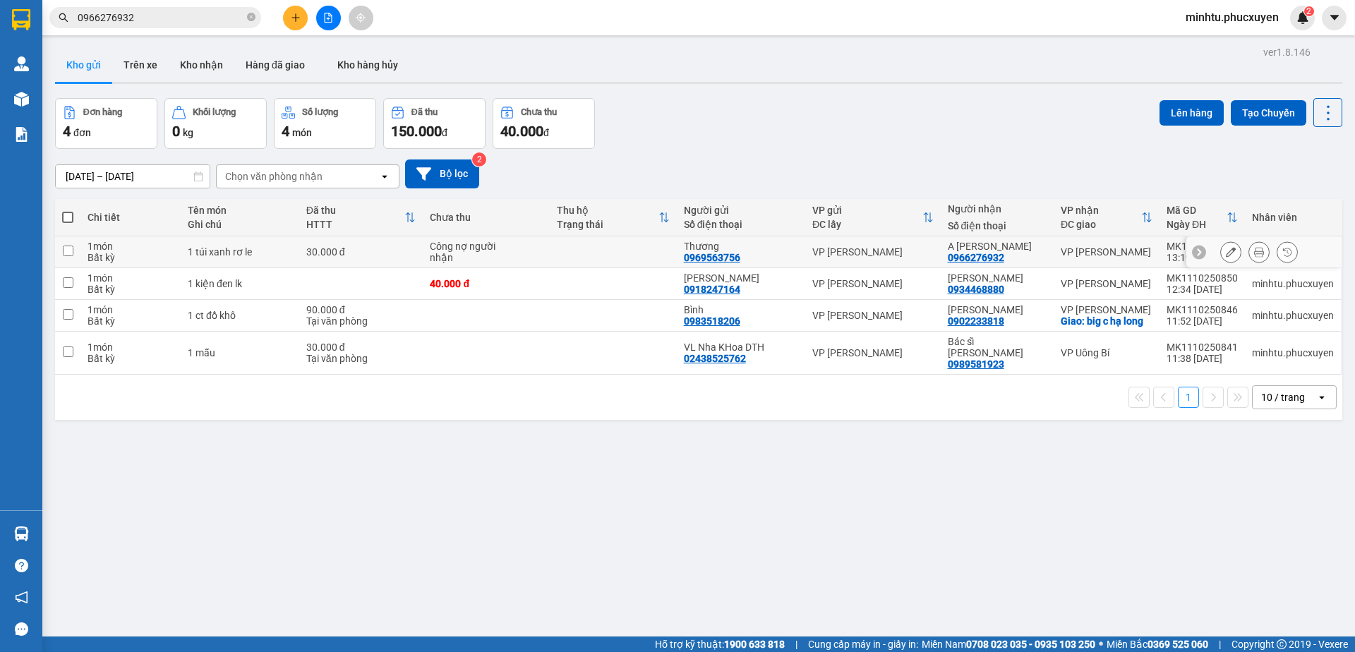
click at [1254, 254] on icon at bounding box center [1259, 252] width 10 height 10
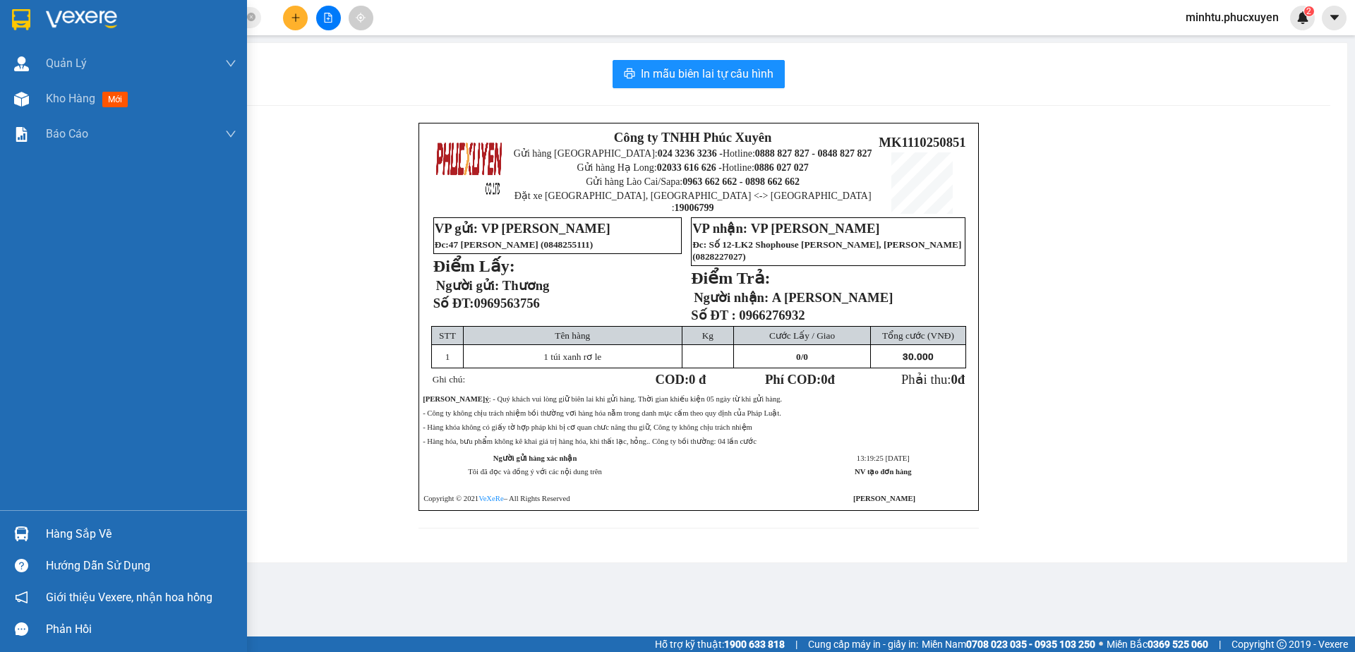
click at [6, 537] on div "Hàng sắp về" at bounding box center [123, 534] width 247 height 32
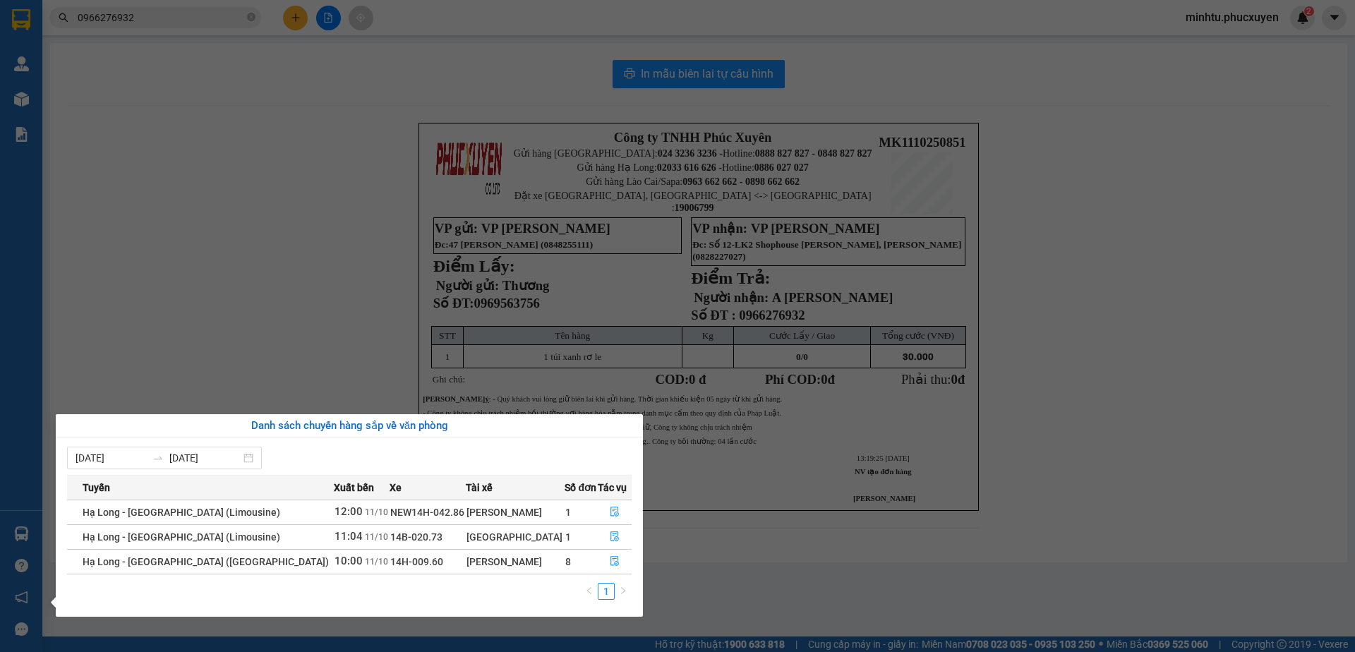
click at [832, 537] on section "Kết quả tìm kiếm ( 274 ) Bộ lọc Mã ĐH Trạng thái Món hàng Thu hộ Tổng cước Chưa…" at bounding box center [677, 326] width 1355 height 652
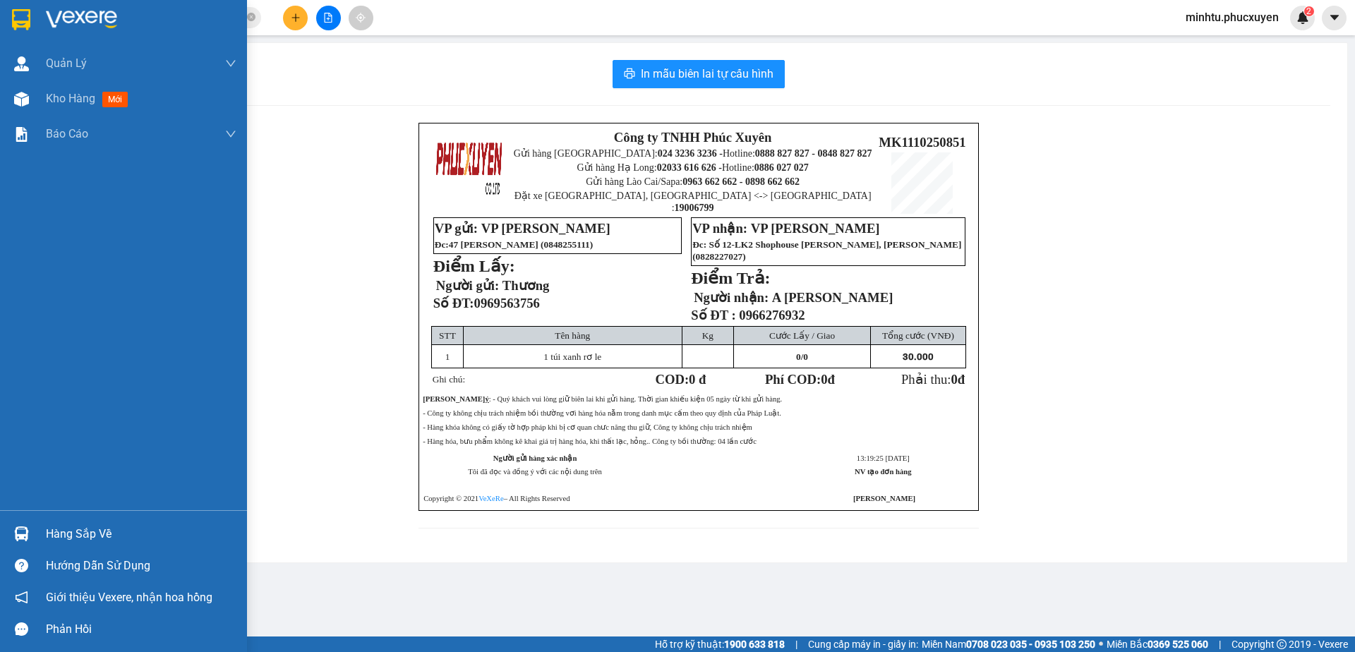
click at [30, 529] on div at bounding box center [21, 534] width 25 height 25
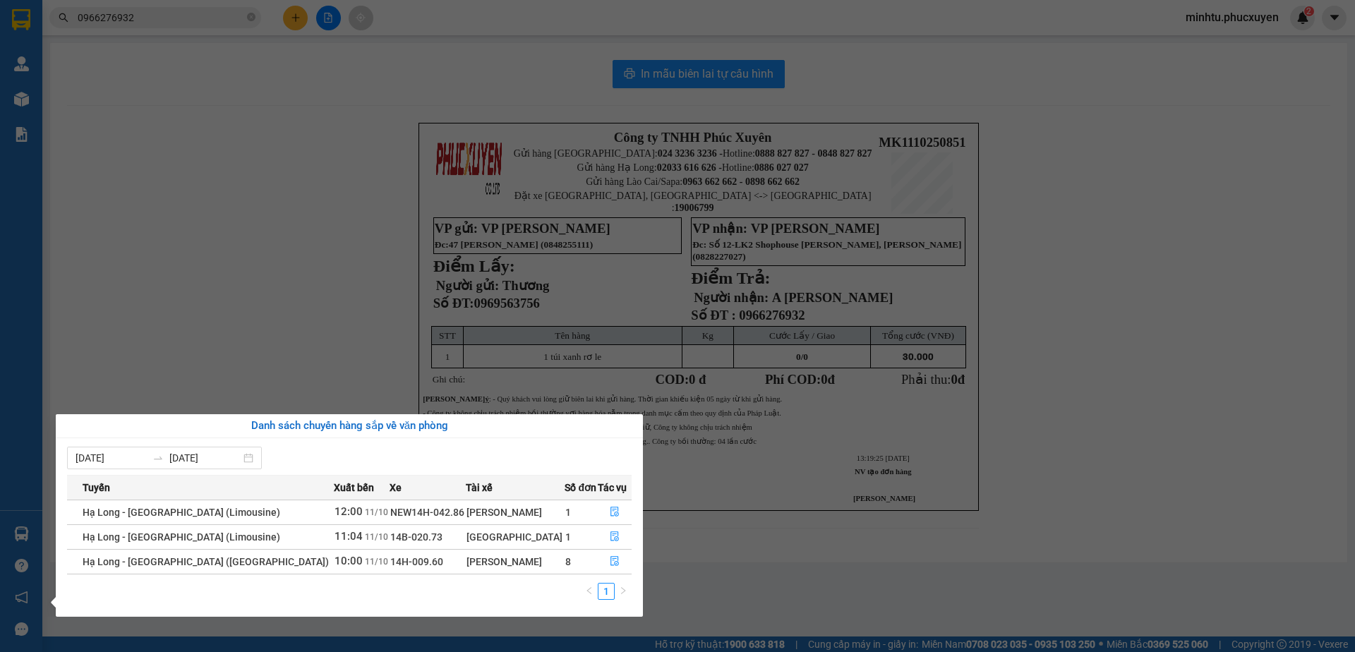
click at [1136, 396] on section "Kết quả tìm kiếm ( 274 ) Bộ lọc Mã ĐH Trạng thái Món hàng Thu hộ Tổng cước Chưa…" at bounding box center [677, 326] width 1355 height 652
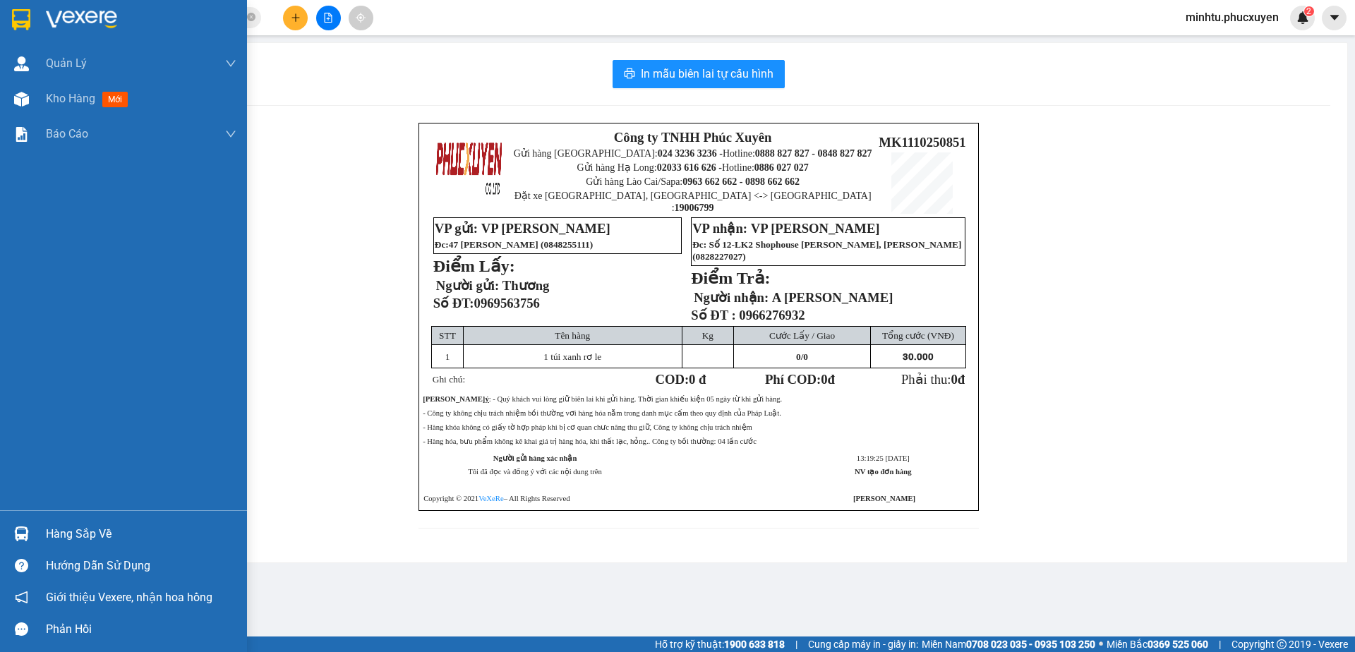
click at [37, 529] on div "Hàng sắp về" at bounding box center [123, 534] width 247 height 32
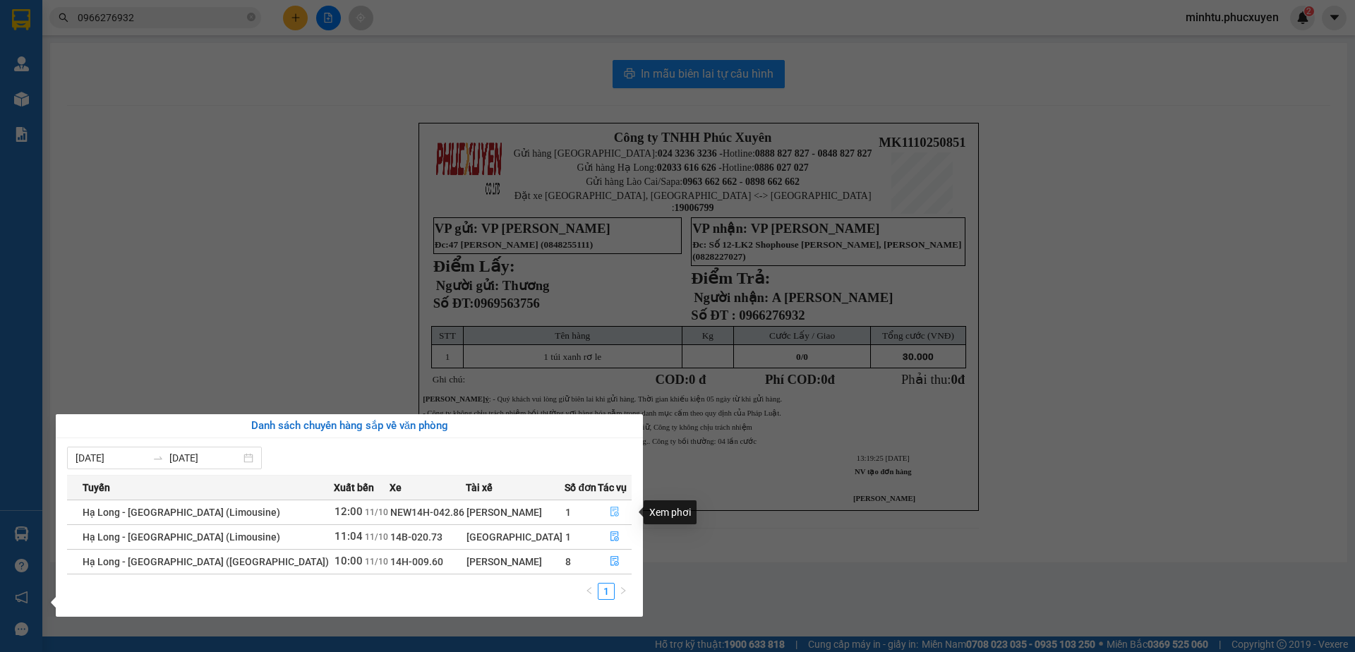
click at [603, 512] on button "button" at bounding box center [615, 512] width 33 height 23
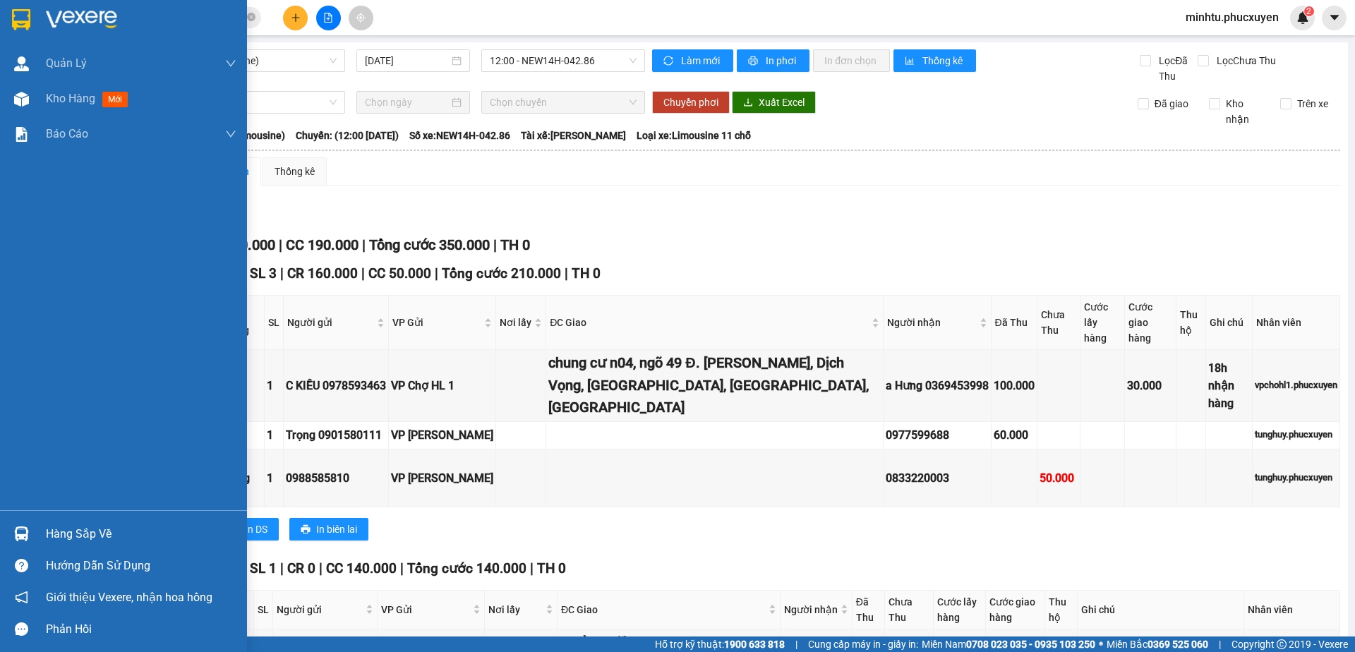
click at [35, 529] on div "Hàng sắp về" at bounding box center [123, 534] width 247 height 32
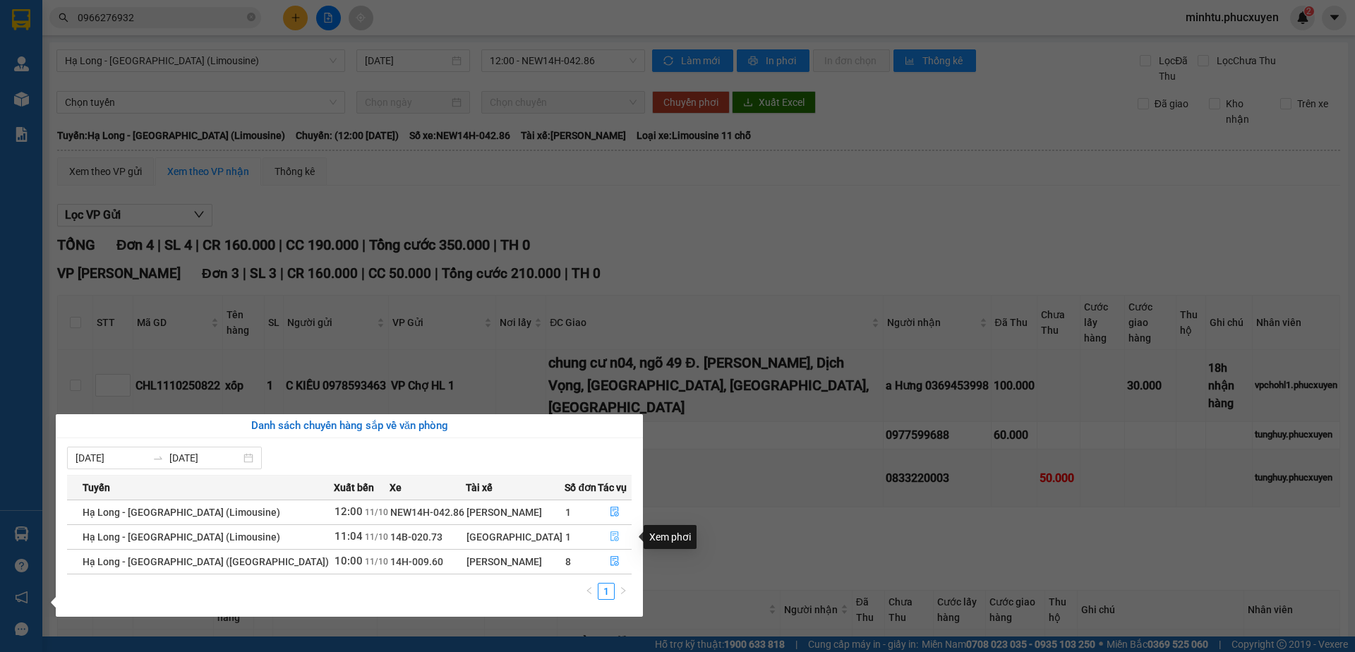
click at [613, 540] on icon "file-done" at bounding box center [615, 536] width 10 height 10
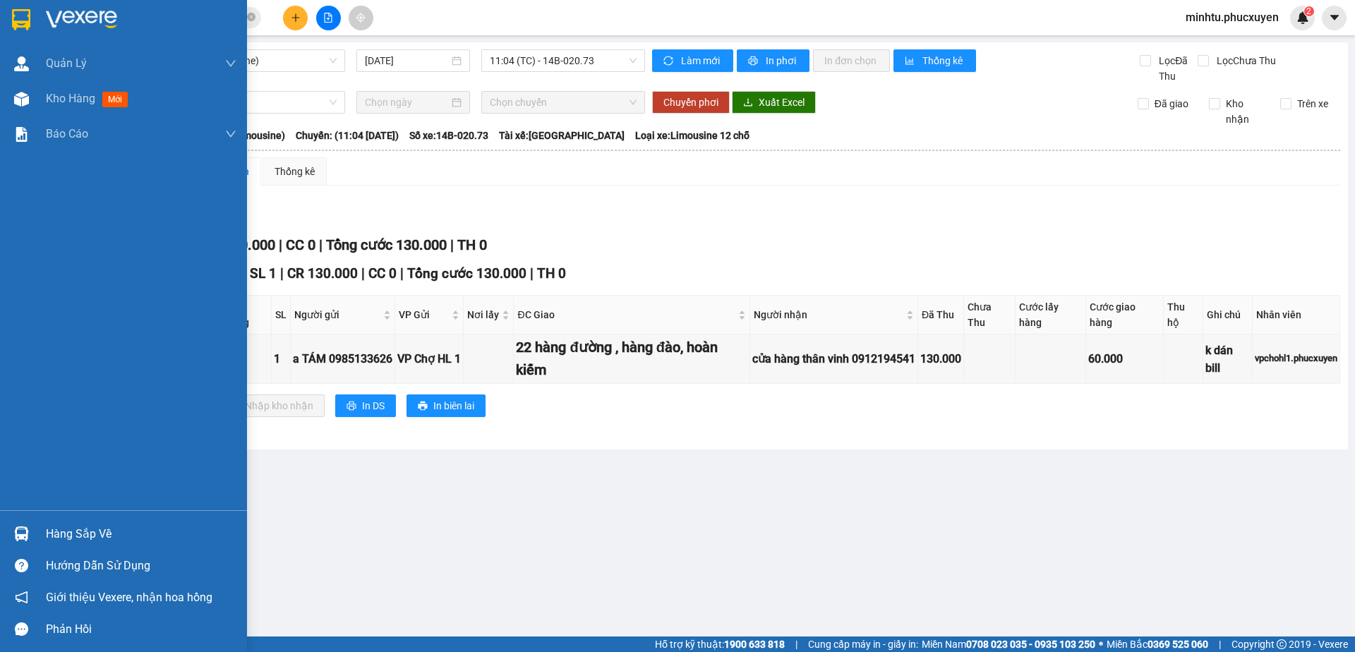
click at [18, 528] on img at bounding box center [21, 534] width 15 height 15
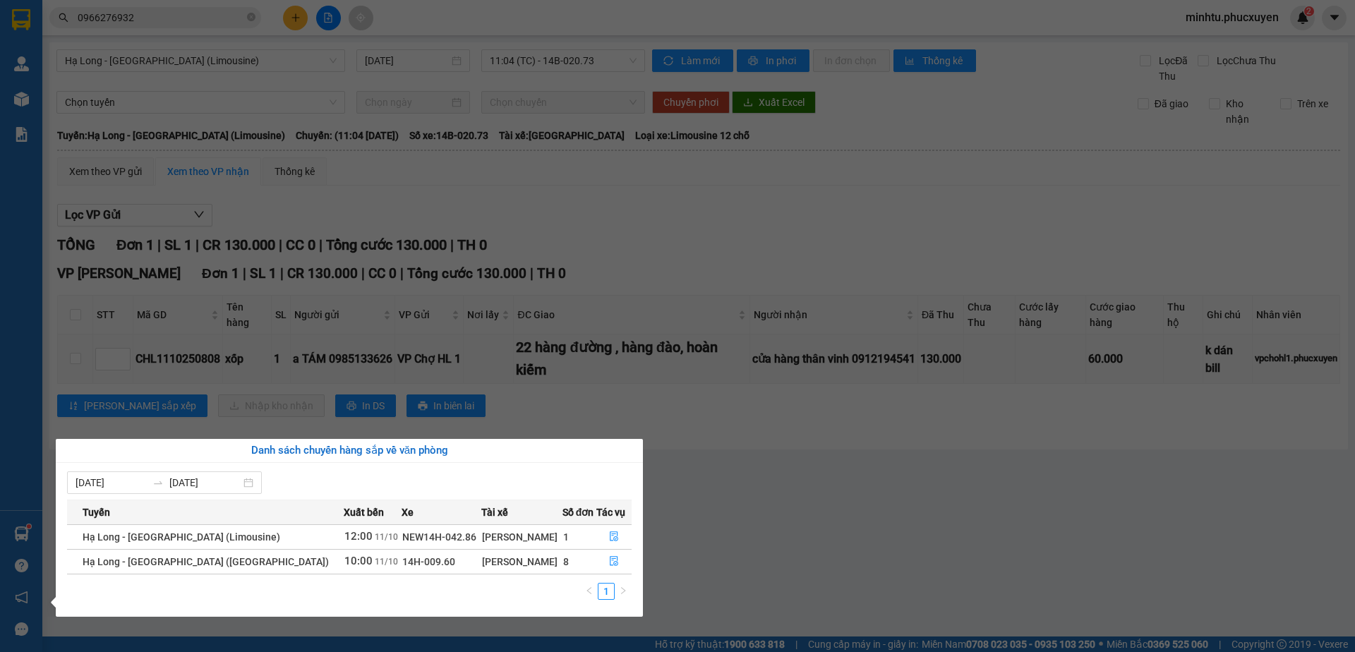
click at [755, 519] on section "Kết quả tìm kiếm ( 274 ) Bộ lọc Mã ĐH Trạng thái Món hàng Thu hộ Tổng cước Chưa…" at bounding box center [677, 326] width 1355 height 652
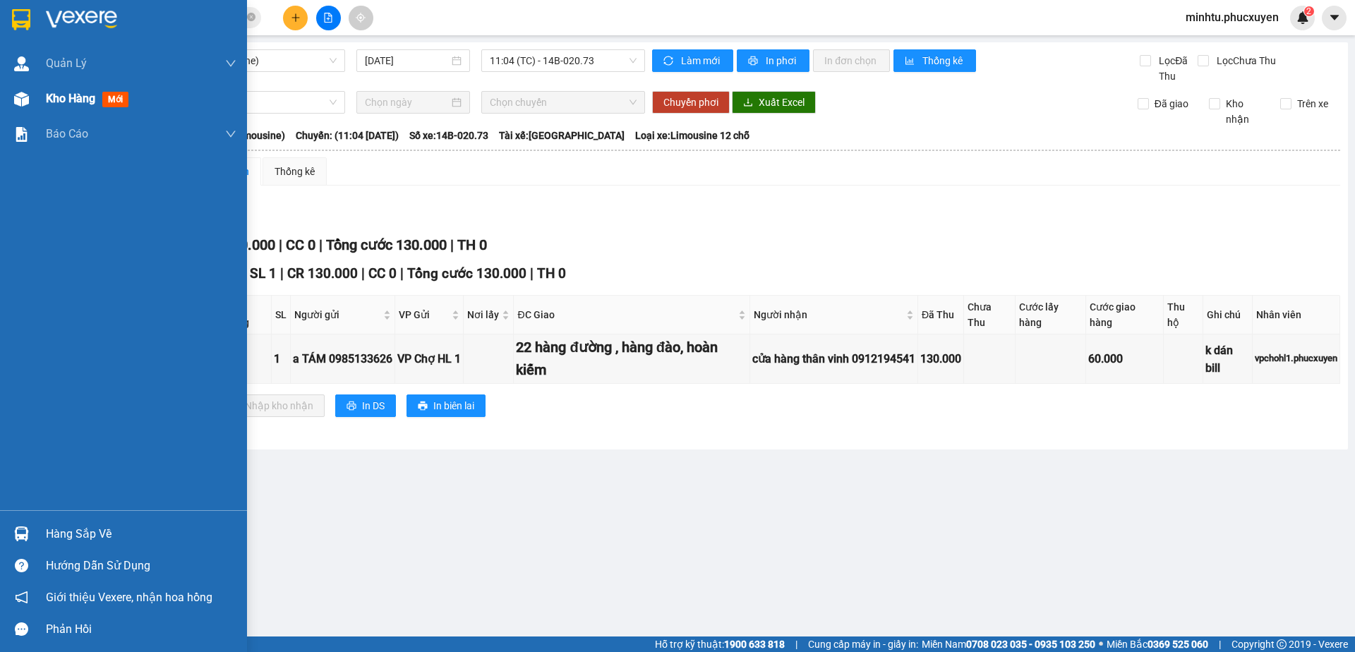
click at [41, 107] on div "Kho hàng mới" at bounding box center [123, 98] width 247 height 35
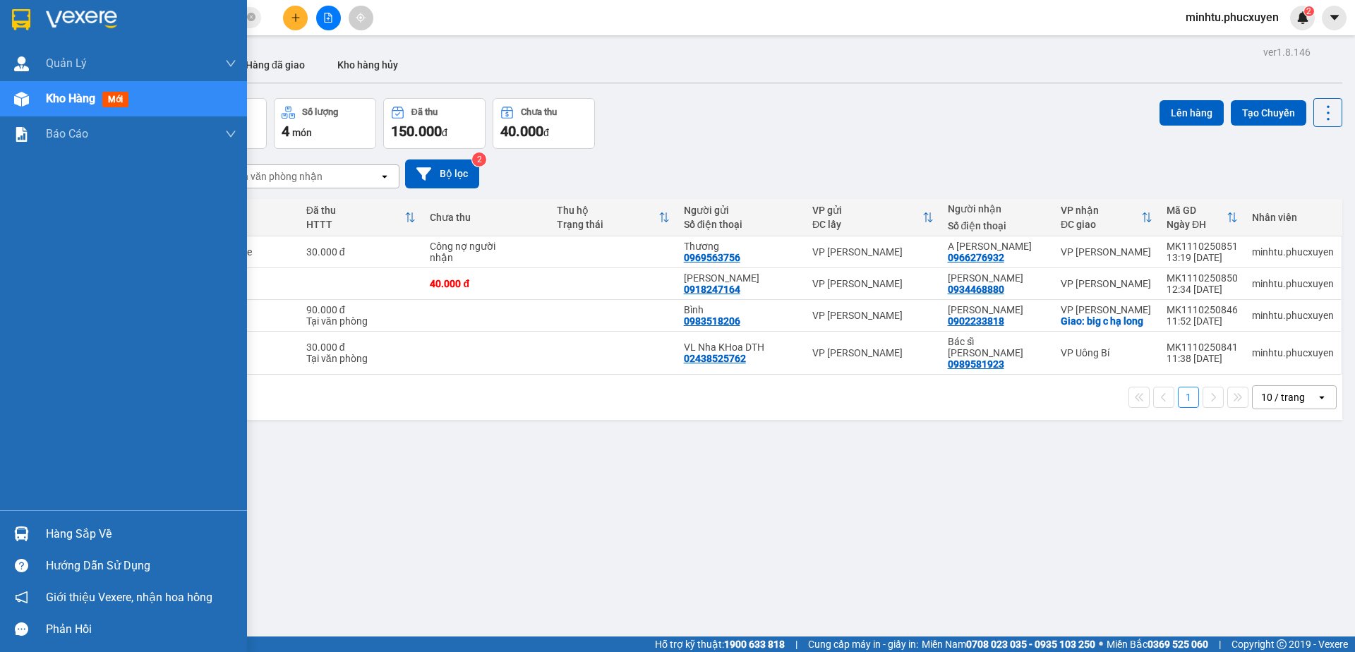
click at [29, 521] on div "Hàng sắp về" at bounding box center [123, 534] width 247 height 32
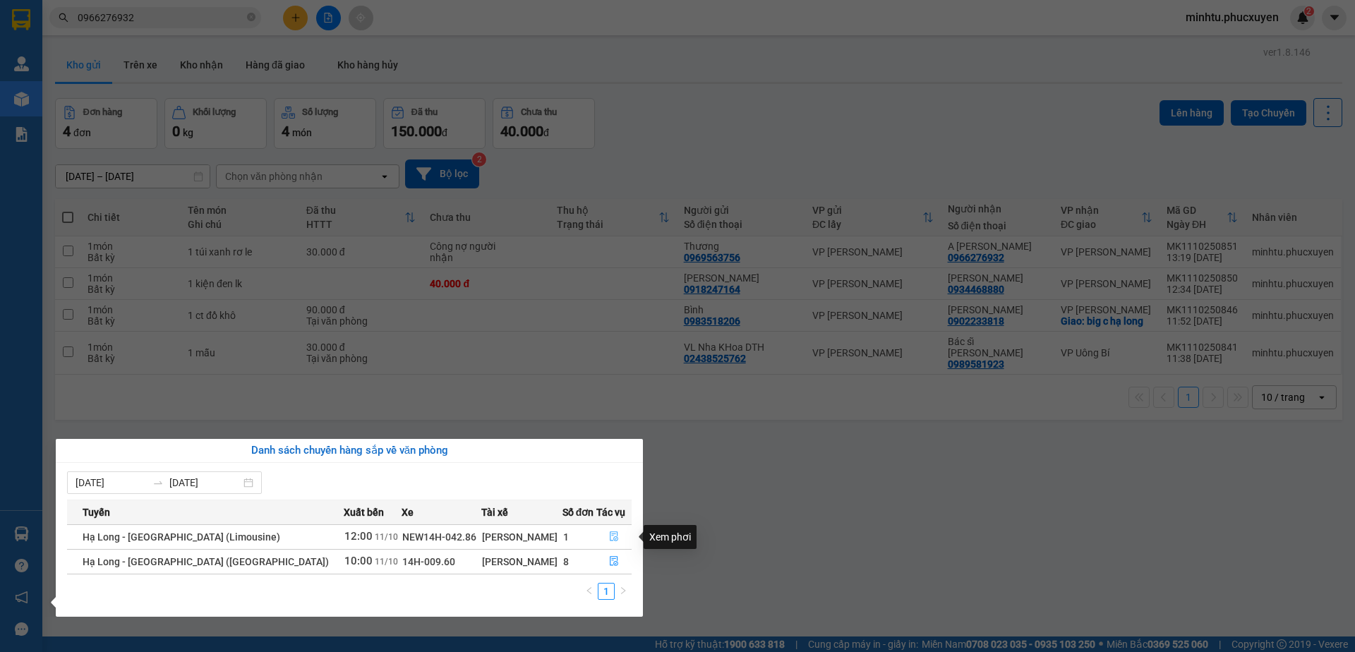
click at [603, 535] on button "button" at bounding box center [614, 537] width 35 height 23
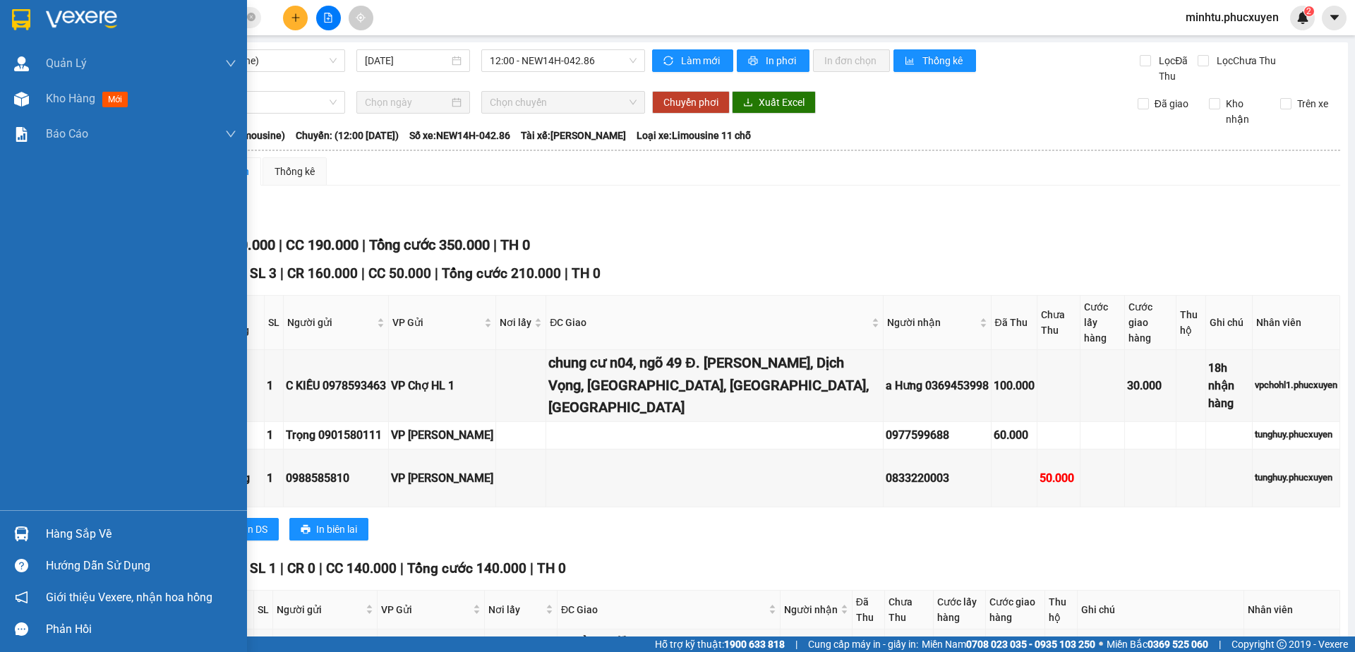
click at [22, 530] on img at bounding box center [21, 534] width 15 height 15
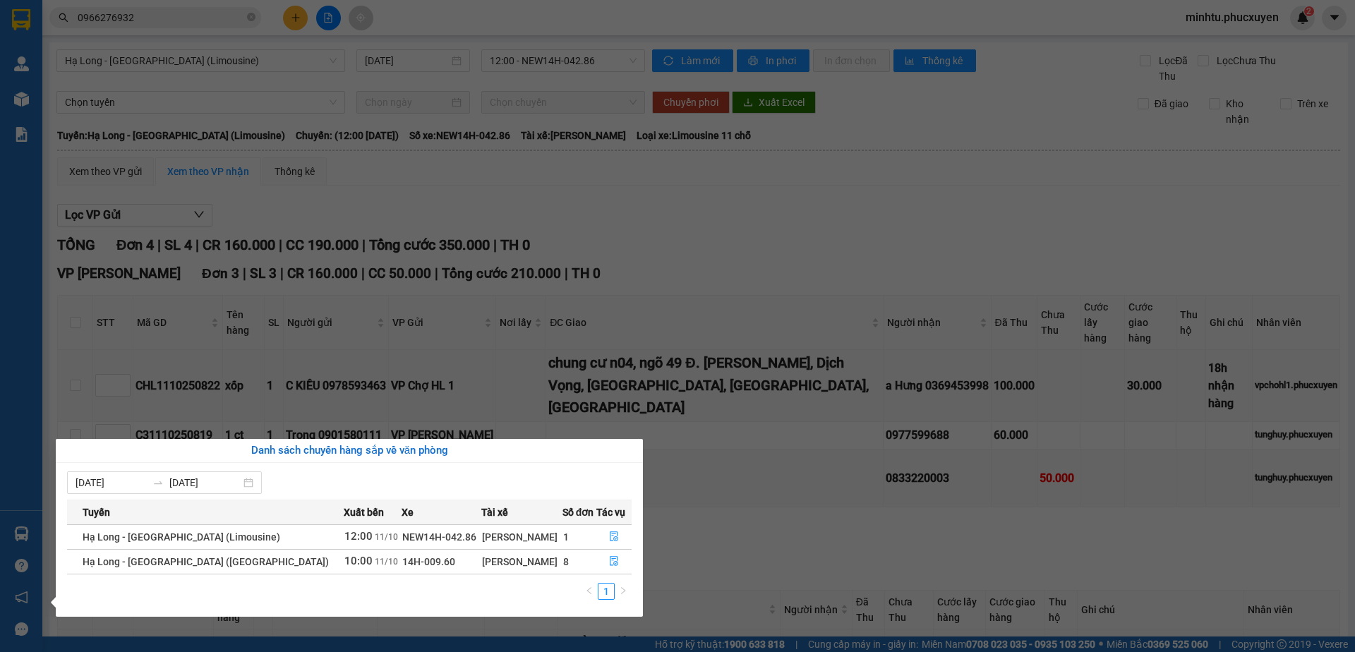
click at [645, 405] on section "Kết quả tìm kiếm ( 274 ) Bộ lọc Mã ĐH Trạng thái Món hàng Thu hộ Tổng cước Chưa…" at bounding box center [677, 326] width 1355 height 652
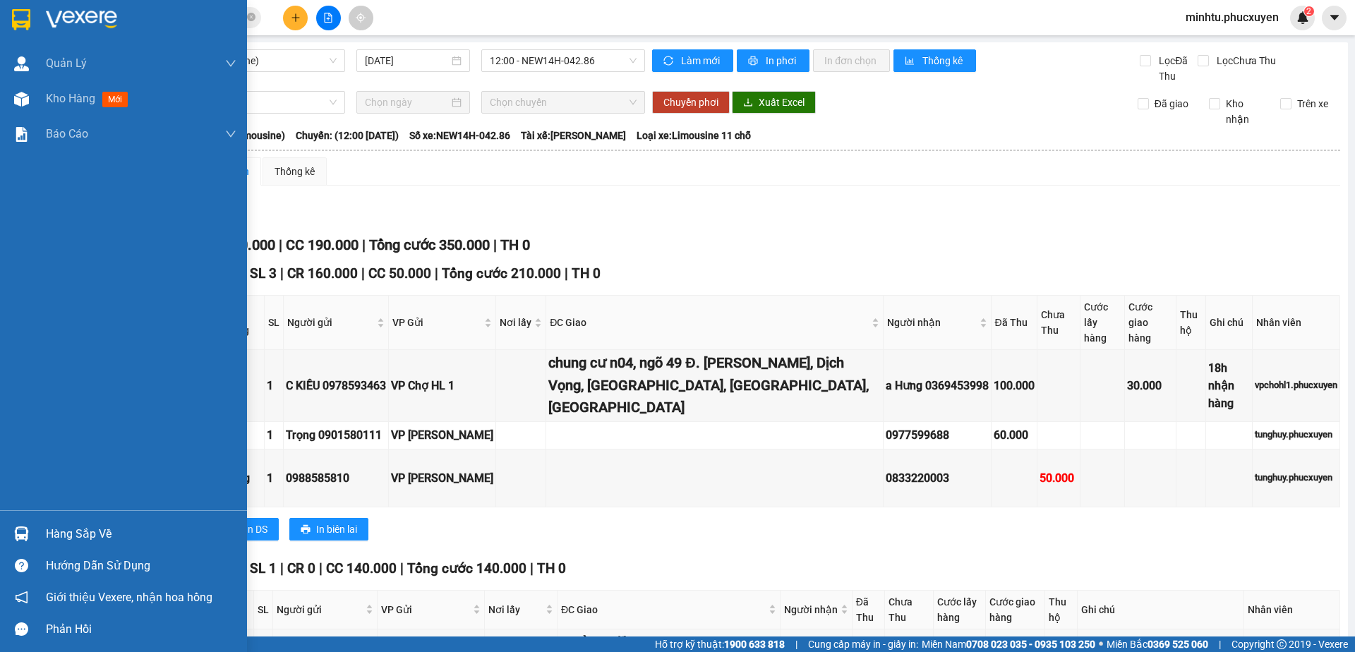
click at [25, 533] on img at bounding box center [21, 534] width 15 height 15
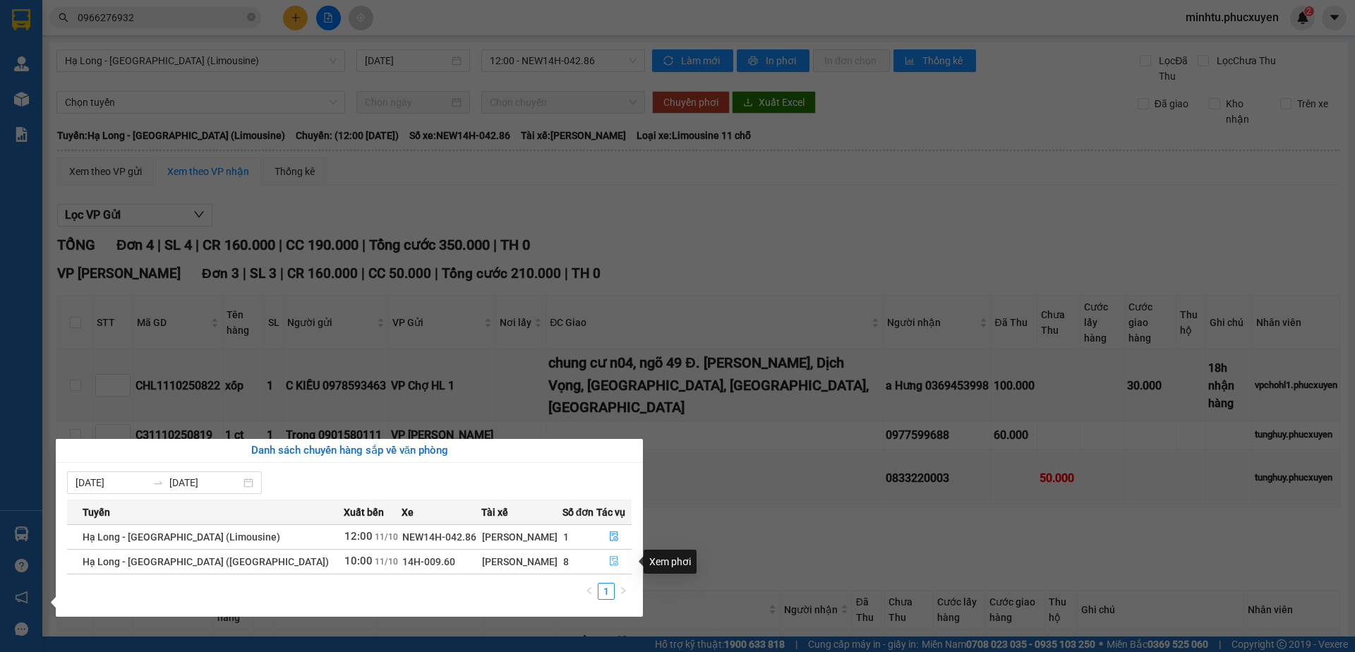
click at [599, 563] on button "button" at bounding box center [614, 562] width 35 height 23
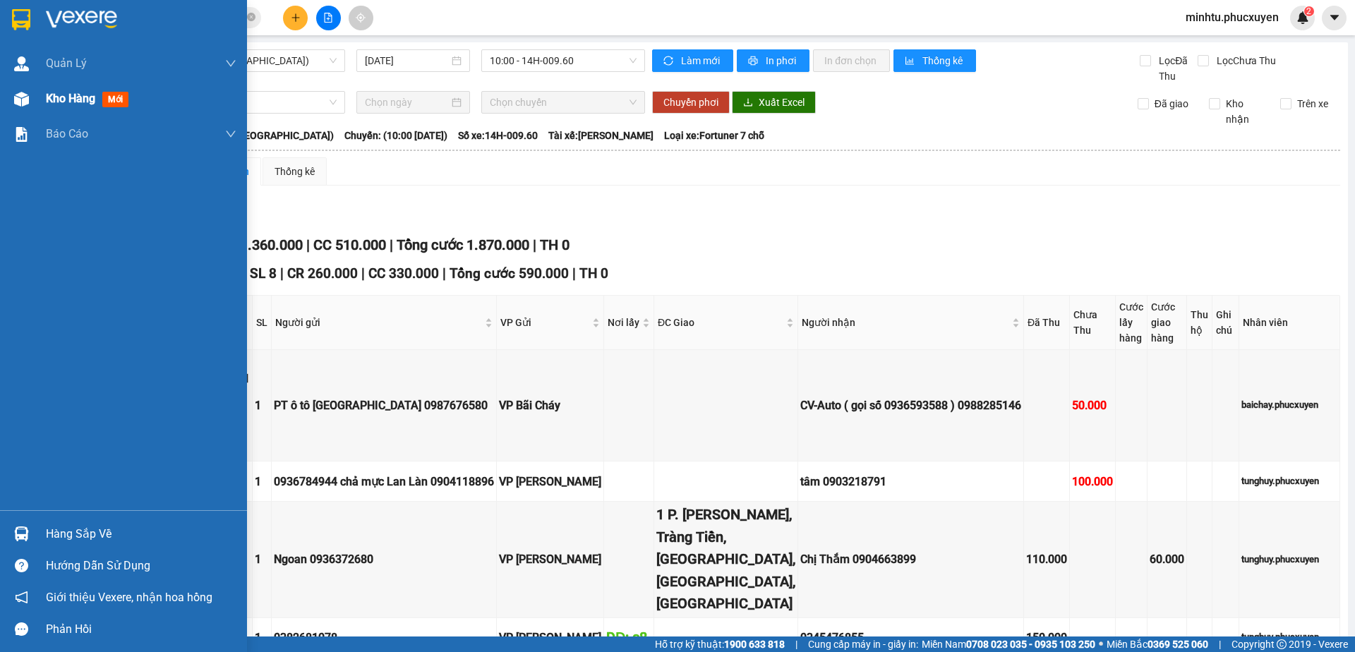
click at [37, 112] on div "Kho hàng mới" at bounding box center [123, 98] width 247 height 35
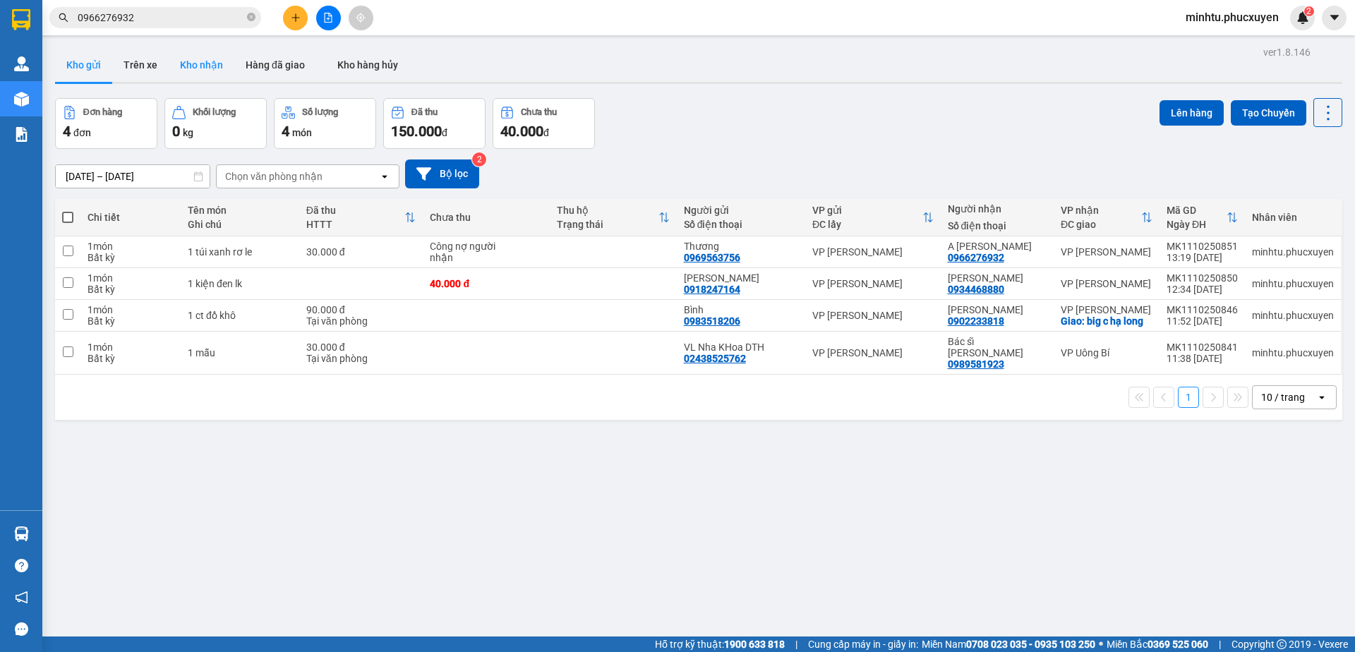
click at [215, 65] on button "Kho nhận" at bounding box center [202, 65] width 66 height 34
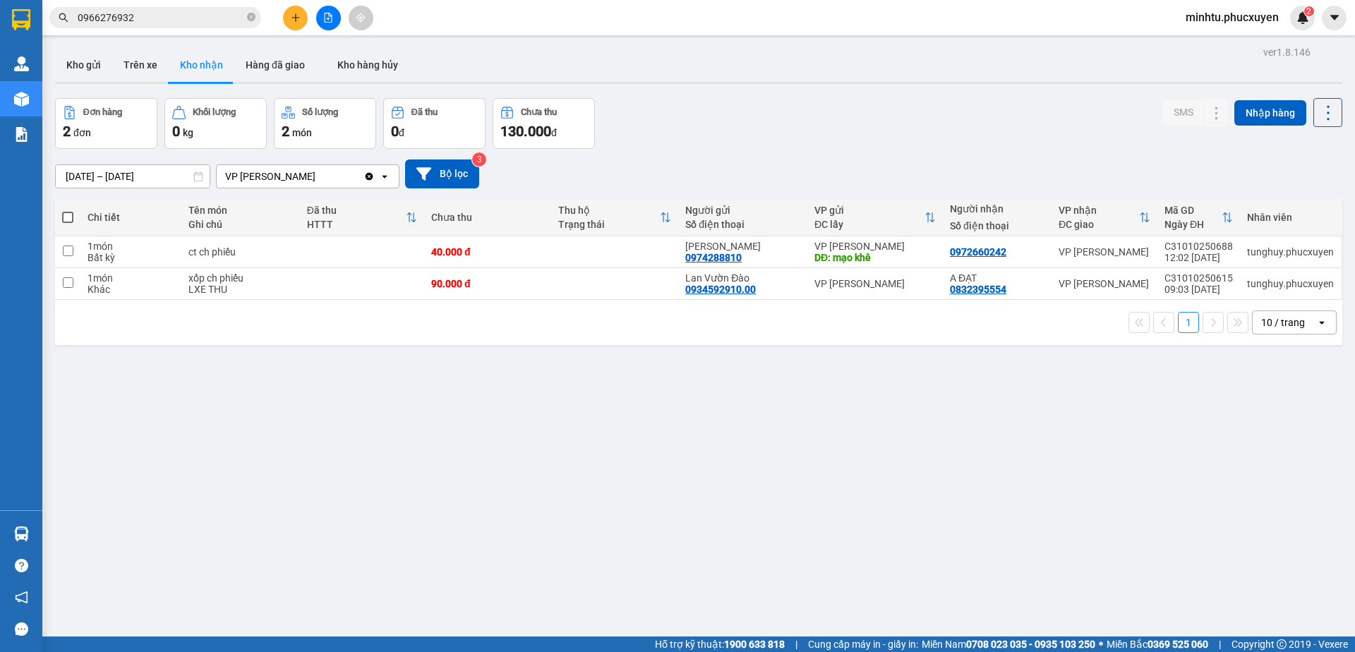
click at [318, 10] on button at bounding box center [328, 18] width 25 height 25
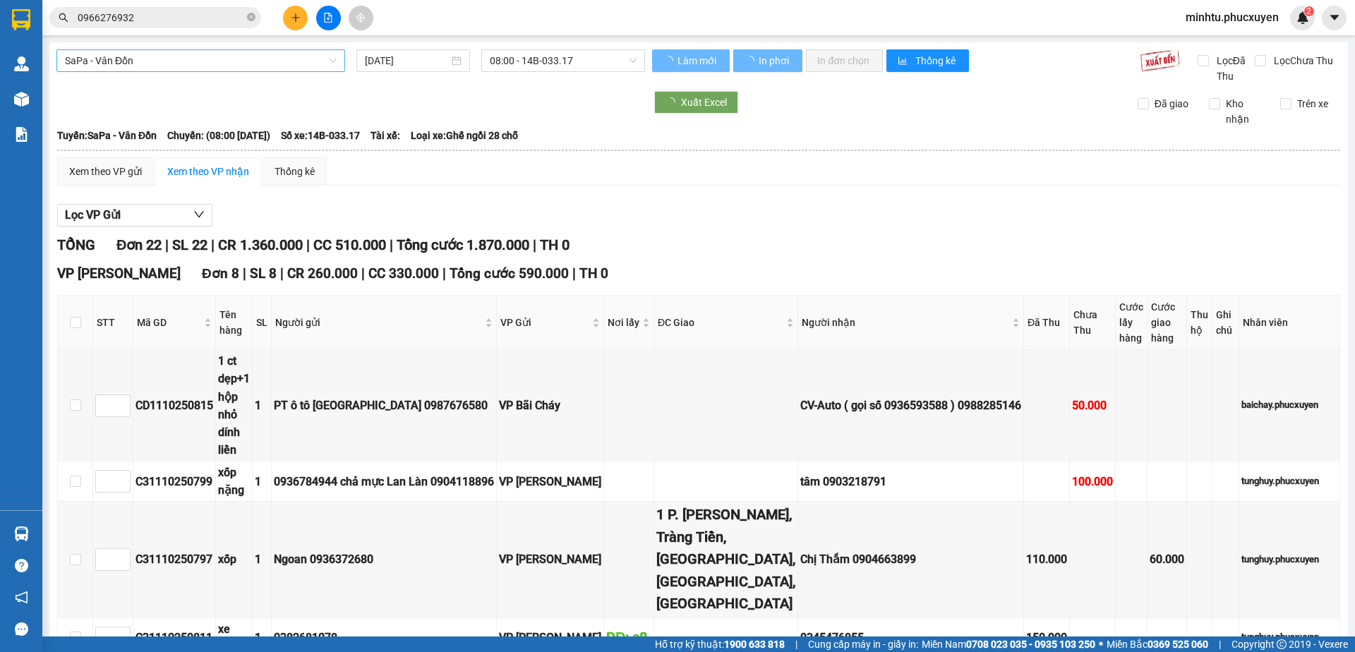
click at [302, 60] on span "SaPa - Vân Đồn" at bounding box center [201, 60] width 272 height 21
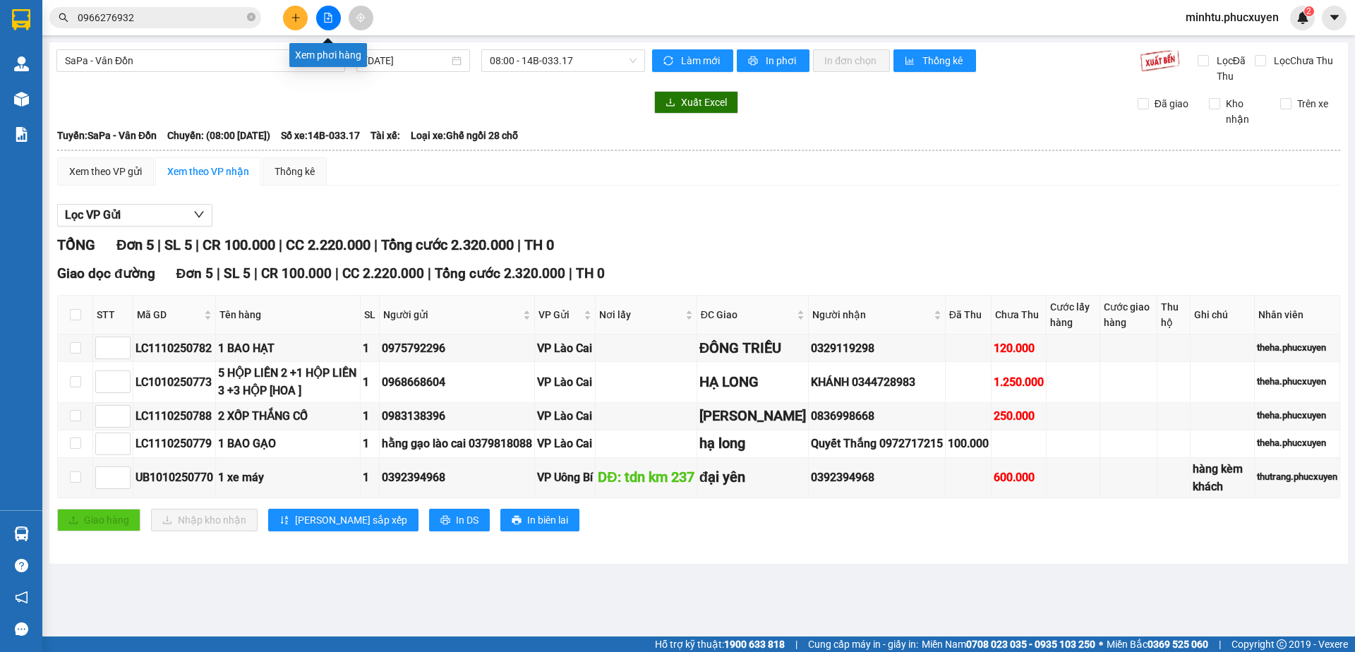
click at [327, 9] on button at bounding box center [328, 18] width 25 height 25
click at [263, 65] on span "SaPa - Vân Đồn" at bounding box center [201, 60] width 272 height 21
click at [252, 64] on span "SaPa - Vân Đồn" at bounding box center [201, 60] width 272 height 21
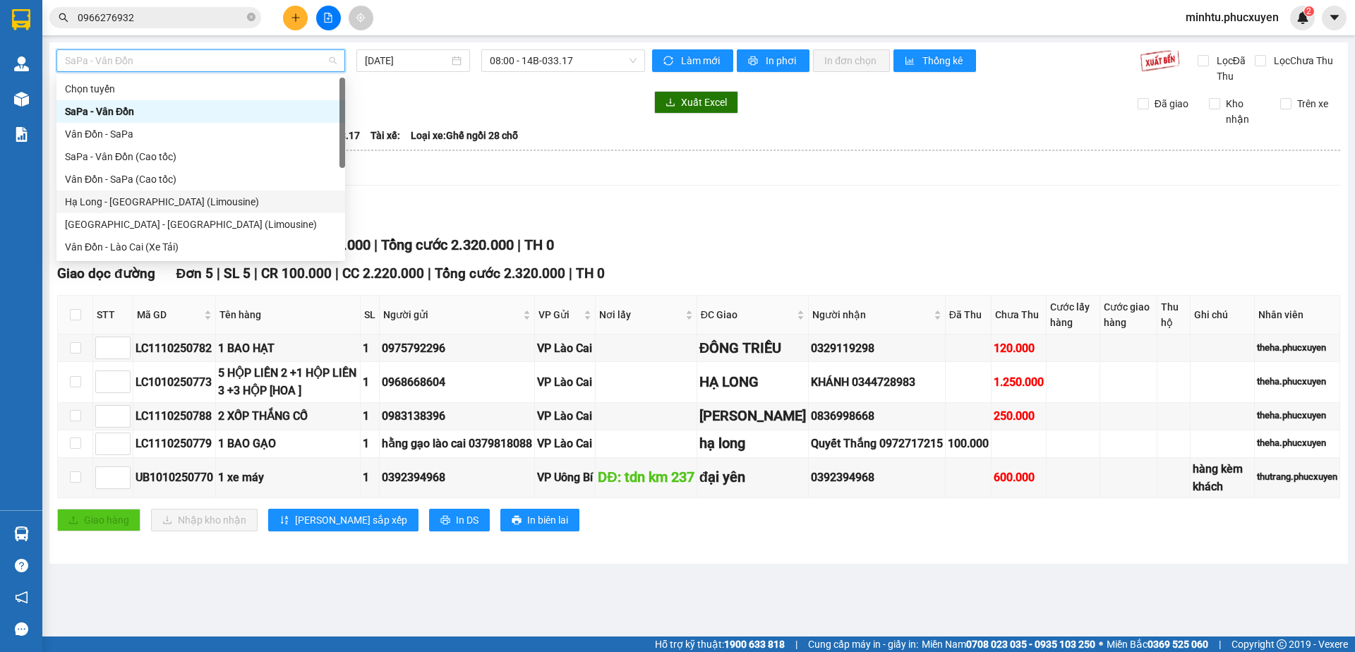
click at [262, 200] on div "Hạ Long - [GEOGRAPHIC_DATA] (Limousine)" at bounding box center [201, 202] width 272 height 16
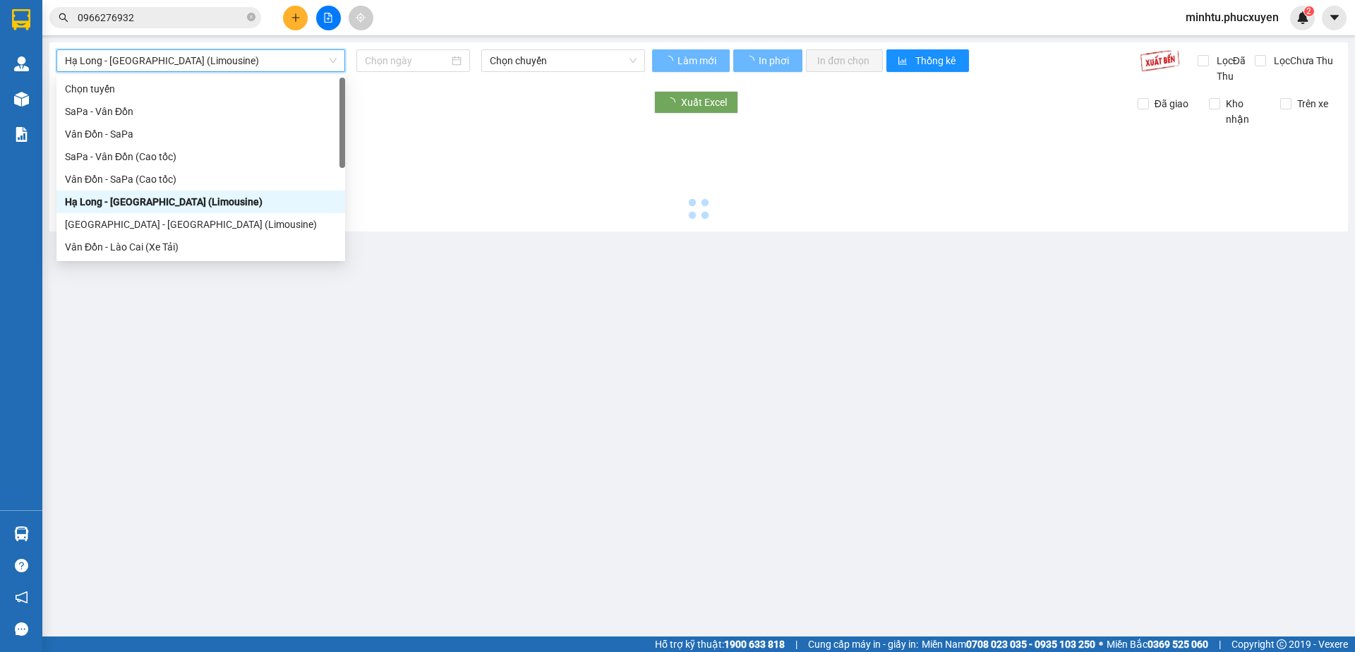
type input "[DATE]"
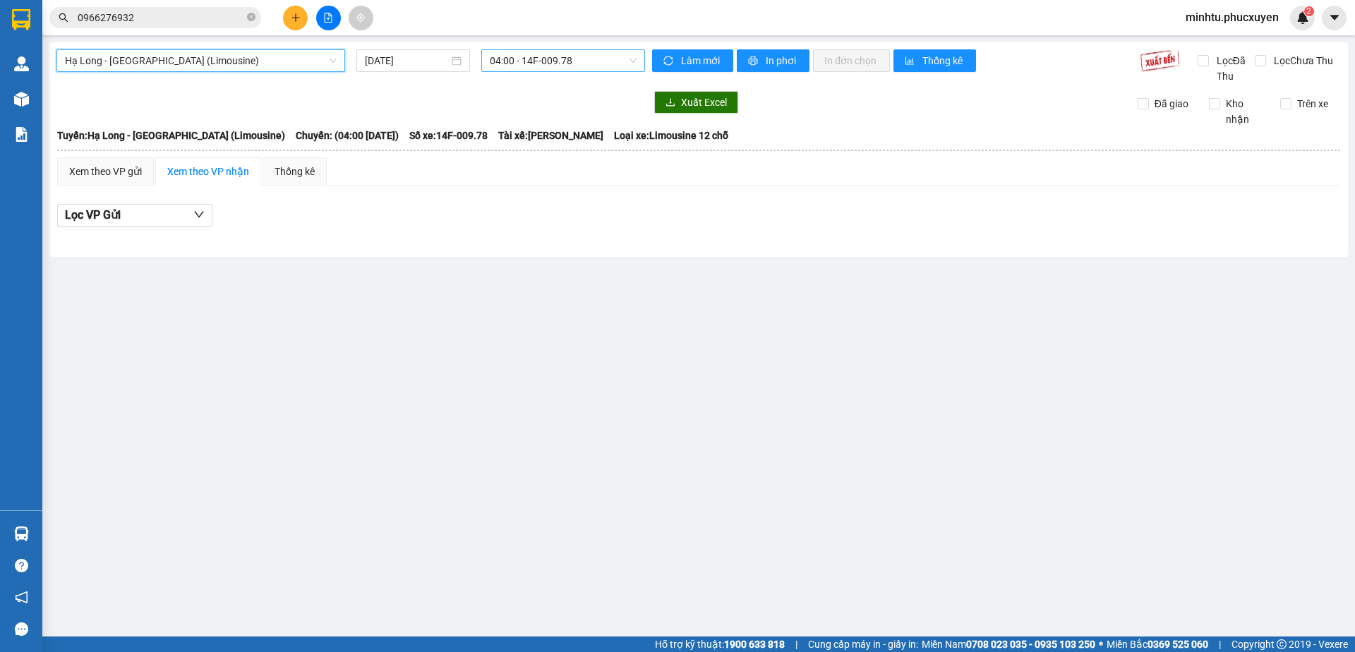
click at [567, 57] on span "04:00 - 14F-009.78" at bounding box center [563, 60] width 147 height 21
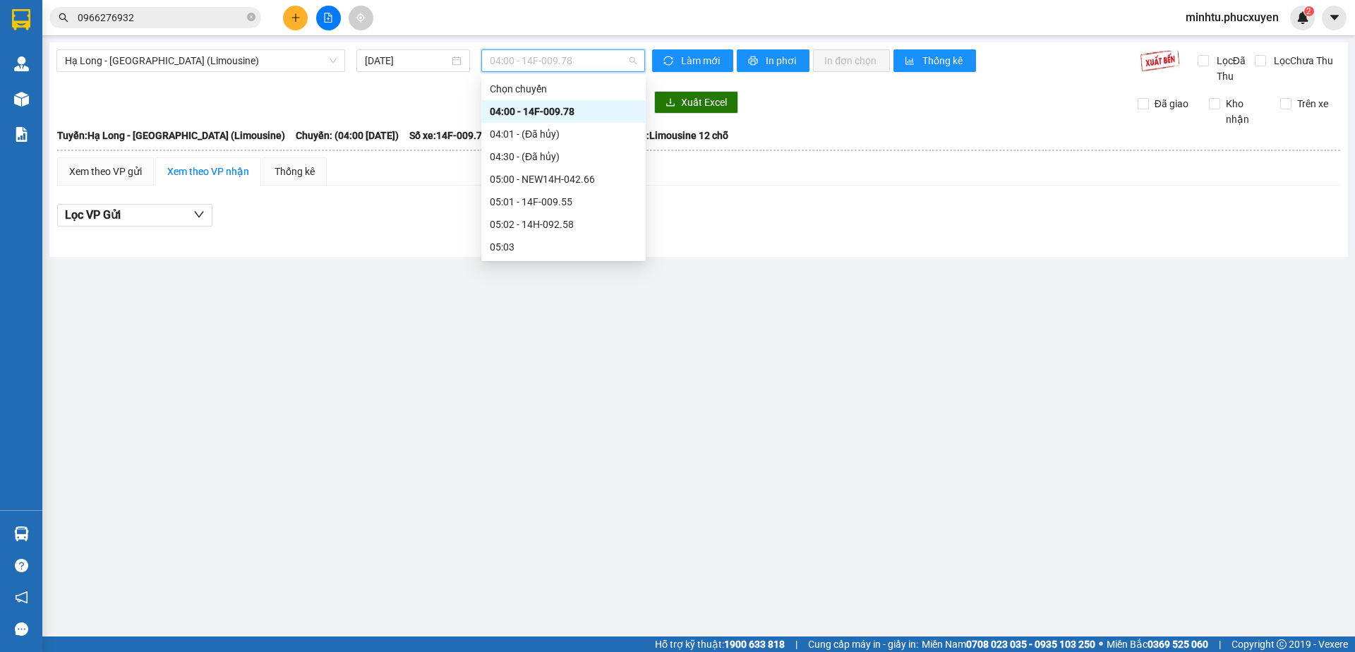
click at [587, 533] on div "09:00 - 14B-012.37" at bounding box center [564, 541] width 148 height 16
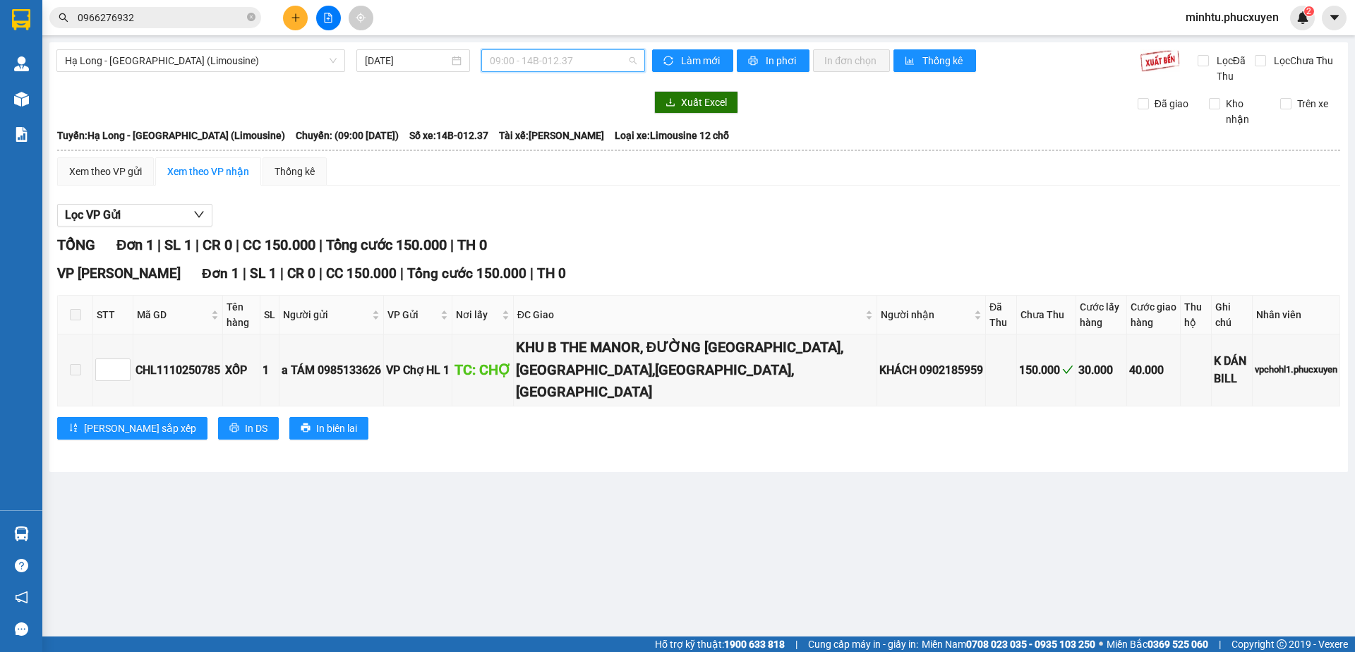
click at [555, 66] on span "09:00 - 14B-012.37" at bounding box center [563, 60] width 147 height 21
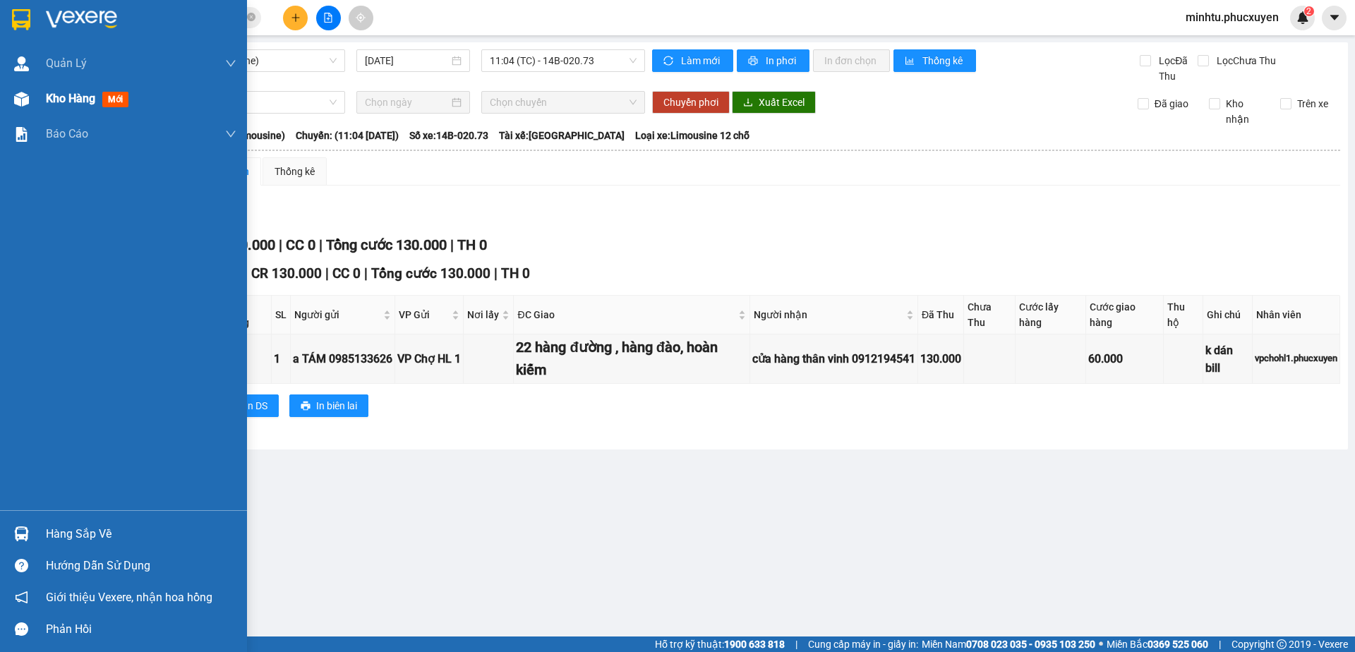
click at [30, 95] on div at bounding box center [21, 99] width 25 height 25
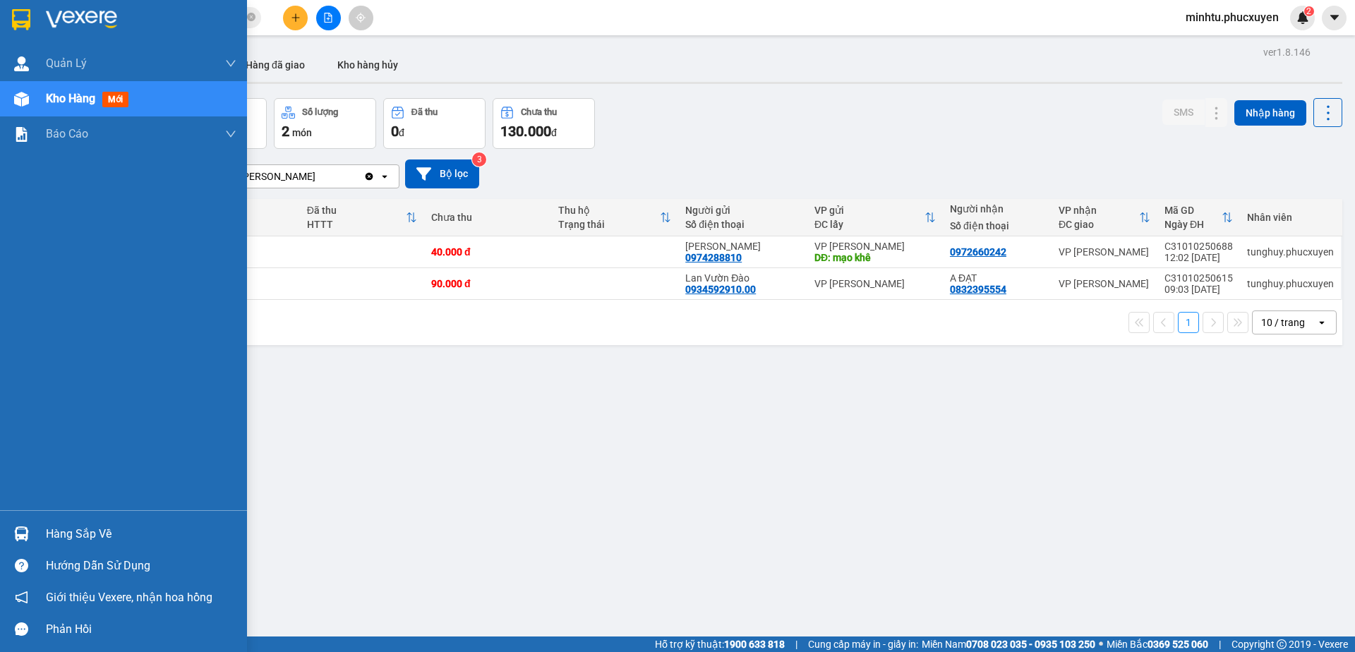
click at [57, 536] on div "Hàng sắp về" at bounding box center [141, 534] width 191 height 21
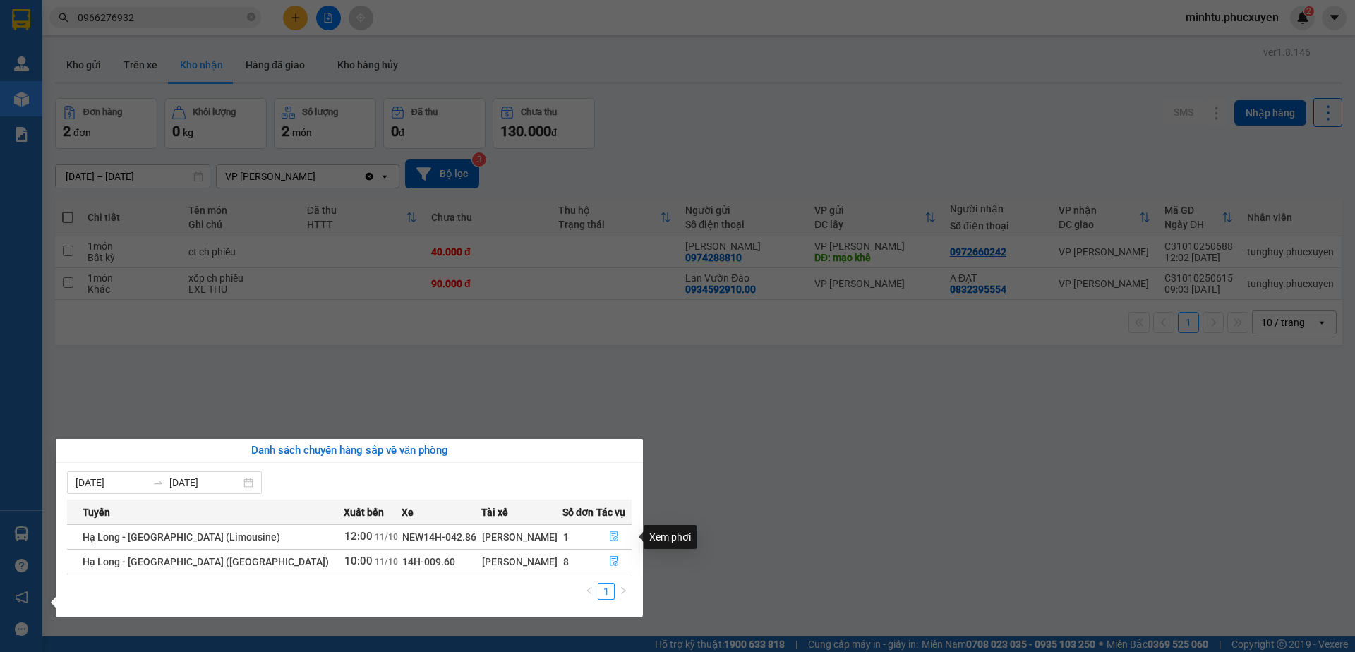
click at [614, 540] on icon "file-done" at bounding box center [614, 536] width 10 height 10
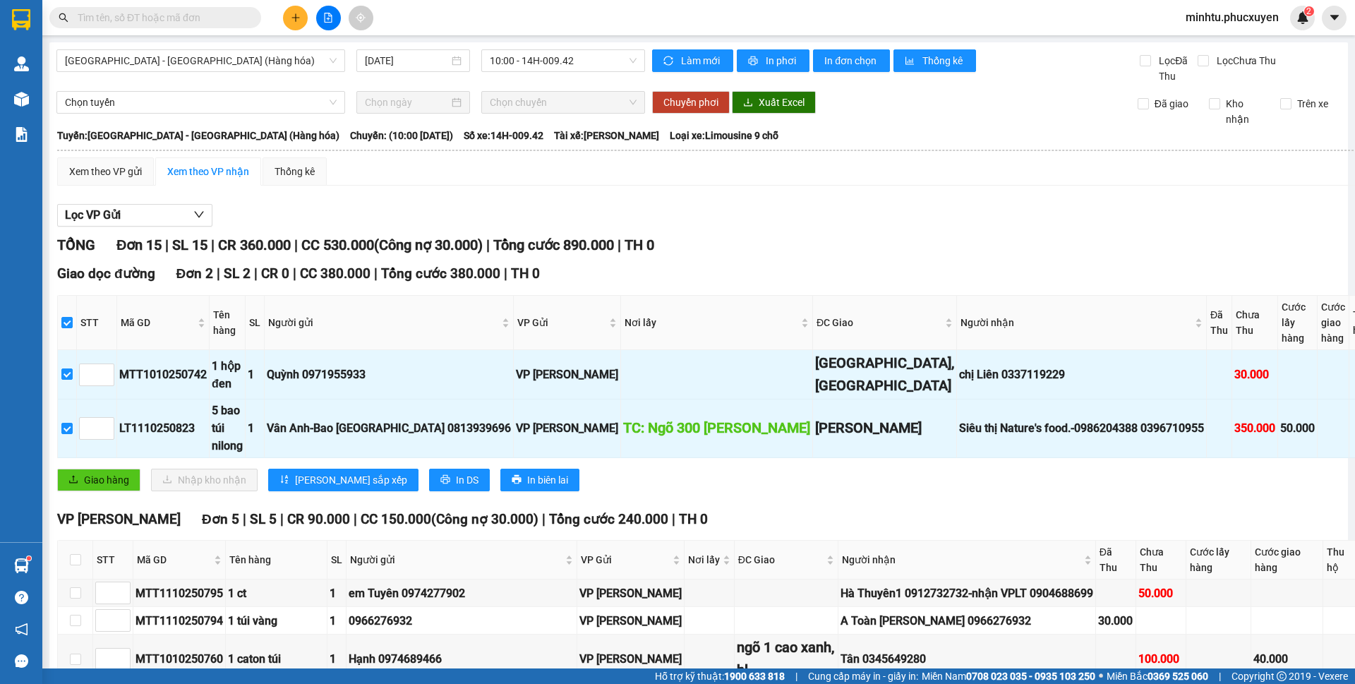
click at [29, 103] on div at bounding box center [21, 99] width 25 height 25
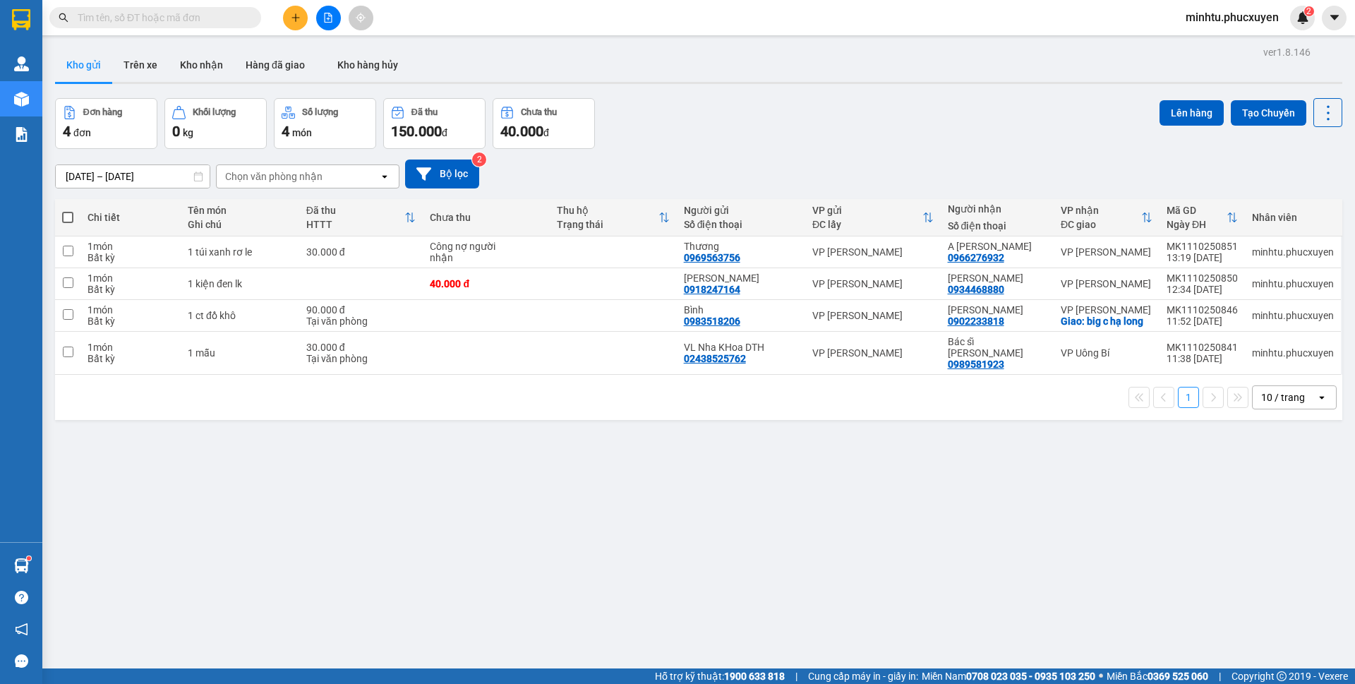
click at [193, 73] on button "Kho nhận" at bounding box center [202, 65] width 66 height 34
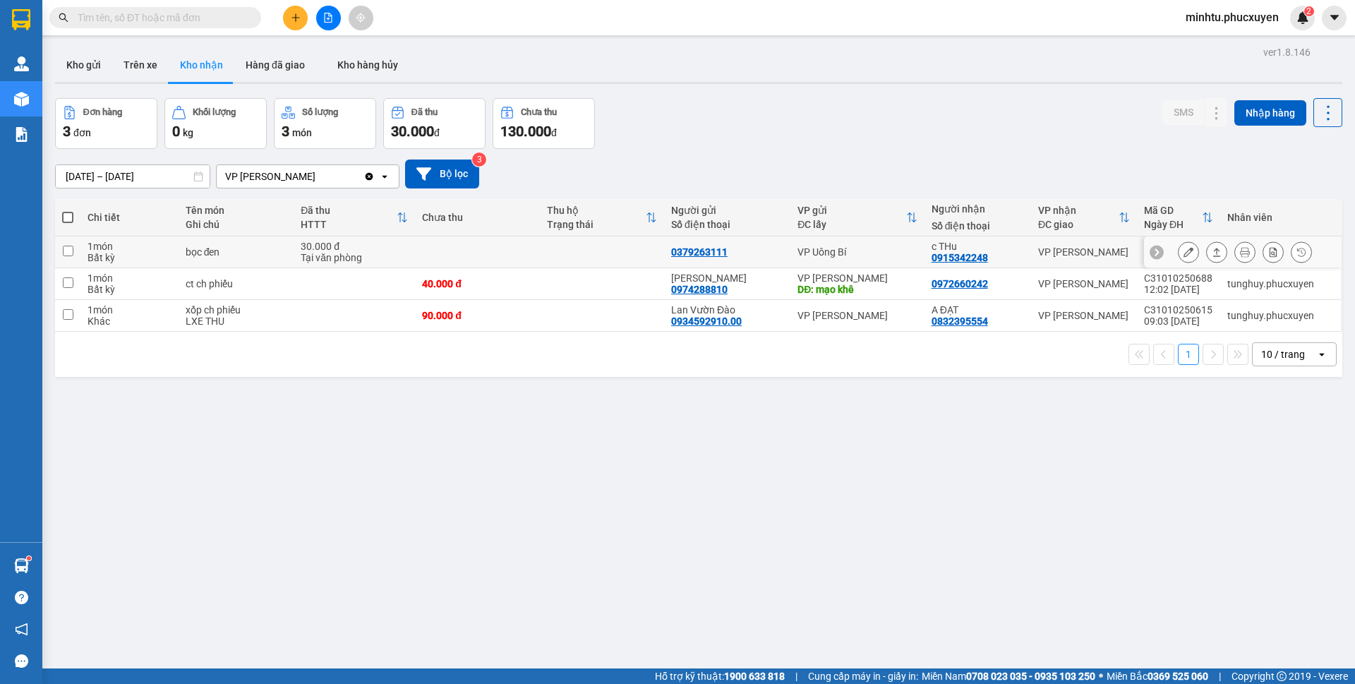
click at [1212, 253] on icon at bounding box center [1217, 252] width 10 height 10
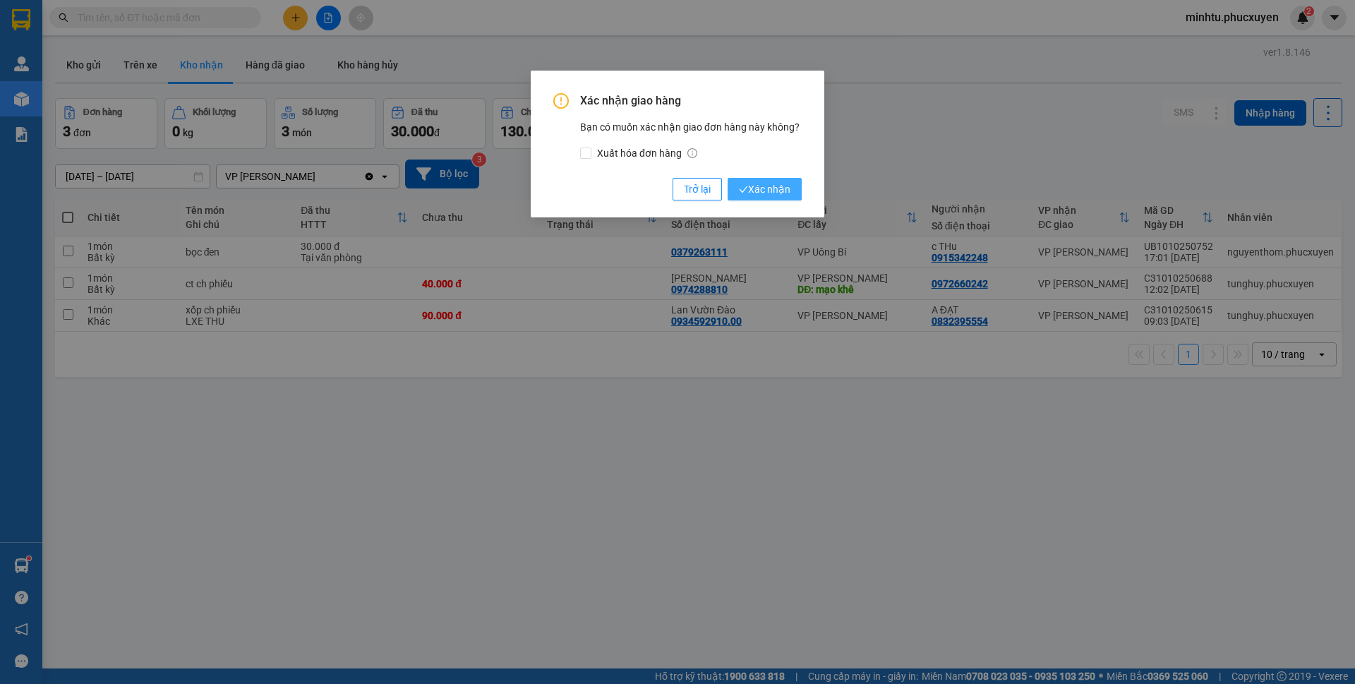
click at [776, 187] on span "Xác nhận" at bounding box center [765, 189] width 52 height 16
